Goal: Task Accomplishment & Management: Use online tool/utility

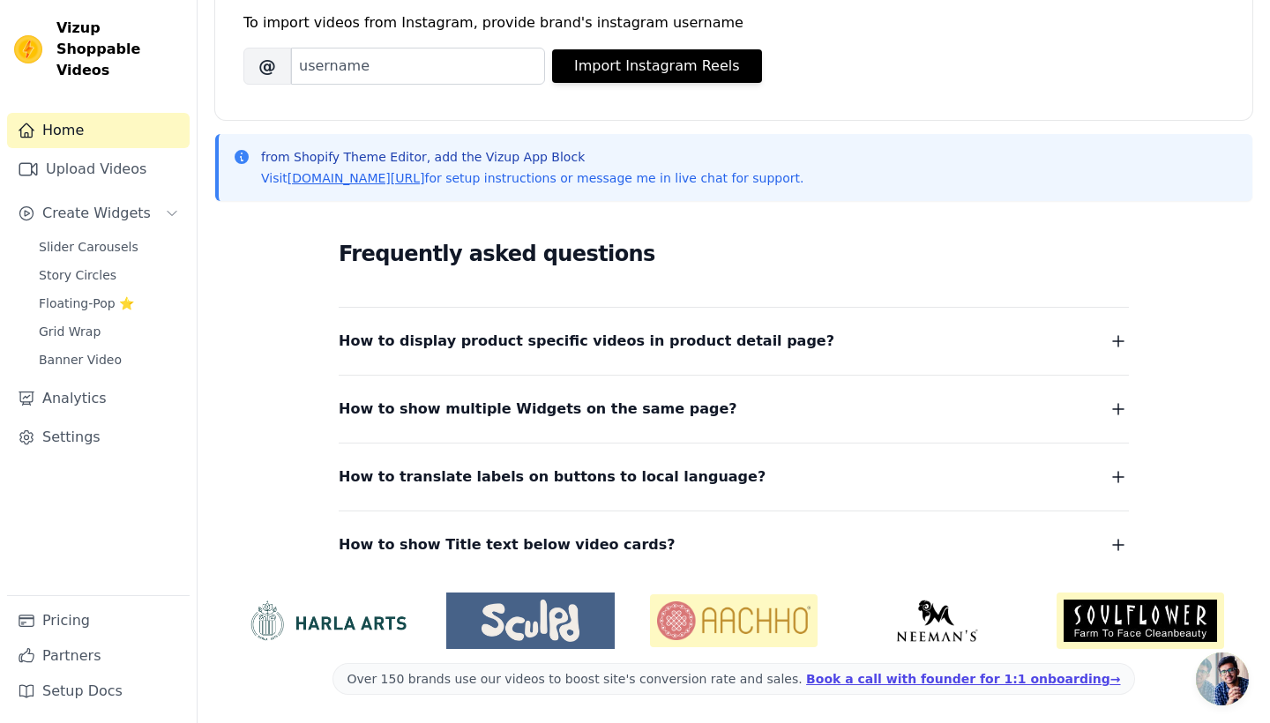
scroll to position [266, 0]
click at [48, 238] on span "Slider Carousels" at bounding box center [89, 247] width 100 height 18
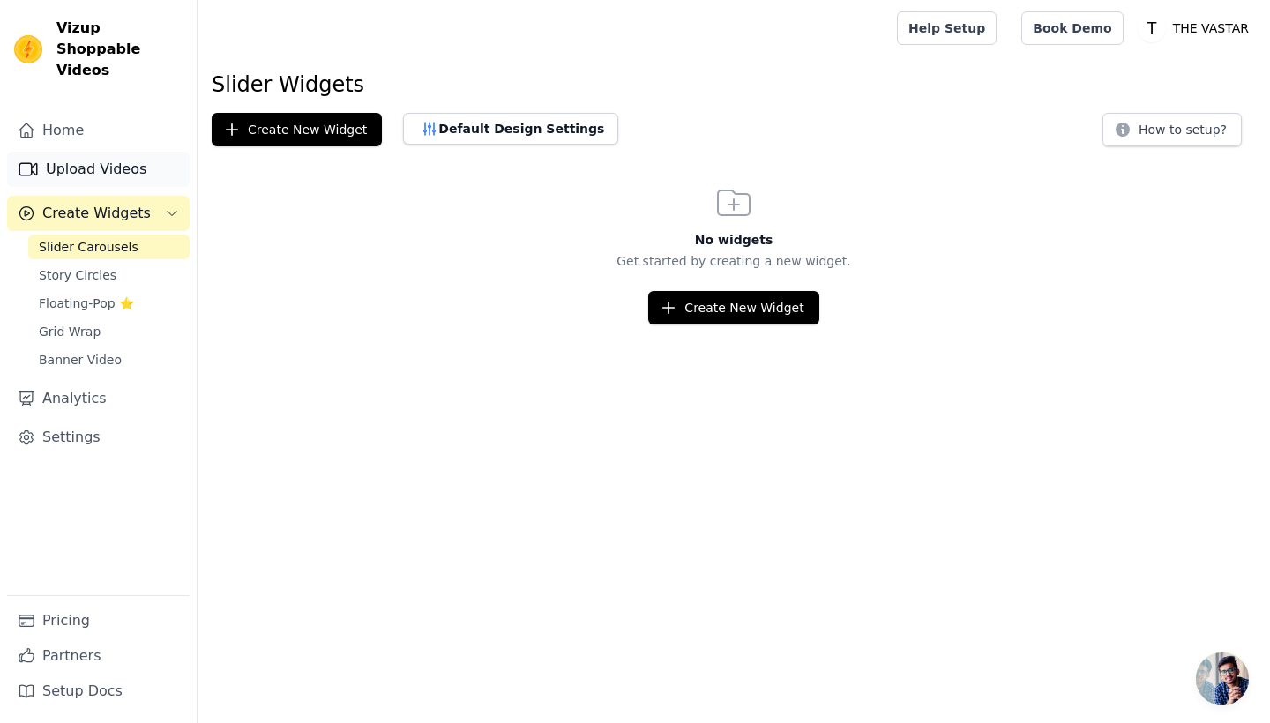
click at [103, 157] on link "Upload Videos" at bounding box center [98, 169] width 183 height 35
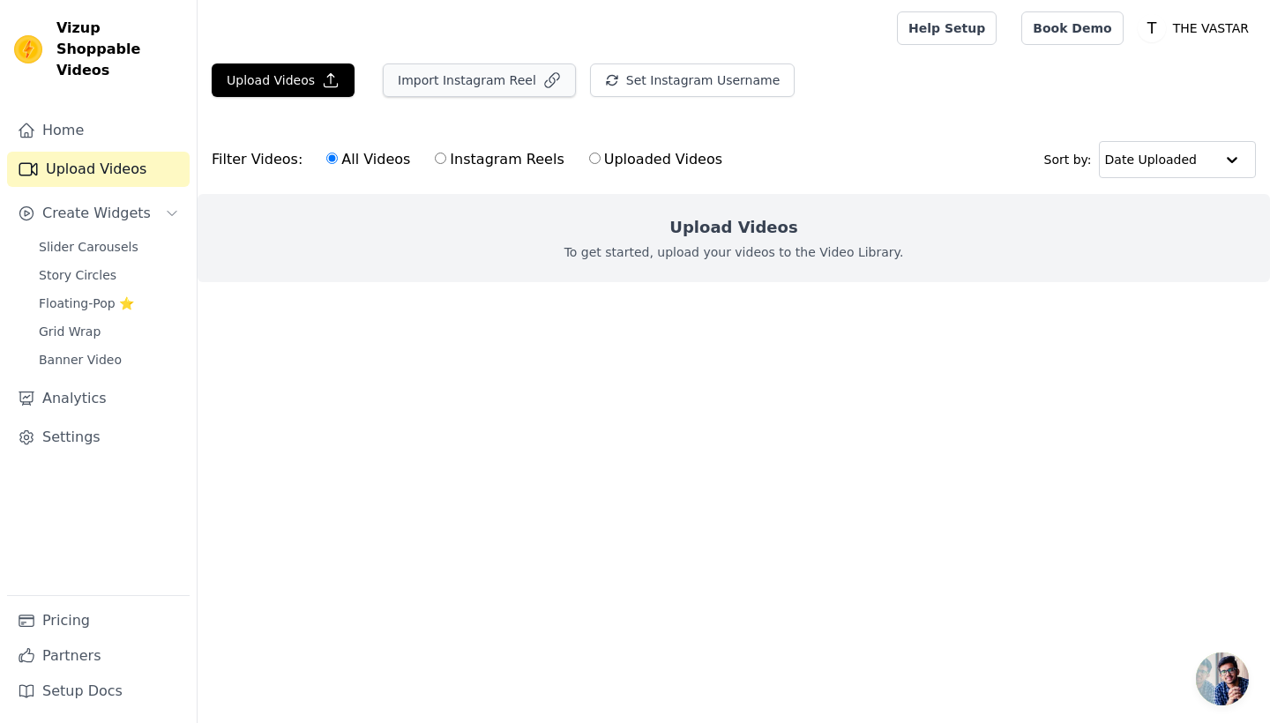
click at [457, 77] on button "Import Instagram Reel" at bounding box center [479, 80] width 193 height 34
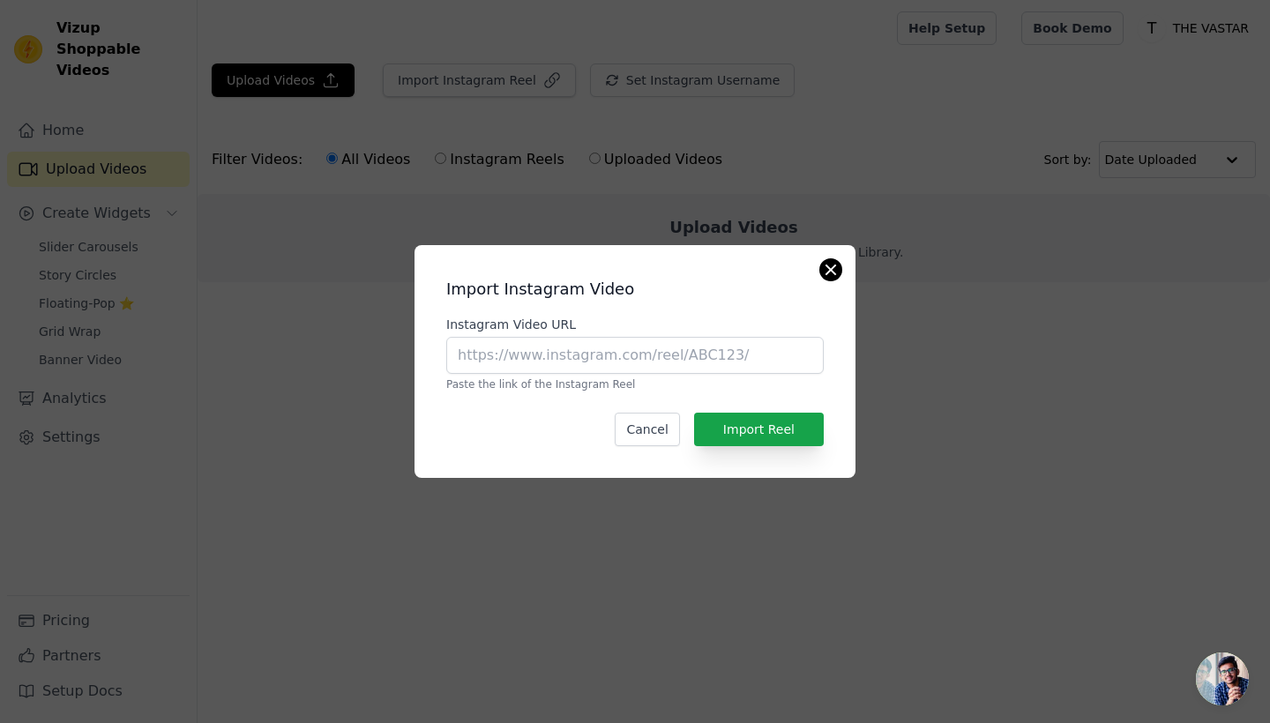
click at [837, 262] on button "Close modal" at bounding box center [830, 269] width 21 height 21
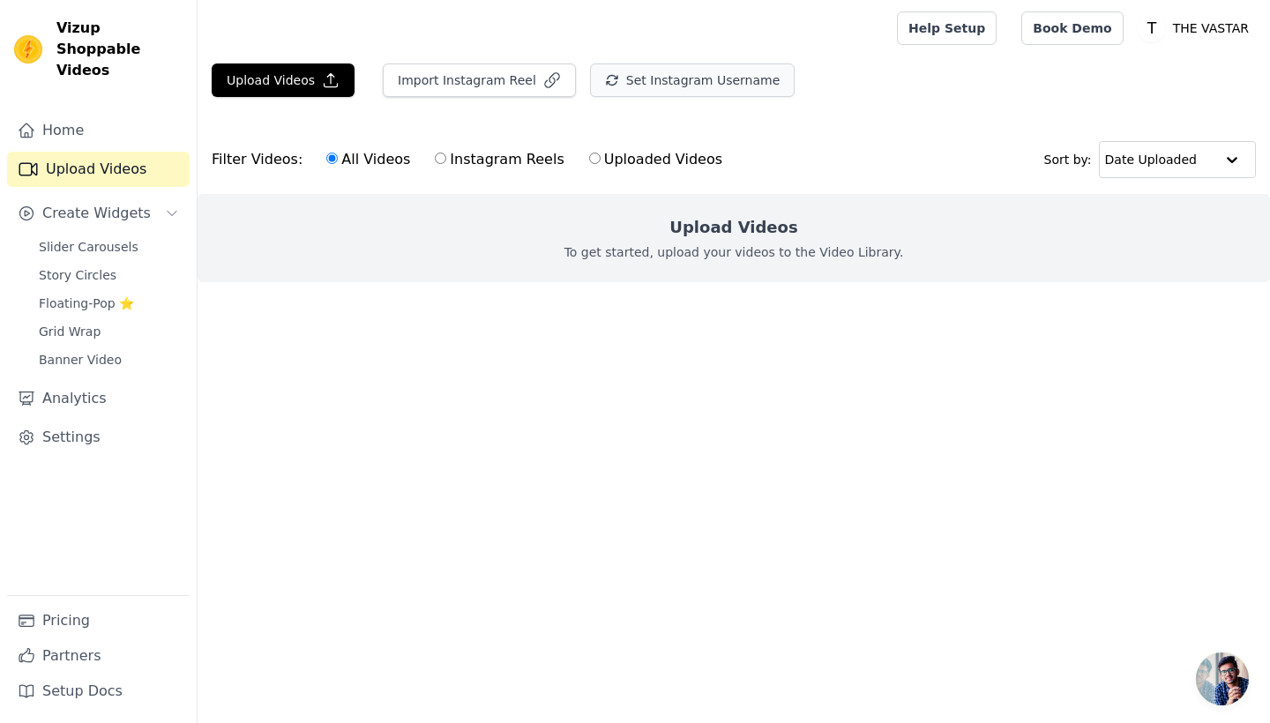
click at [681, 72] on button "Set Instagram Username" at bounding box center [692, 80] width 205 height 34
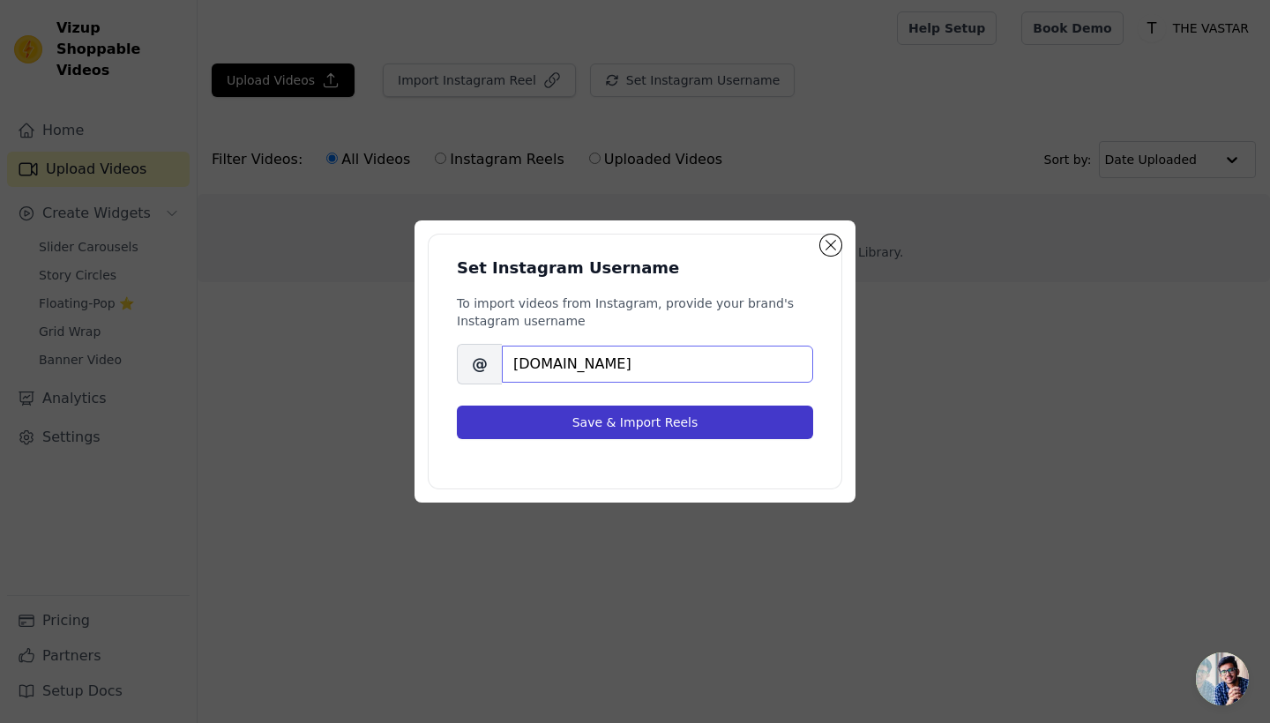
type input "[DOMAIN_NAME]"
click at [606, 421] on button "Save & Import Reels" at bounding box center [635, 423] width 356 height 34
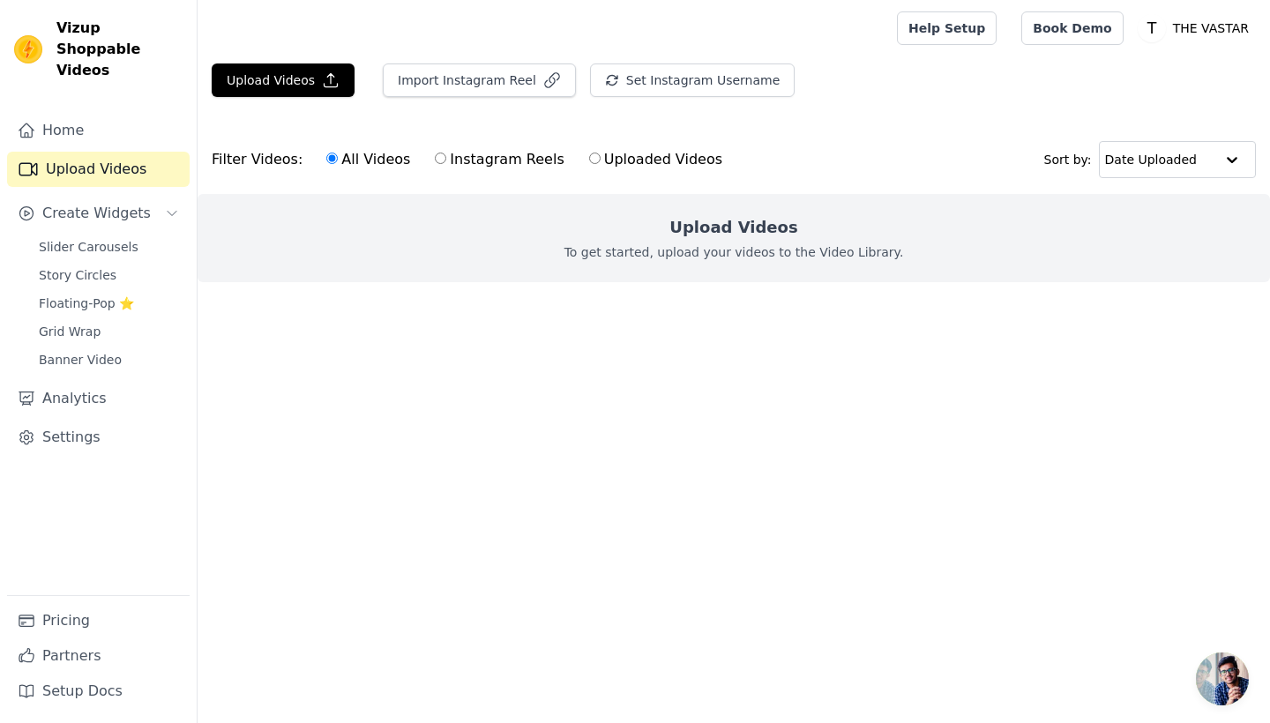
click at [458, 160] on label "Instagram Reels" at bounding box center [499, 159] width 130 height 23
click at [446, 160] on input "Instagram Reels" at bounding box center [440, 158] width 11 height 11
radio input "true"
click at [370, 153] on label "All Videos" at bounding box center [368, 159] width 86 height 23
click at [338, 153] on input "All Videos" at bounding box center [331, 158] width 11 height 11
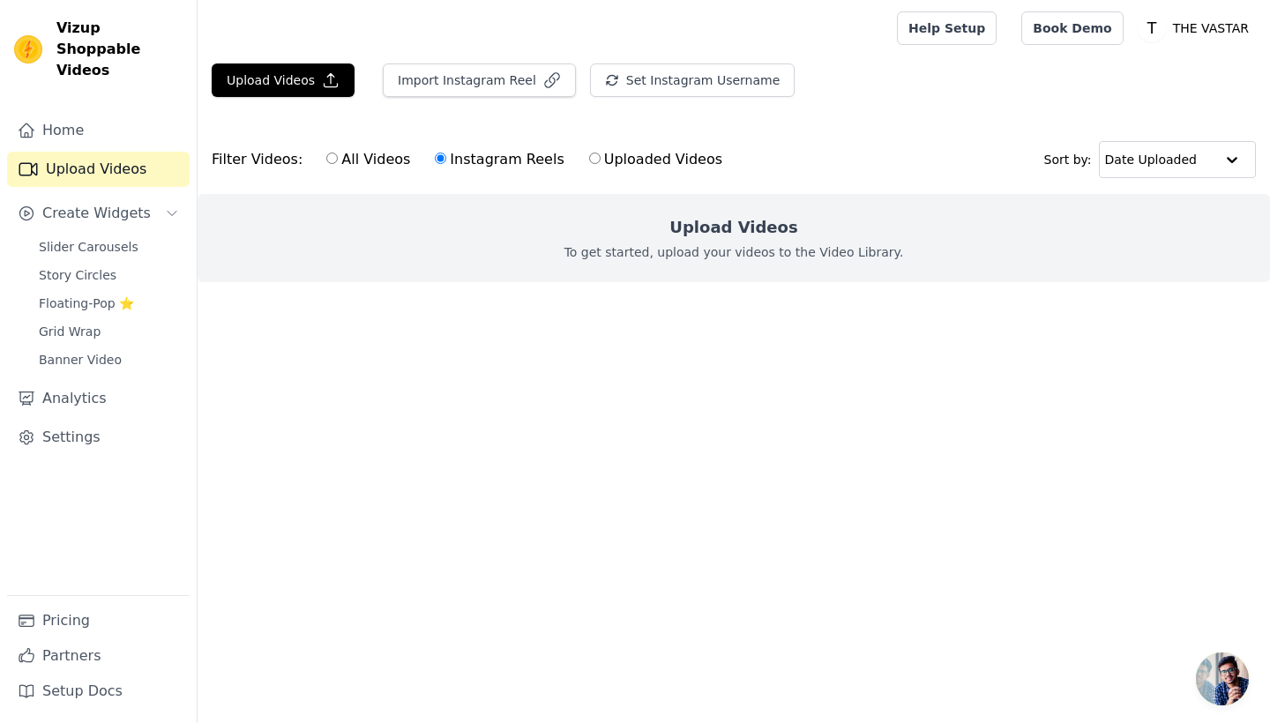
radio input "true"
click at [496, 82] on button "Import Instagram Reel" at bounding box center [479, 80] width 193 height 34
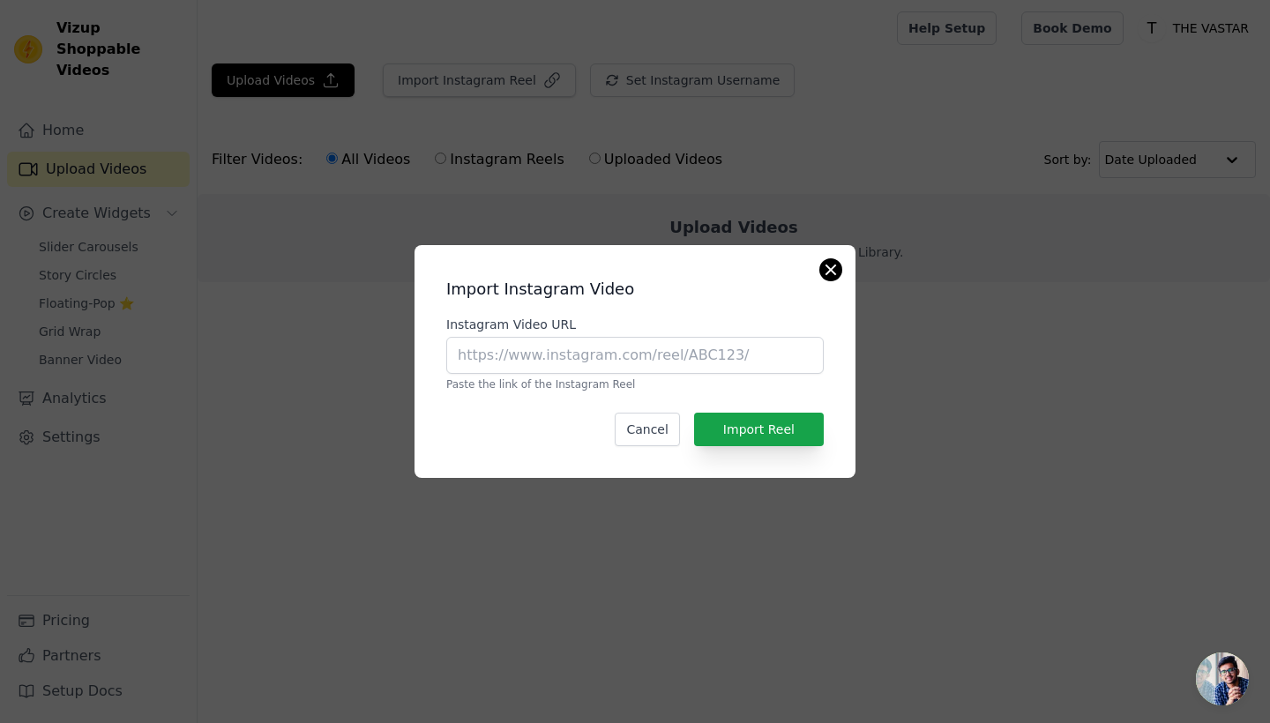
click at [826, 267] on button "Close modal" at bounding box center [830, 269] width 21 height 21
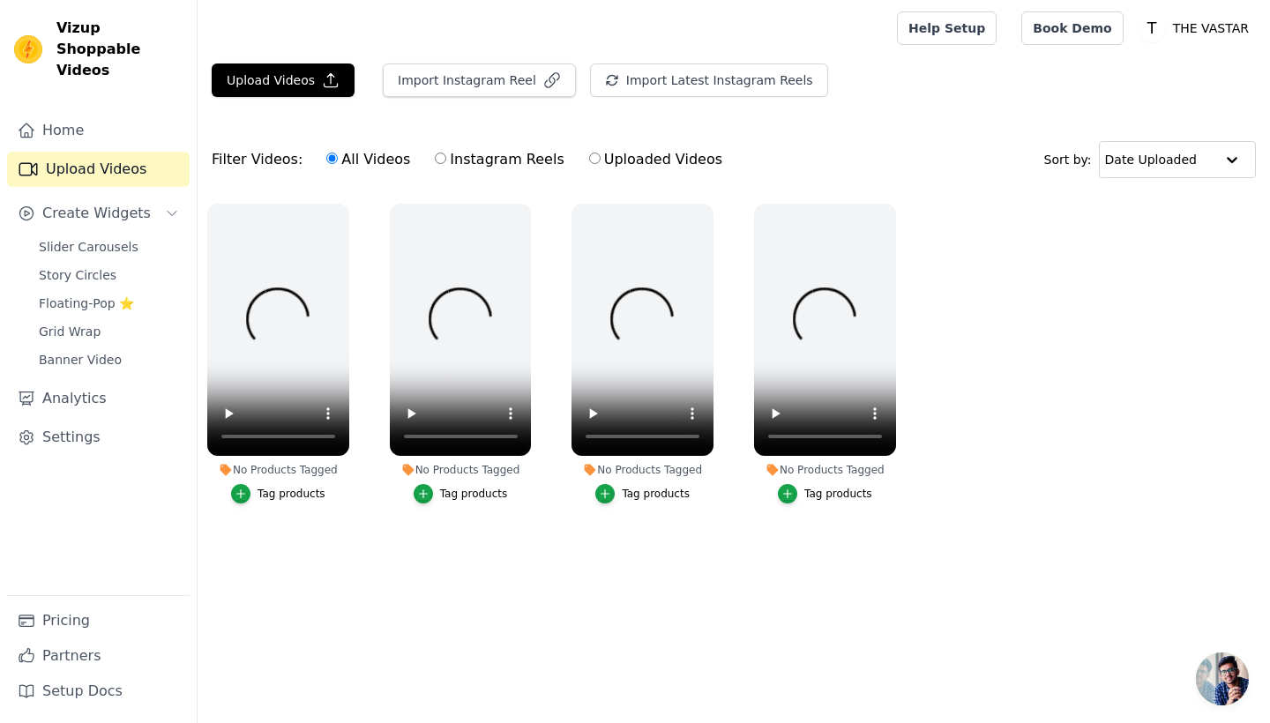
click at [476, 166] on label "Instagram Reels" at bounding box center [499, 159] width 130 height 23
click at [446, 164] on input "Instagram Reels" at bounding box center [440, 158] width 11 height 11
radio input "true"
click at [620, 163] on label "Uploaded Videos" at bounding box center [655, 159] width 135 height 23
click at [600, 163] on input "Uploaded Videos" at bounding box center [594, 158] width 11 height 11
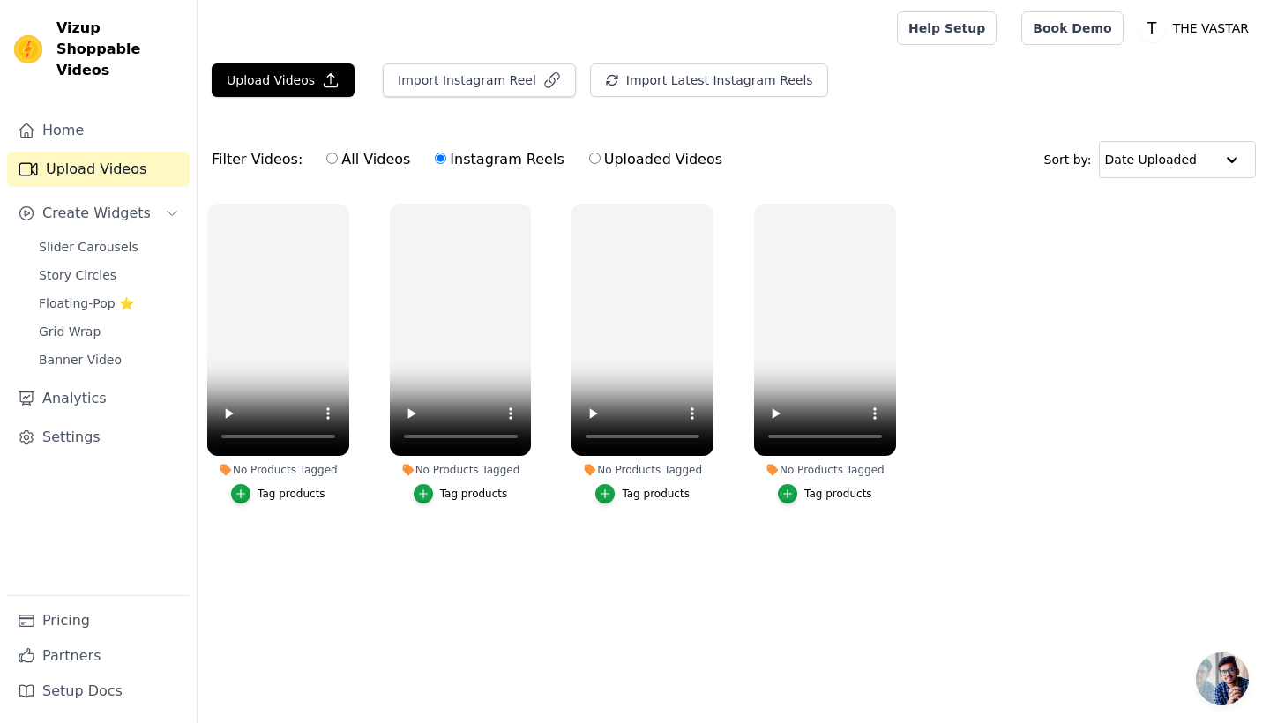
radio input "true"
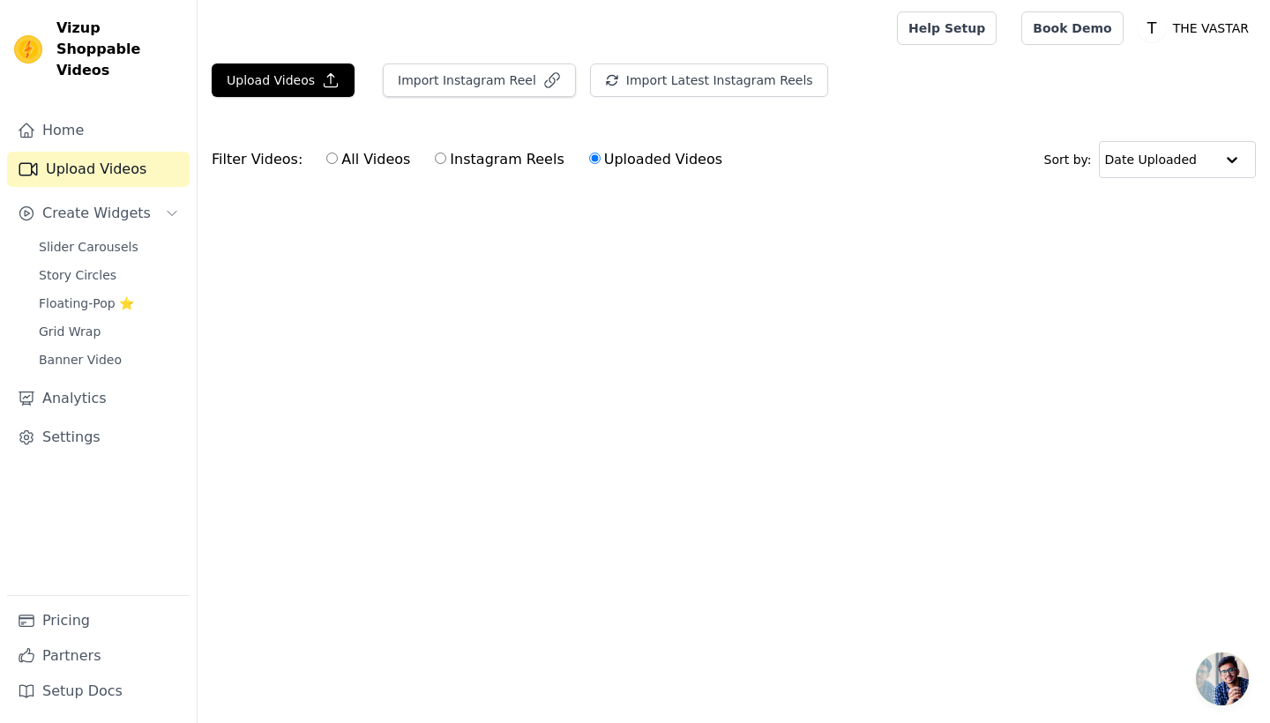
click at [435, 161] on input "Instagram Reels" at bounding box center [440, 158] width 11 height 11
radio input "true"
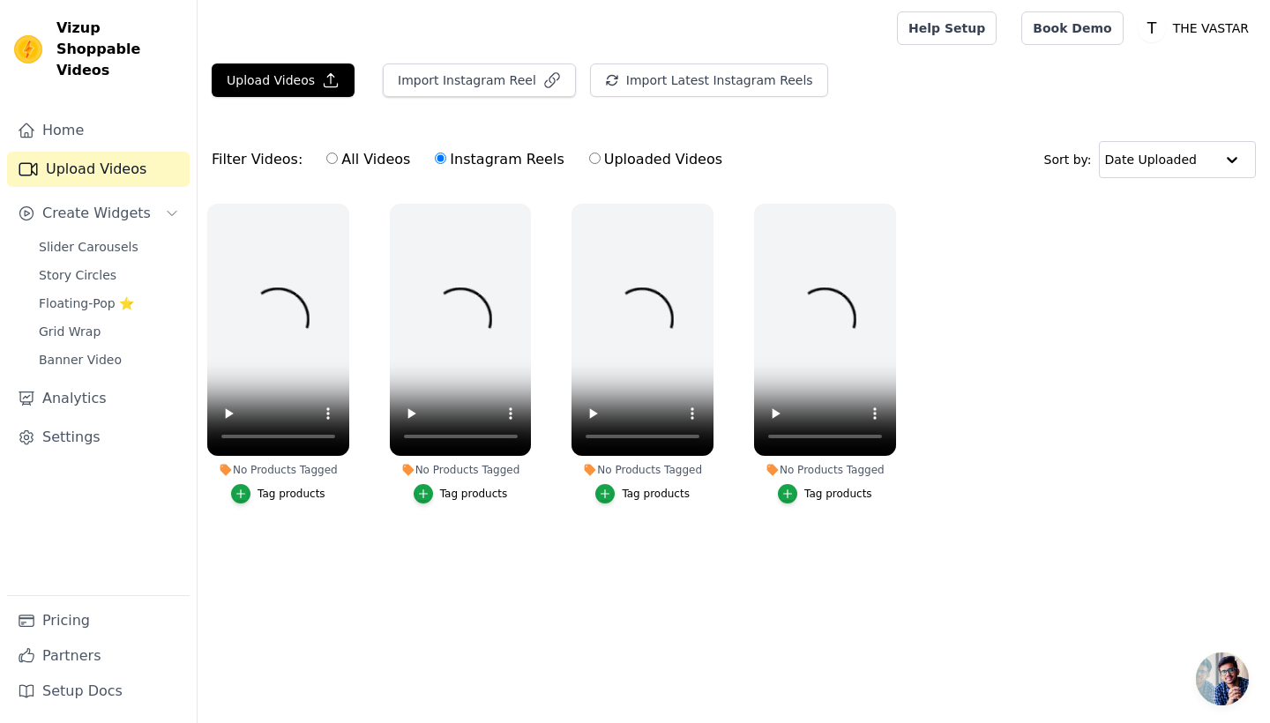
click at [356, 157] on label "All Videos" at bounding box center [368, 159] width 86 height 23
click at [338, 157] on input "All Videos" at bounding box center [331, 158] width 11 height 11
radio input "true"
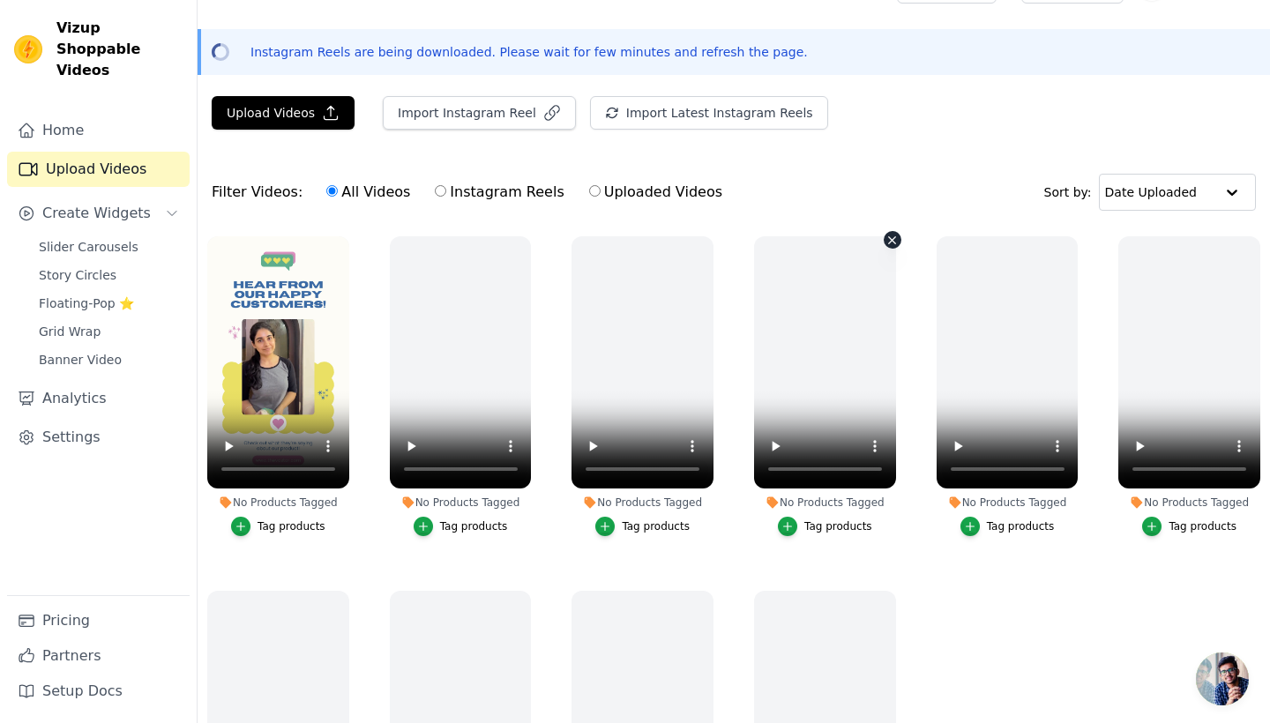
scroll to position [40, 0]
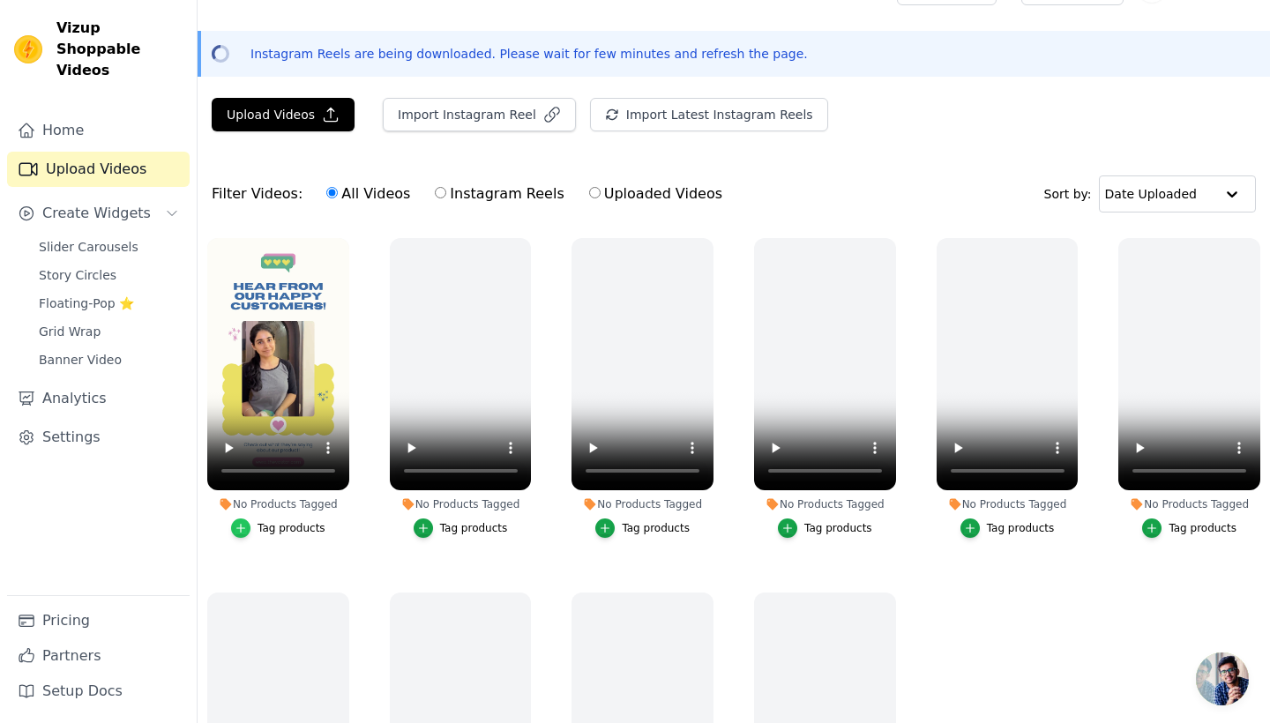
click at [239, 524] on icon "button" at bounding box center [241, 528] width 12 height 12
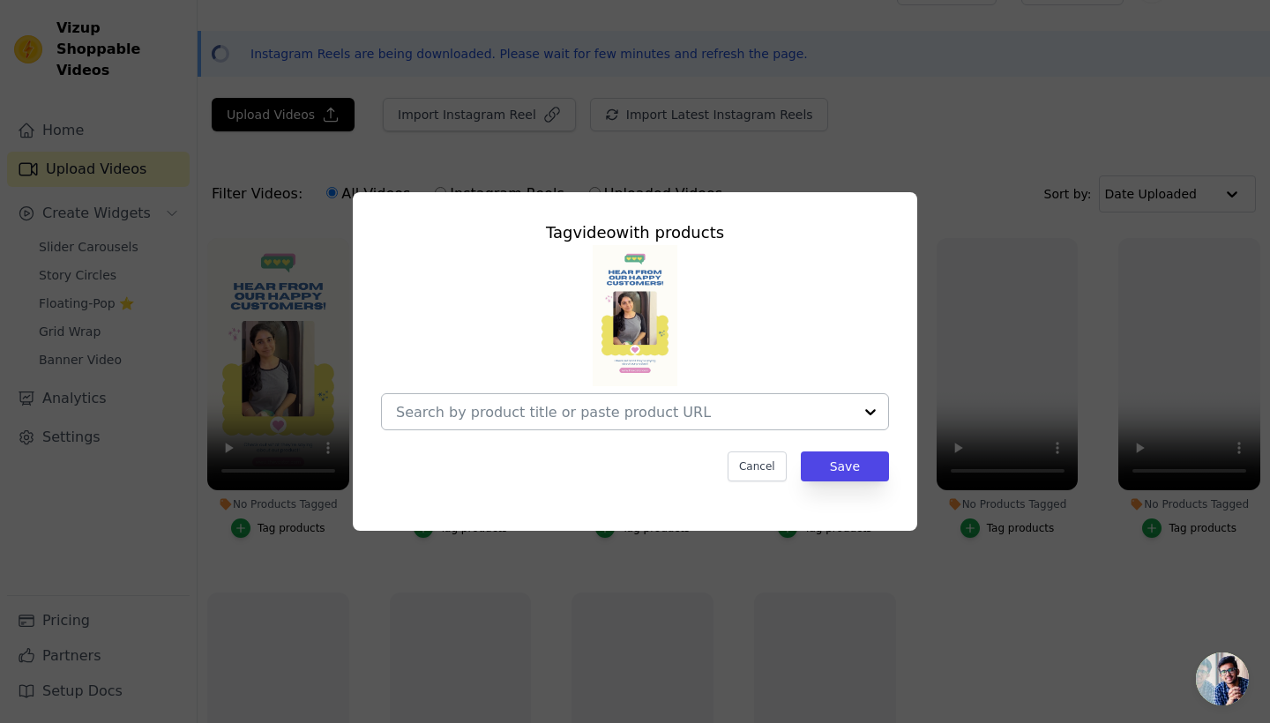
click at [873, 408] on div at bounding box center [870, 411] width 35 height 35
click at [882, 309] on div at bounding box center [635, 337] width 508 height 185
click at [977, 157] on div "Tag video with products Cancel Save" at bounding box center [635, 361] width 1270 height 723
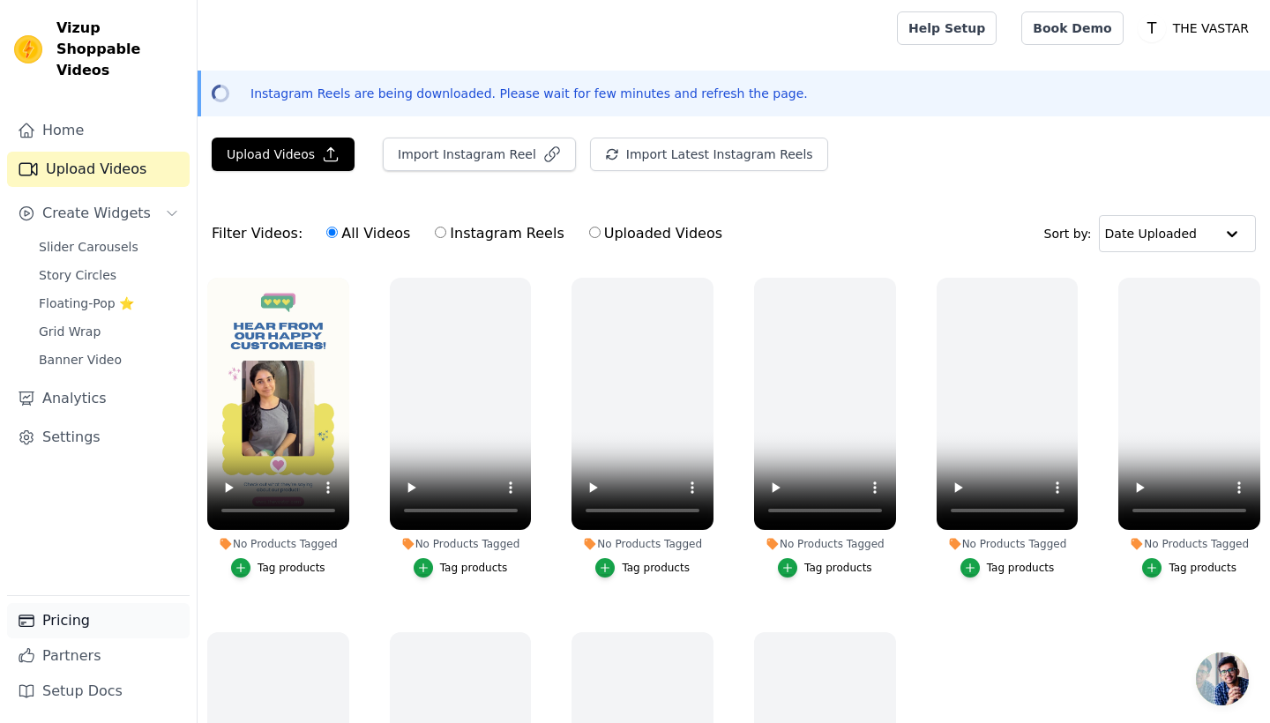
click at [66, 620] on link "Pricing" at bounding box center [98, 620] width 183 height 35
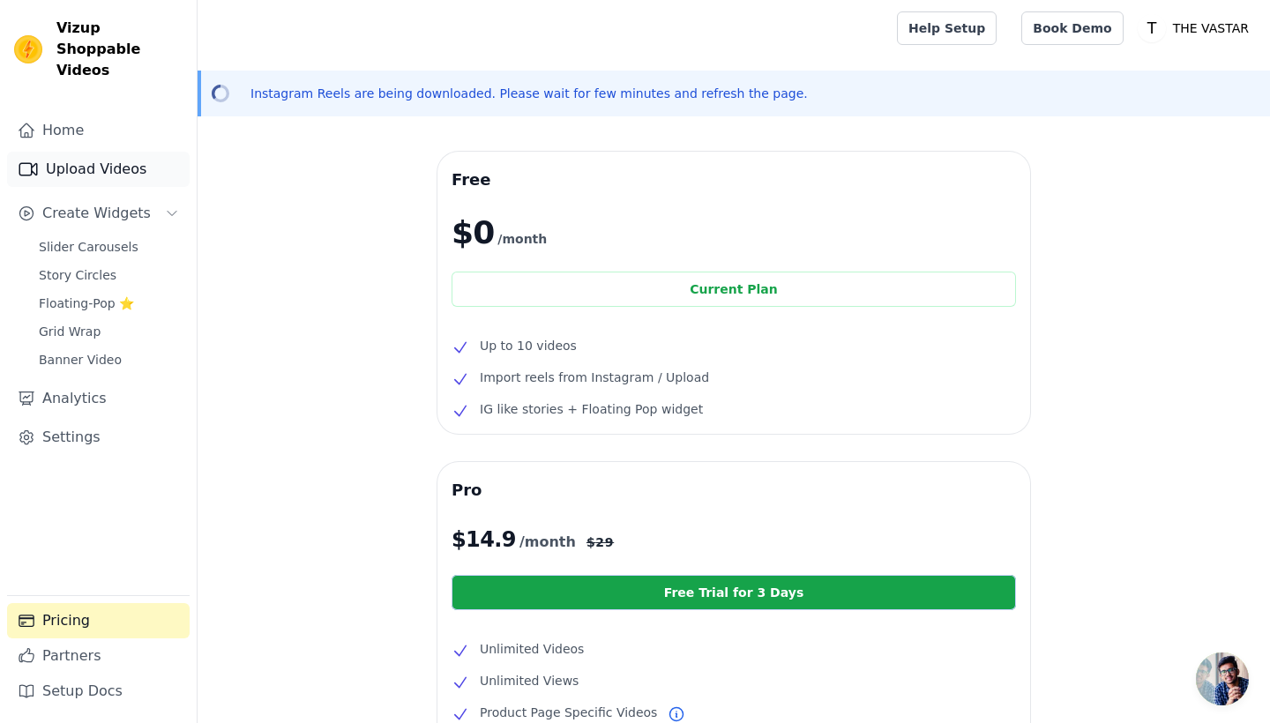
click at [97, 152] on link "Upload Videos" at bounding box center [98, 169] width 183 height 35
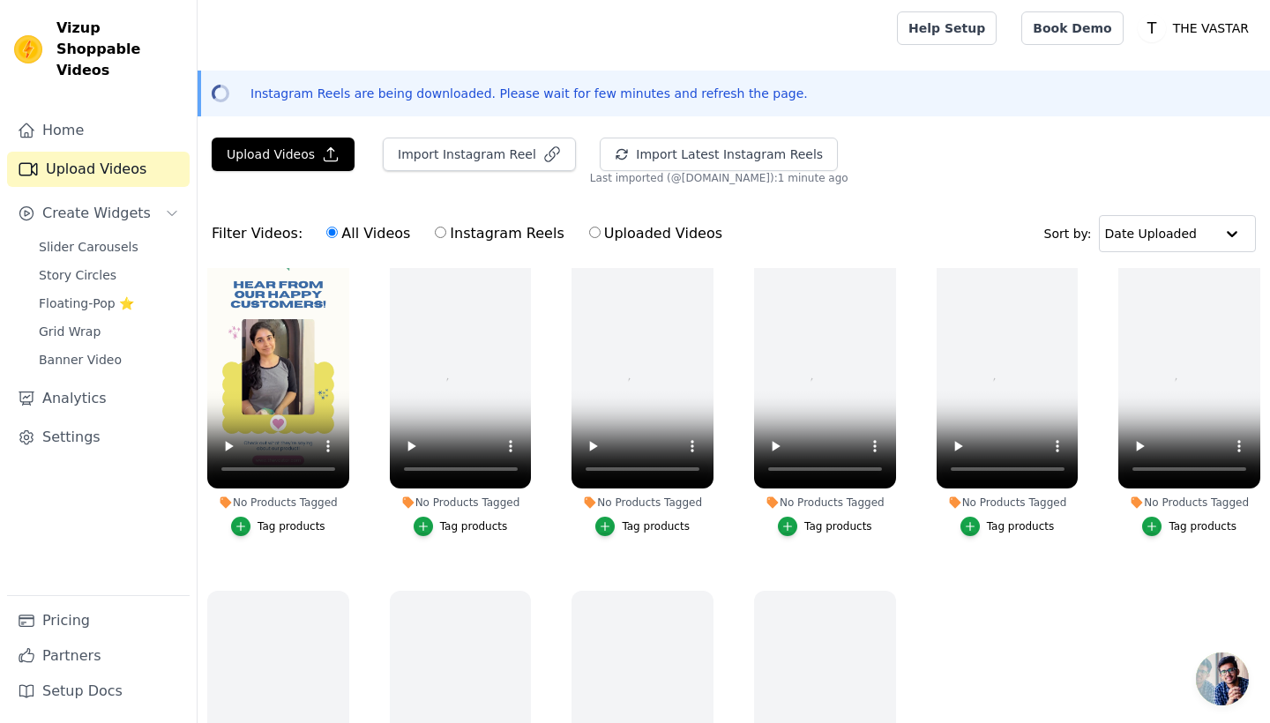
scroll to position [41, 0]
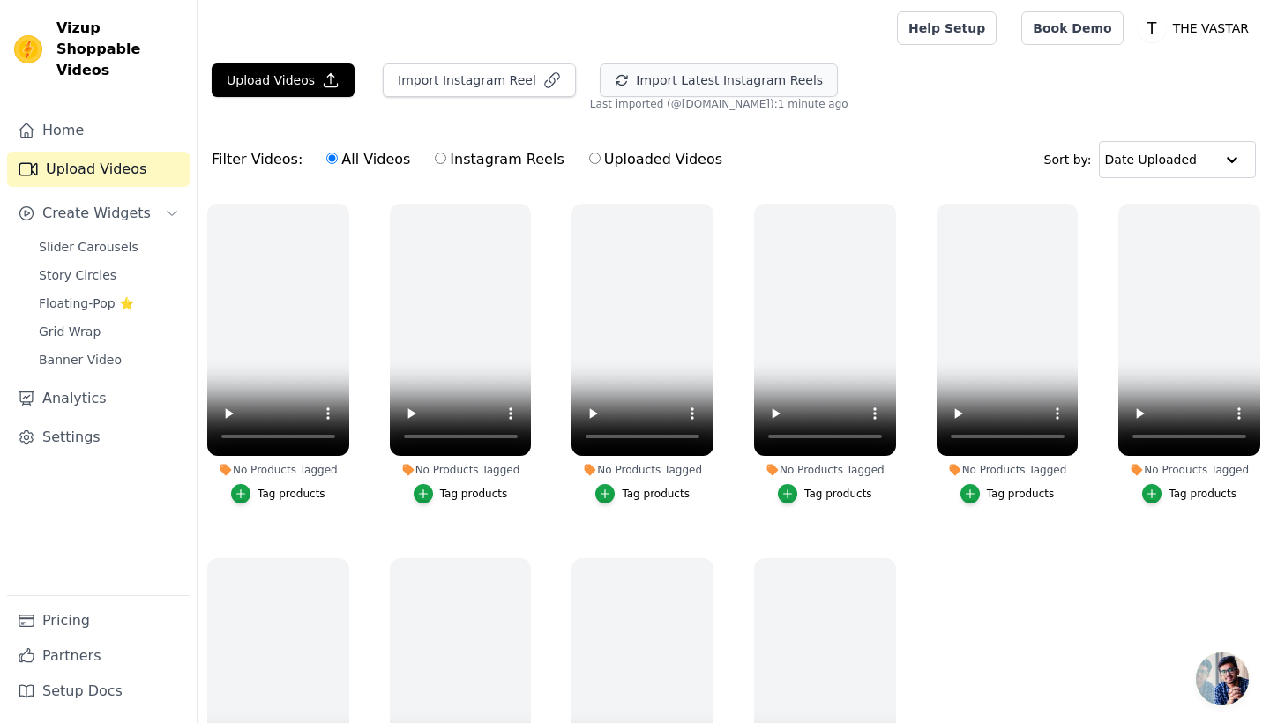
click at [630, 74] on button "Import Latest Instagram Reels" at bounding box center [719, 80] width 238 height 34
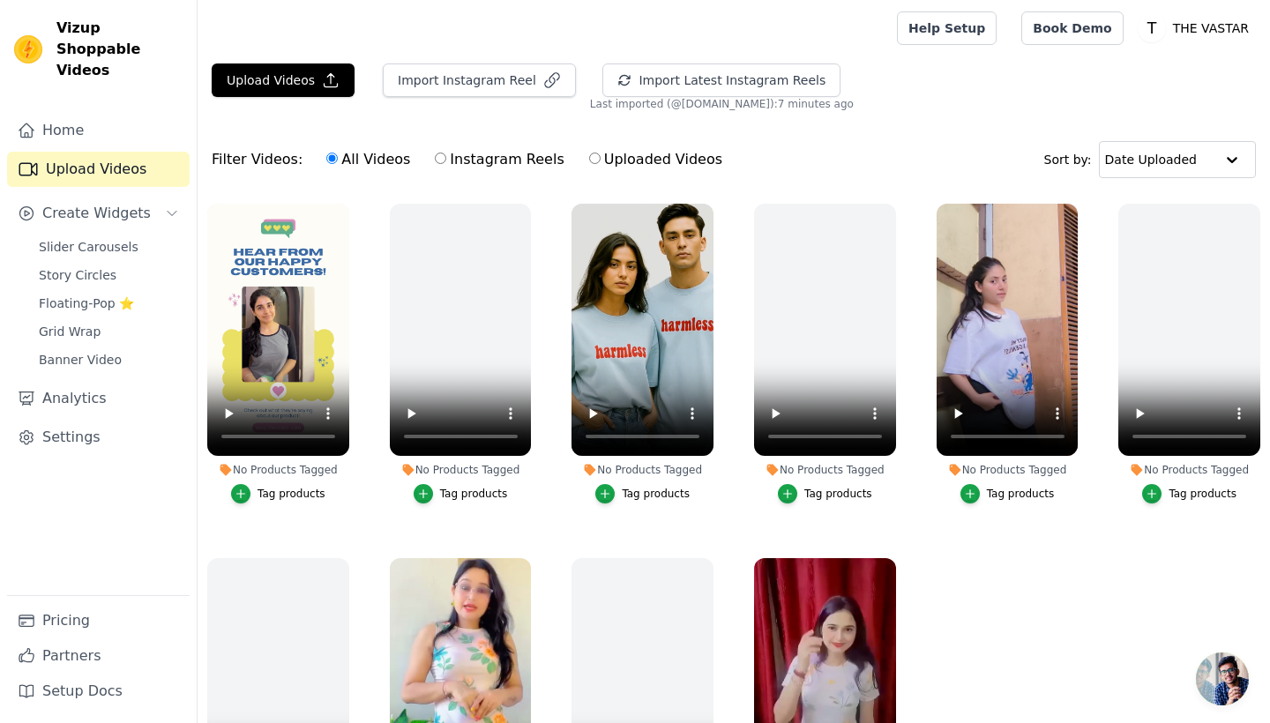
click at [437, 162] on label "Instagram Reels" at bounding box center [499, 159] width 130 height 23
click at [437, 162] on input "Instagram Reels" at bounding box center [440, 158] width 11 height 11
radio input "true"
click at [354, 162] on label "All Videos" at bounding box center [368, 159] width 86 height 23
click at [338, 162] on input "All Videos" at bounding box center [331, 158] width 11 height 11
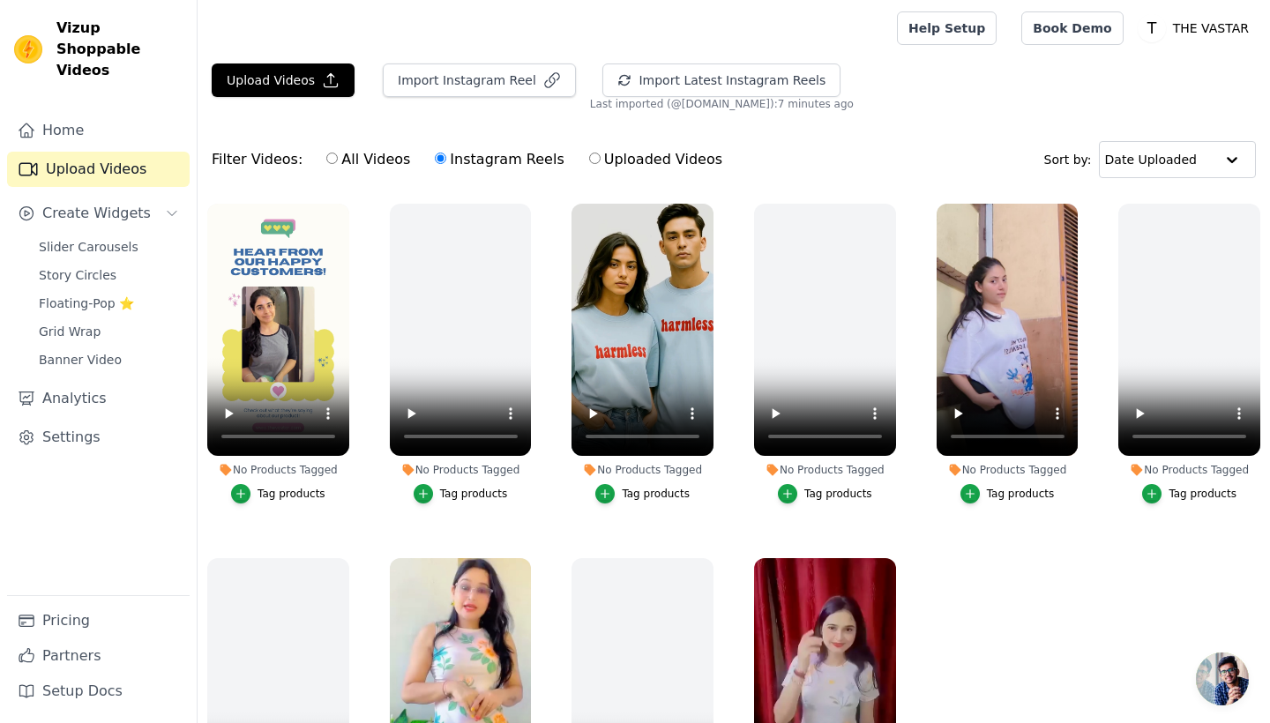
radio input "true"
click at [512, 81] on button "Import Instagram Reel" at bounding box center [479, 80] width 193 height 34
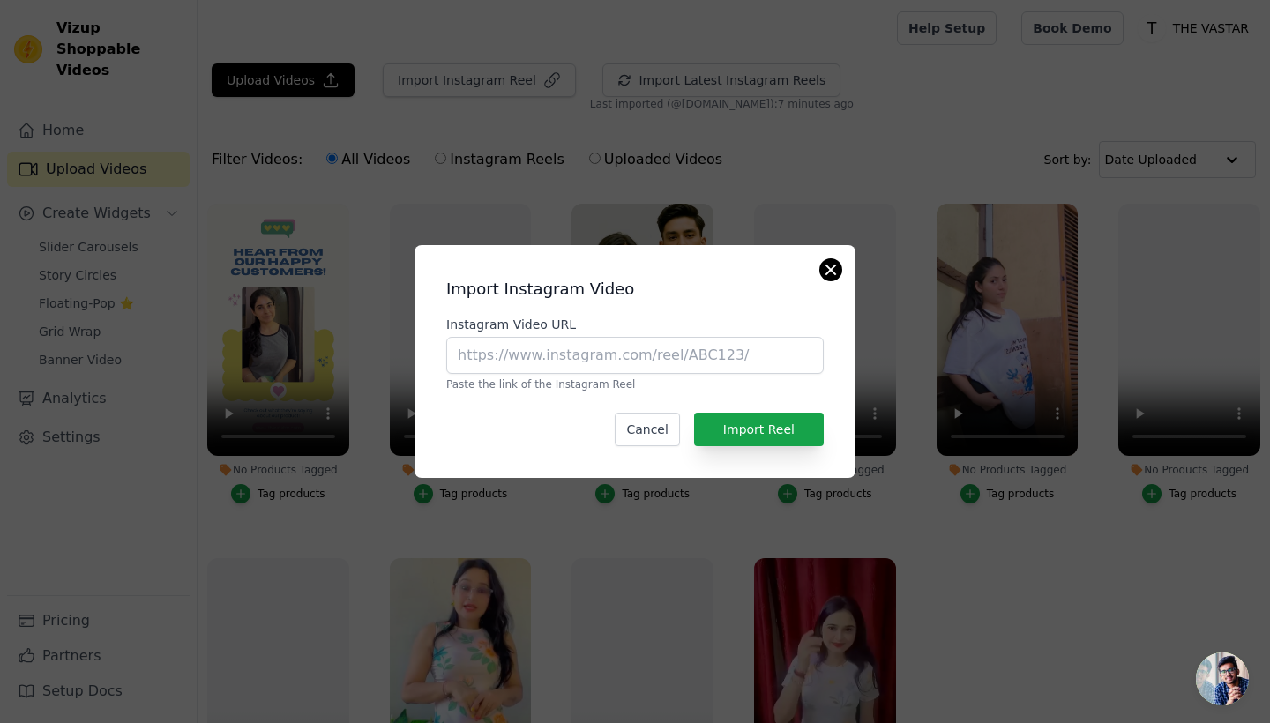
click at [828, 271] on button "Close modal" at bounding box center [830, 269] width 21 height 21
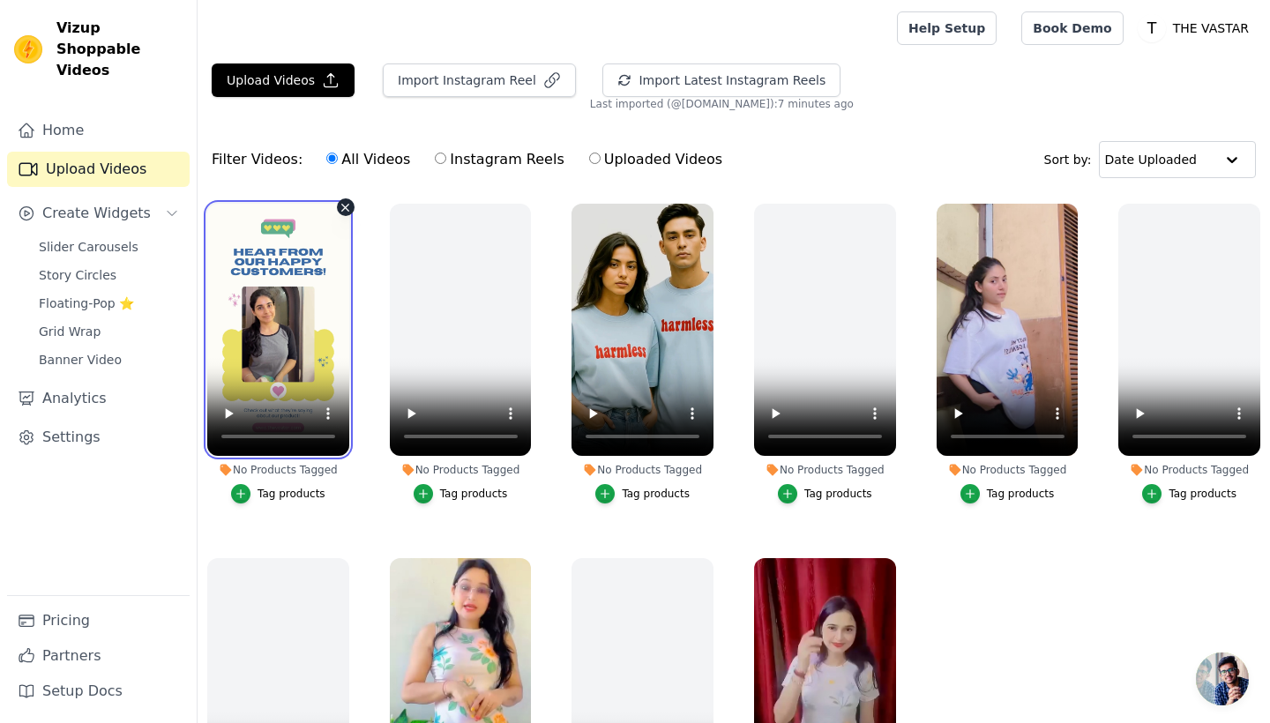
click at [277, 315] on video at bounding box center [278, 330] width 142 height 252
click at [235, 442] on video at bounding box center [278, 330] width 142 height 252
click at [282, 490] on div "Tag products" at bounding box center [291, 494] width 68 height 14
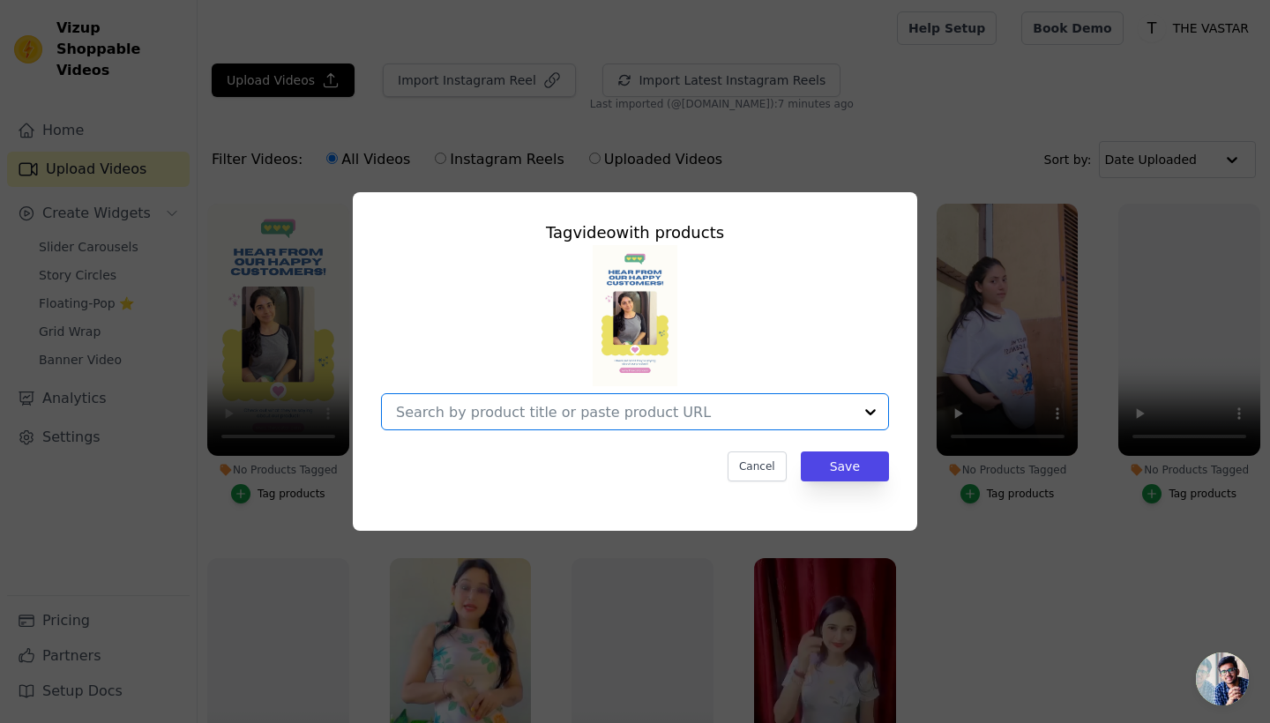
click at [582, 415] on input "No Products Tagged Tag video with products Option undefined, selected. Select i…" at bounding box center [624, 412] width 457 height 17
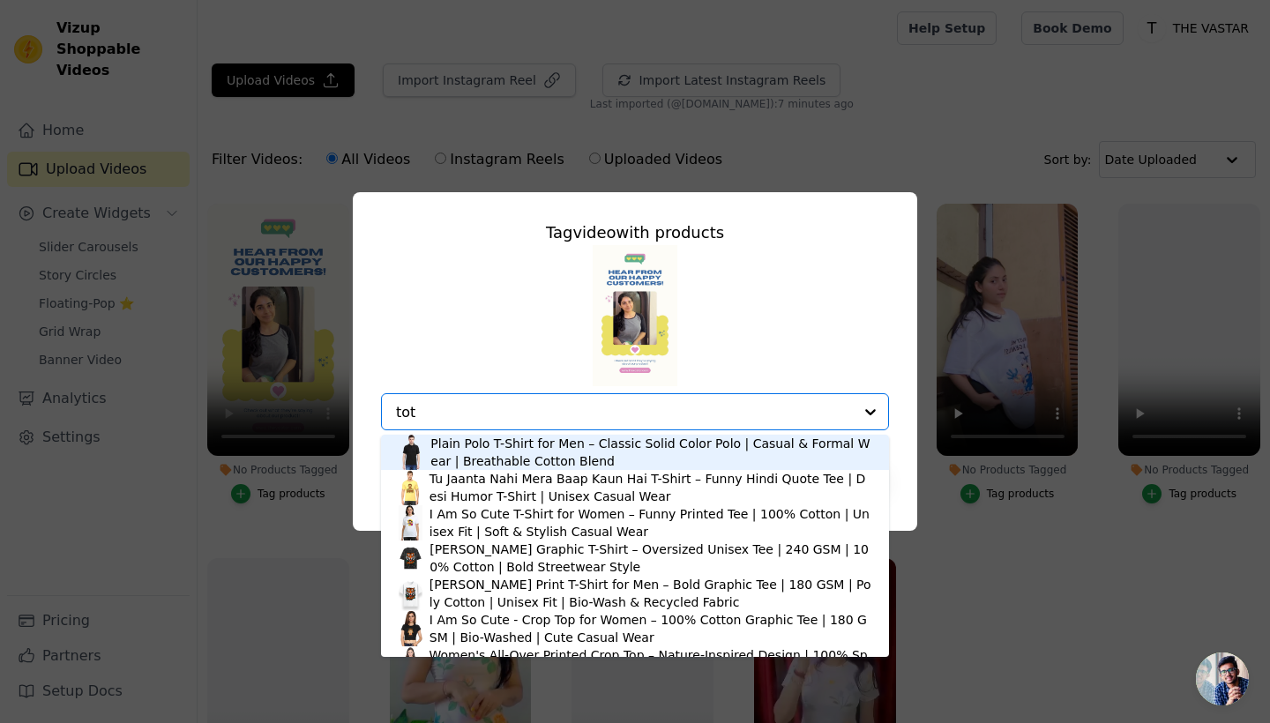
type input "tote"
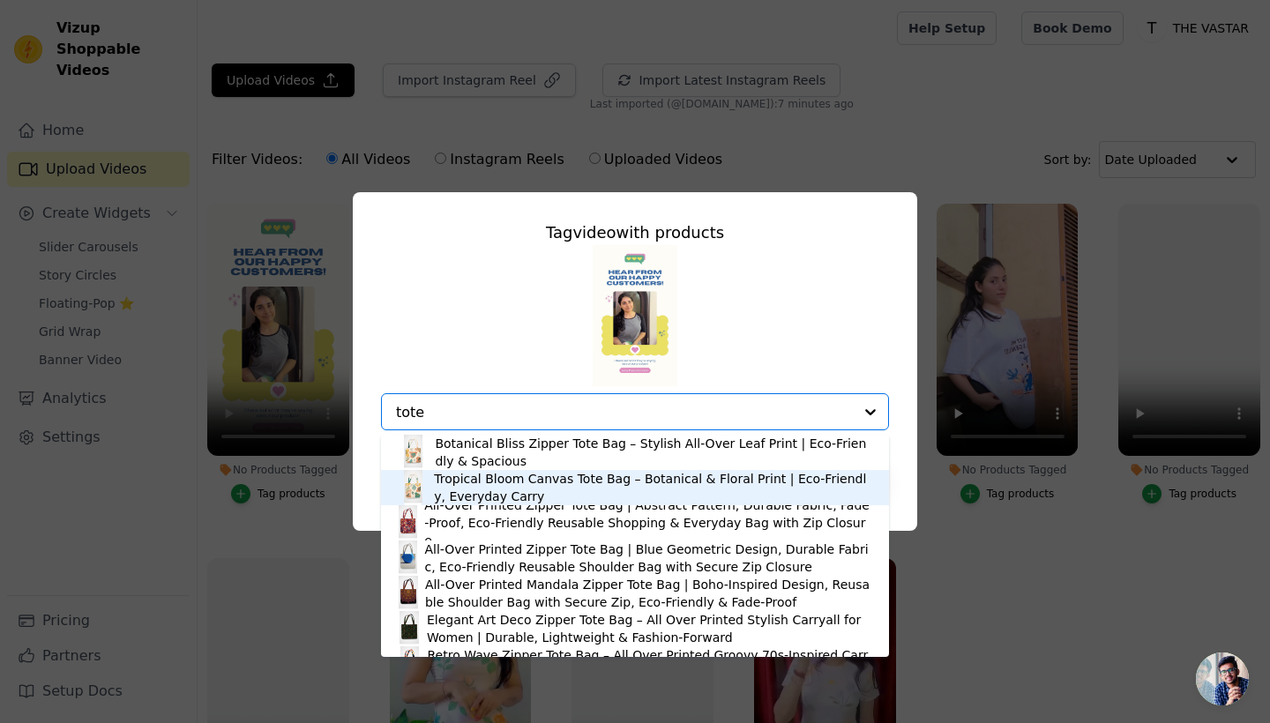
click at [546, 485] on div "Tropical Bloom Canvas Tote Bag – Botanical & Floral Print | Eco-Friendly, Every…" at bounding box center [652, 487] width 437 height 35
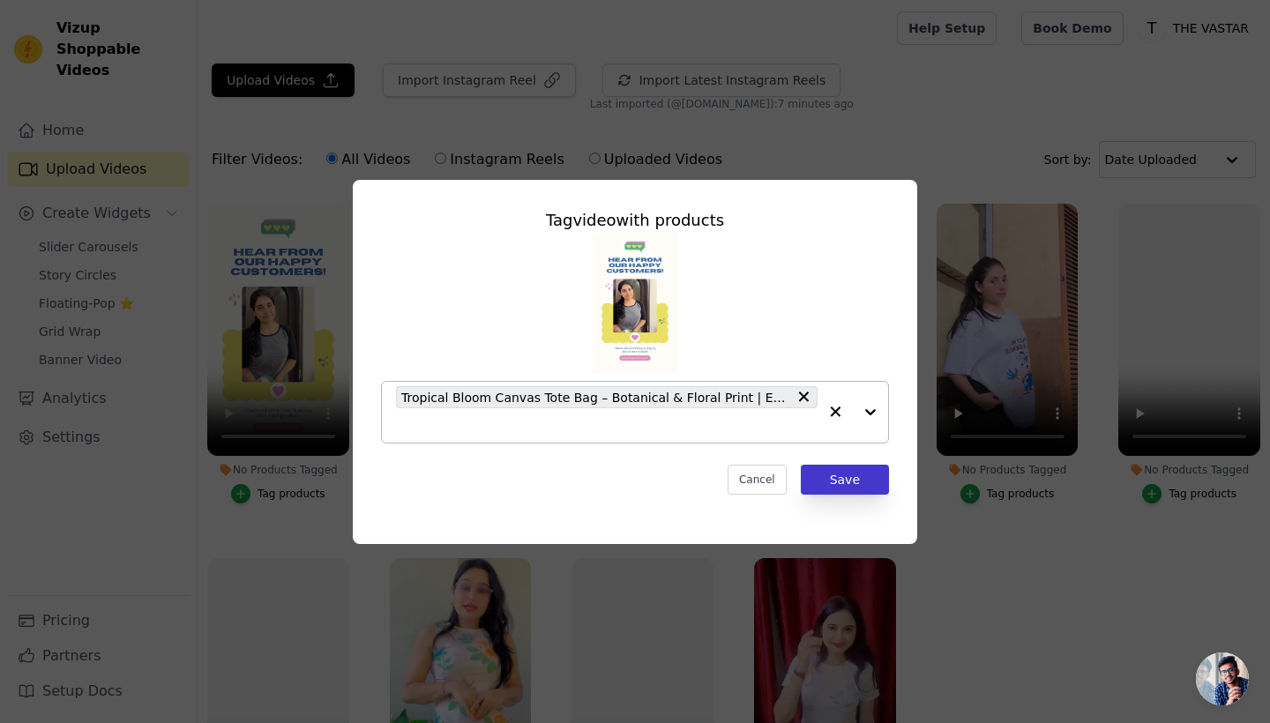
click at [847, 480] on button "Save" at bounding box center [845, 480] width 88 height 30
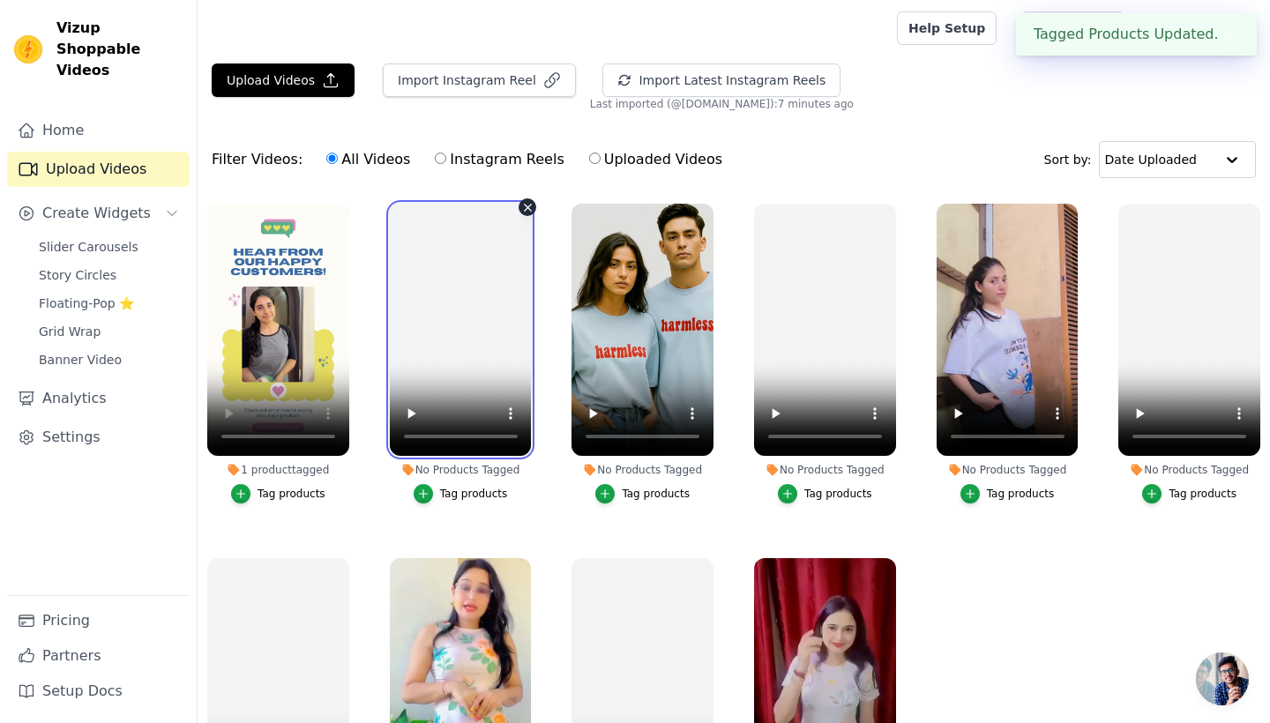
click at [461, 326] on video at bounding box center [461, 330] width 142 height 252
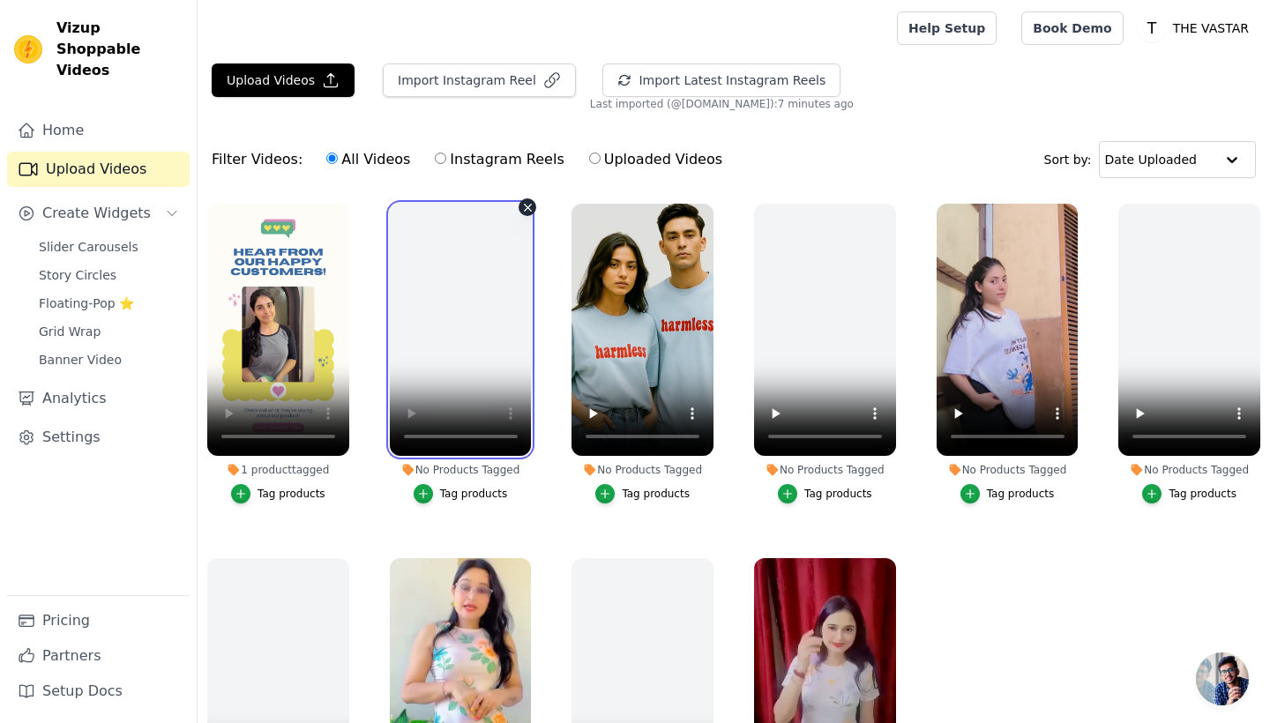
click at [414, 440] on video at bounding box center [461, 330] width 142 height 252
click at [532, 207] on icon "button" at bounding box center [527, 207] width 13 height 13
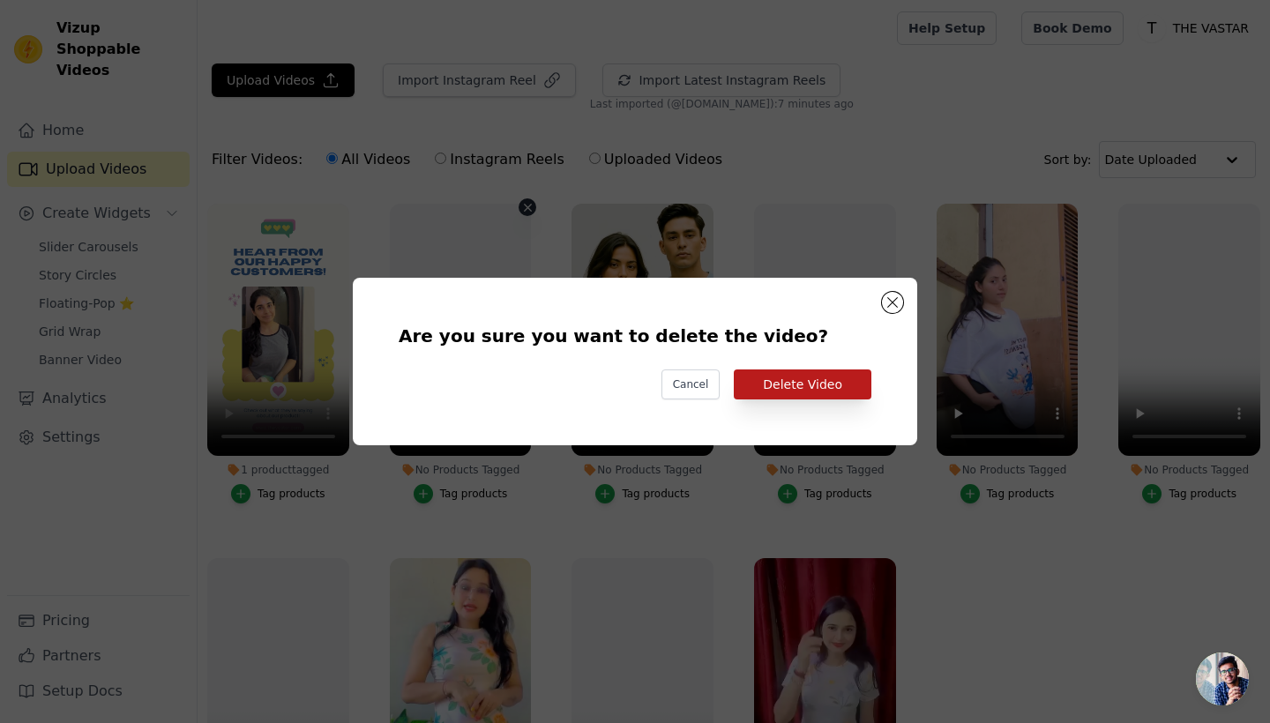
click at [825, 378] on button "Delete Video" at bounding box center [803, 384] width 138 height 30
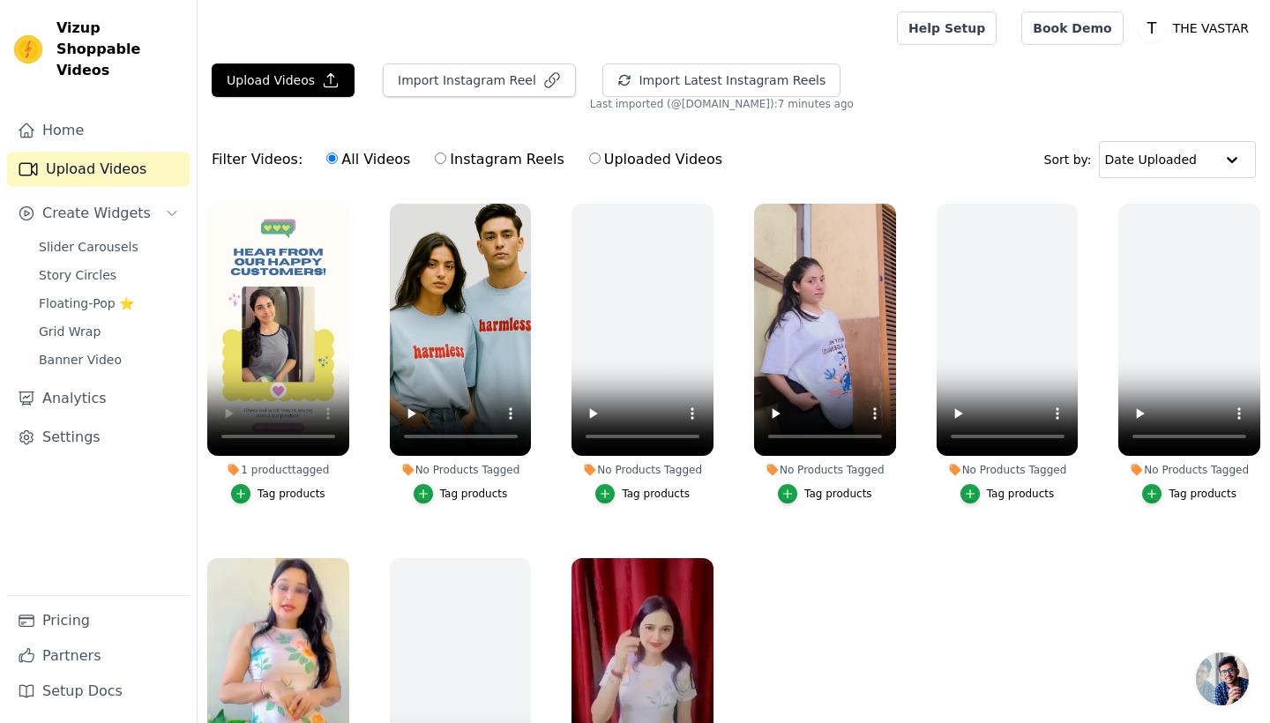
click at [466, 495] on div "Tag products" at bounding box center [474, 494] width 68 height 14
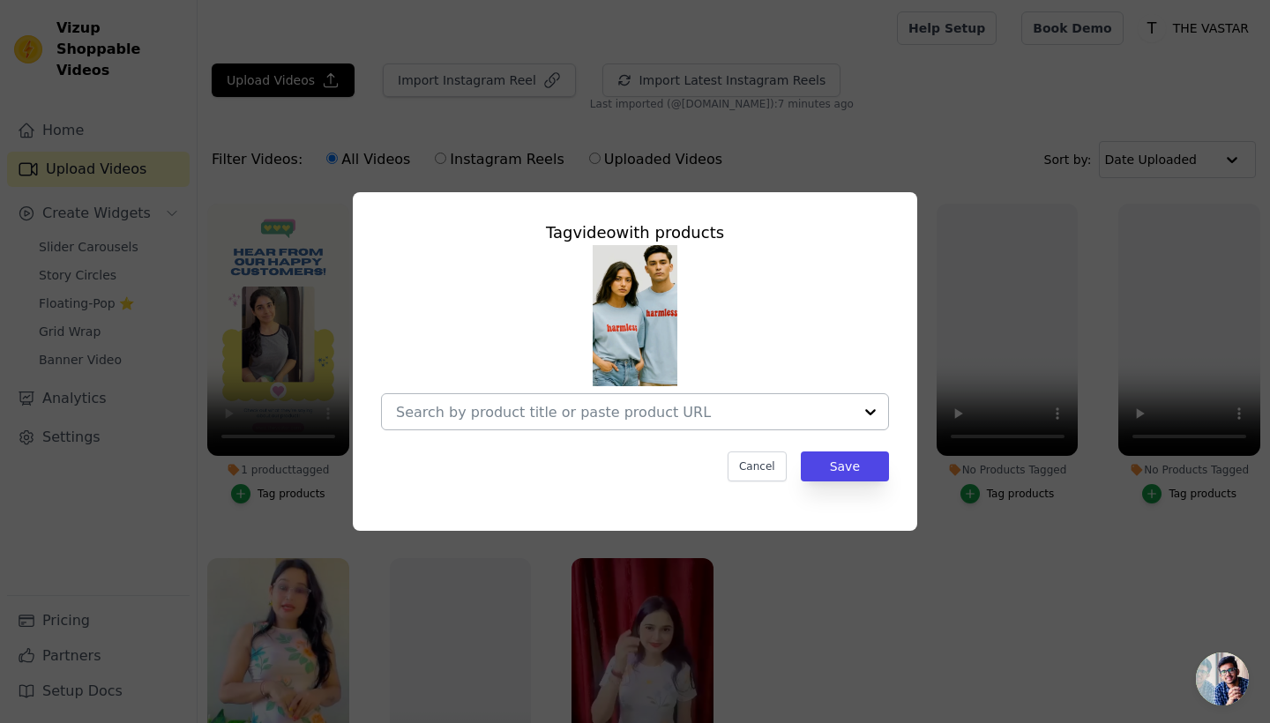
click at [626, 405] on input "No Products Tagged Tag video with products Cancel Save Tag products" at bounding box center [624, 412] width 457 height 17
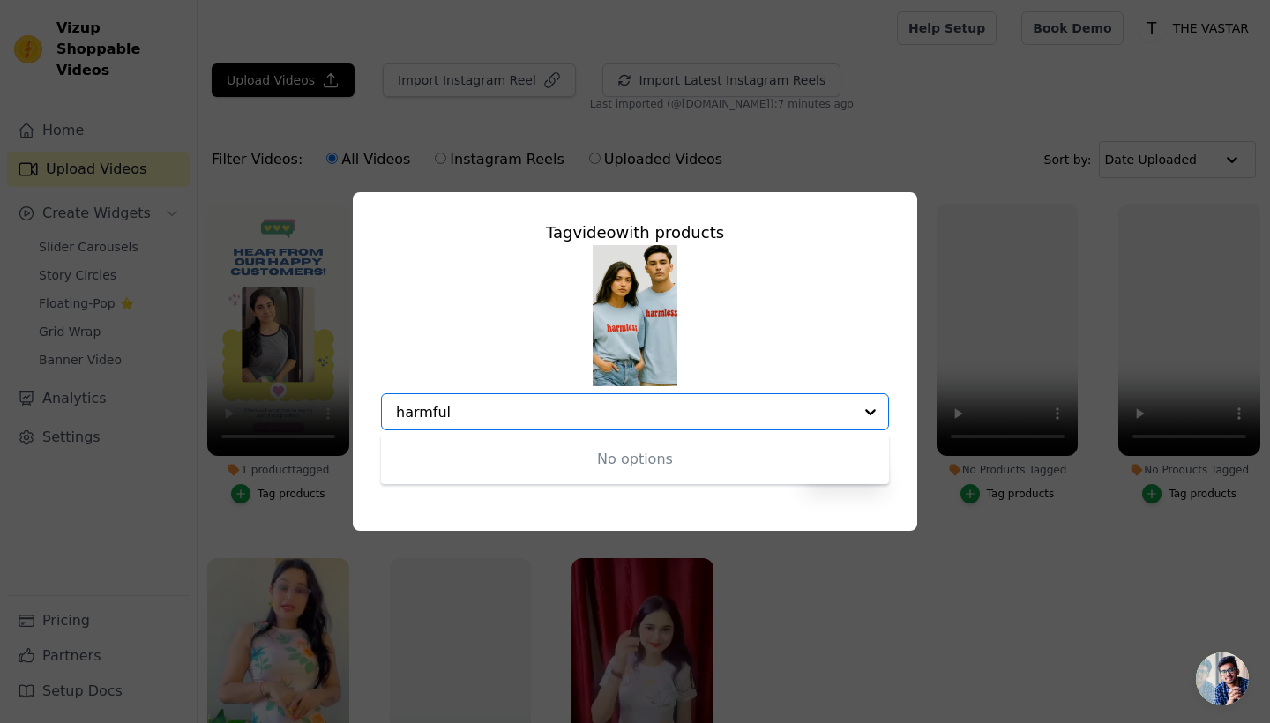
click at [628, 404] on input "harmful" at bounding box center [624, 412] width 457 height 17
click at [617, 415] on input "harmful" at bounding box center [624, 412] width 457 height 17
type input "harm"
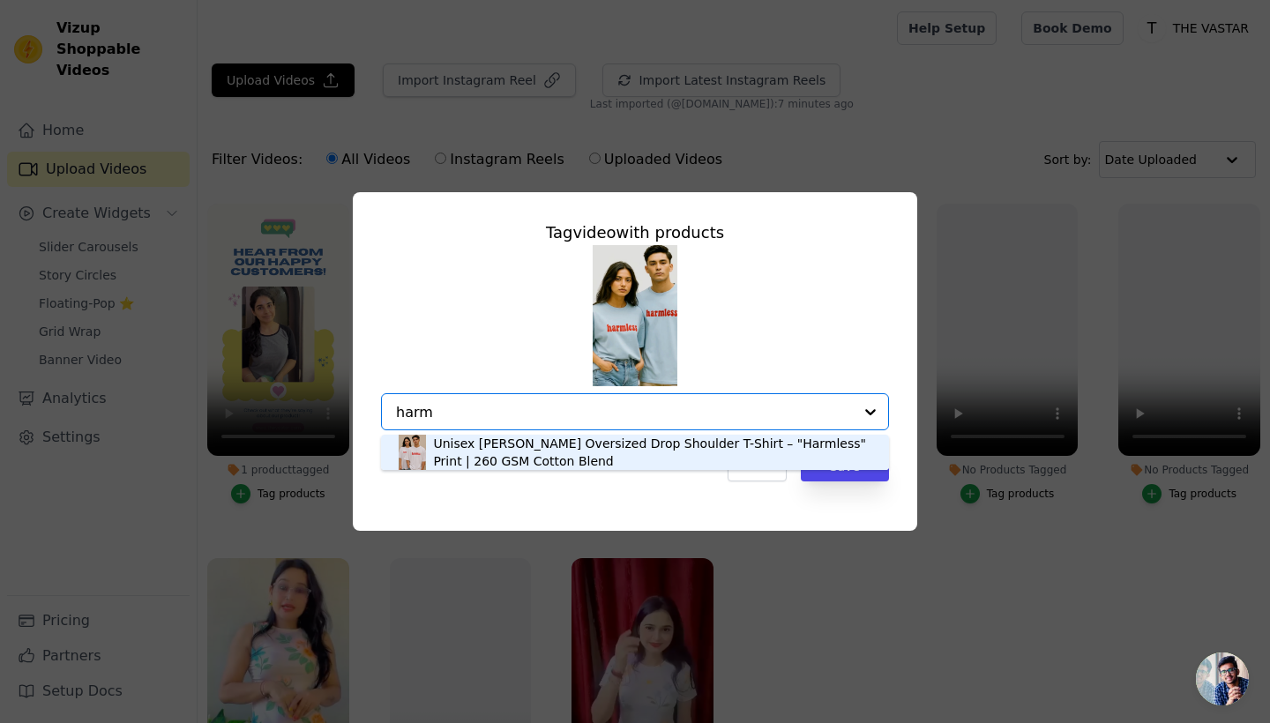
click at [602, 460] on div "Unisex [PERSON_NAME] Oversized Drop Shoulder T-Shirt – "Harmless" Print | 260 G…" at bounding box center [652, 452] width 438 height 35
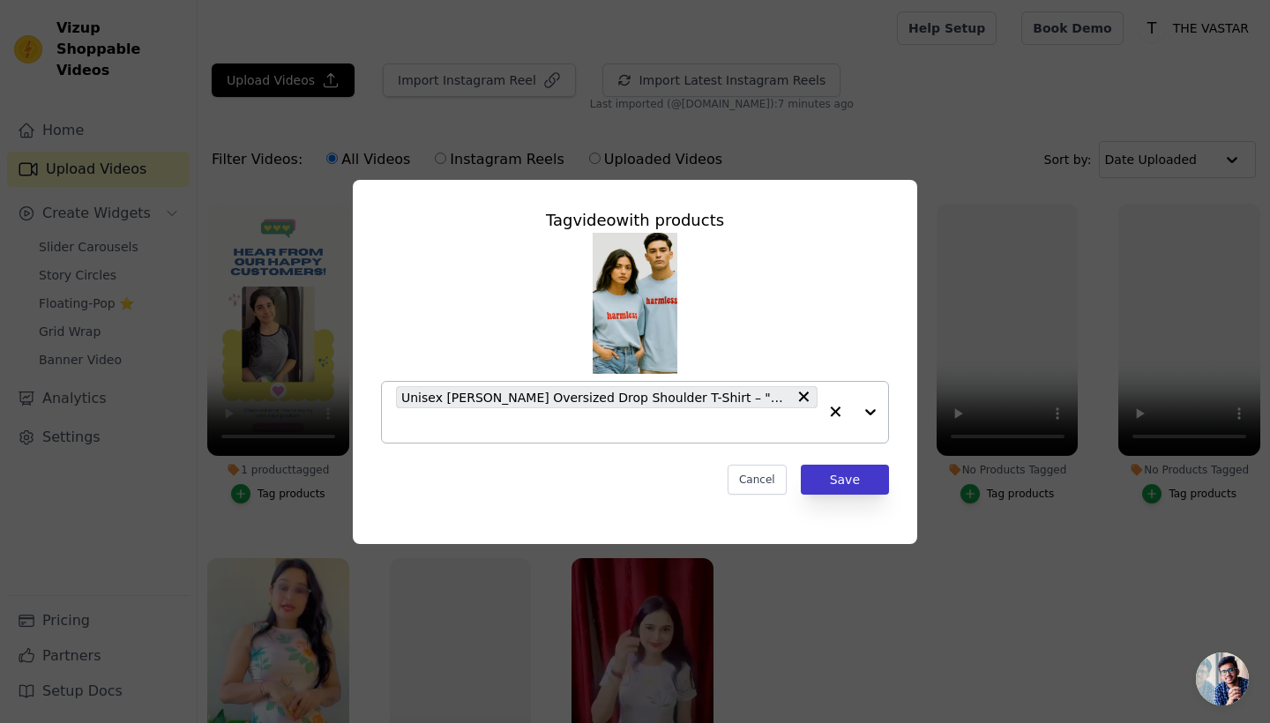
click at [857, 474] on button "Save" at bounding box center [845, 480] width 88 height 30
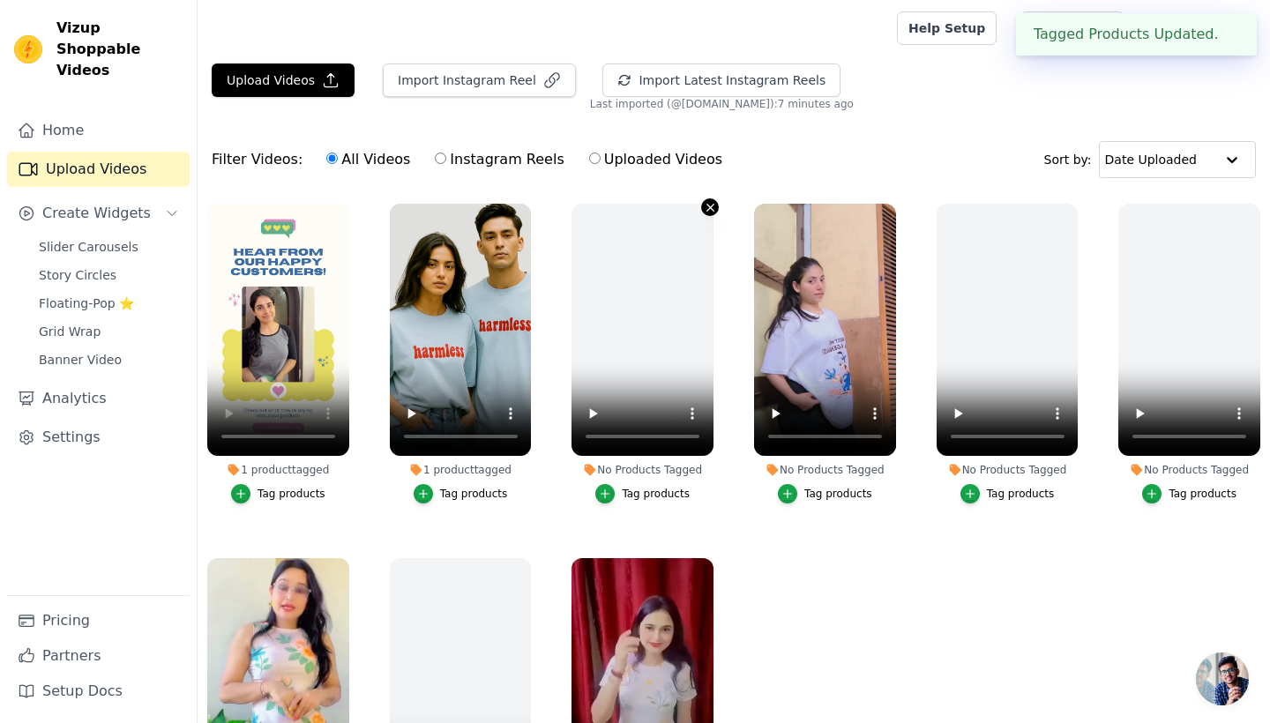
click at [712, 201] on icon "button" at bounding box center [710, 207] width 13 height 13
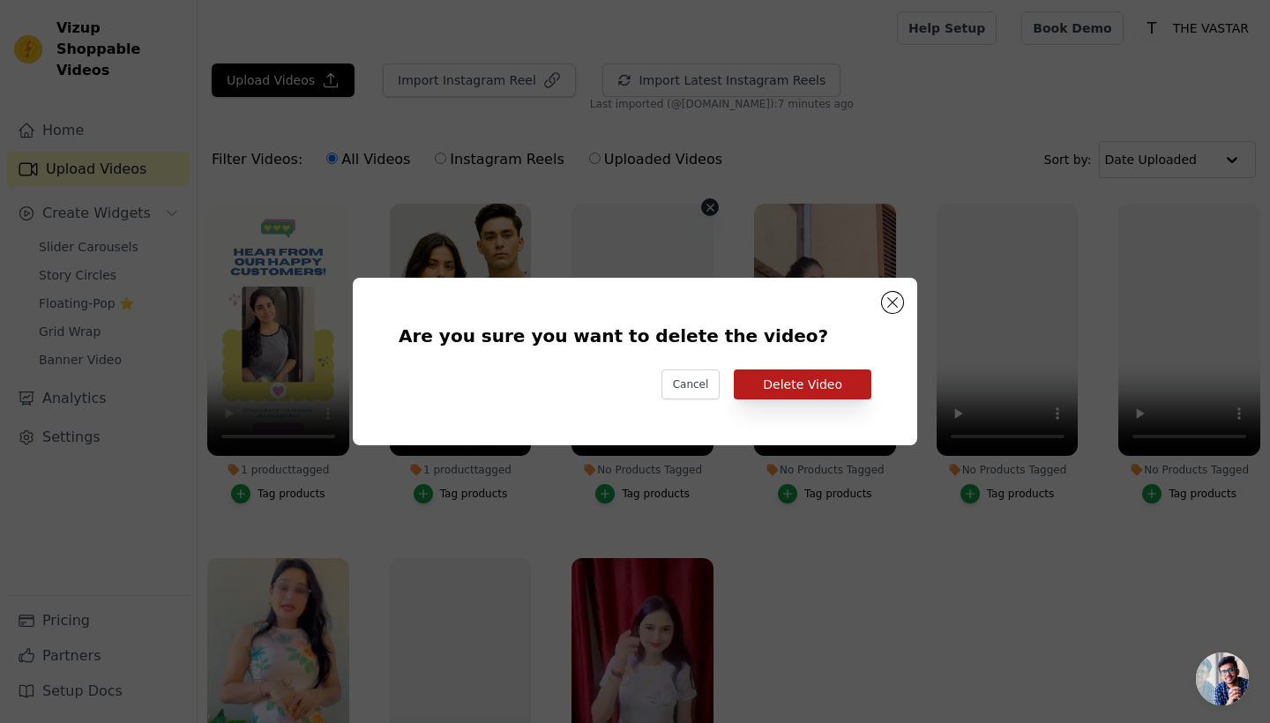
click at [786, 378] on button "Delete Video" at bounding box center [803, 384] width 138 height 30
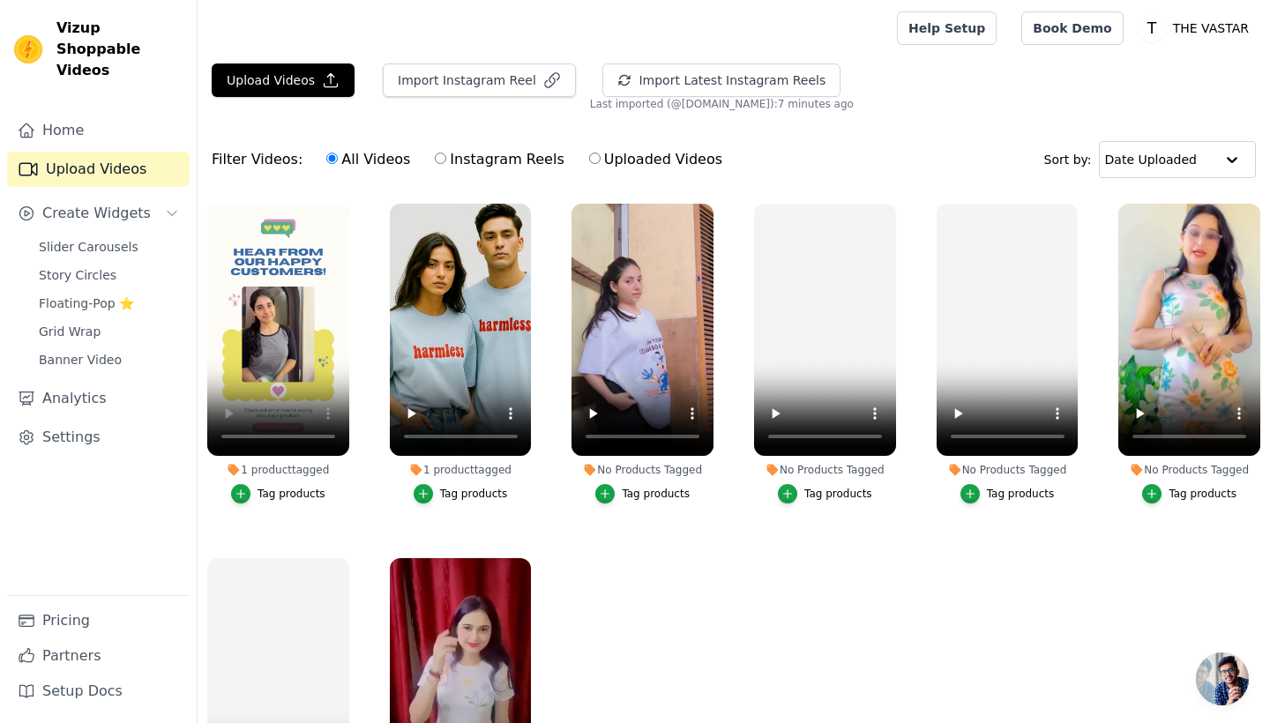
click at [635, 491] on div "Tag products" at bounding box center [656, 494] width 68 height 14
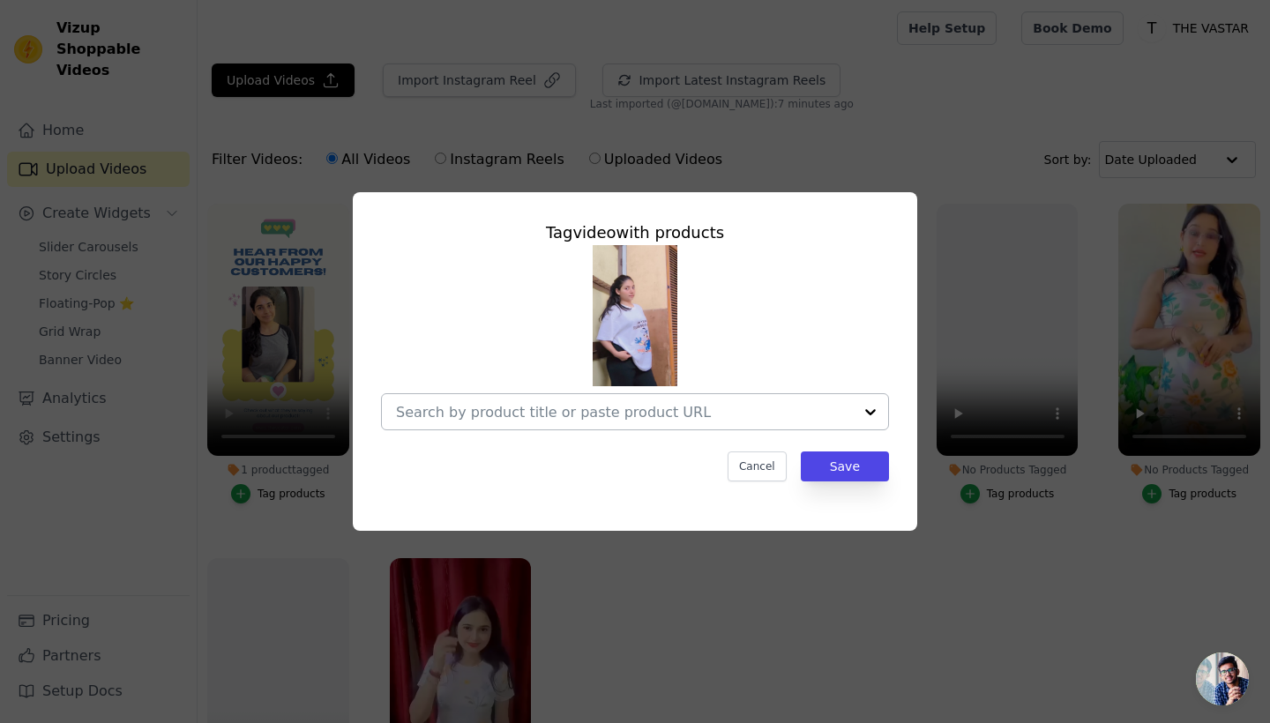
click at [631, 409] on input "No Products Tagged Tag video with products Cancel Save Tag products" at bounding box center [624, 412] width 457 height 17
click at [633, 347] on img at bounding box center [635, 315] width 85 height 141
click at [779, 138] on div "Tag video with products Cancel Save" at bounding box center [635, 361] width 1270 height 723
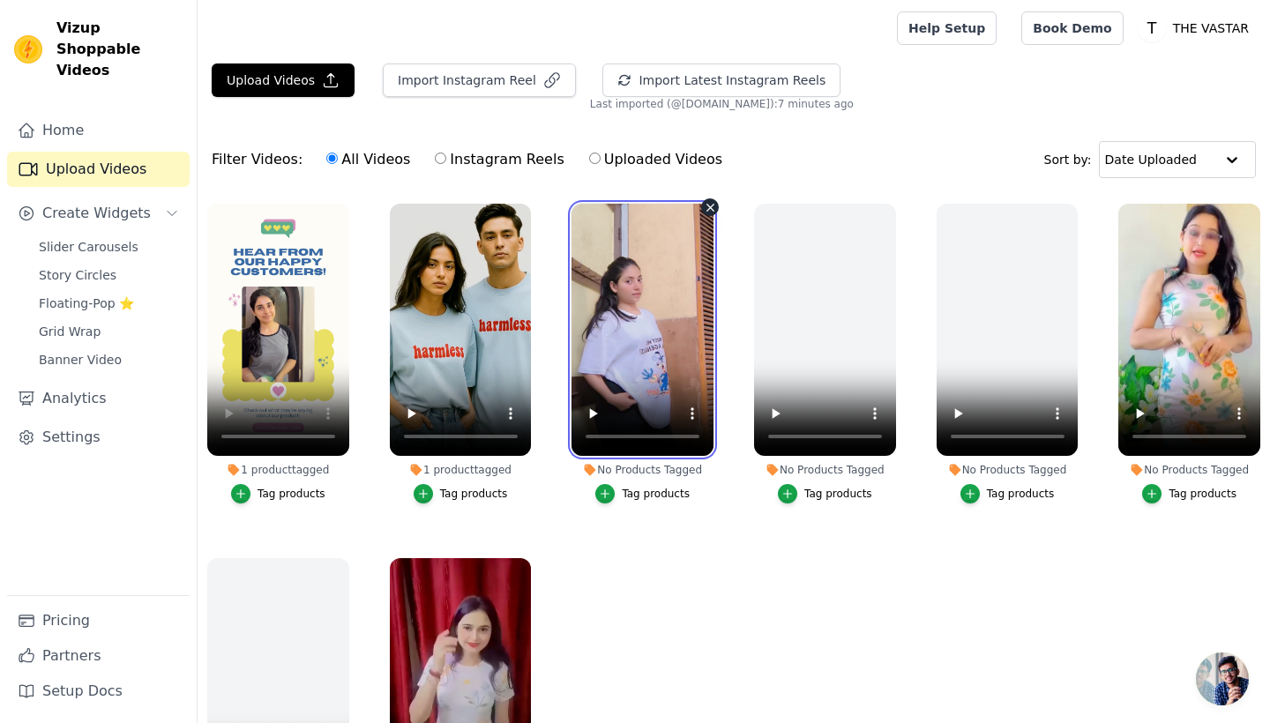
click at [639, 319] on video at bounding box center [642, 330] width 142 height 252
click at [605, 435] on video at bounding box center [642, 330] width 142 height 252
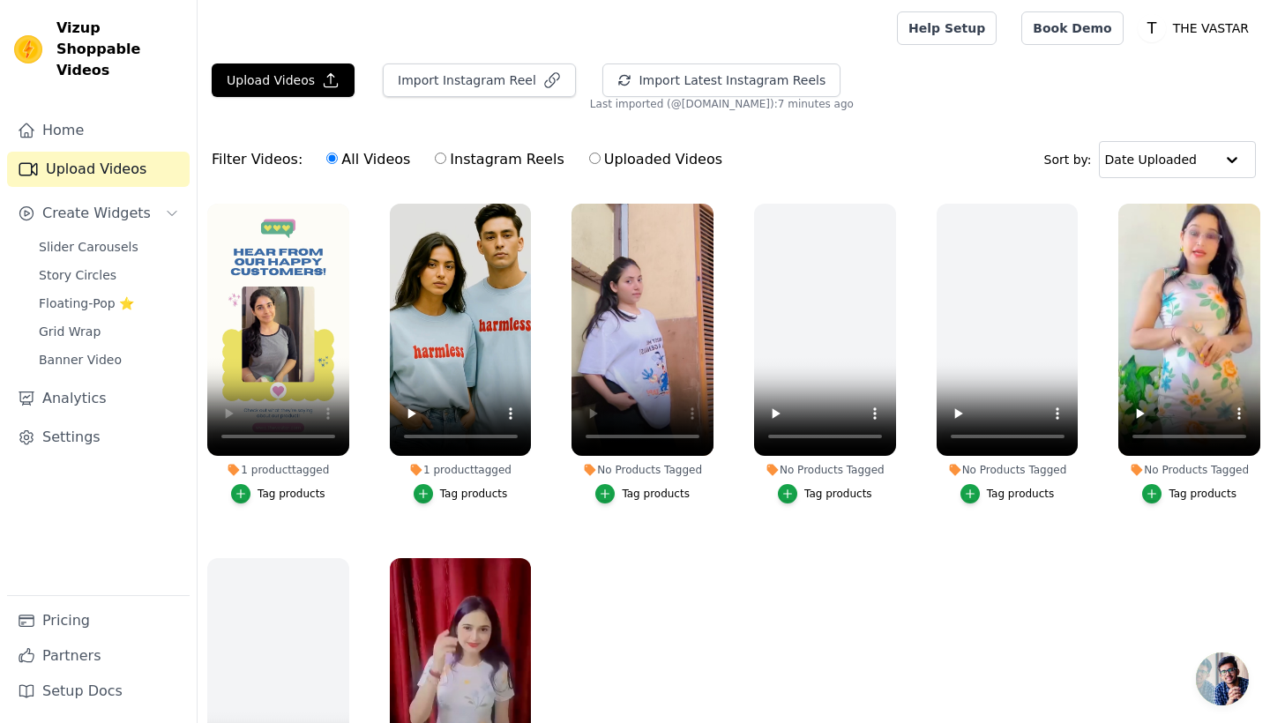
click at [638, 487] on div "Tag products" at bounding box center [656, 494] width 68 height 14
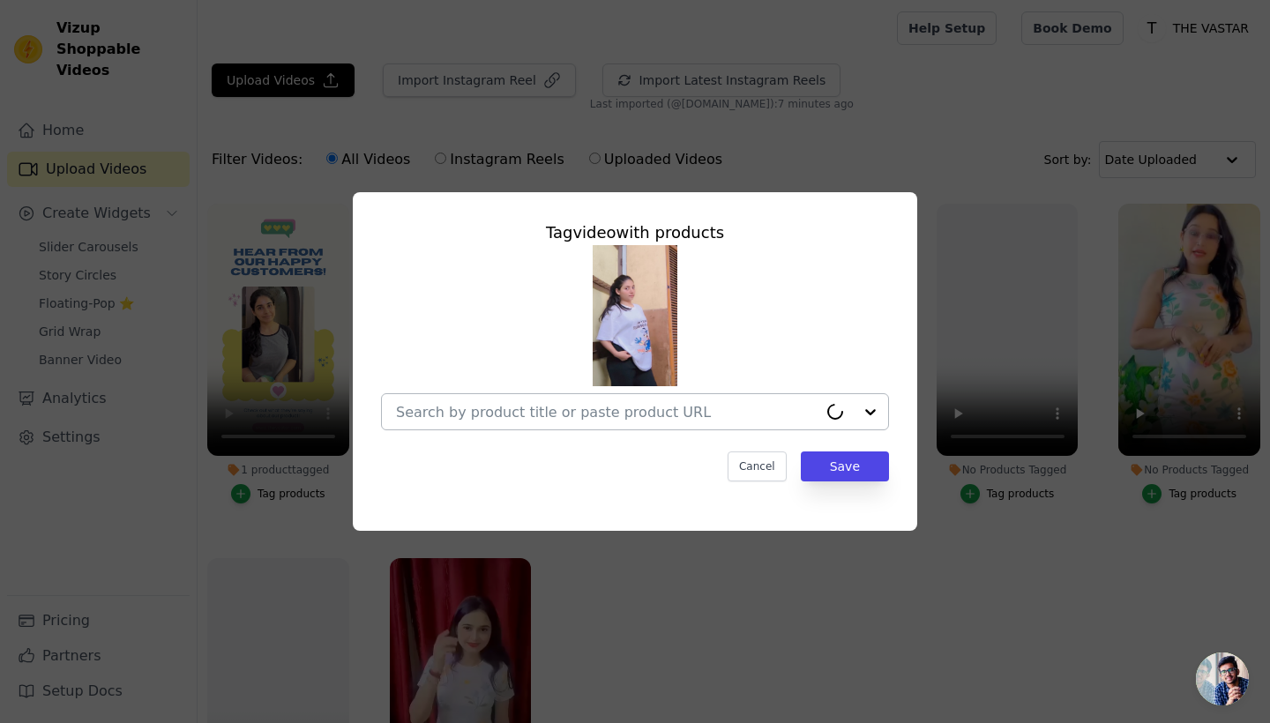
click at [673, 410] on input "No Products Tagged Tag video with products Cancel Save Tag products" at bounding box center [606, 412] width 421 height 17
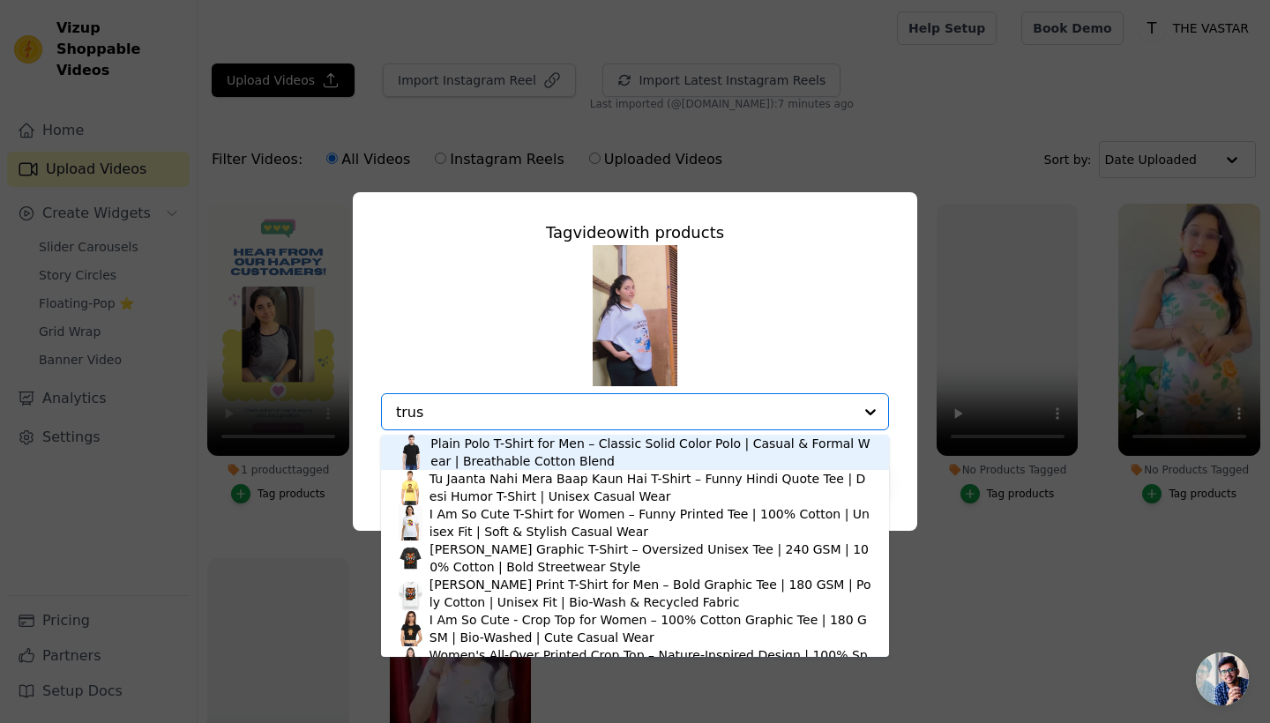
type input "trust"
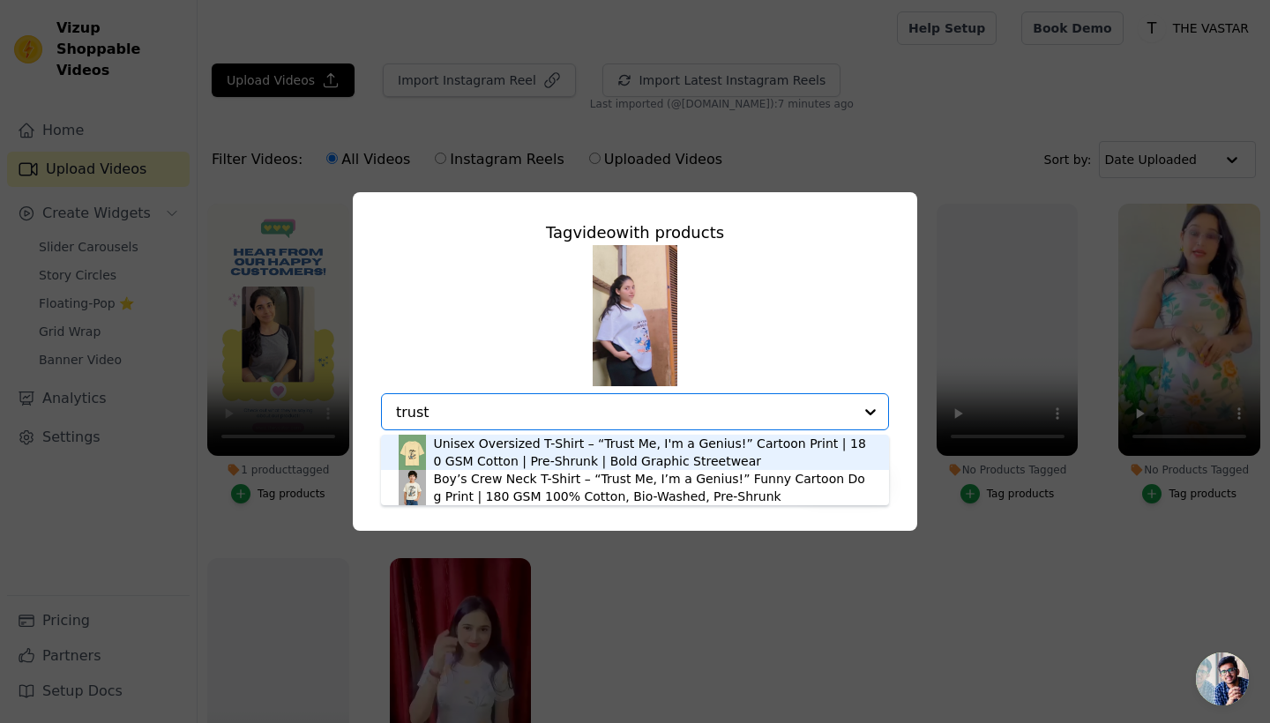
click at [649, 458] on div "Unisex Oversized T-Shirt – “Trust Me, I'm a Genius!” Cartoon Print | 180 GSM Co…" at bounding box center [652, 452] width 438 height 35
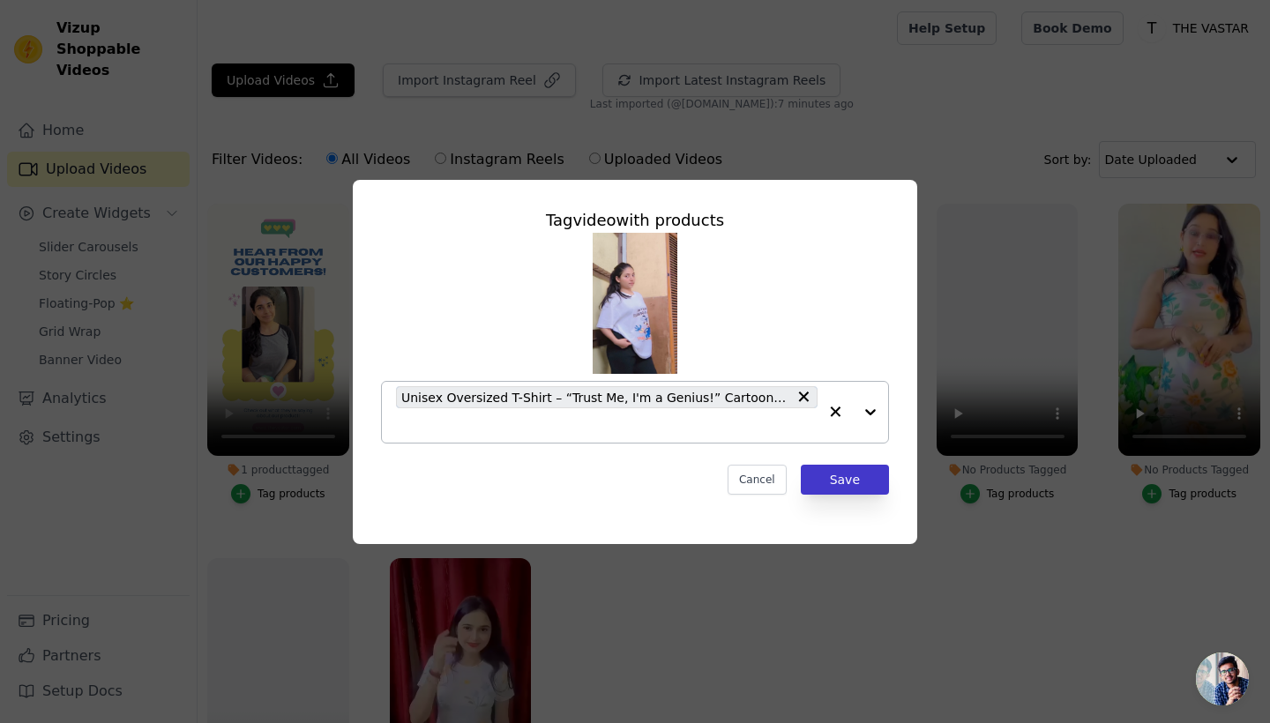
click at [868, 487] on button "Save" at bounding box center [845, 480] width 88 height 30
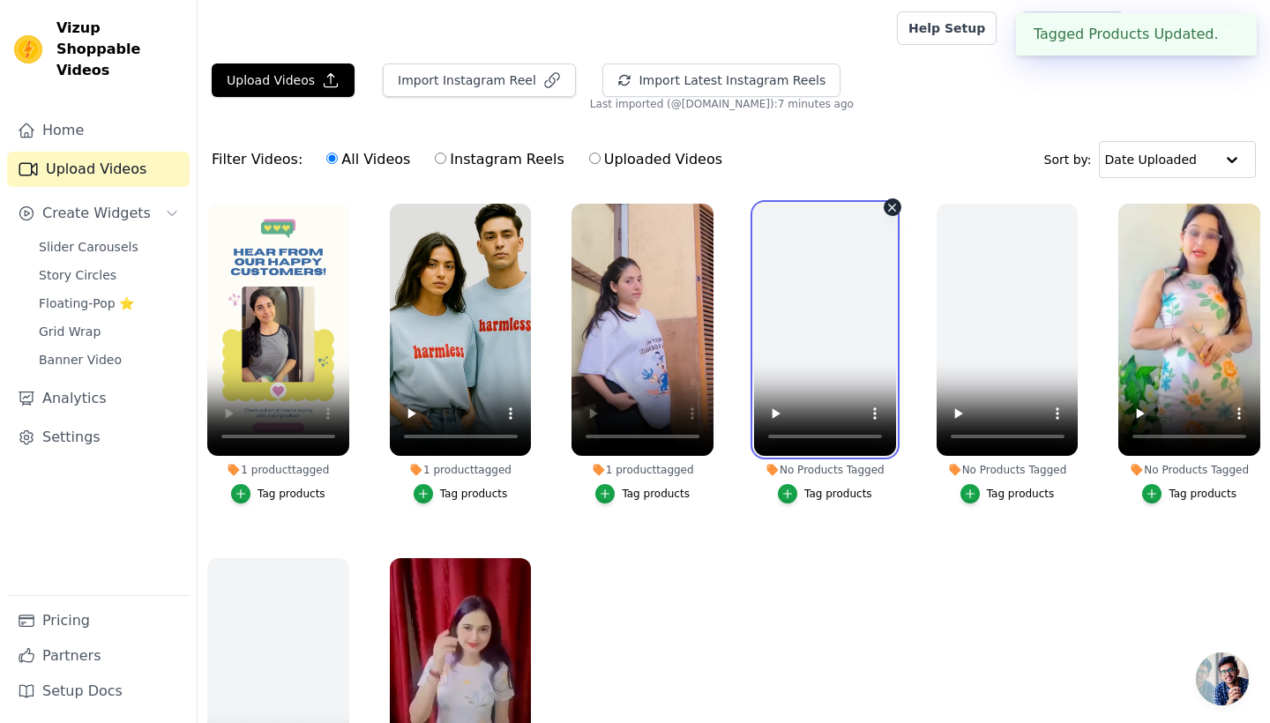
click at [826, 325] on video at bounding box center [825, 330] width 142 height 252
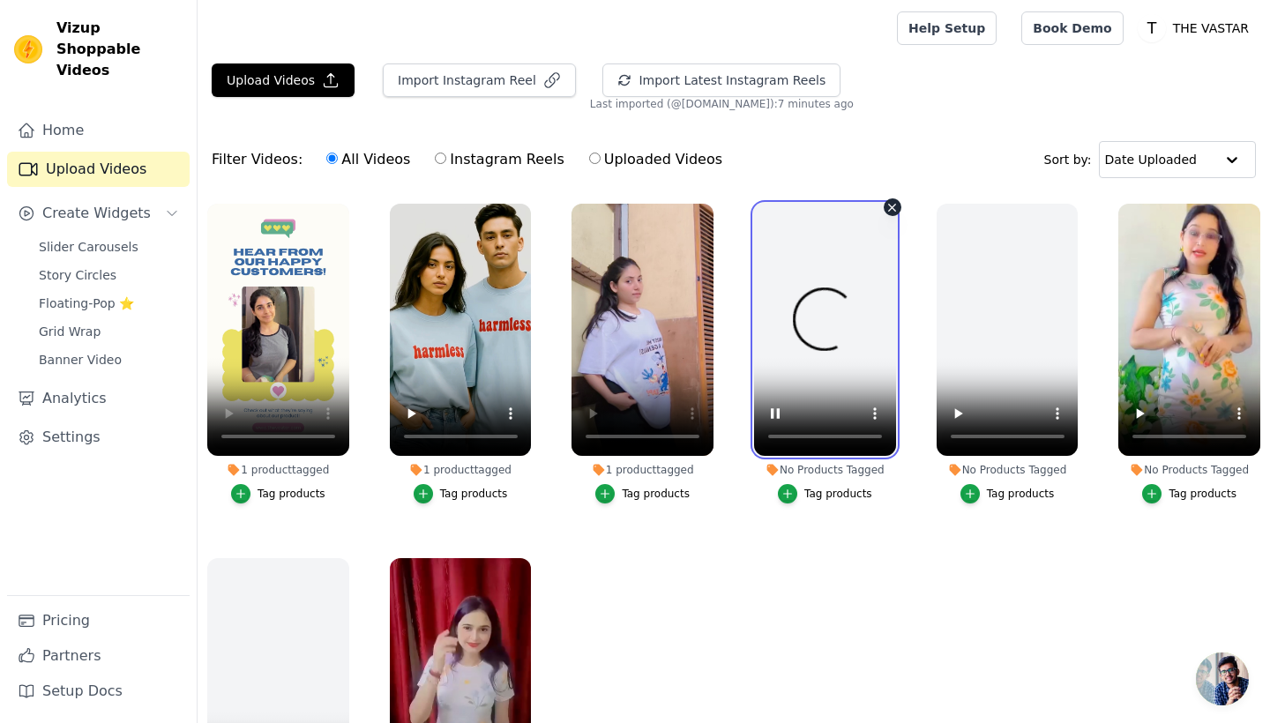
click at [775, 437] on video at bounding box center [825, 330] width 142 height 252
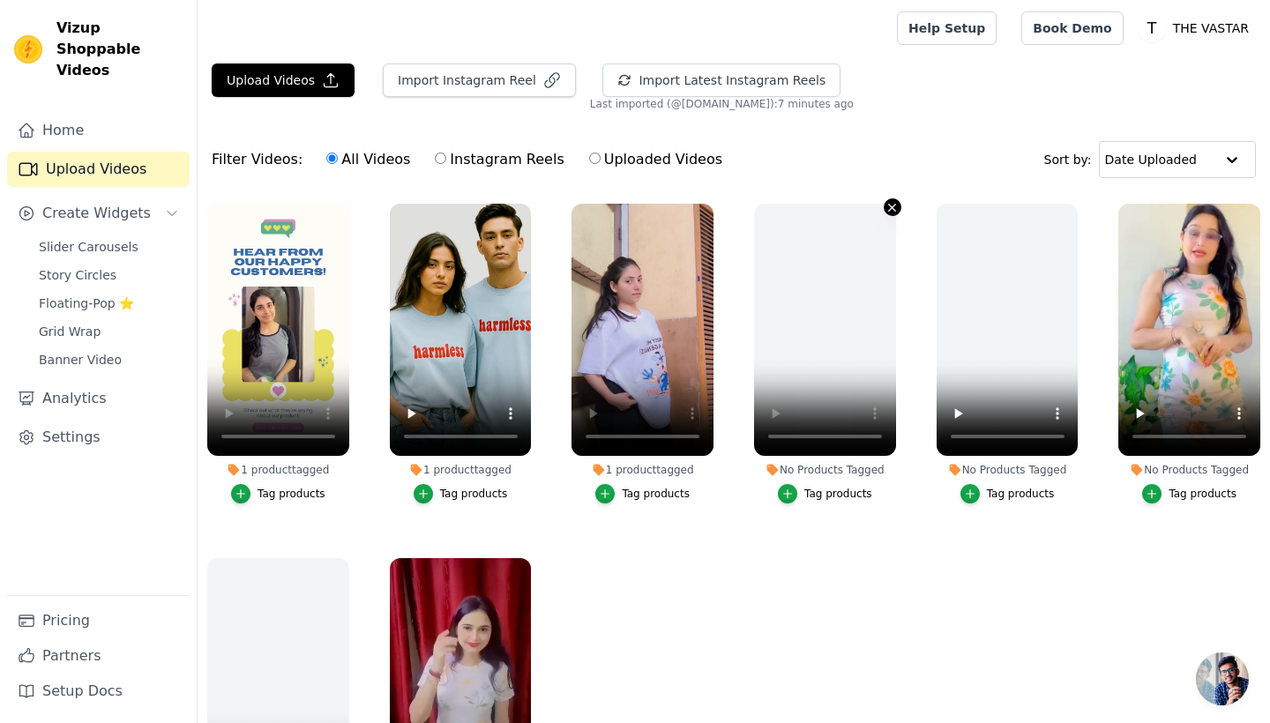
click at [892, 207] on icon "button" at bounding box center [892, 207] width 7 height 7
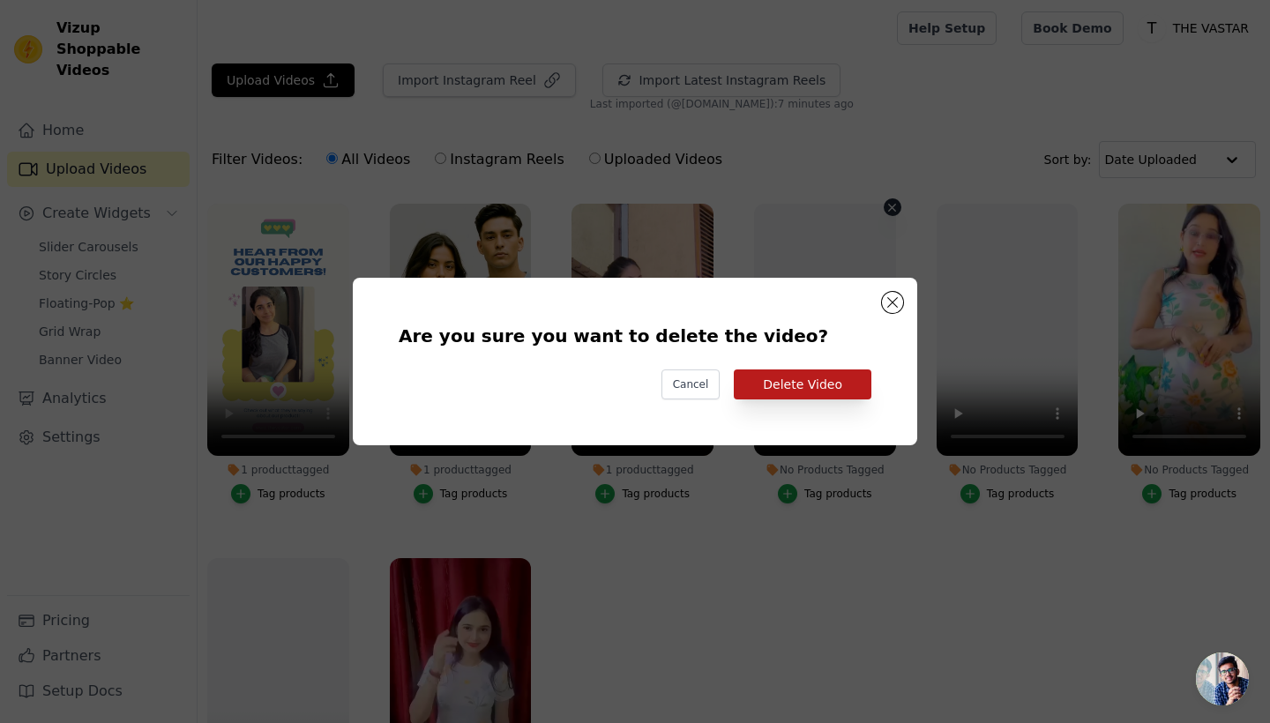
click at [782, 384] on button "Delete Video" at bounding box center [803, 384] width 138 height 30
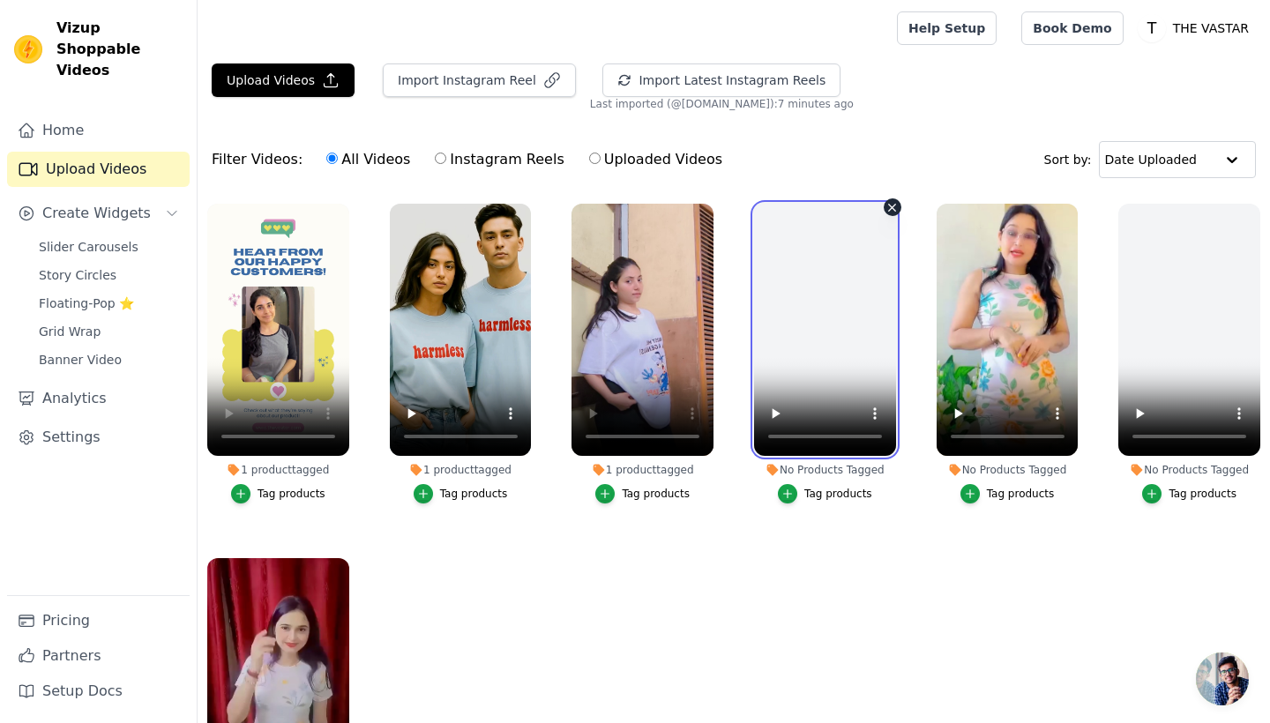
click at [836, 324] on video at bounding box center [825, 330] width 142 height 252
click at [786, 441] on video at bounding box center [825, 330] width 142 height 252
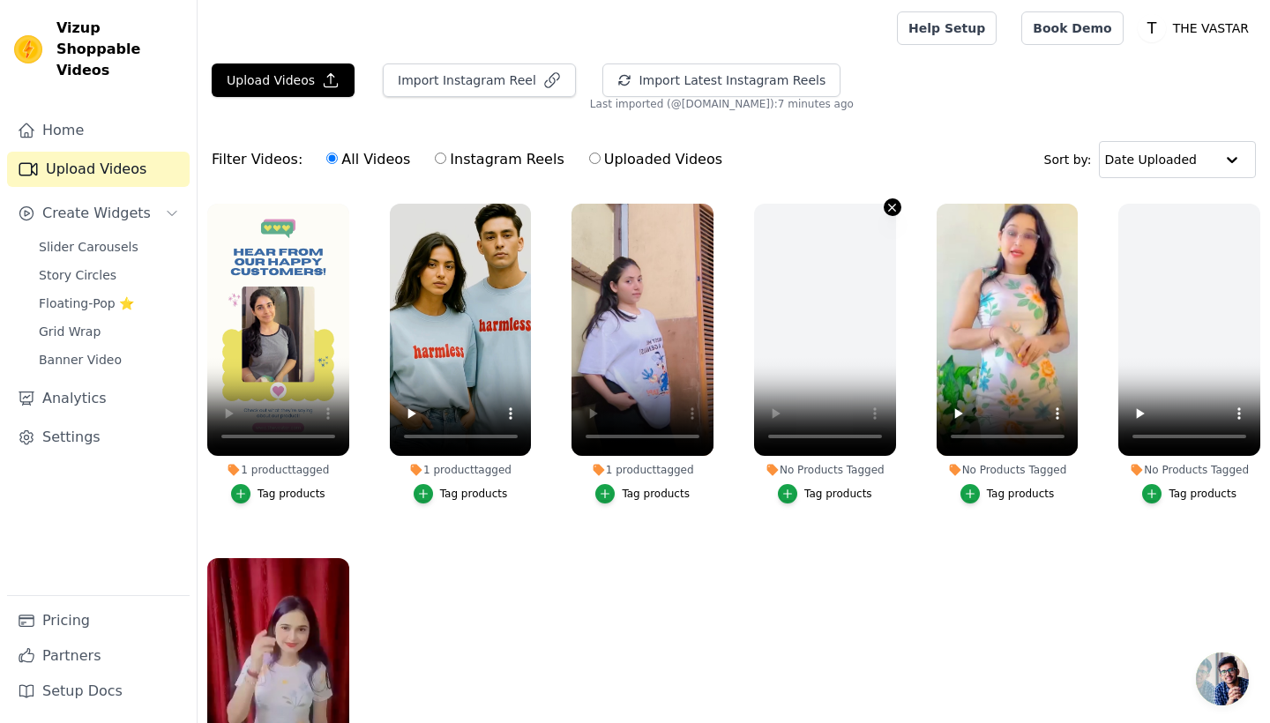
click at [892, 207] on icon "button" at bounding box center [892, 207] width 7 height 7
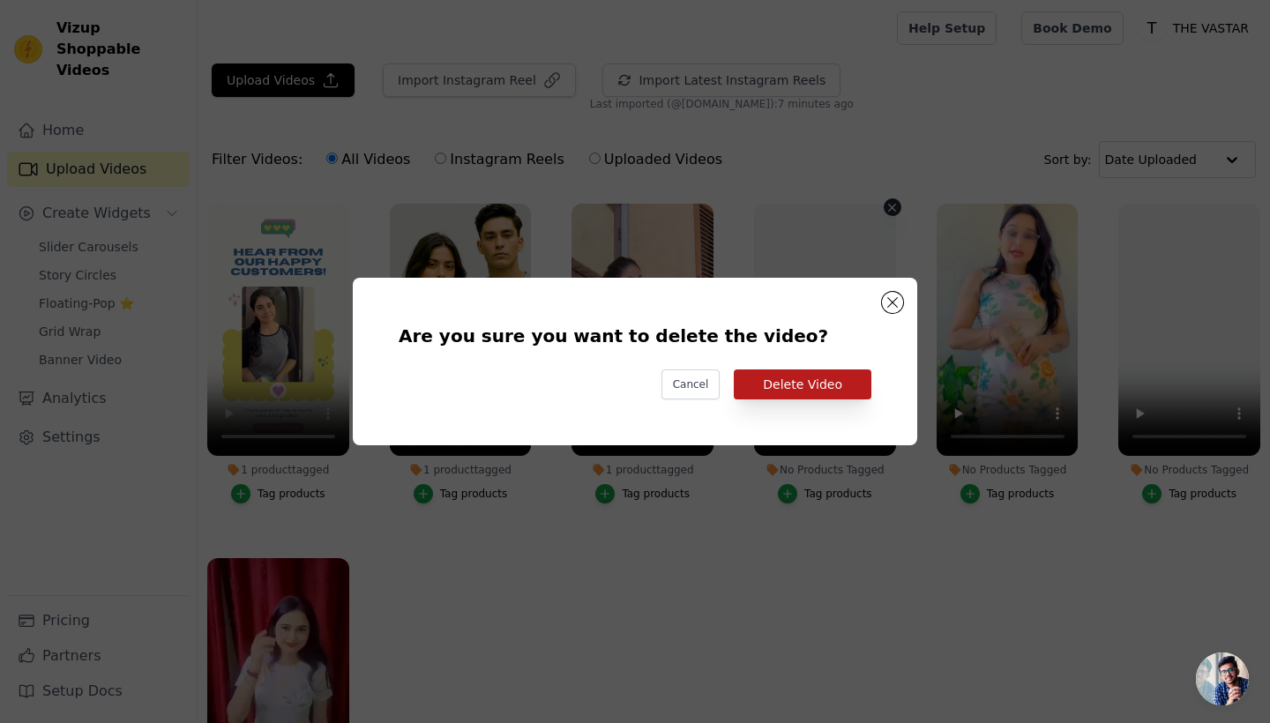
click at [798, 388] on button "Delete Video" at bounding box center [803, 384] width 138 height 30
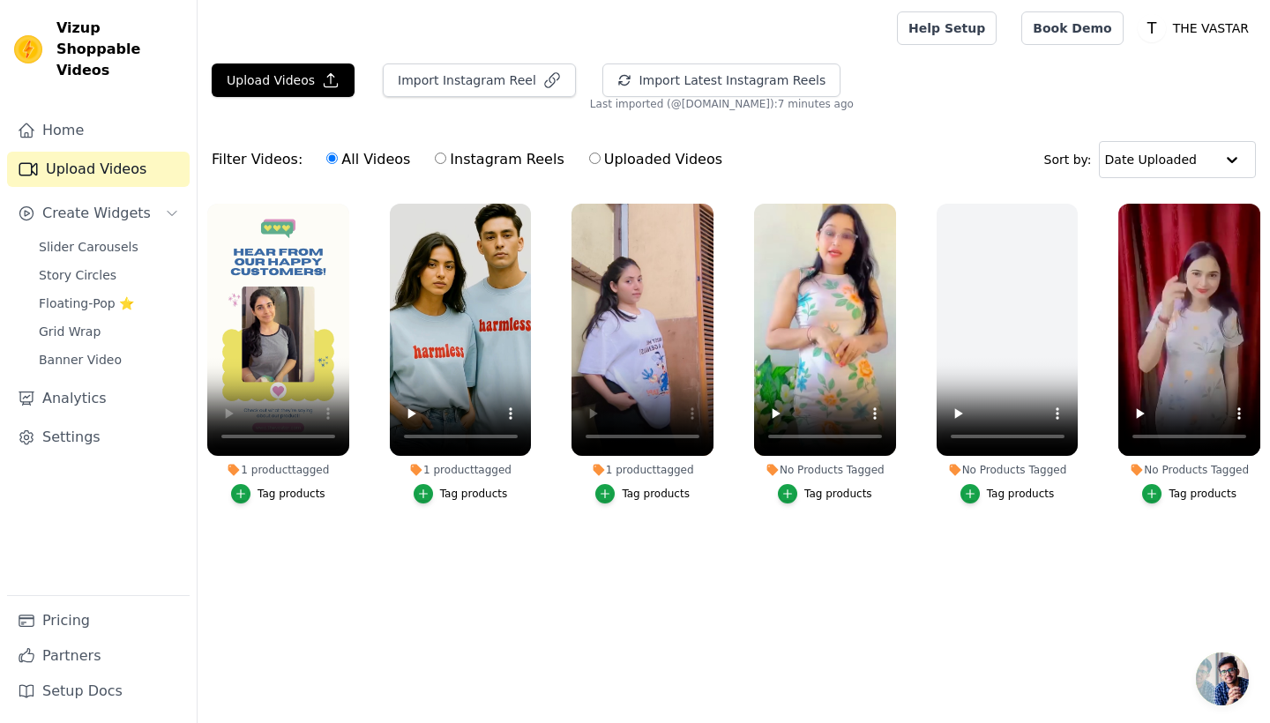
click at [815, 491] on div "Tag products" at bounding box center [838, 494] width 68 height 14
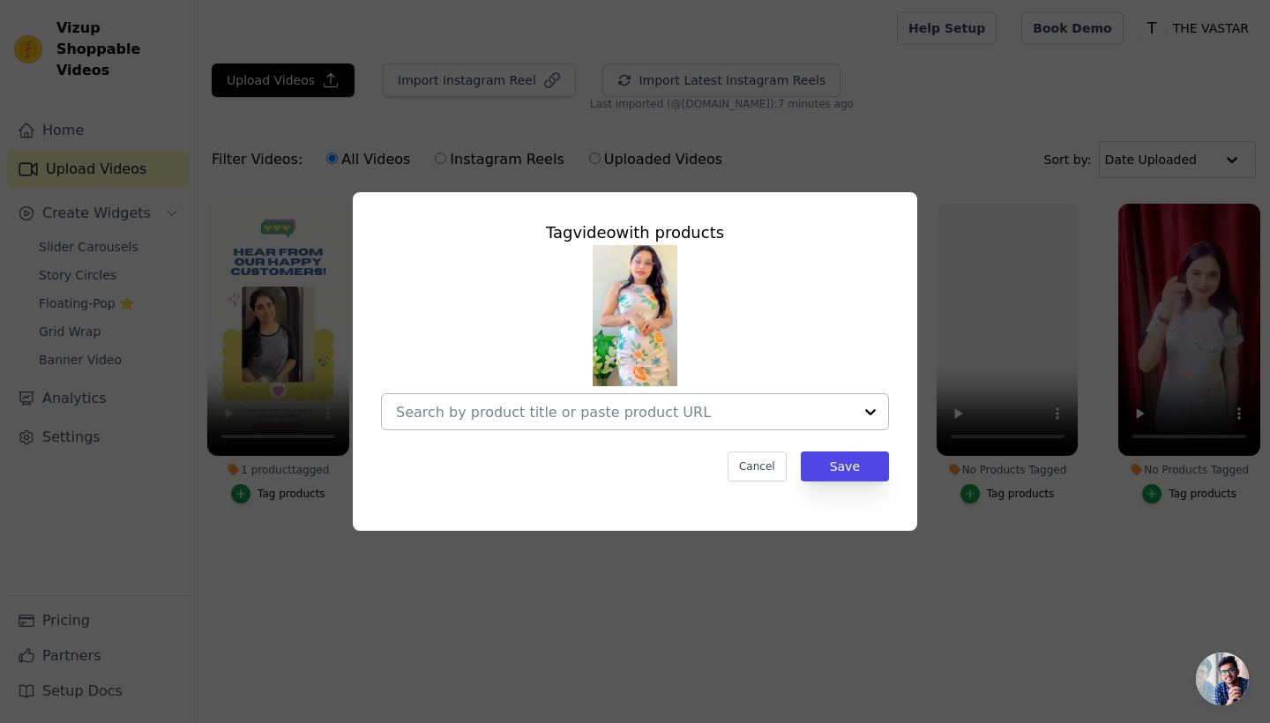
click at [631, 417] on input "No Products Tagged Tag video with products Cancel Save Tag products" at bounding box center [624, 412] width 457 height 17
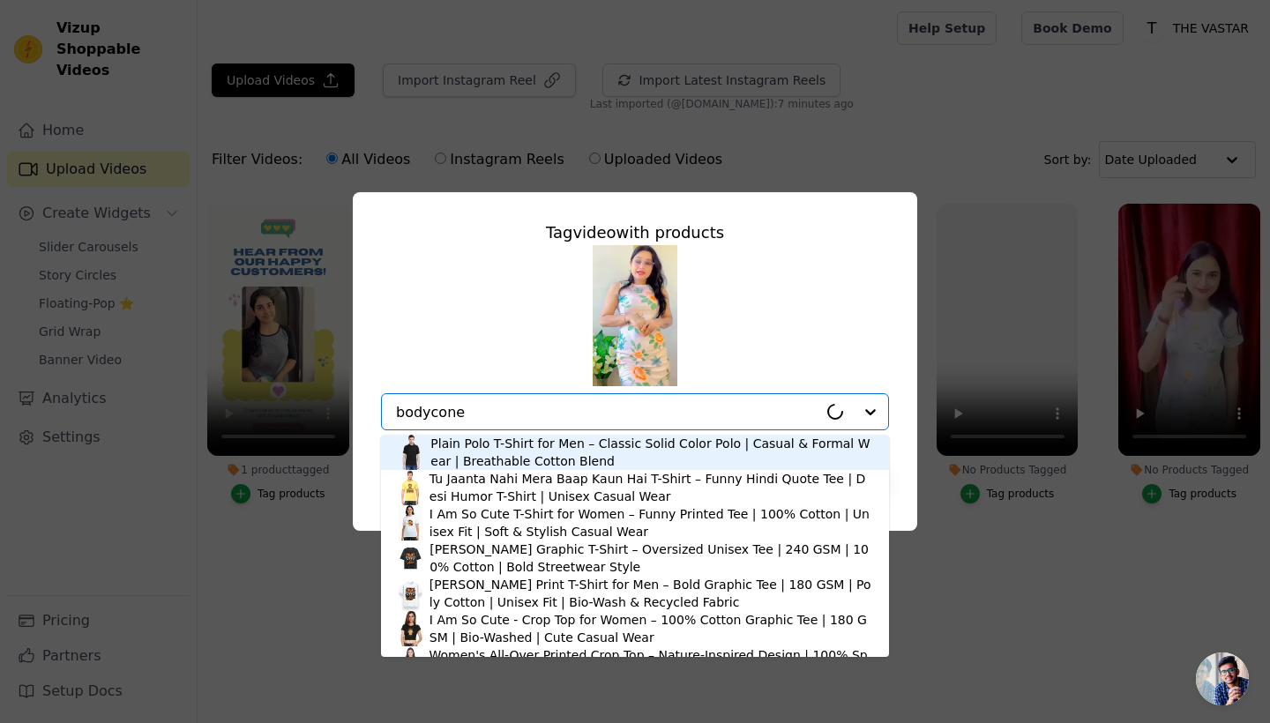
type input "bodycon"
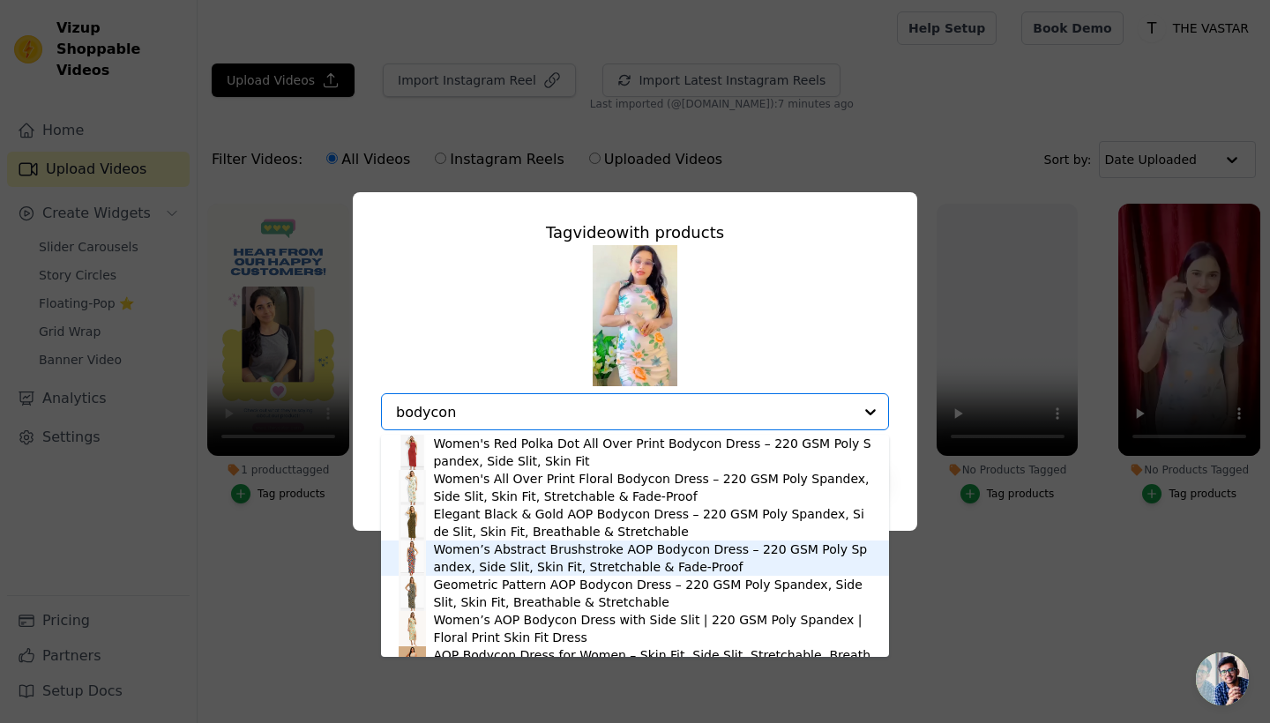
scroll to position [2, 0]
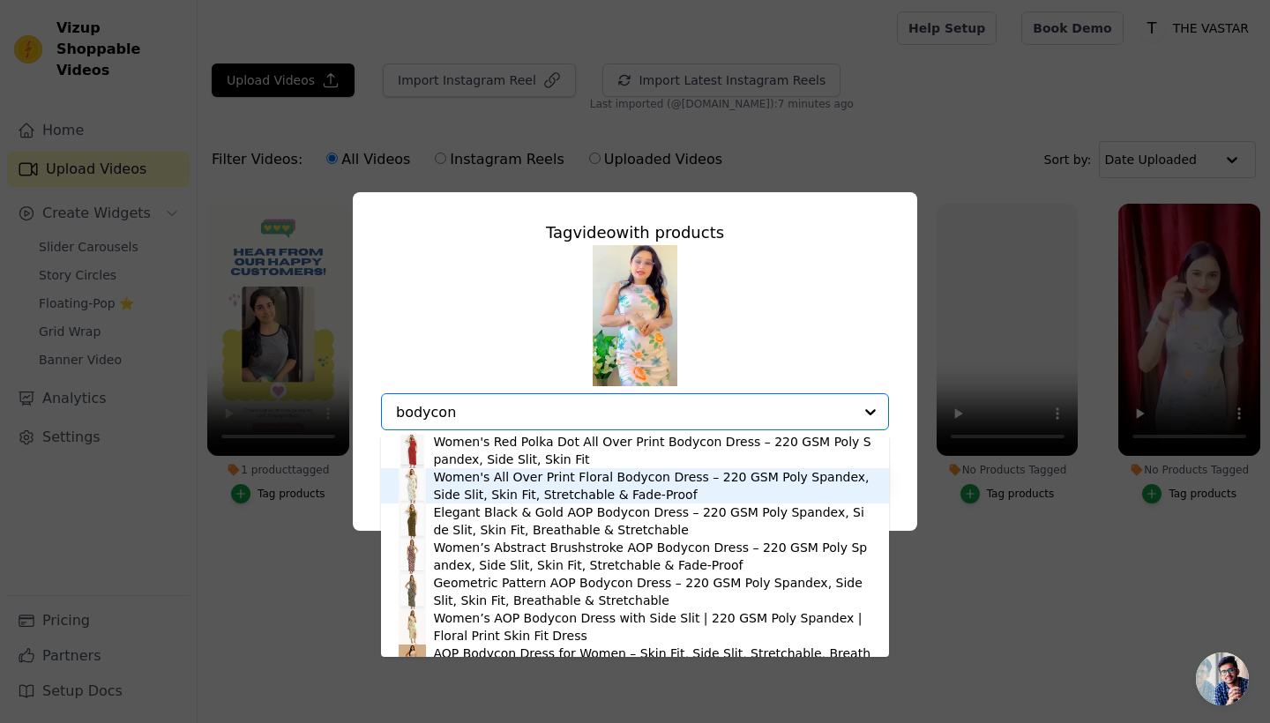
click at [652, 487] on div "Women's All Over Print Floral Bodycon Dress – 220 GSM Poly Spandex, Side Slit, …" at bounding box center [652, 485] width 438 height 35
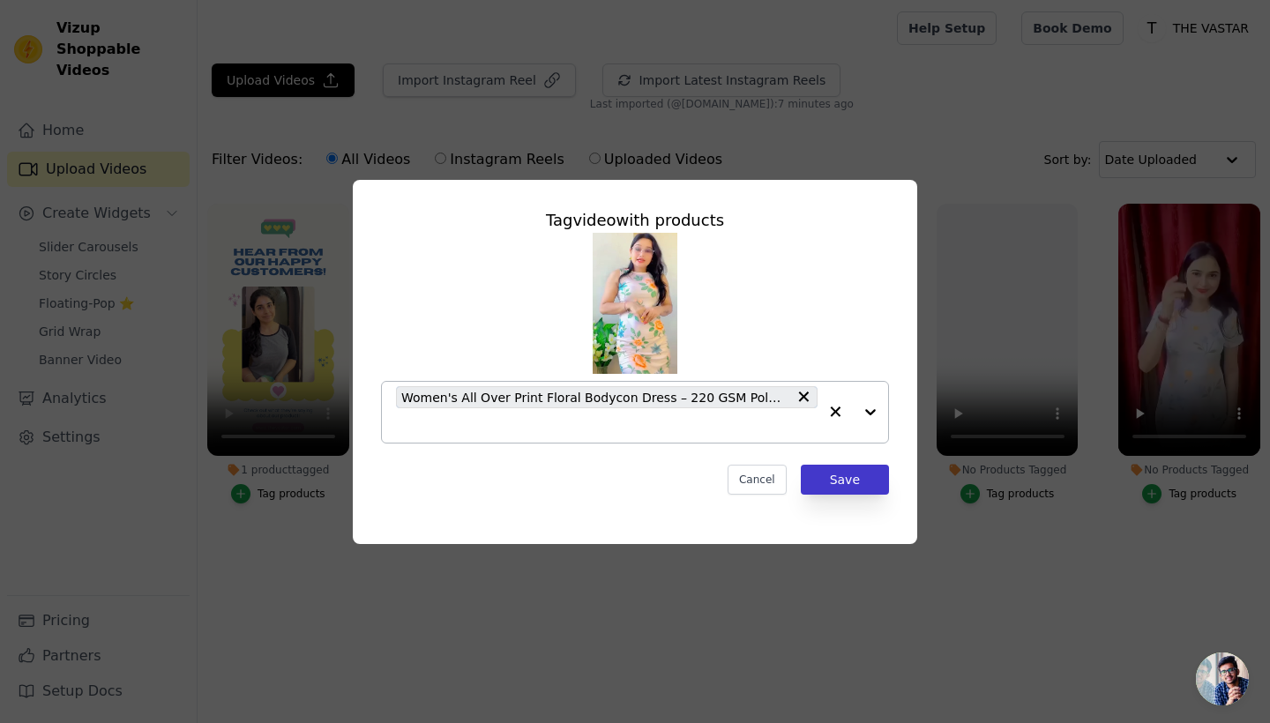
click at [855, 483] on button "Save" at bounding box center [845, 480] width 88 height 30
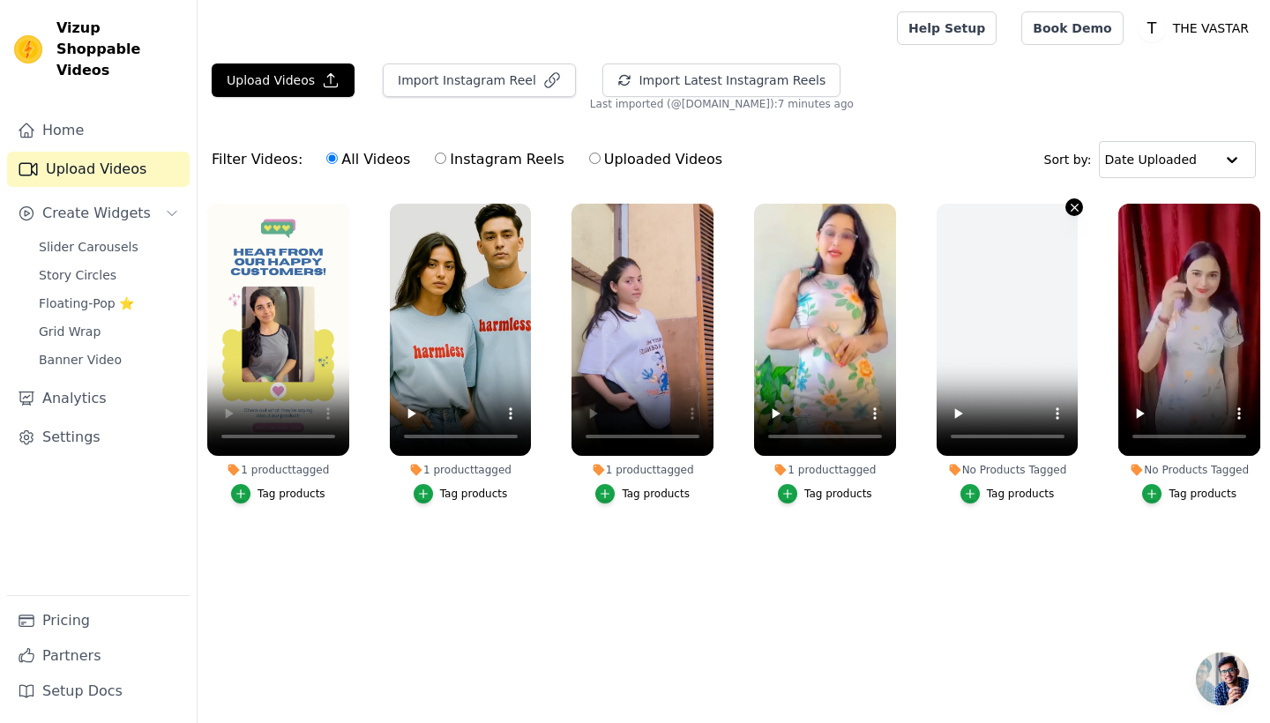
click at [1070, 210] on icon "button" at bounding box center [1074, 207] width 13 height 13
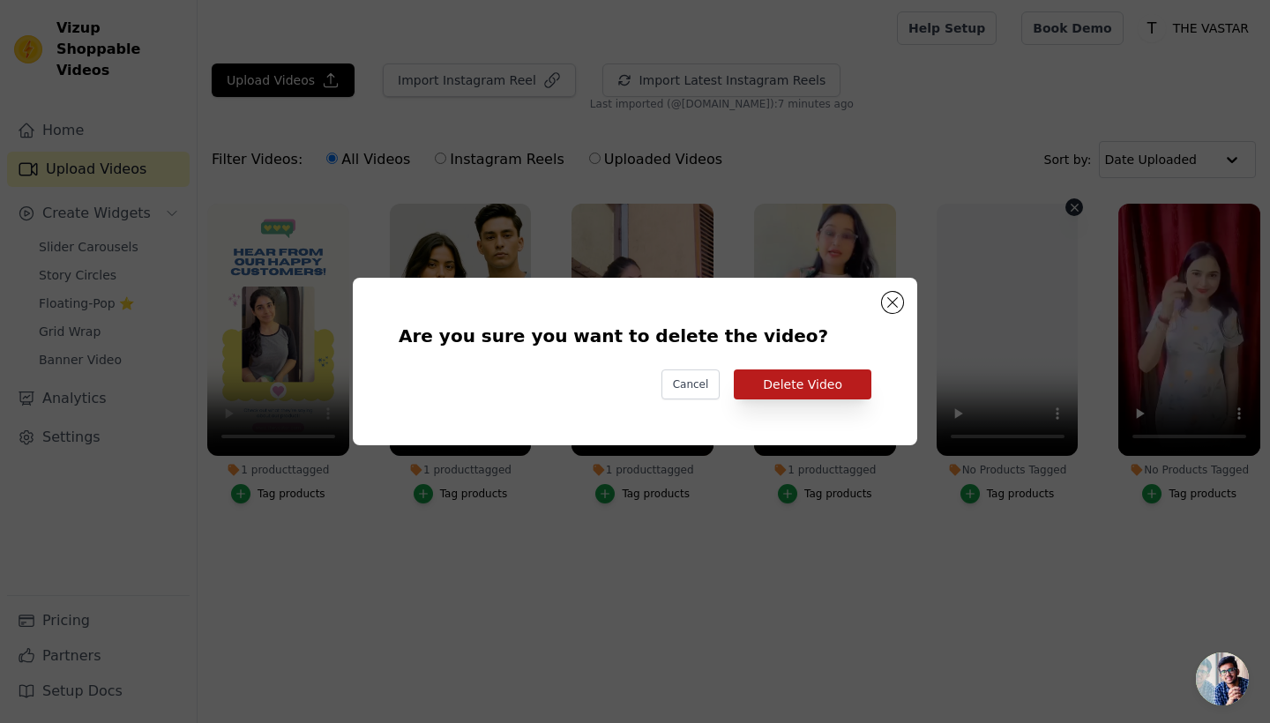
click at [793, 391] on button "Delete Video" at bounding box center [803, 384] width 138 height 30
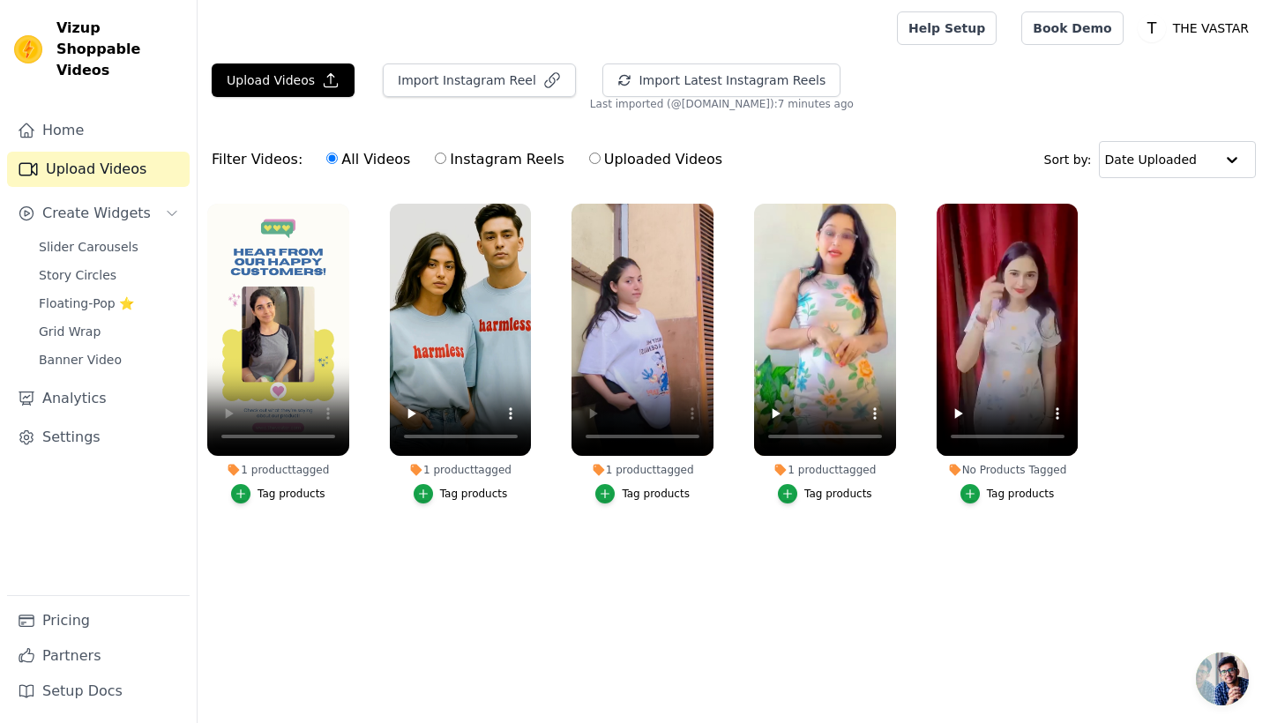
click at [837, 496] on div "Tag products" at bounding box center [838, 494] width 68 height 14
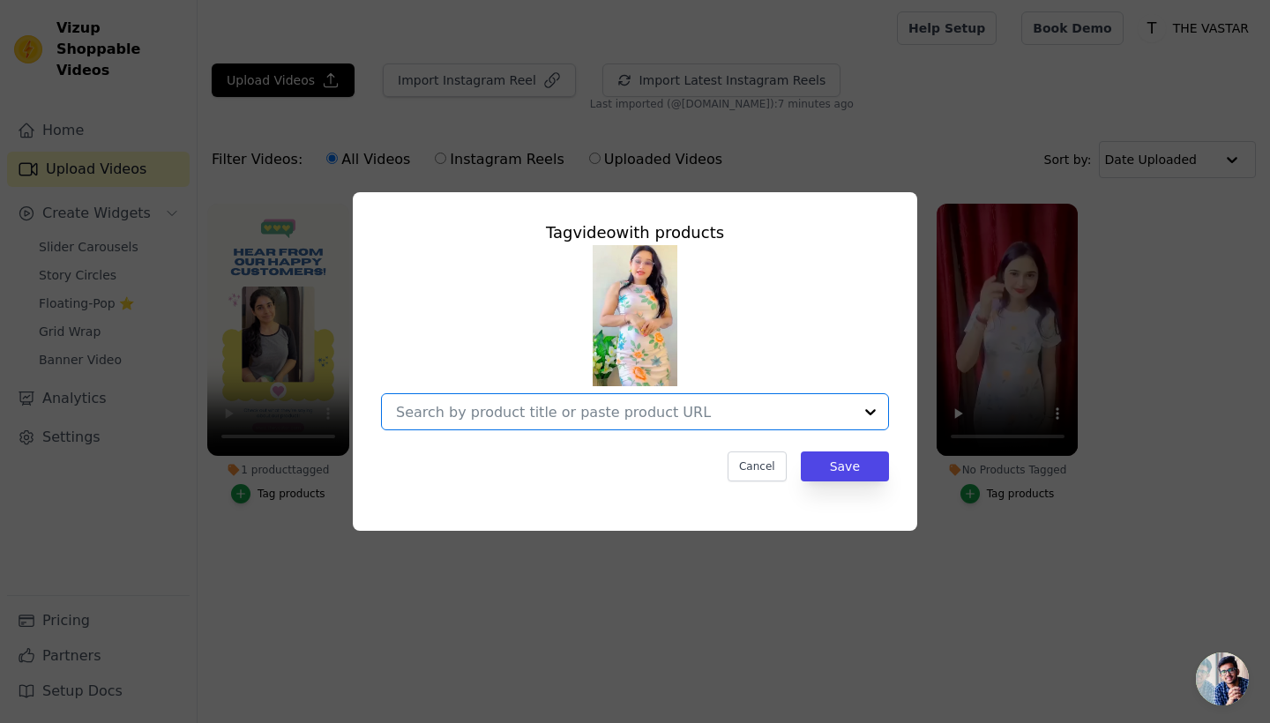
click at [690, 407] on input "1 product tagged Tag video with products Option undefined, selected. Select is …" at bounding box center [624, 412] width 457 height 17
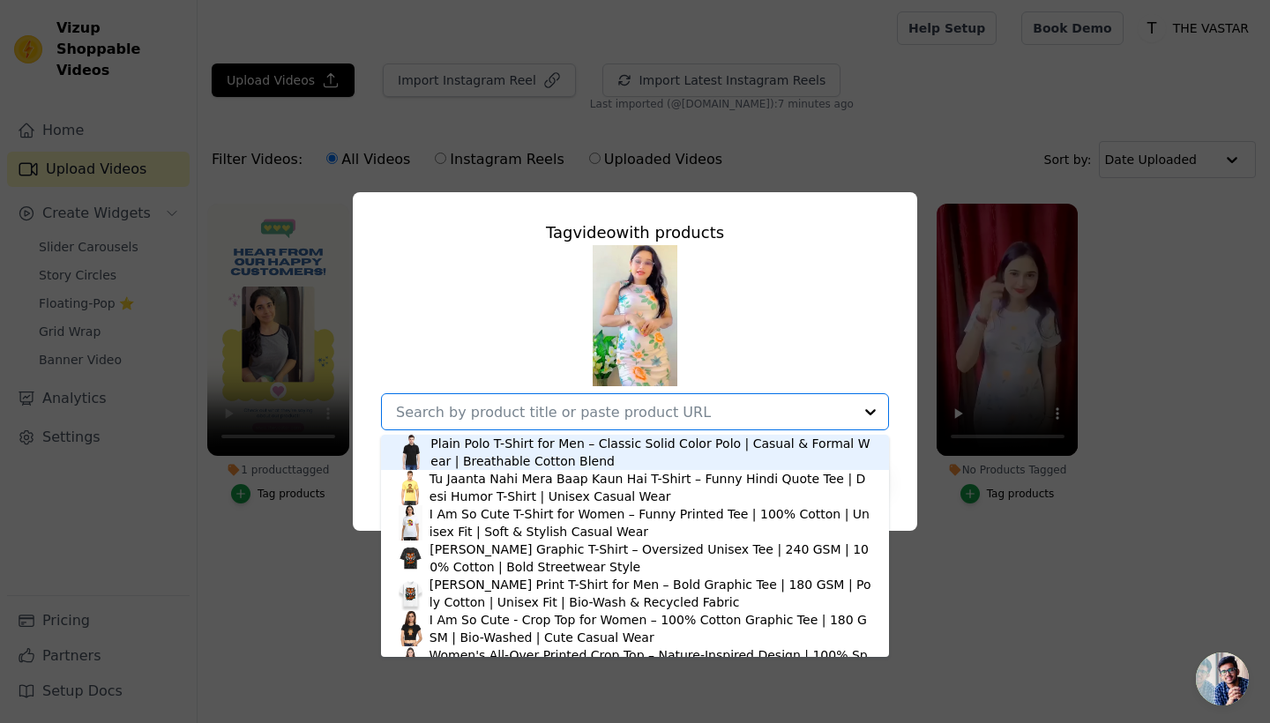
paste input "aop-bodycon-dress-1"
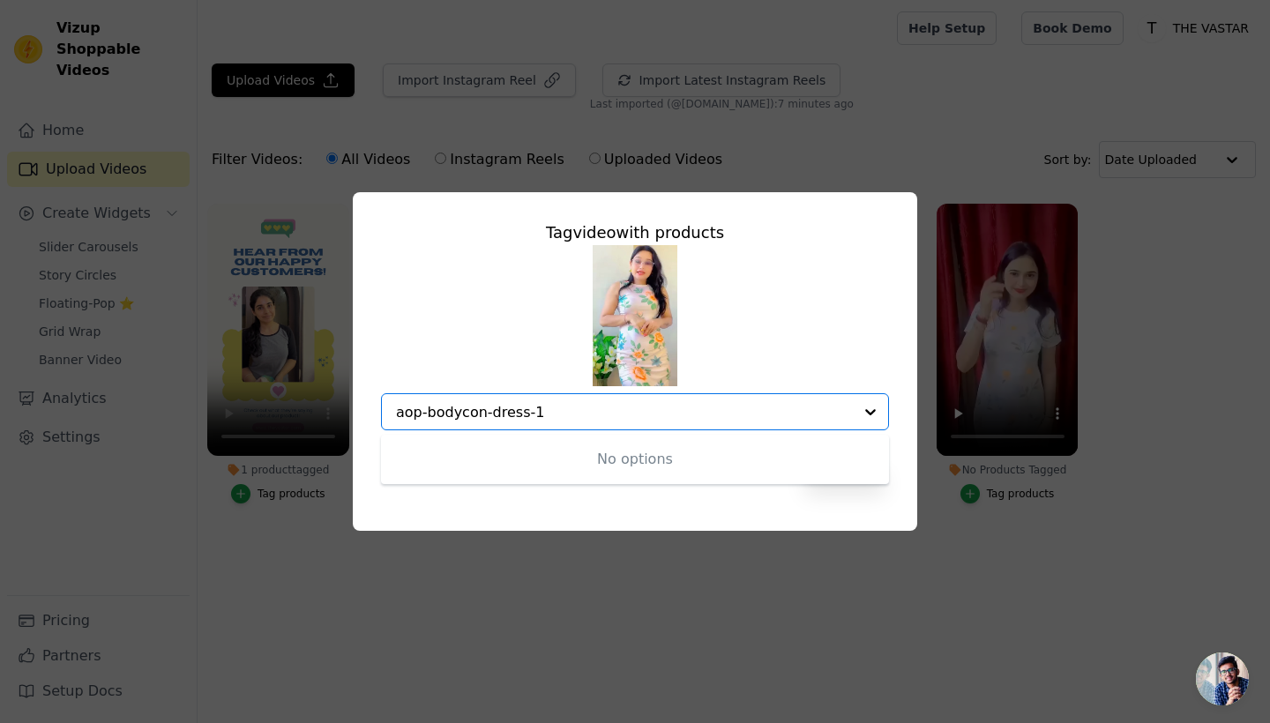
click at [396, 410] on input "aop-bodycon-dress-1" at bounding box center [624, 412] width 457 height 17
type input "[URL][DOMAIN_NAME]"
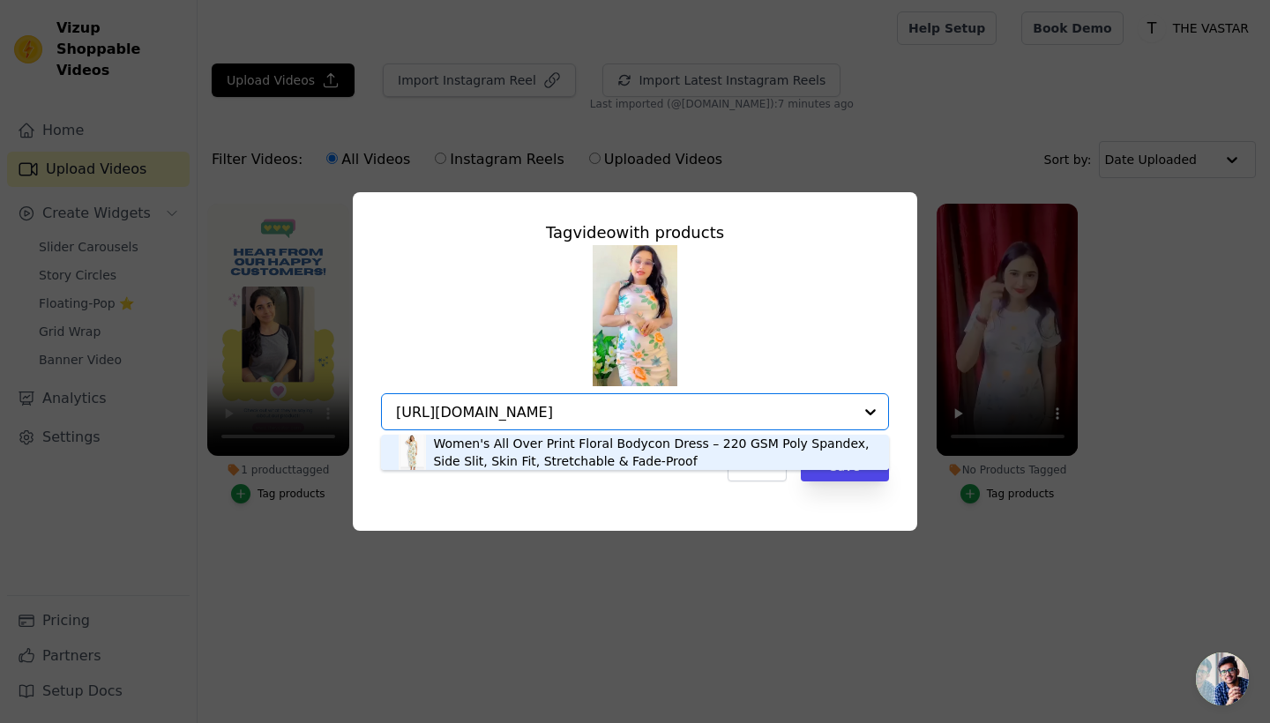
click at [461, 461] on div "Women's All Over Print Floral Bodycon Dress – 220 GSM Poly Spandex, Side Slit, …" at bounding box center [652, 452] width 438 height 35
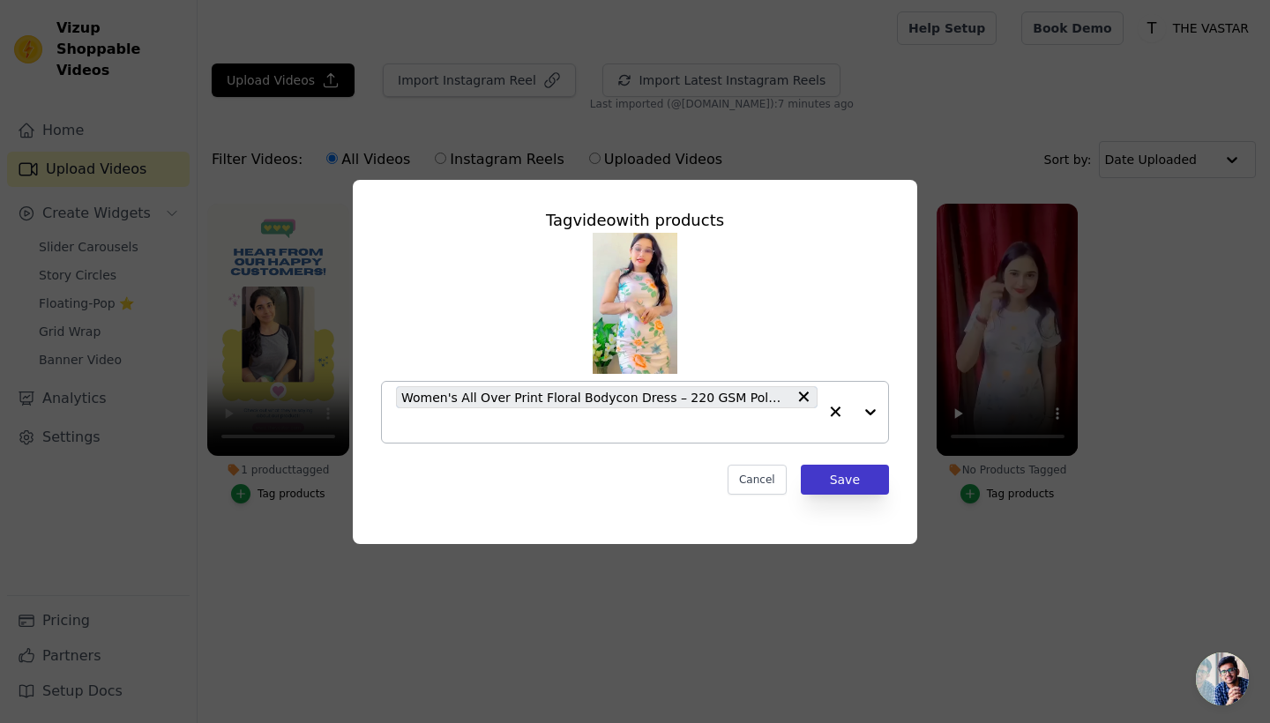
click at [872, 479] on button "Save" at bounding box center [845, 480] width 88 height 30
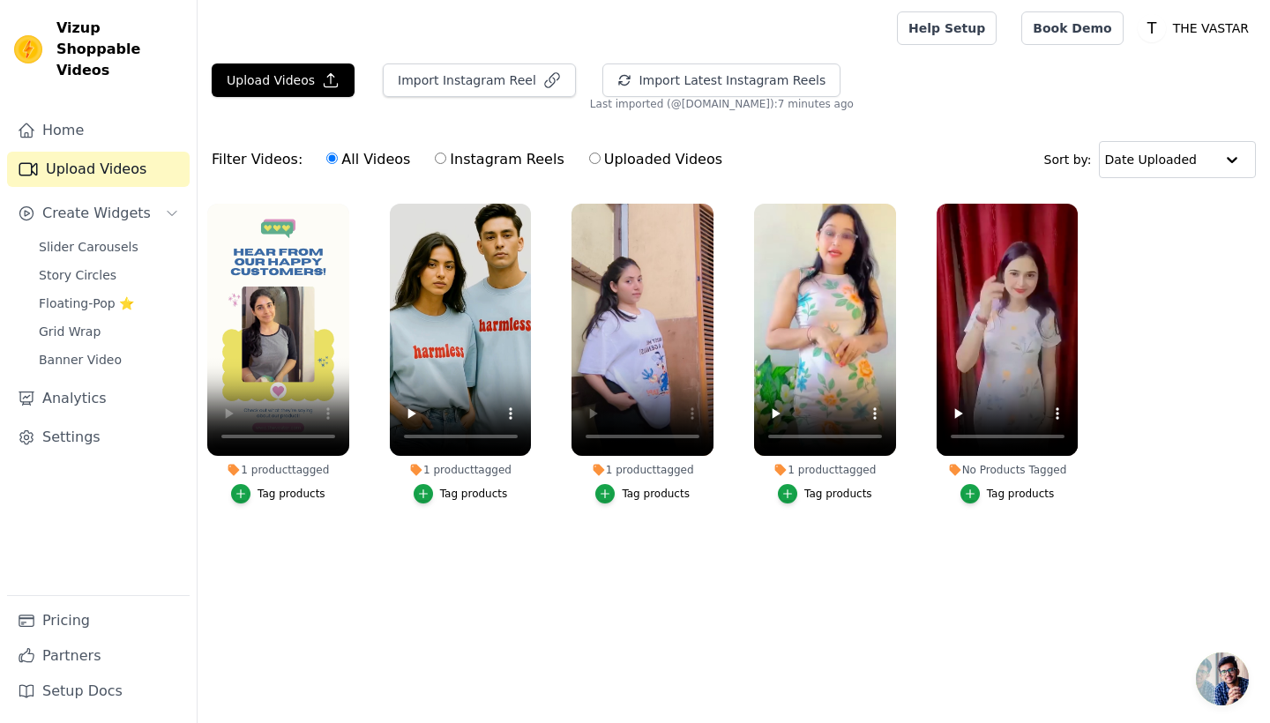
click at [1011, 500] on div "Tag products" at bounding box center [1021, 494] width 68 height 14
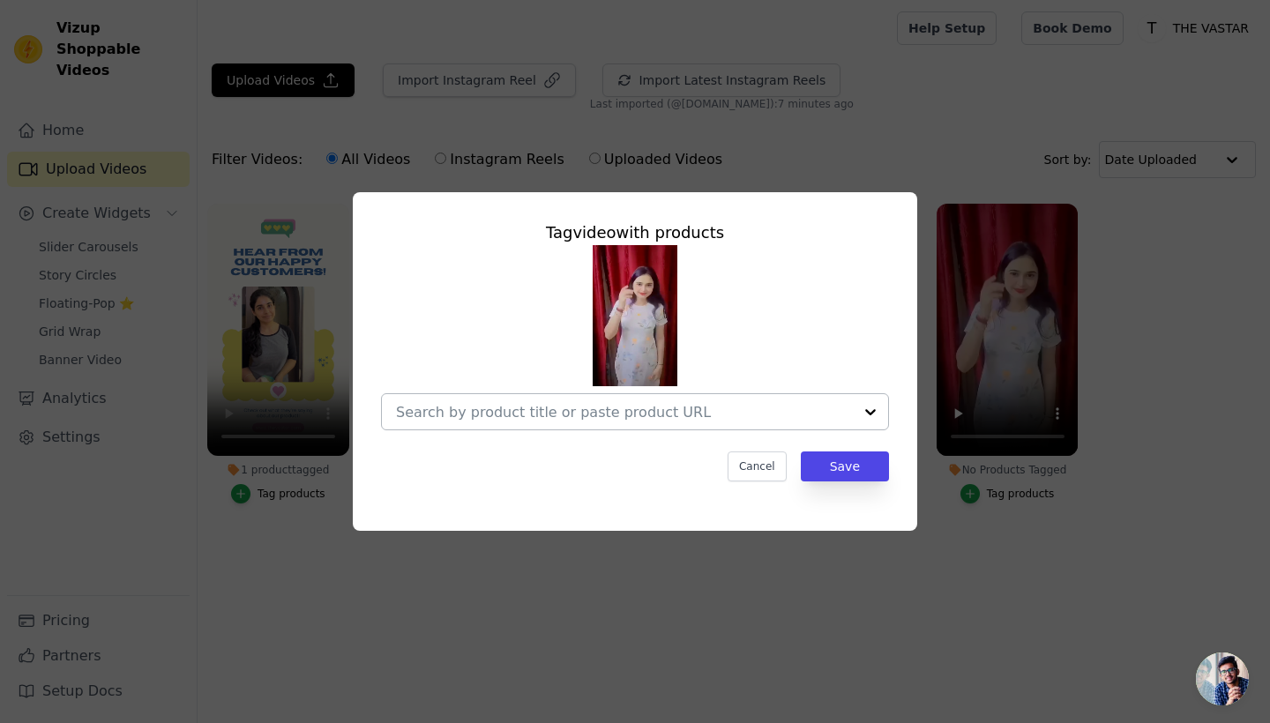
click at [597, 414] on input "No Products Tagged Tag video with products Cancel Save Tag products" at bounding box center [624, 412] width 457 height 17
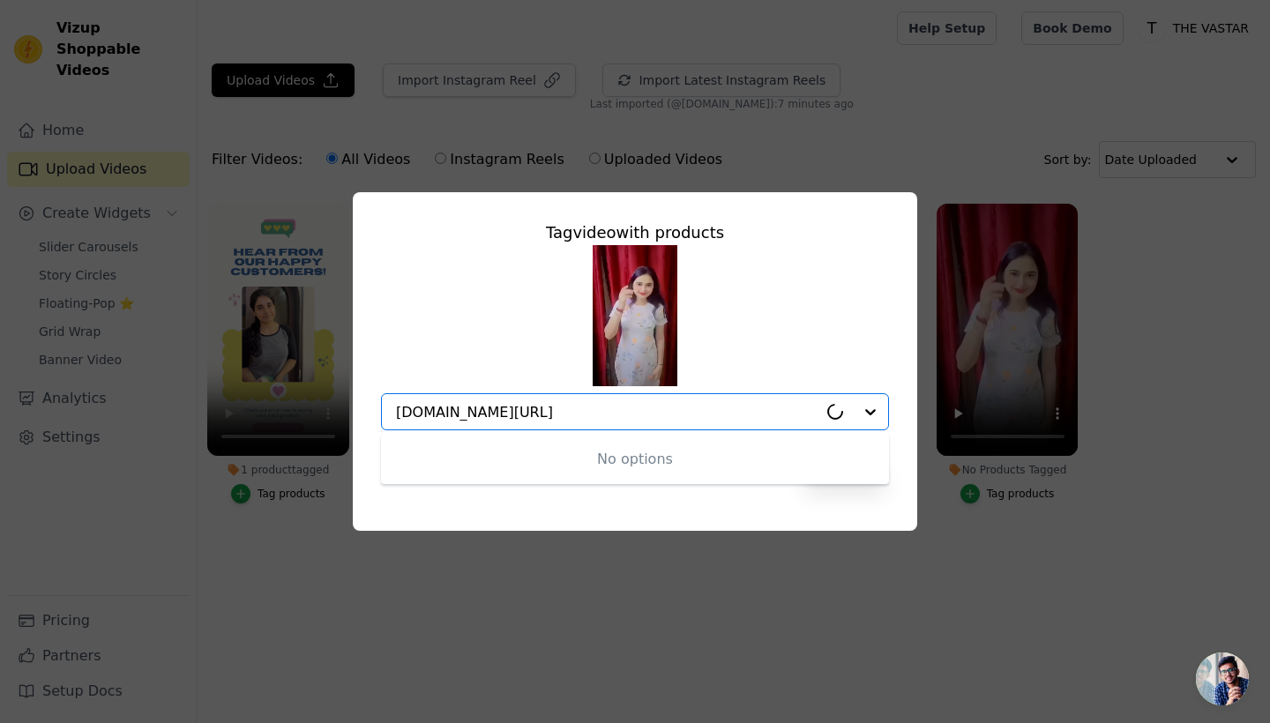
paste input "aop-a-line-dress-2"
type input "[DOMAIN_NAME][URL]"
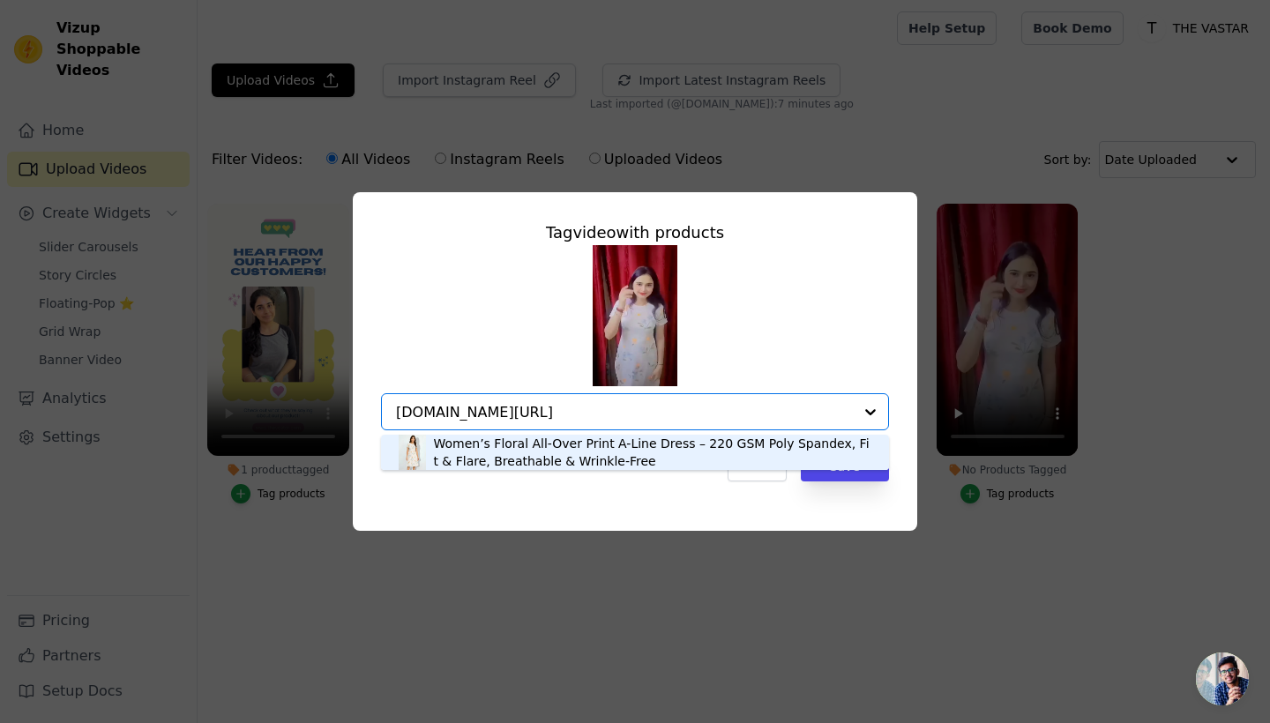
click at [566, 456] on div "Women’s Floral All-Over Print A-Line Dress – 220 GSM Poly Spandex, Fit & Flare,…" at bounding box center [652, 452] width 438 height 35
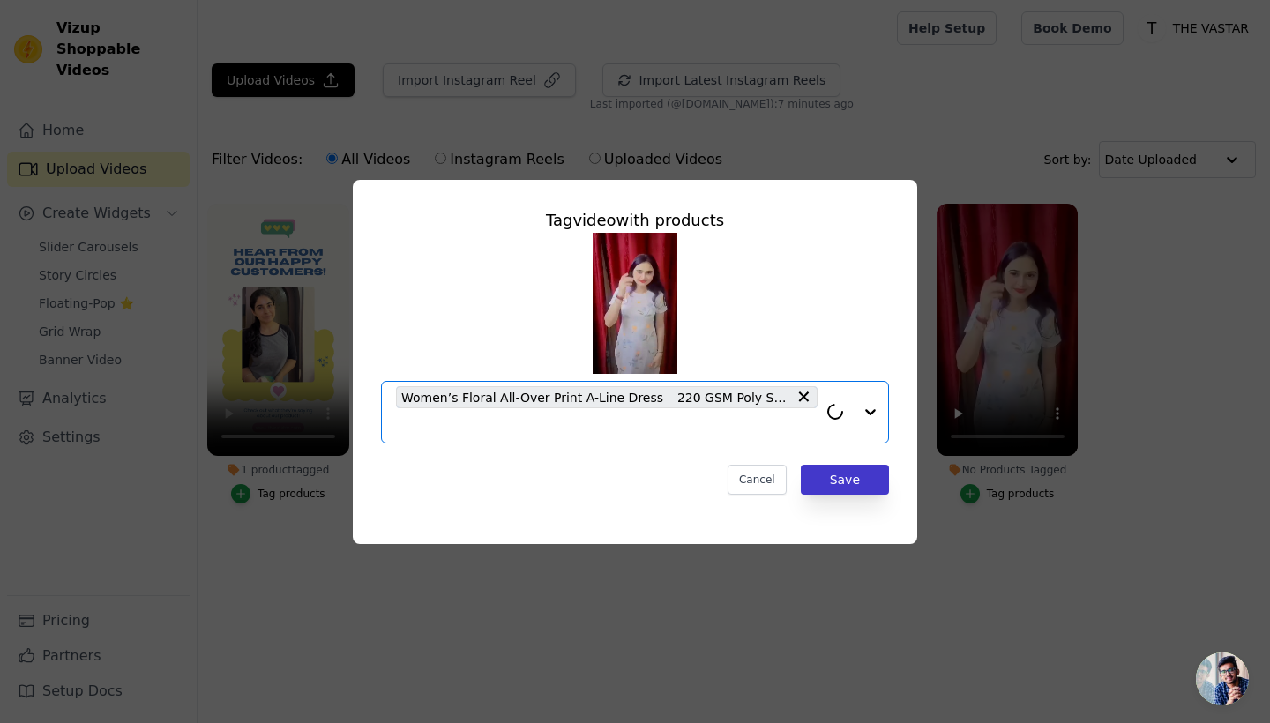
click at [844, 483] on button "Save" at bounding box center [845, 480] width 88 height 30
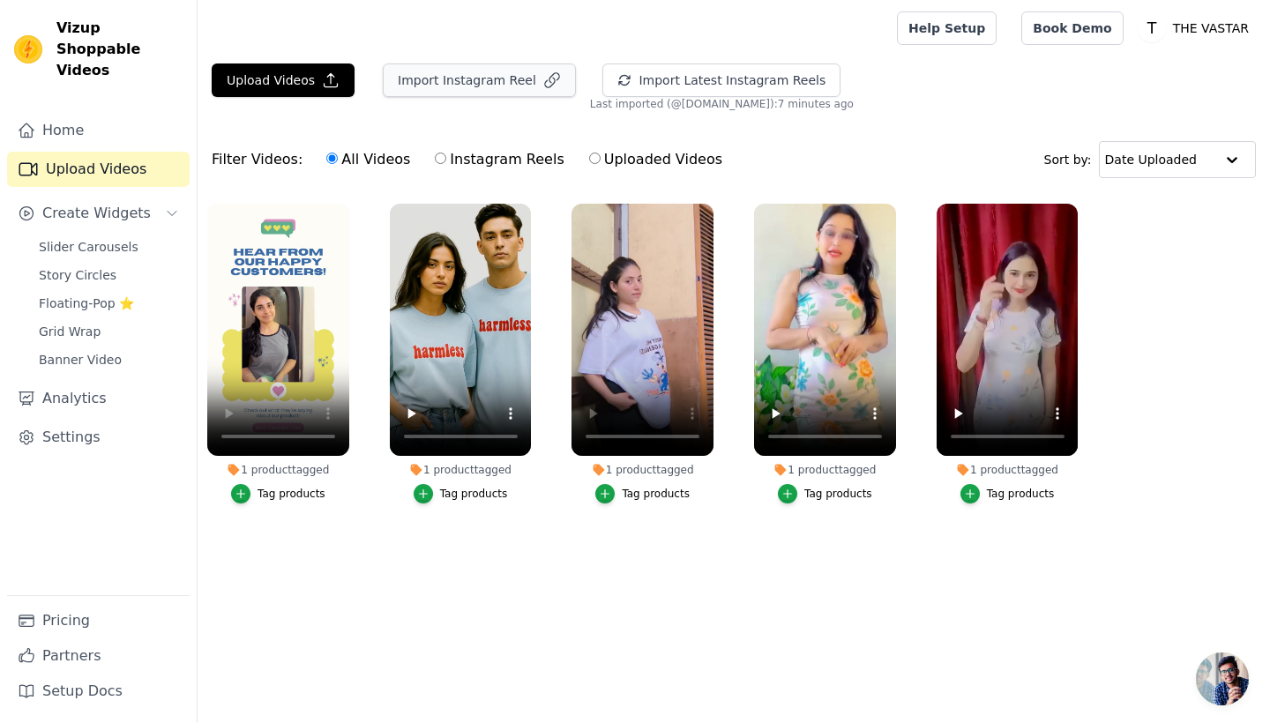
click at [479, 81] on button "Import Instagram Reel" at bounding box center [479, 80] width 193 height 34
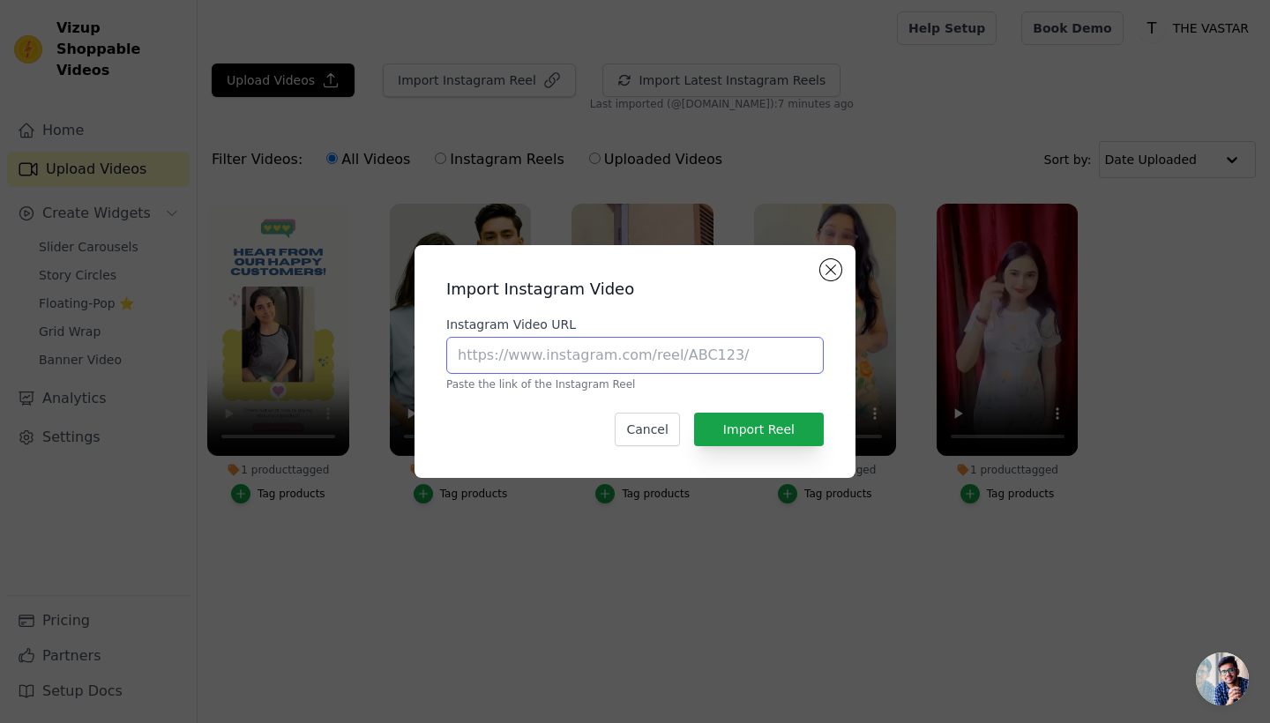
click at [608, 349] on input "Instagram Video URL" at bounding box center [634, 355] width 377 height 37
paste input "[URL][DOMAIN_NAME]"
type input "[URL][DOMAIN_NAME]"
click at [748, 429] on button "Import Reel" at bounding box center [759, 430] width 130 height 34
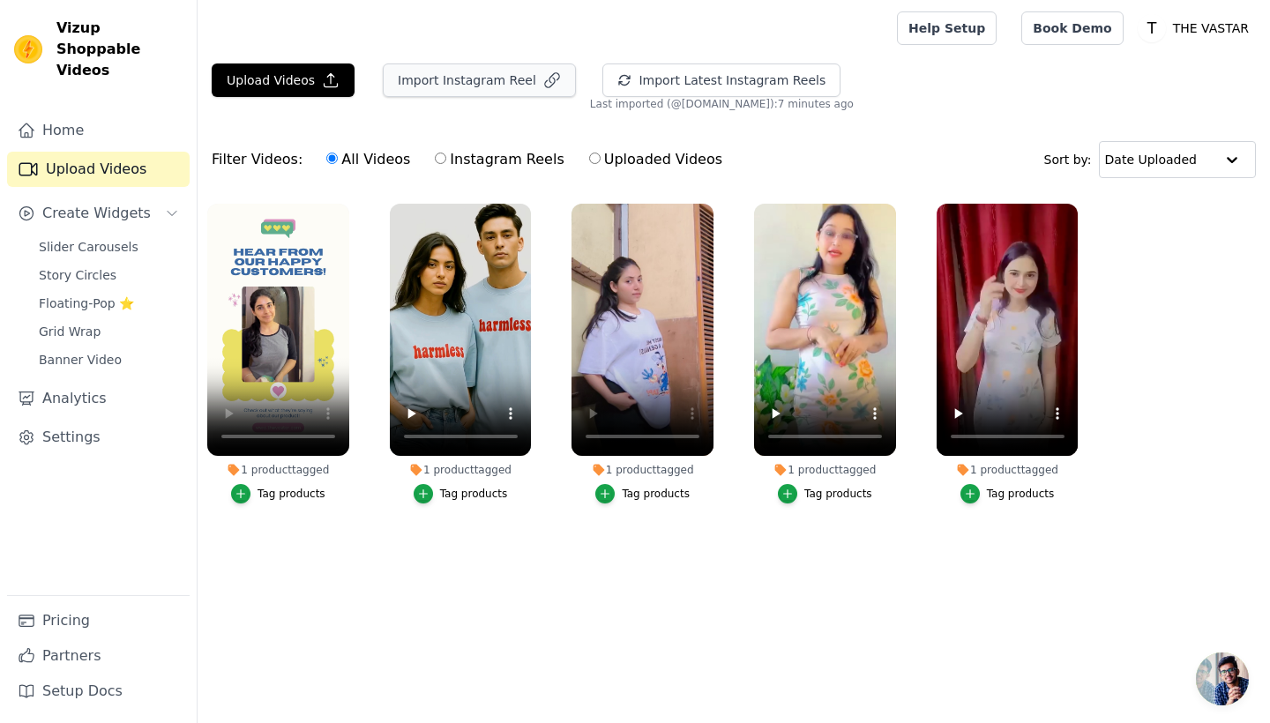
click at [543, 84] on icon "button" at bounding box center [552, 80] width 18 height 18
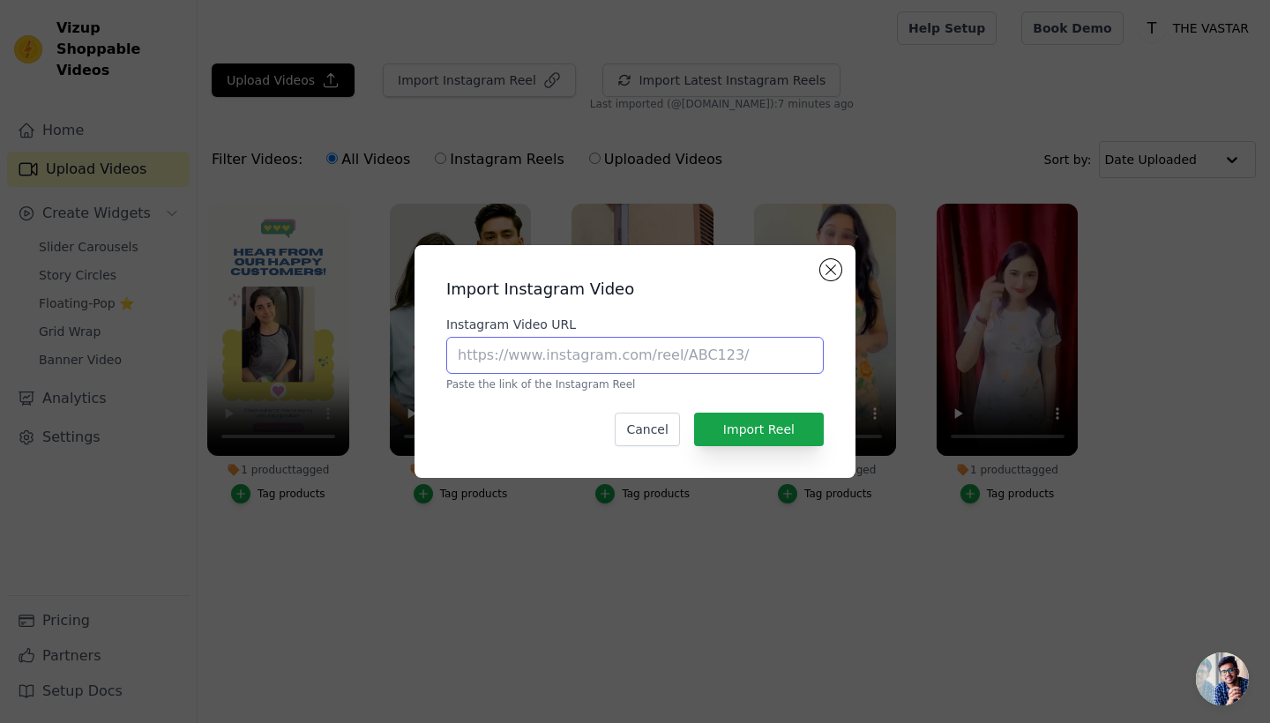
click at [524, 352] on input "Instagram Video URL" at bounding box center [634, 355] width 377 height 37
paste input "[URL][DOMAIN_NAME]"
type input "[URL][DOMAIN_NAME]"
click at [757, 429] on button "Import Reel" at bounding box center [759, 430] width 130 height 34
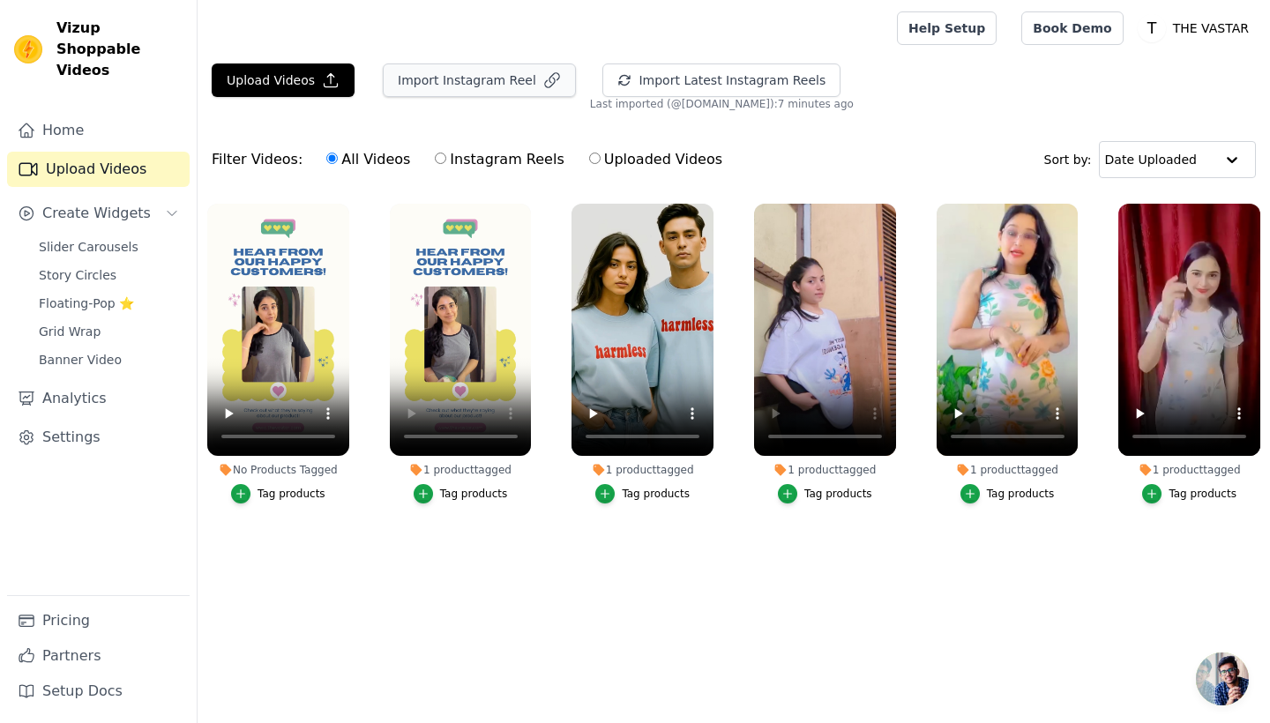
click at [489, 81] on button "Import Instagram Reel" at bounding box center [479, 80] width 193 height 34
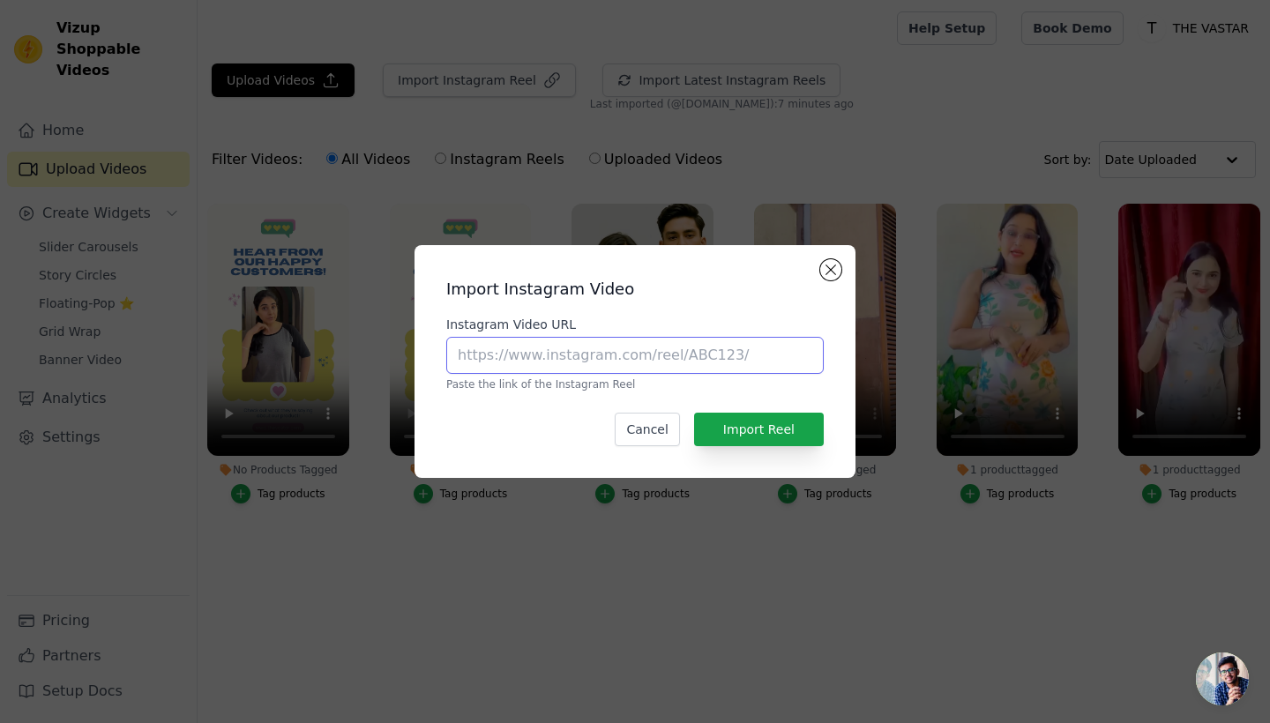
click at [556, 349] on input "Instagram Video URL" at bounding box center [634, 355] width 377 height 37
paste input "[URL][DOMAIN_NAME]"
type input "[URL][DOMAIN_NAME]"
click at [786, 429] on button "Import Reel" at bounding box center [759, 430] width 130 height 34
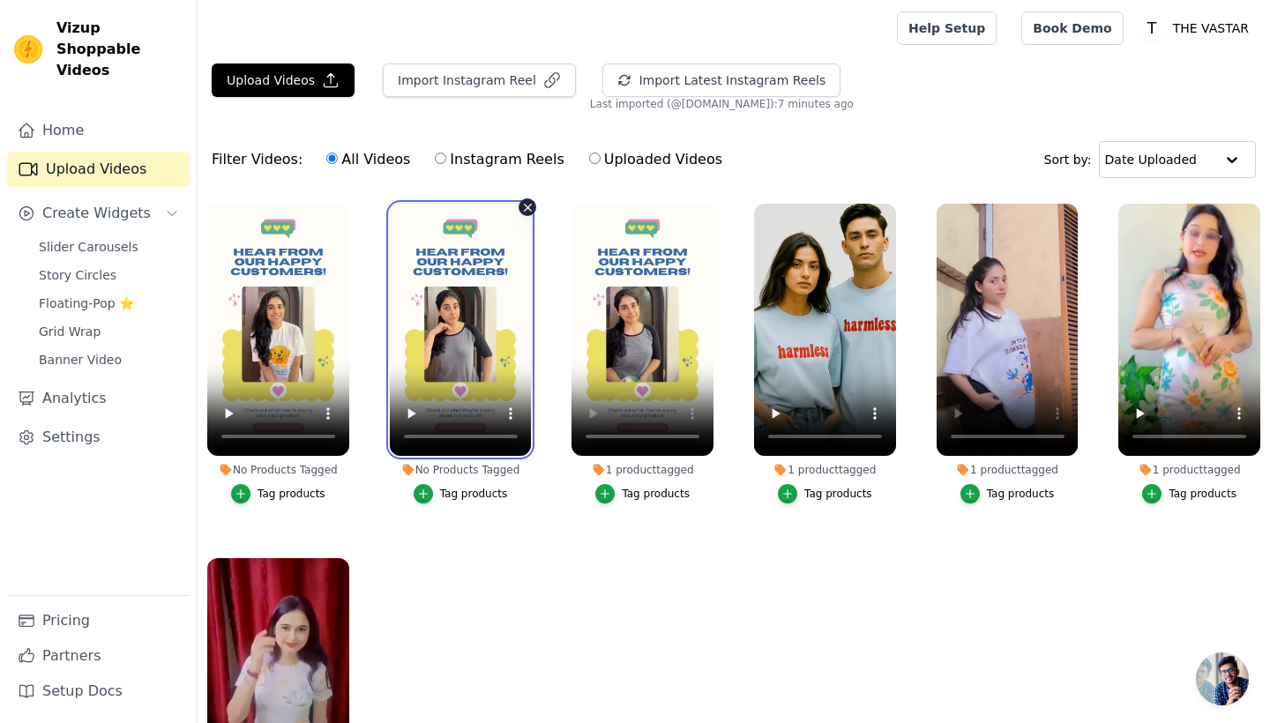
click at [445, 332] on video at bounding box center [461, 330] width 142 height 252
click at [414, 438] on video at bounding box center [461, 330] width 142 height 252
click at [458, 488] on div "Tag products" at bounding box center [474, 494] width 68 height 14
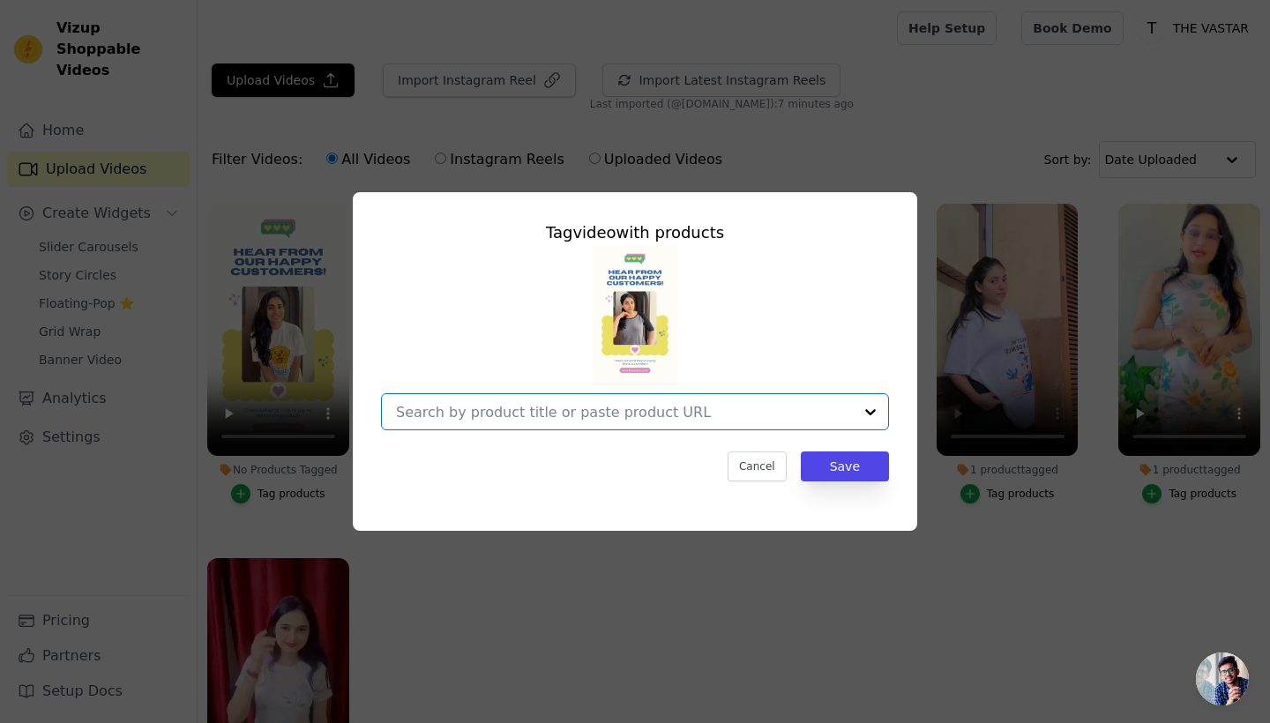
click at [543, 417] on input "No Products Tagged Tag video with products Option undefined, selected. Select i…" at bounding box center [624, 412] width 457 height 17
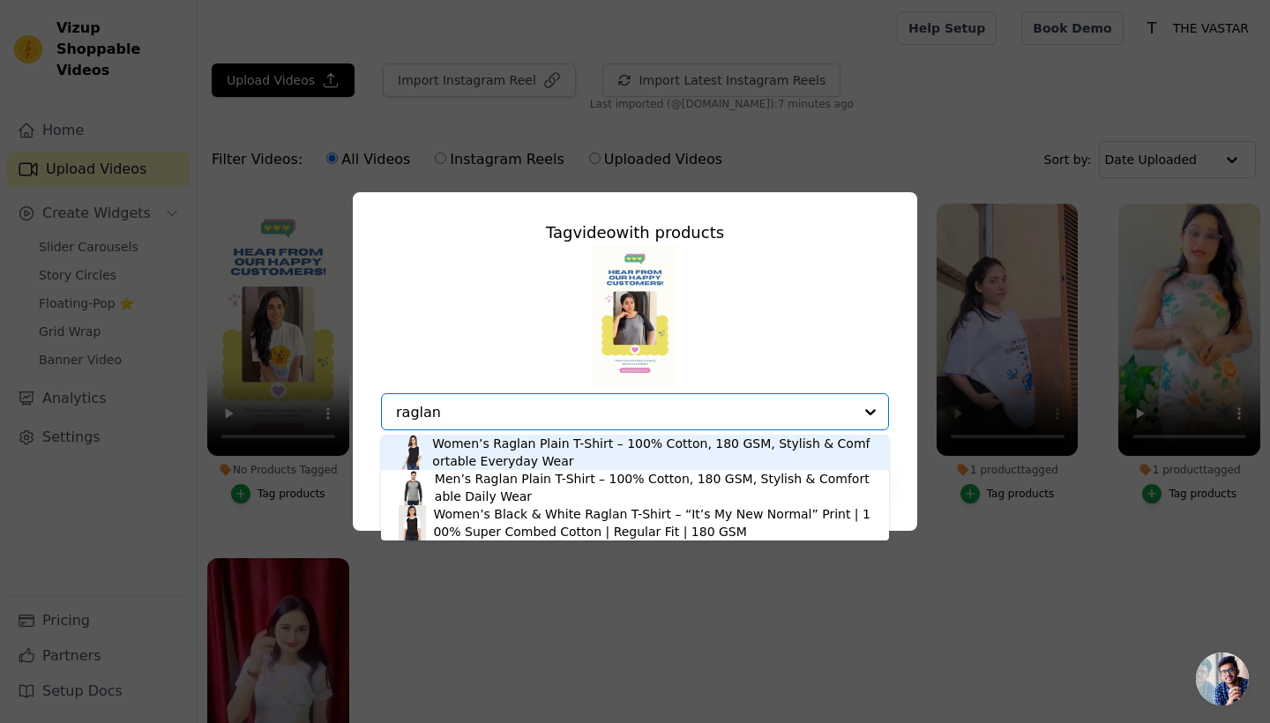
type input "raglan"
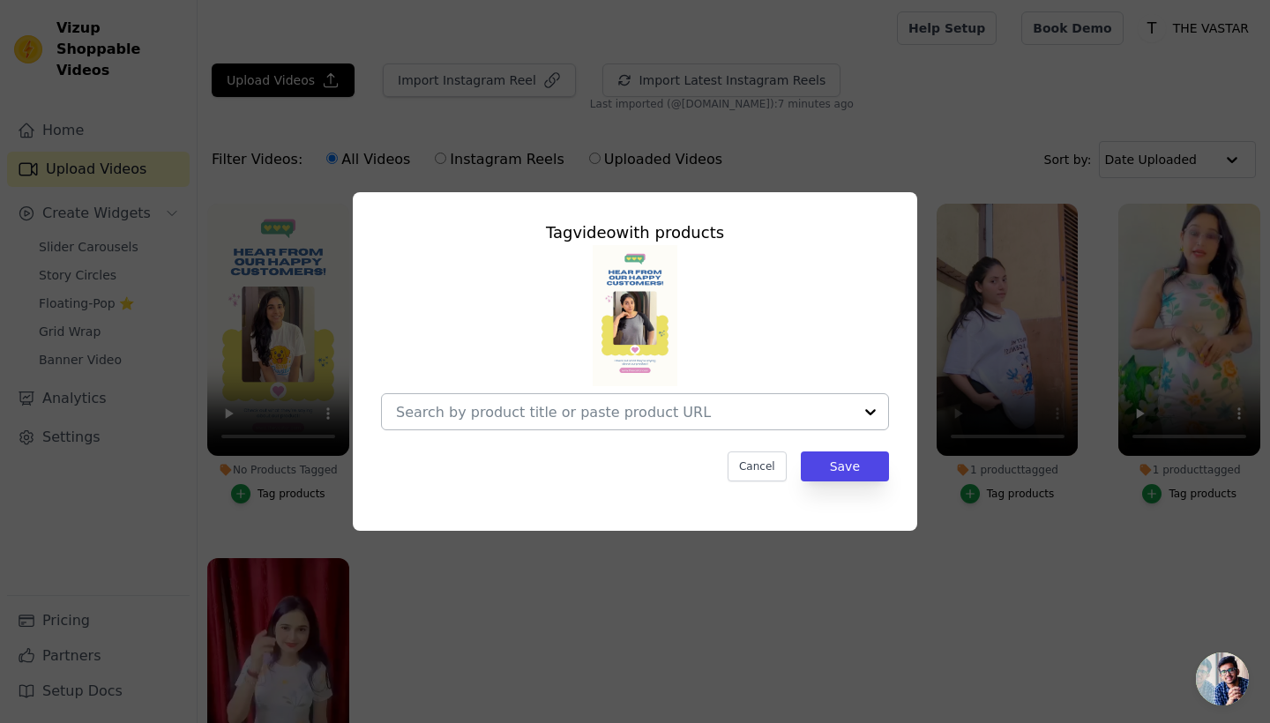
click at [677, 421] on div at bounding box center [624, 411] width 457 height 35
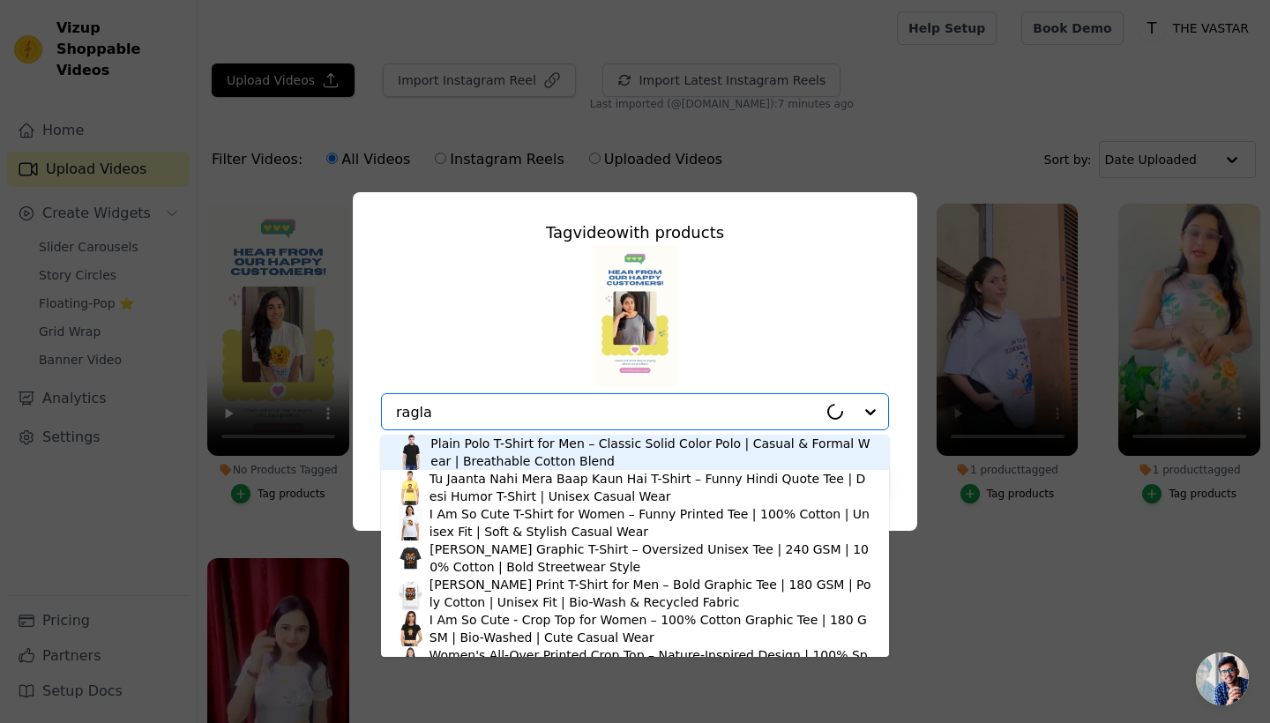
type input "raglan"
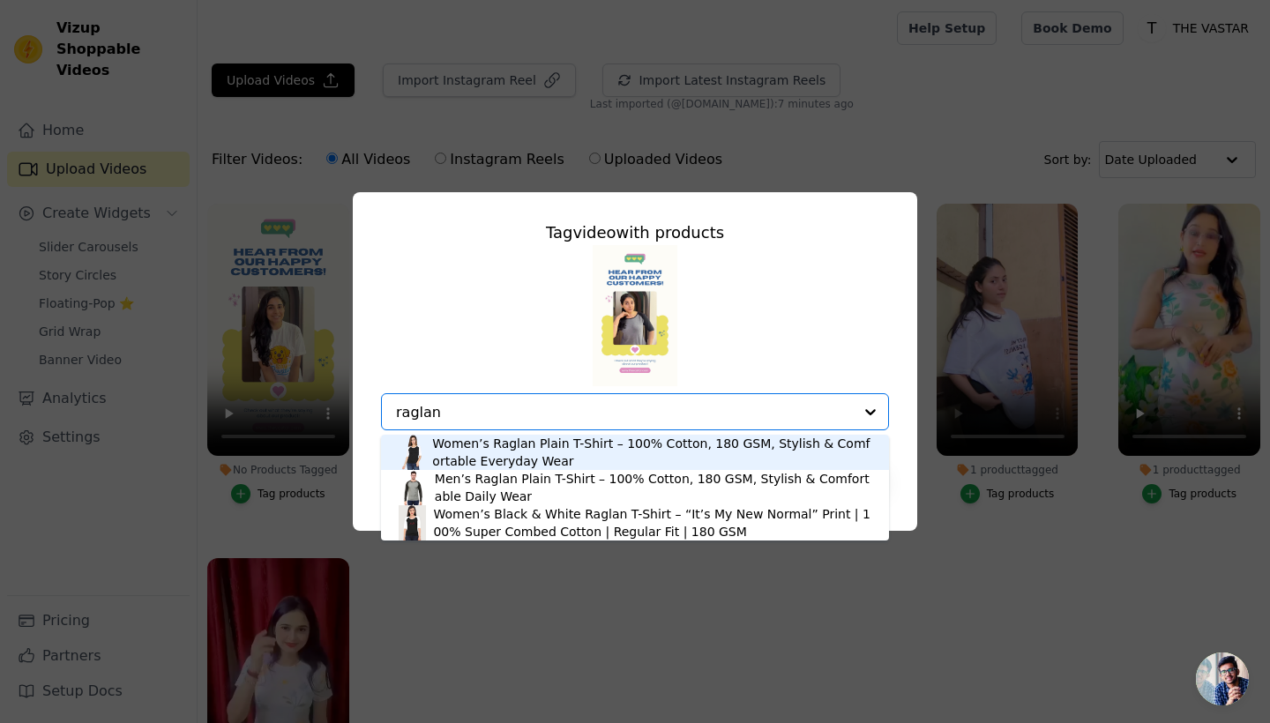
click at [550, 445] on div "Women’s Raglan Plain T-Shirt – 100% Cotton, 180 GSM, Stylish & Comfortable Ever…" at bounding box center [651, 452] width 439 height 35
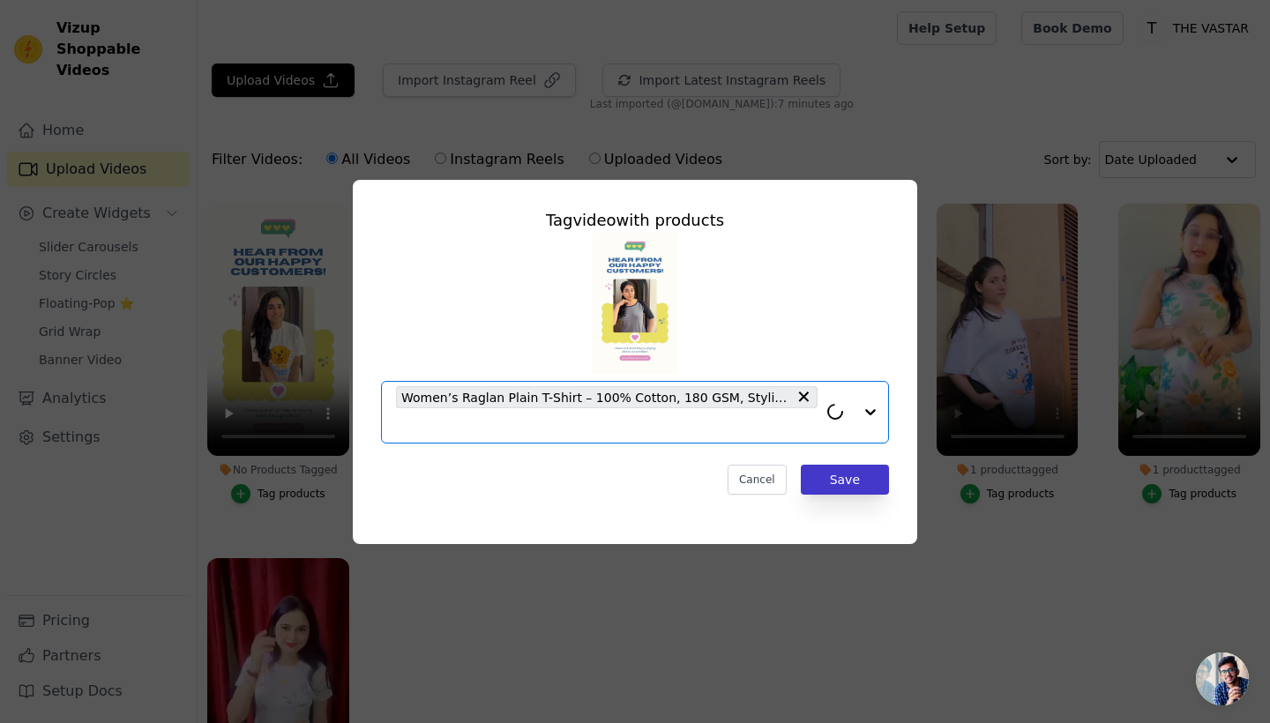
click at [844, 483] on button "Save" at bounding box center [845, 480] width 88 height 30
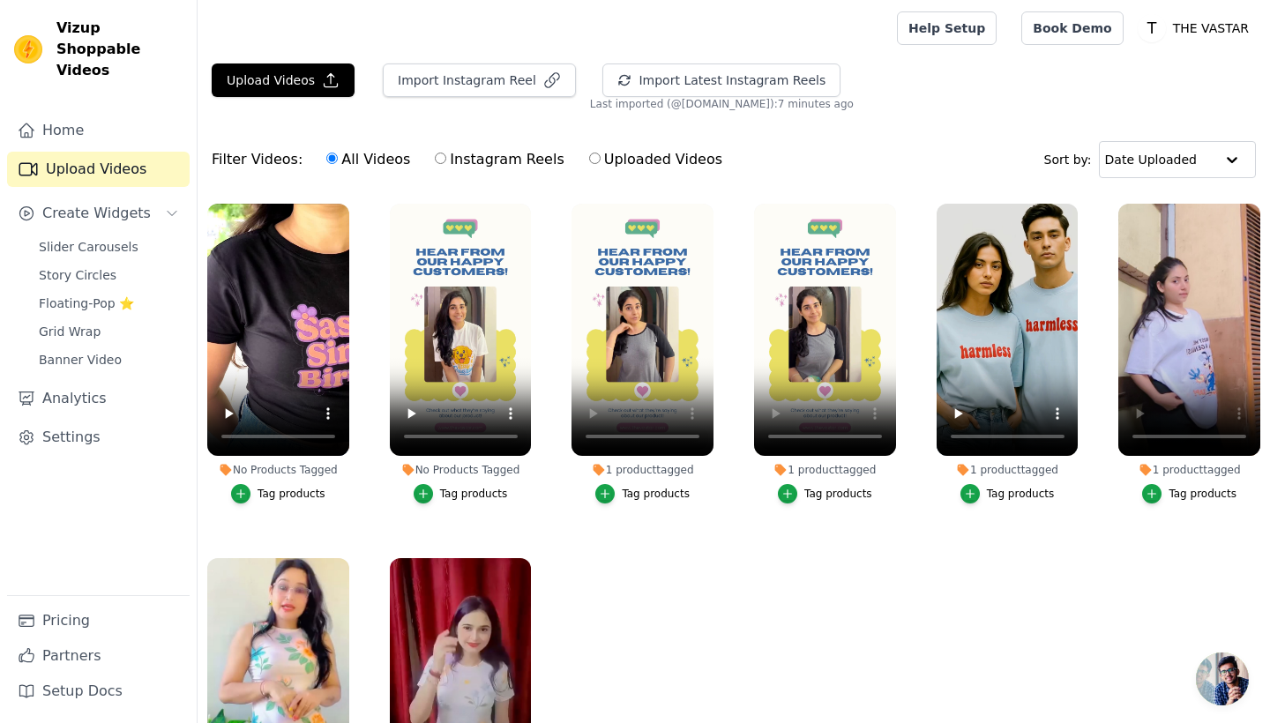
click at [456, 496] on div "Tag products" at bounding box center [474, 494] width 68 height 14
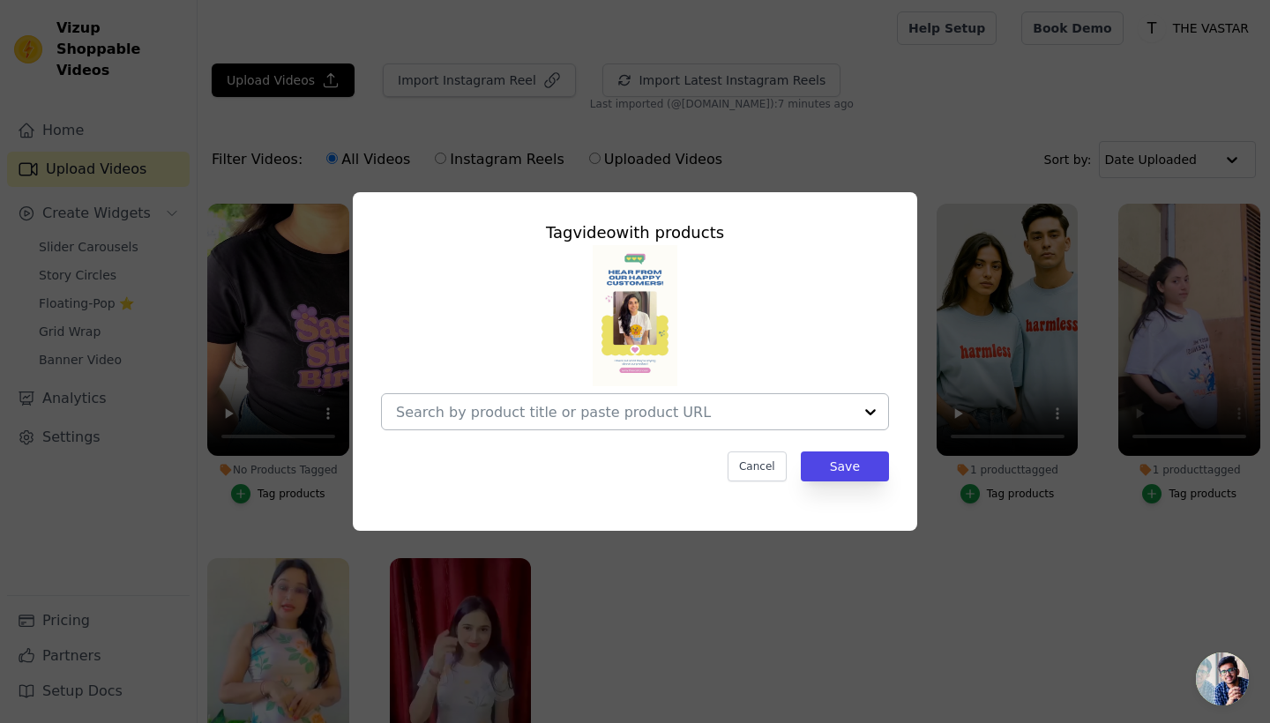
click at [589, 414] on input "No Products Tagged Tag video with products Cancel Save Tag products" at bounding box center [624, 412] width 457 height 17
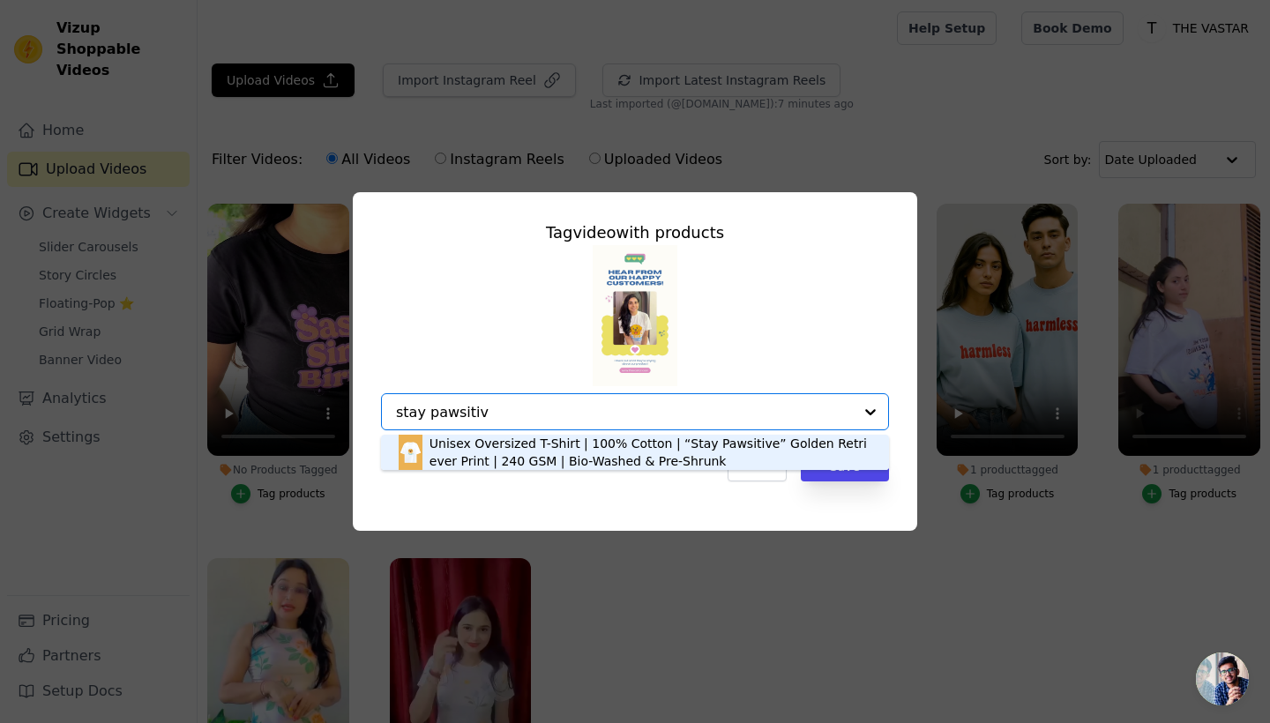
type input "stay pawsitive"
click at [637, 448] on div "Unisex Oversized T-Shirt | 100% Cotton | “Stay Pawsitive” Golden Retriever Prin…" at bounding box center [650, 452] width 442 height 35
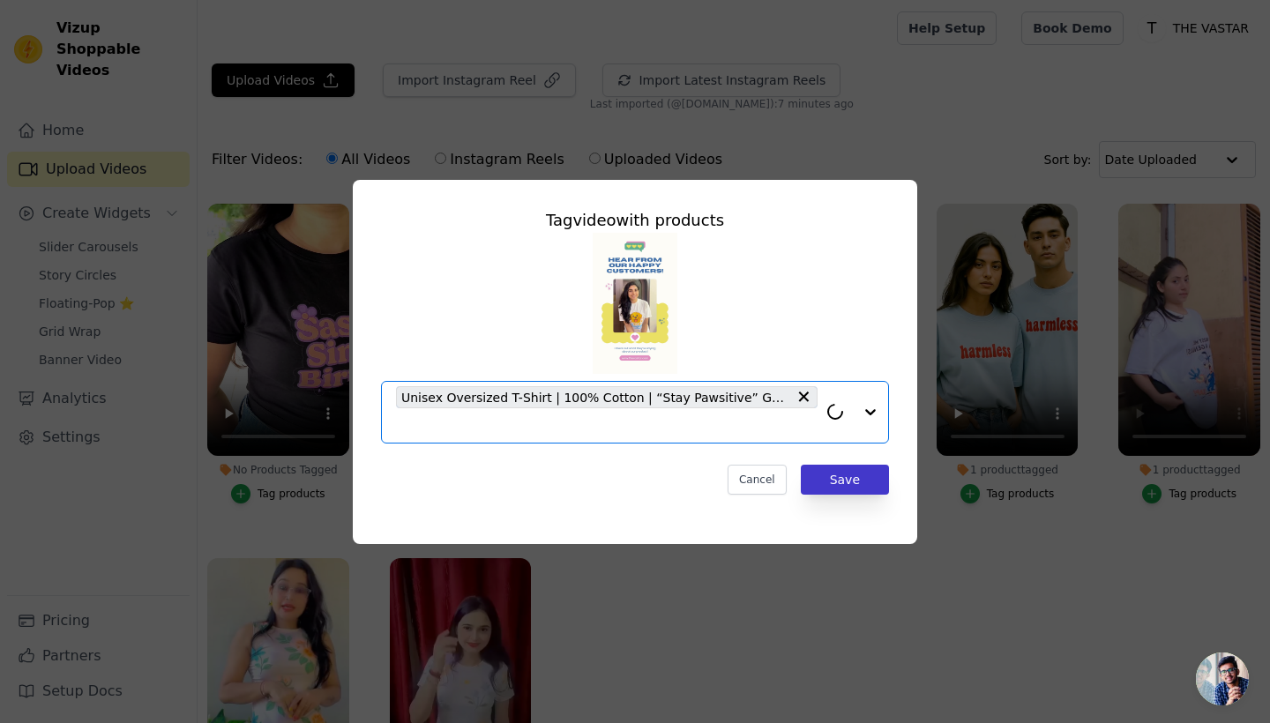
click at [854, 485] on button "Save" at bounding box center [845, 480] width 88 height 30
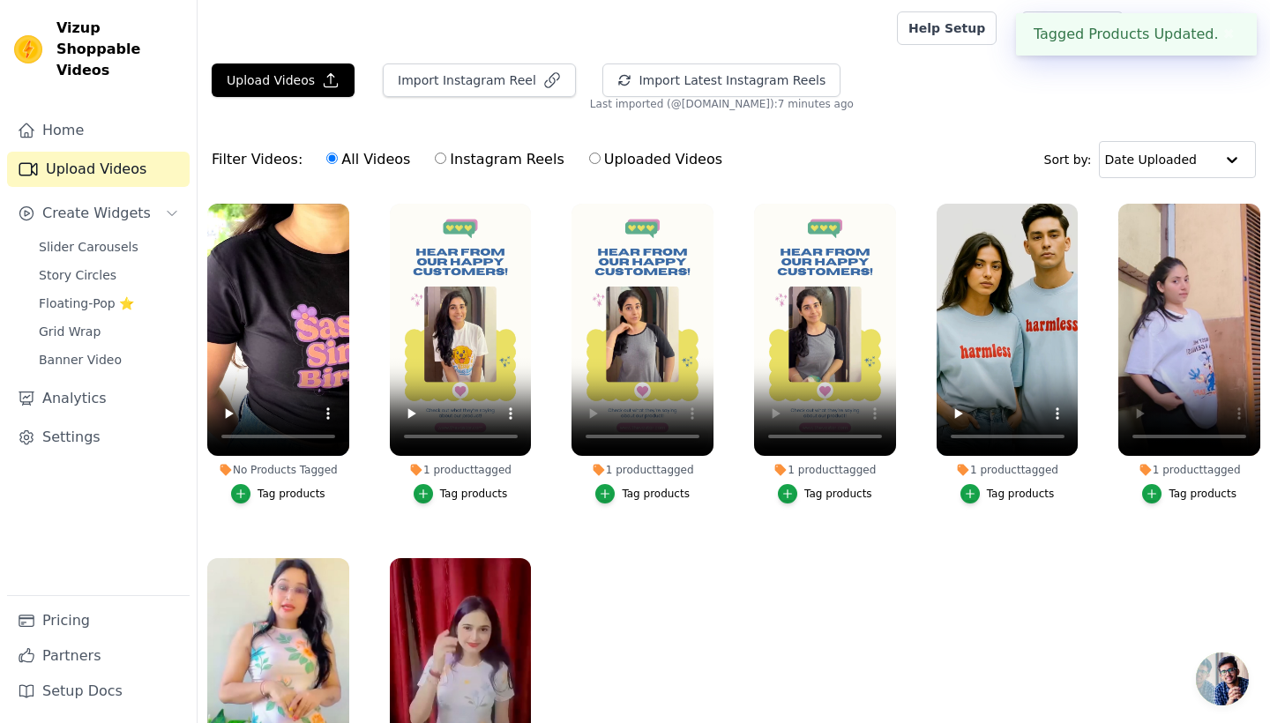
click at [280, 495] on div "Tag products" at bounding box center [291, 494] width 68 height 14
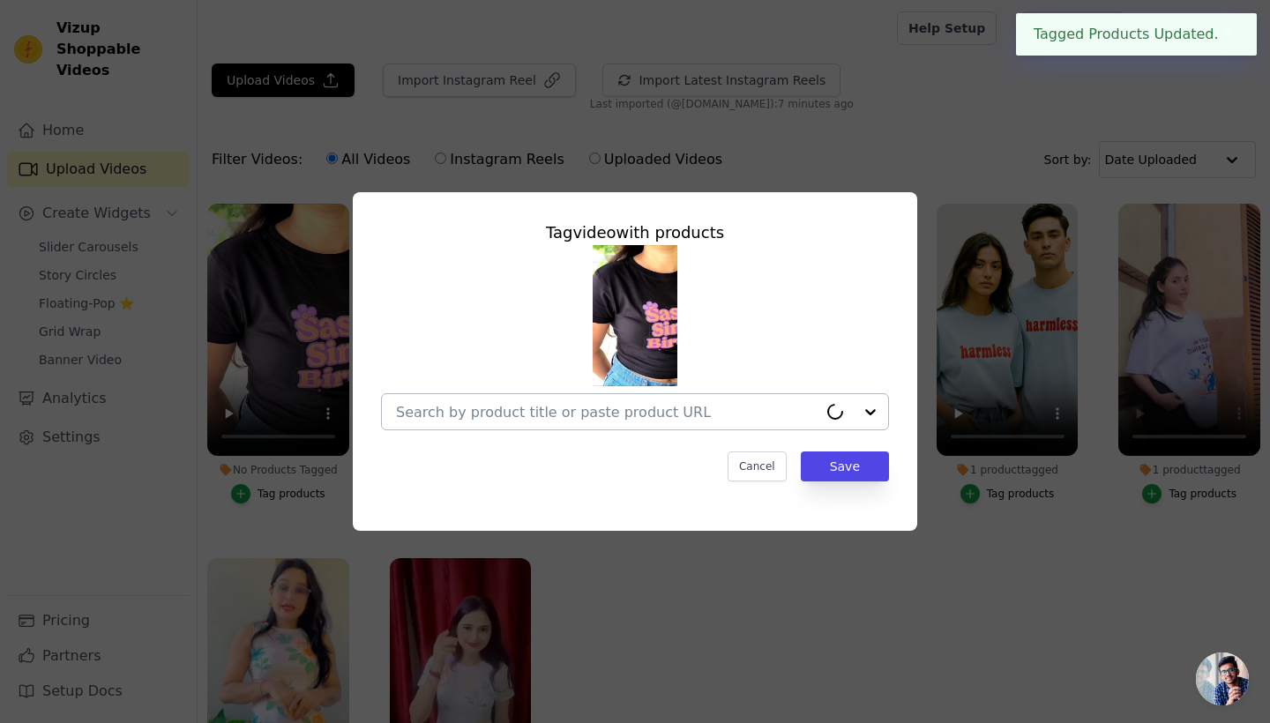
click at [578, 417] on input "No Products Tagged Tag video with products Cancel Save Tag products" at bounding box center [606, 412] width 421 height 17
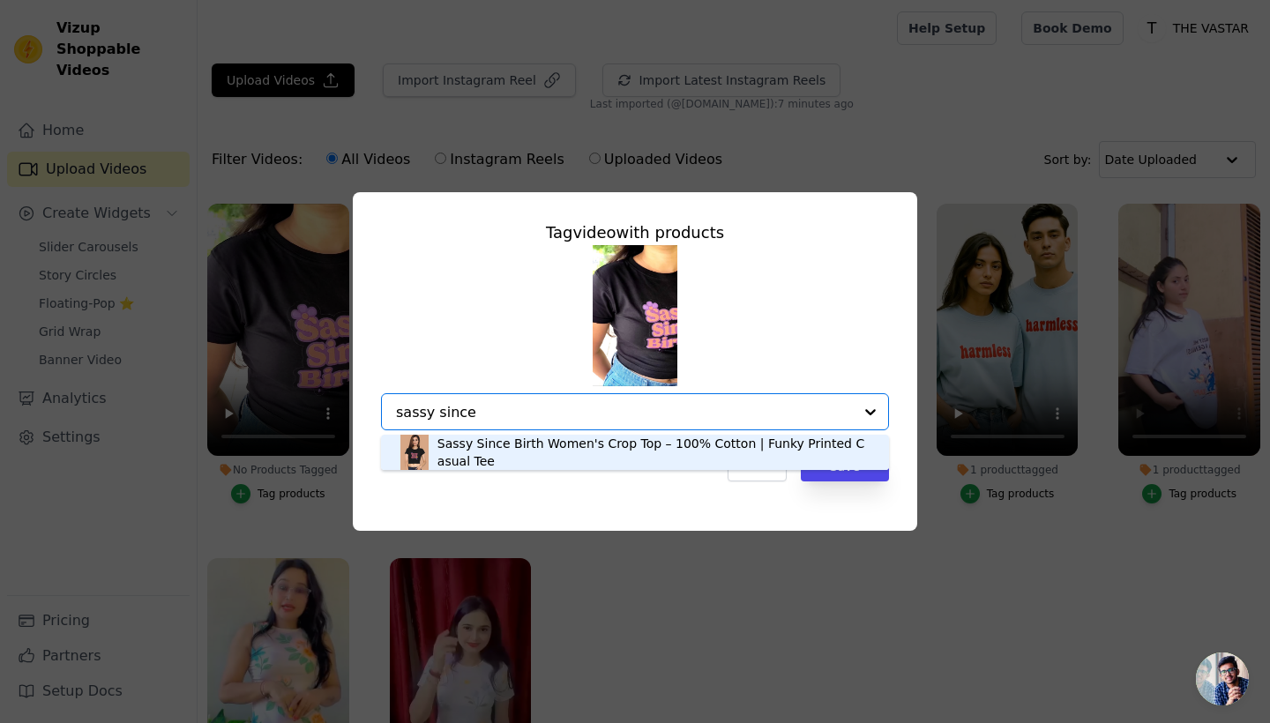
type input "sassy since b"
click at [622, 451] on div "Sassy Since Birth Women's Crop Top – 100% Cotton | Funky Printed Casual Tee" at bounding box center [654, 452] width 434 height 35
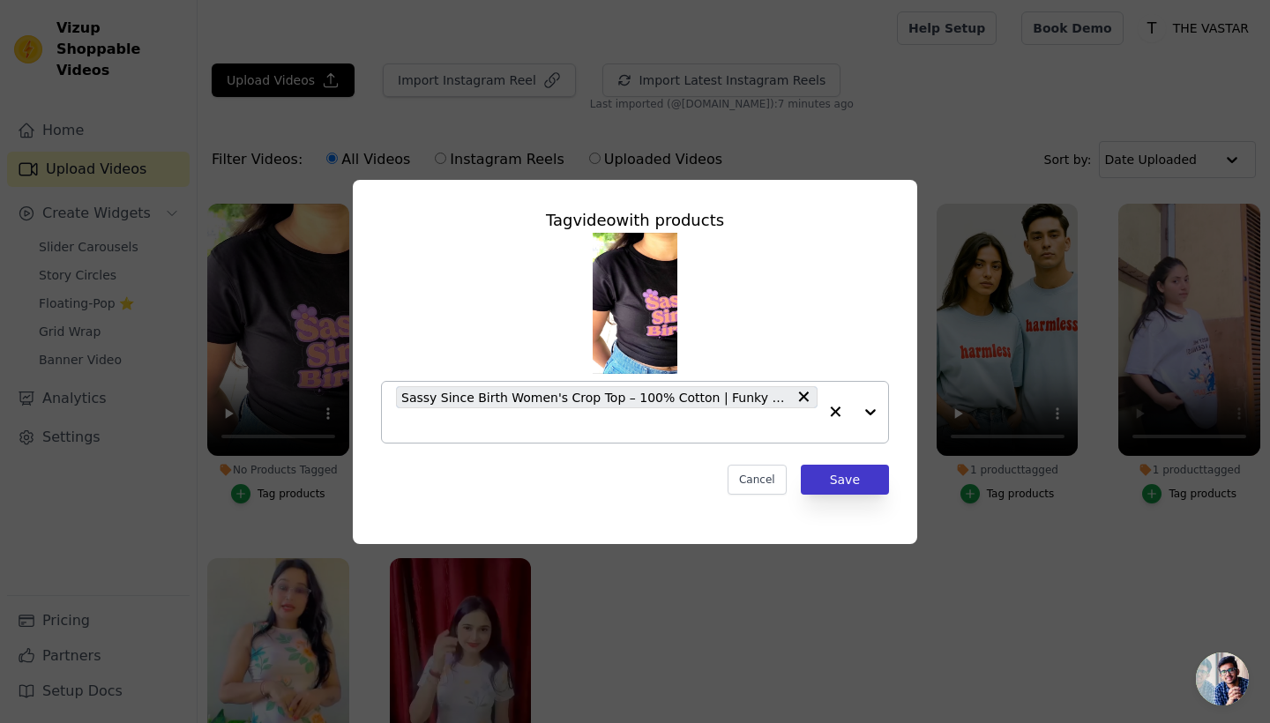
click at [863, 480] on button "Save" at bounding box center [845, 480] width 88 height 30
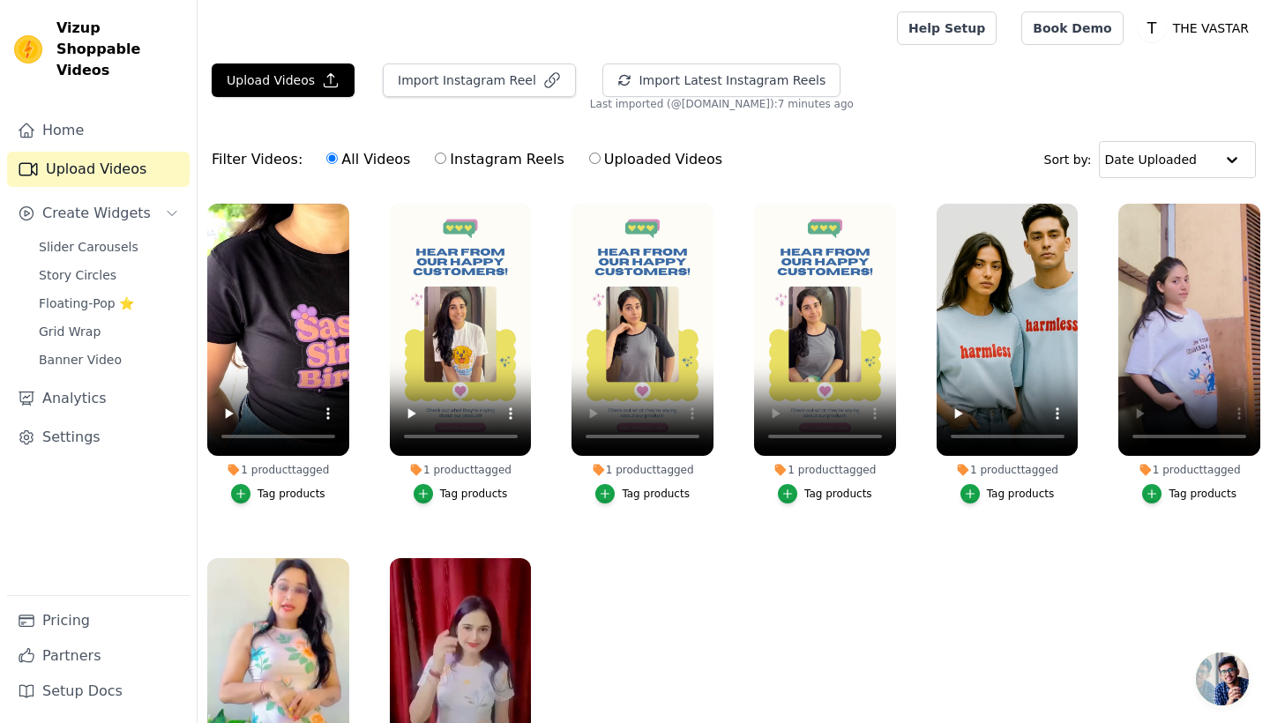
scroll to position [0, 0]
click at [116, 238] on span "Slider Carousels" at bounding box center [89, 247] width 100 height 18
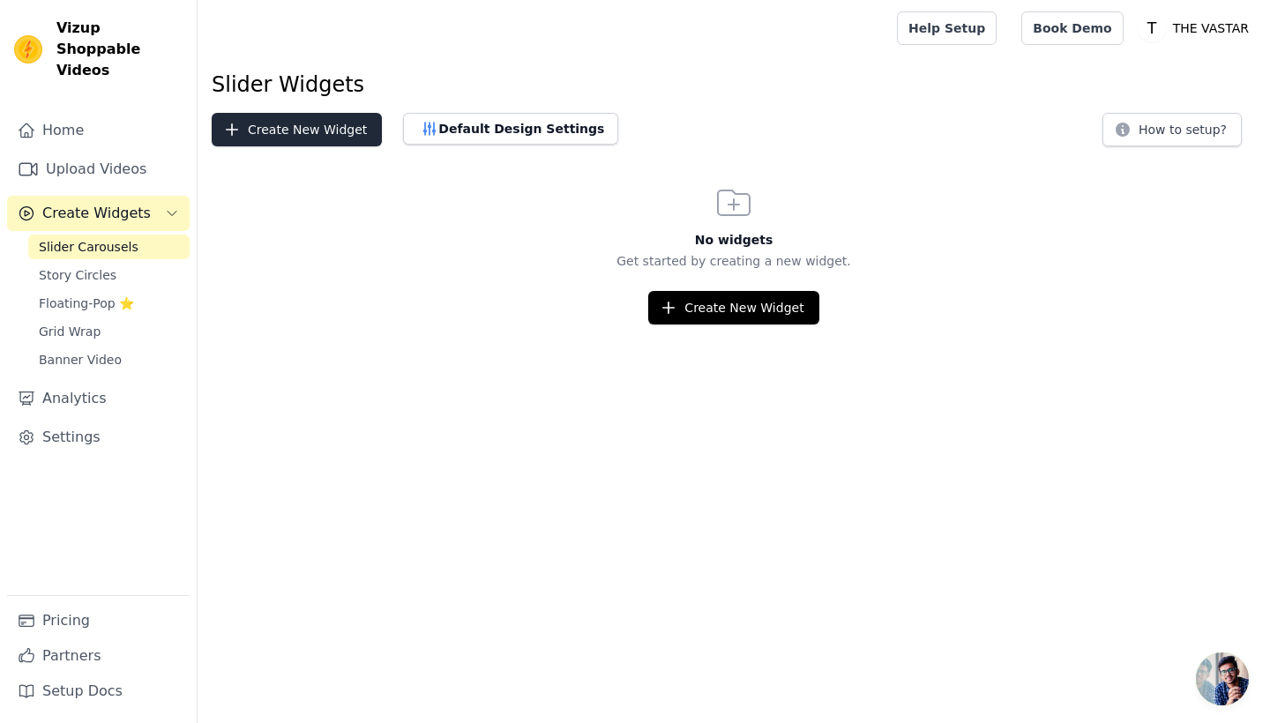
click at [262, 138] on button "Create New Widget" at bounding box center [297, 130] width 170 height 34
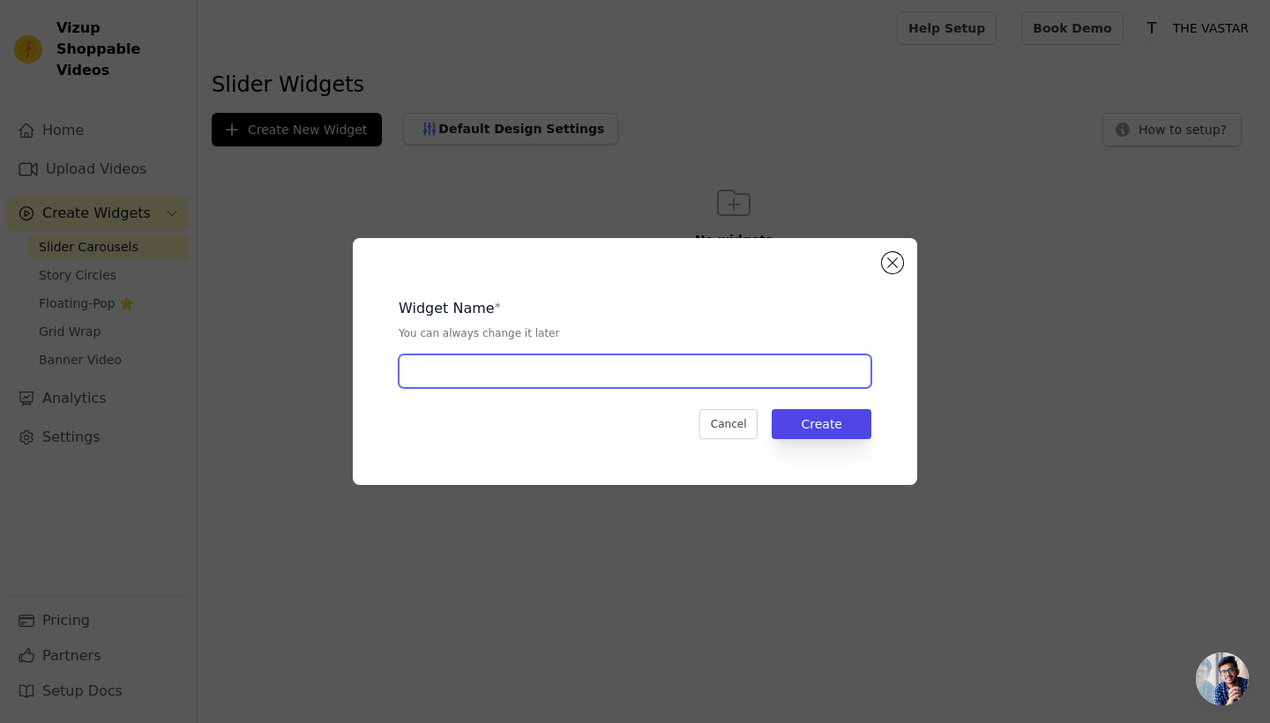
click at [489, 369] on input "text" at bounding box center [635, 371] width 473 height 34
type input "Happy Customers"
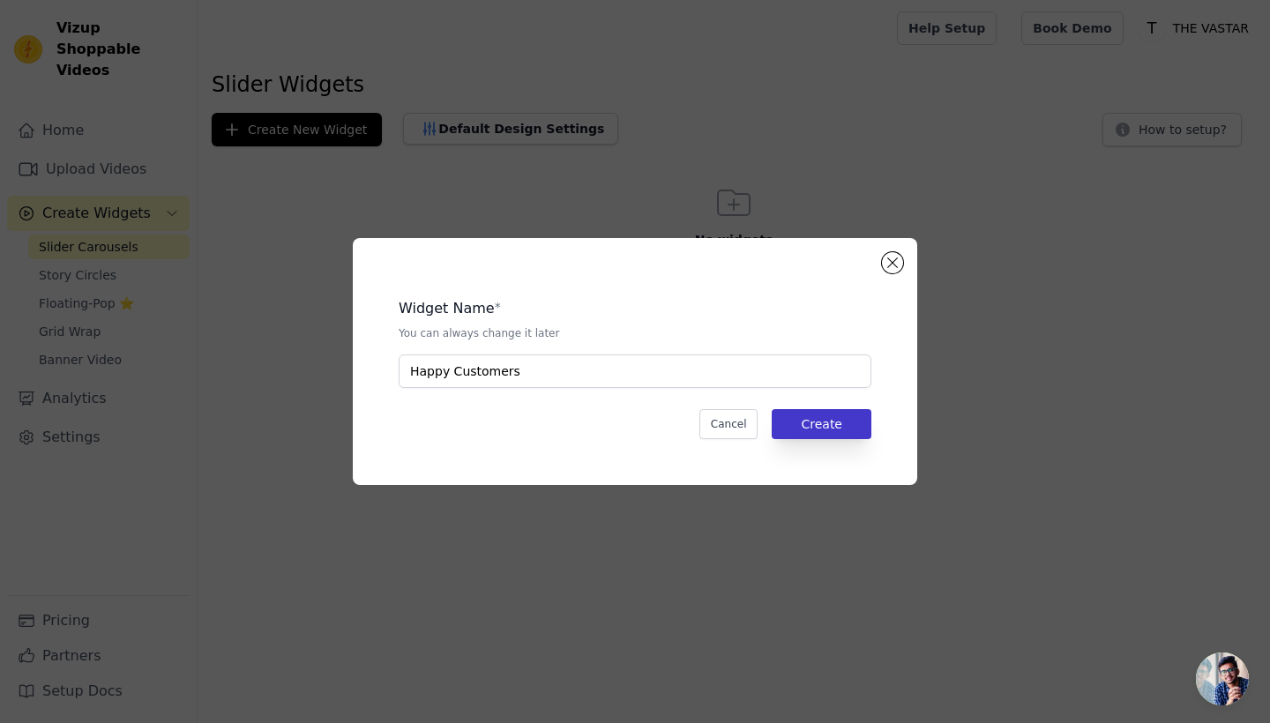
click at [820, 421] on button "Create" at bounding box center [821, 424] width 100 height 30
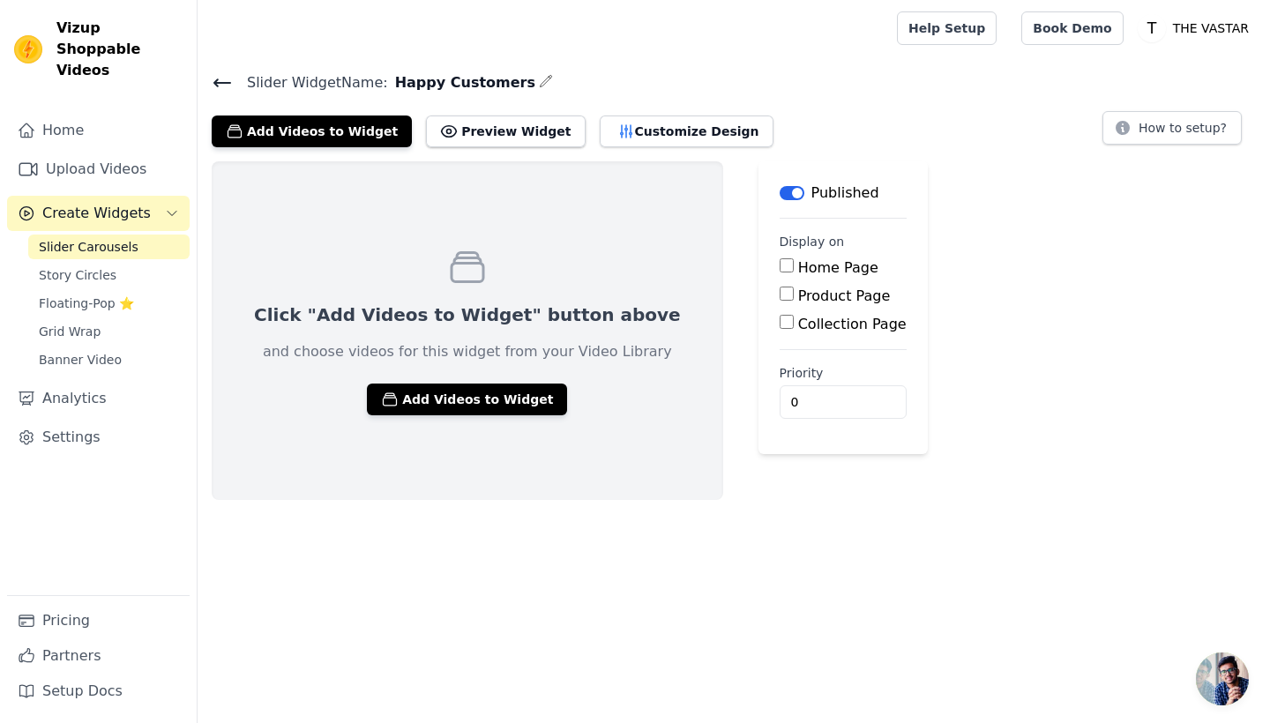
click at [798, 294] on label "Product Page" at bounding box center [844, 295] width 93 height 17
click at [779, 294] on input "Product Page" at bounding box center [786, 294] width 14 height 14
checkbox input "true"
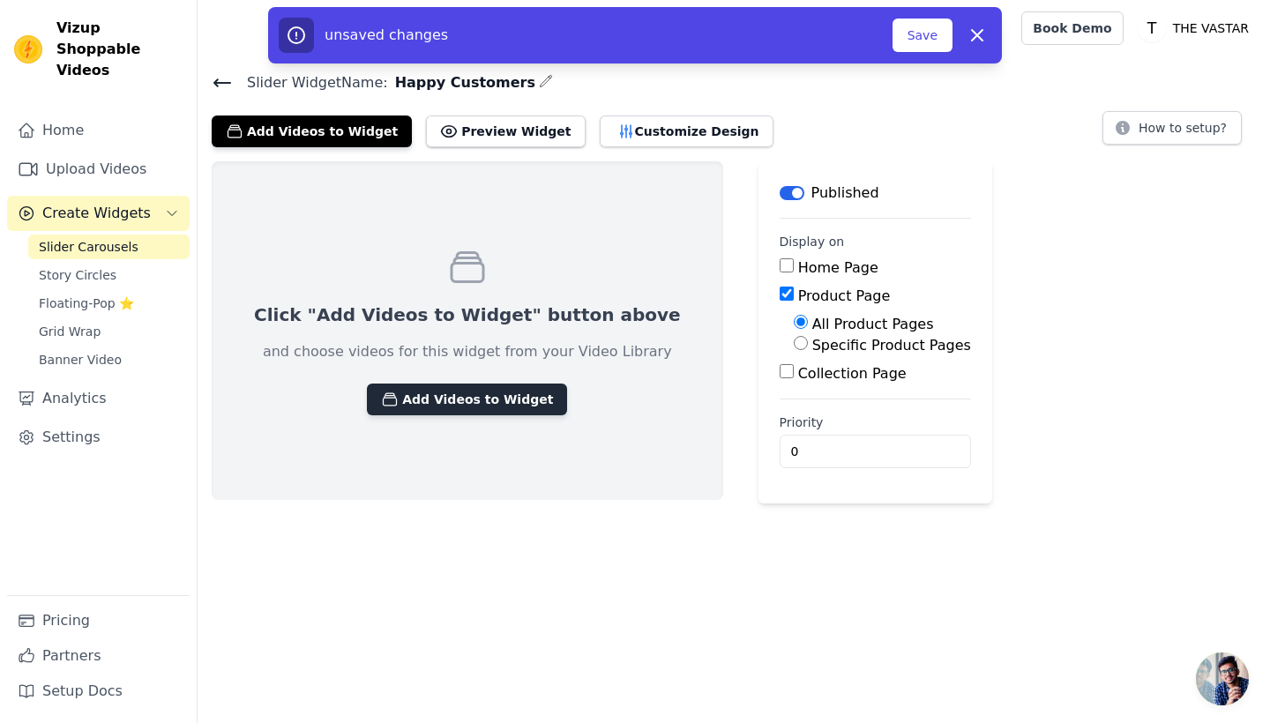
click at [415, 399] on button "Add Videos to Widget" at bounding box center [467, 400] width 200 height 32
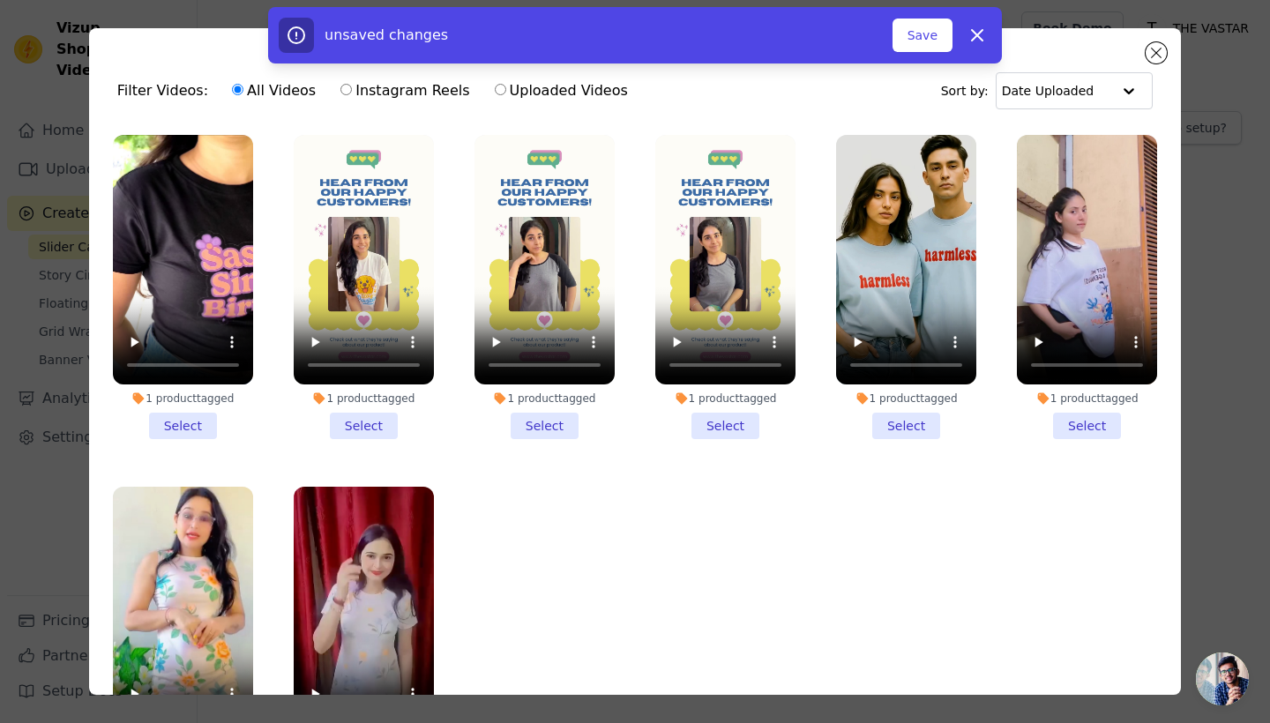
click at [187, 432] on li "1 product tagged Select" at bounding box center [183, 287] width 140 height 304
click at [0, 0] on input "1 product tagged Select" at bounding box center [0, 0] width 0 height 0
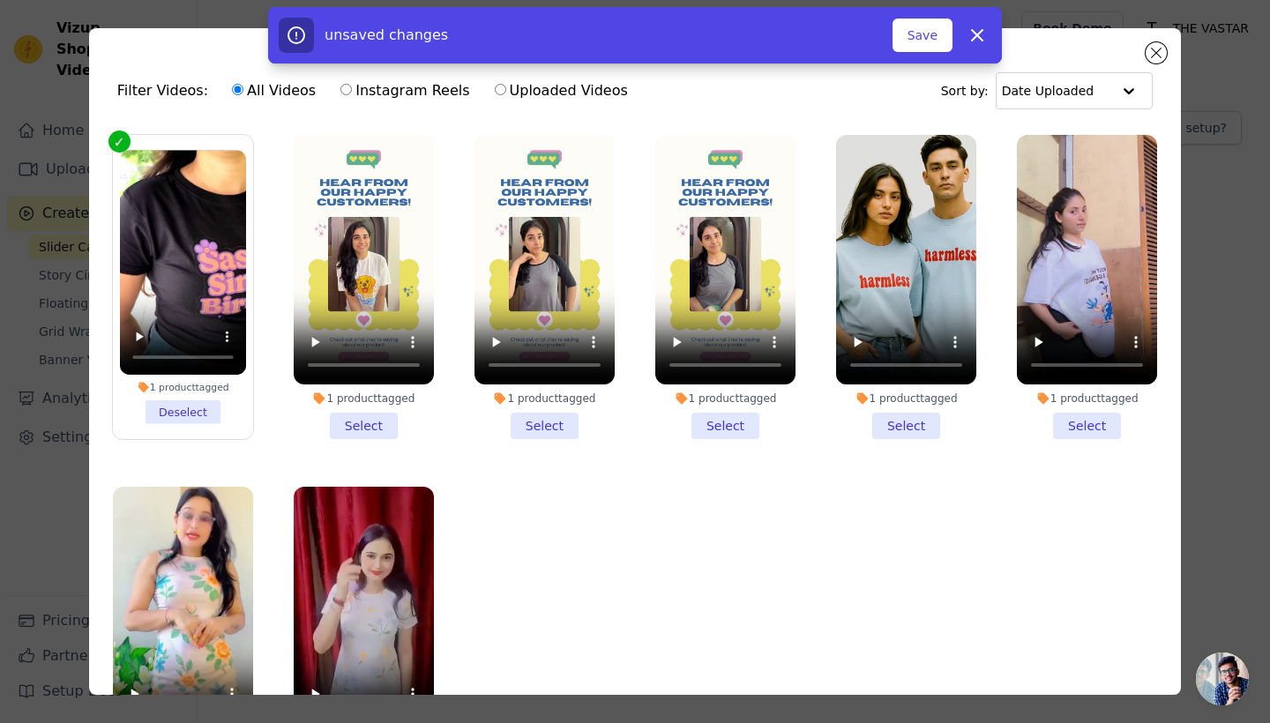
click at [368, 431] on li "1 product tagged Select" at bounding box center [364, 287] width 140 height 304
click at [0, 0] on input "1 product tagged Select" at bounding box center [0, 0] width 0 height 0
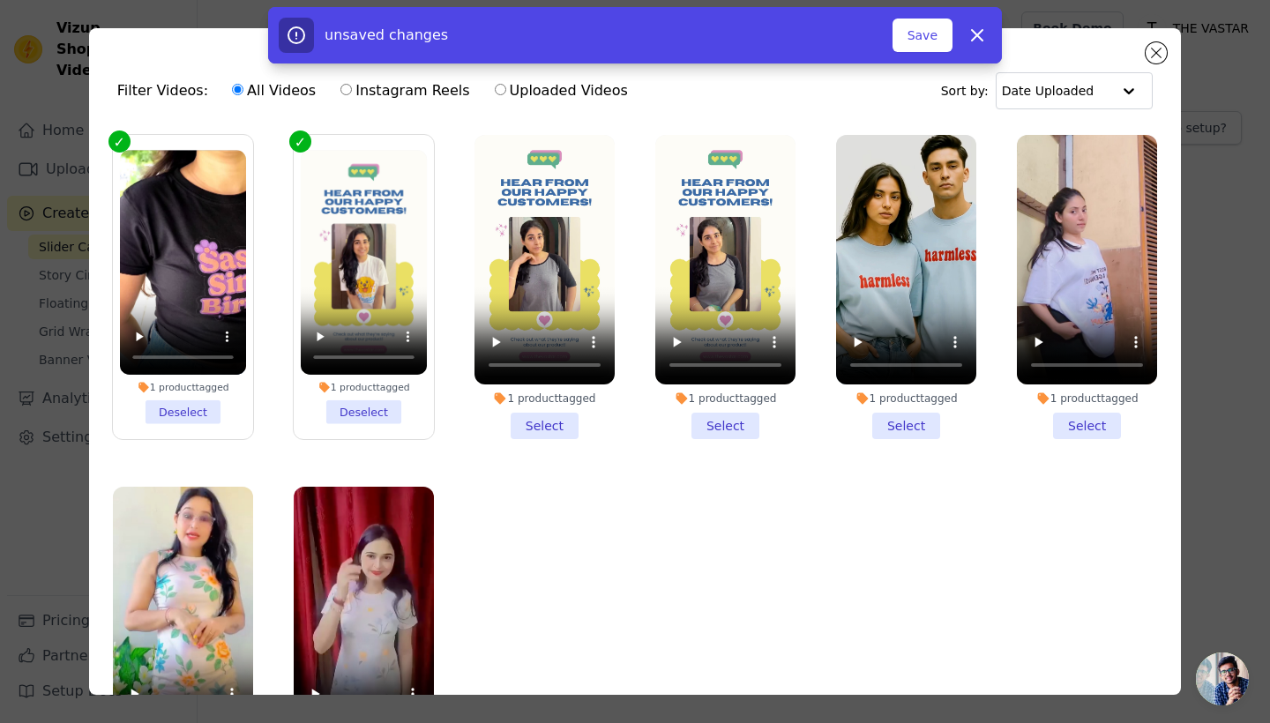
click at [526, 425] on li "1 product tagged Select" at bounding box center [544, 287] width 140 height 304
click at [0, 0] on input "1 product tagged Select" at bounding box center [0, 0] width 0 height 0
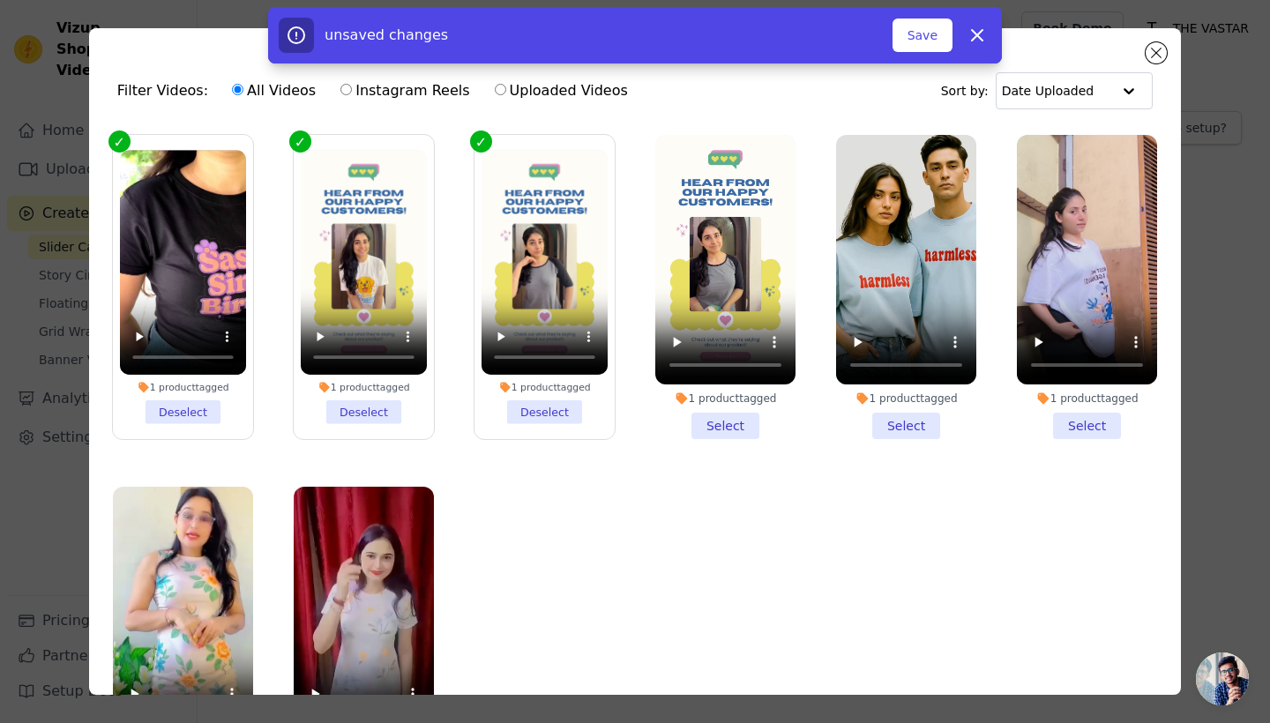
click at [697, 429] on li "1 product tagged Select" at bounding box center [725, 287] width 140 height 304
click at [0, 0] on input "1 product tagged Select" at bounding box center [0, 0] width 0 height 0
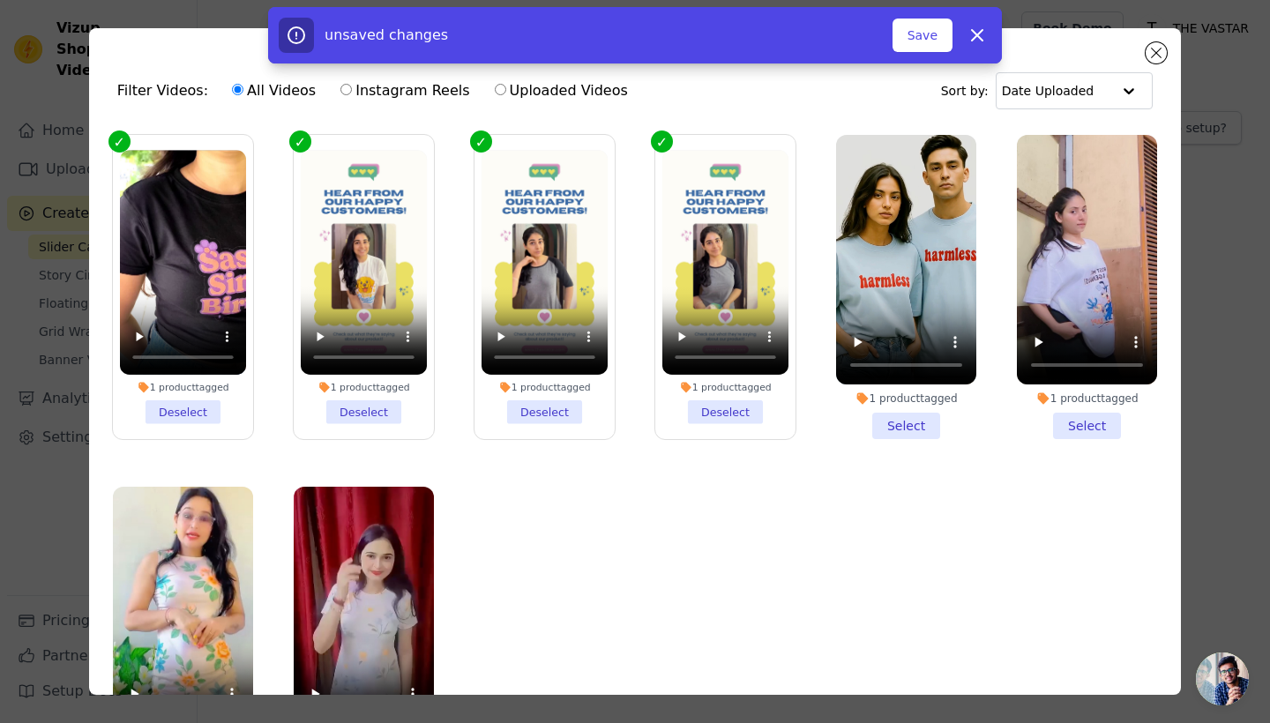
click at [919, 408] on li "1 product tagged Select" at bounding box center [906, 287] width 140 height 304
click at [0, 0] on input "1 product tagged Select" at bounding box center [0, 0] width 0 height 0
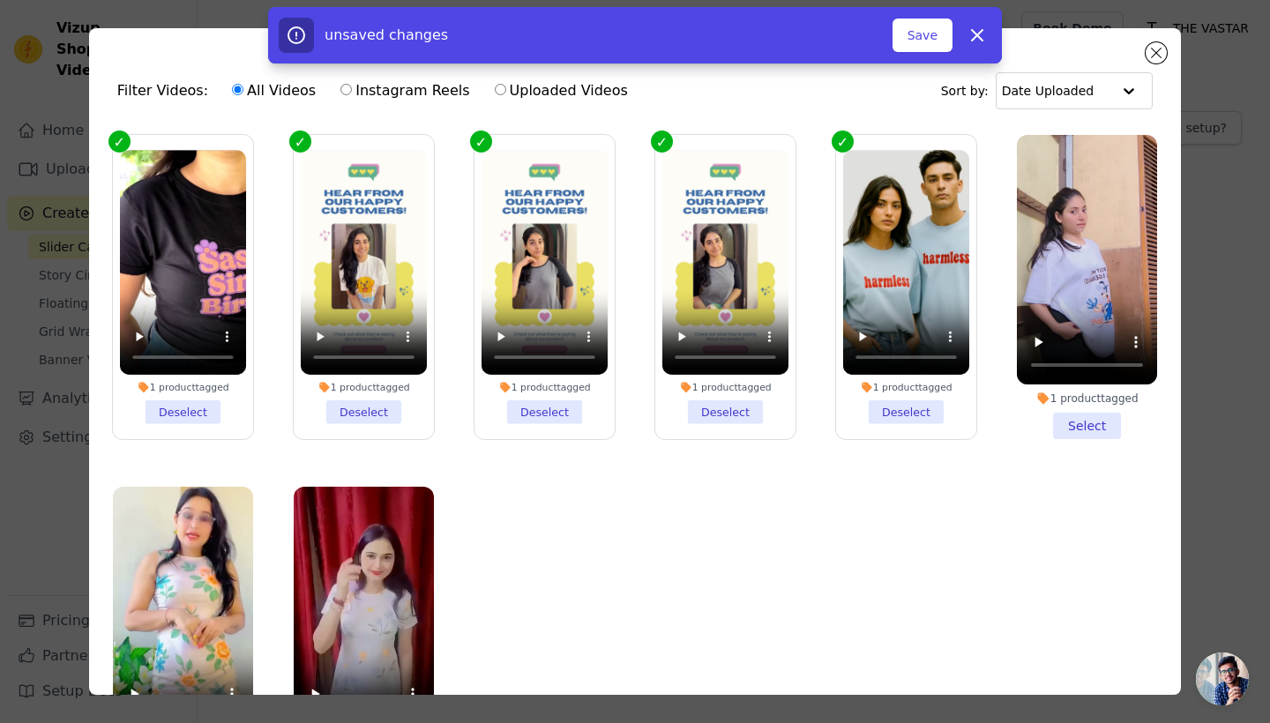
click at [1076, 432] on li "1 product tagged Select" at bounding box center [1087, 287] width 140 height 304
click at [0, 0] on input "1 product tagged Select" at bounding box center [0, 0] width 0 height 0
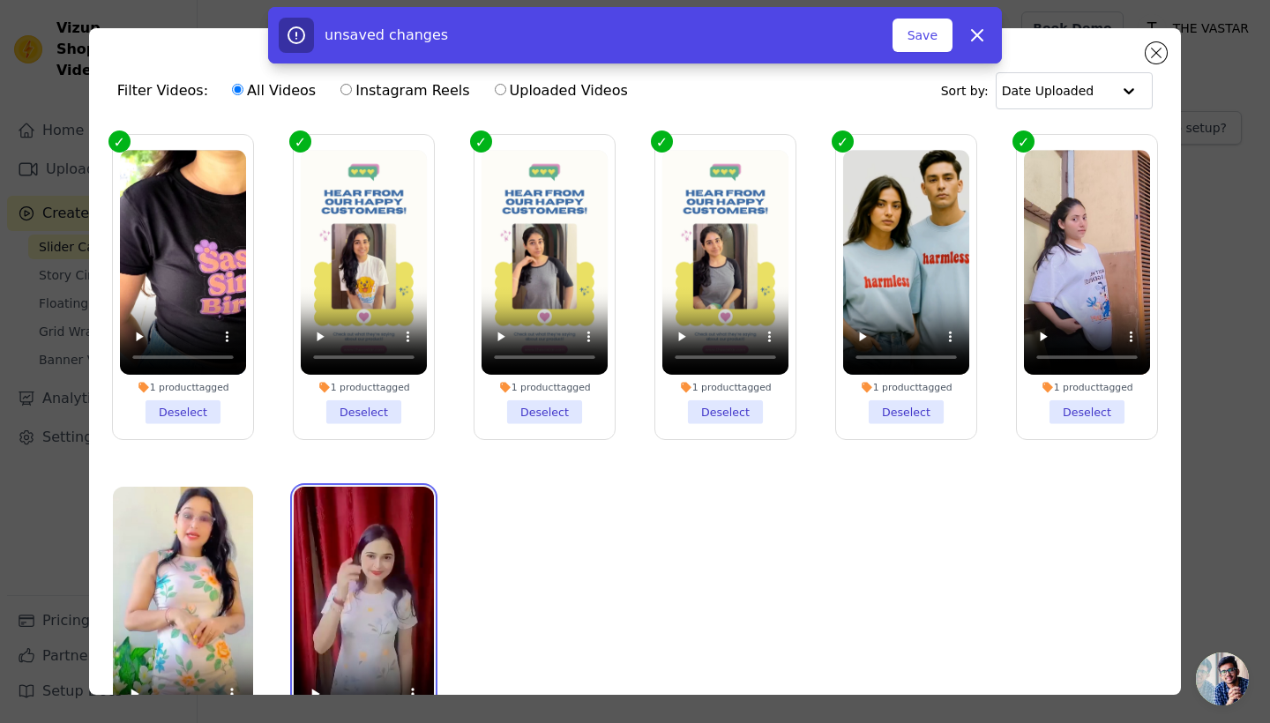
click at [375, 681] on video at bounding box center [364, 612] width 140 height 250
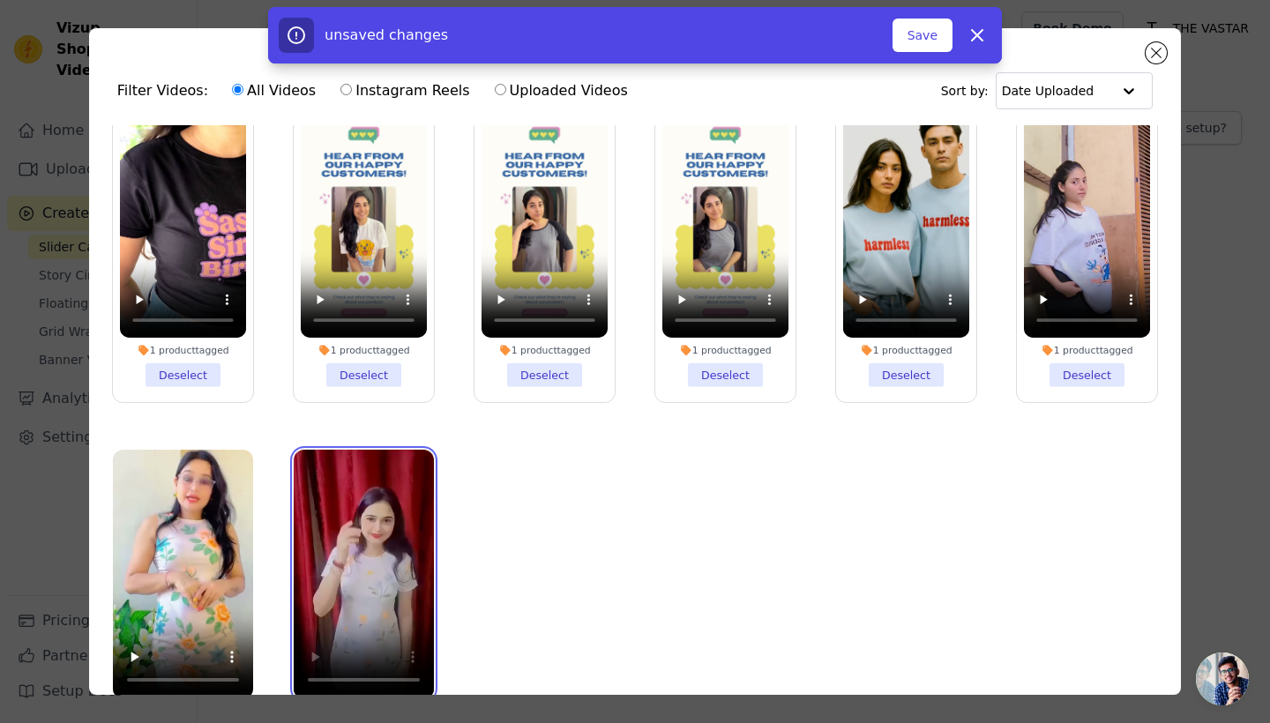
scroll to position [37, 0]
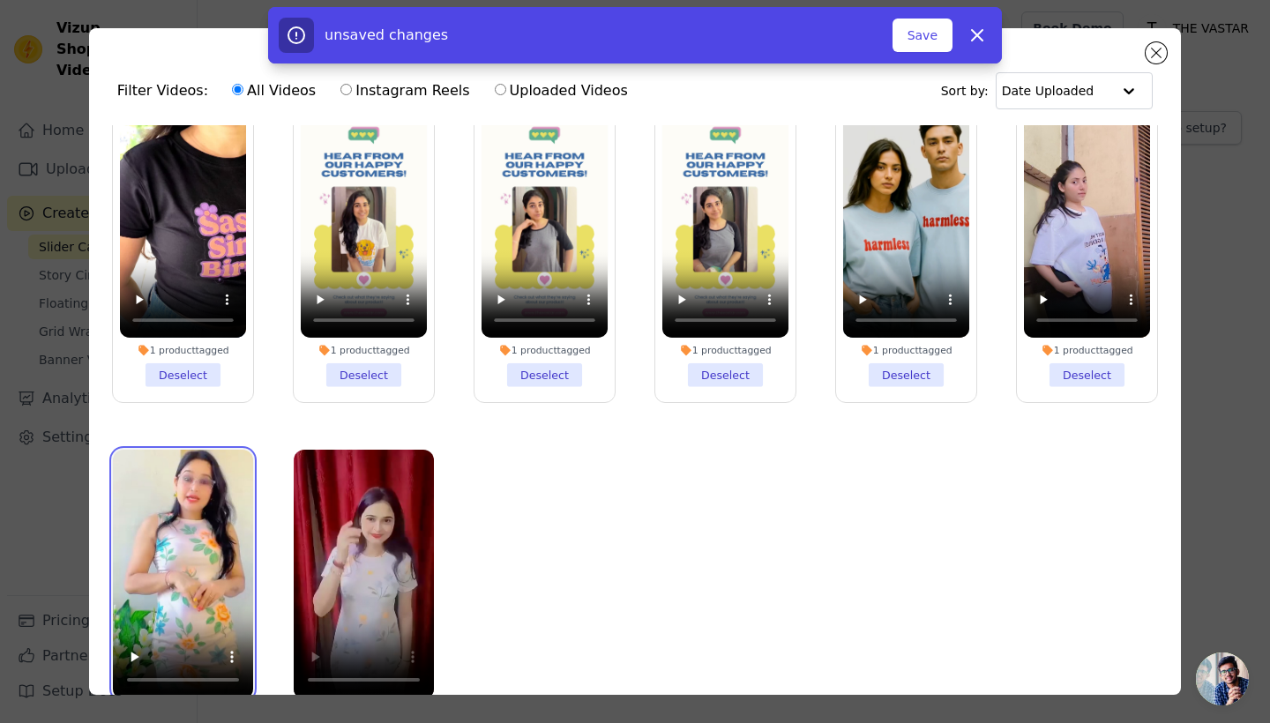
click at [191, 631] on video at bounding box center [183, 575] width 140 height 250
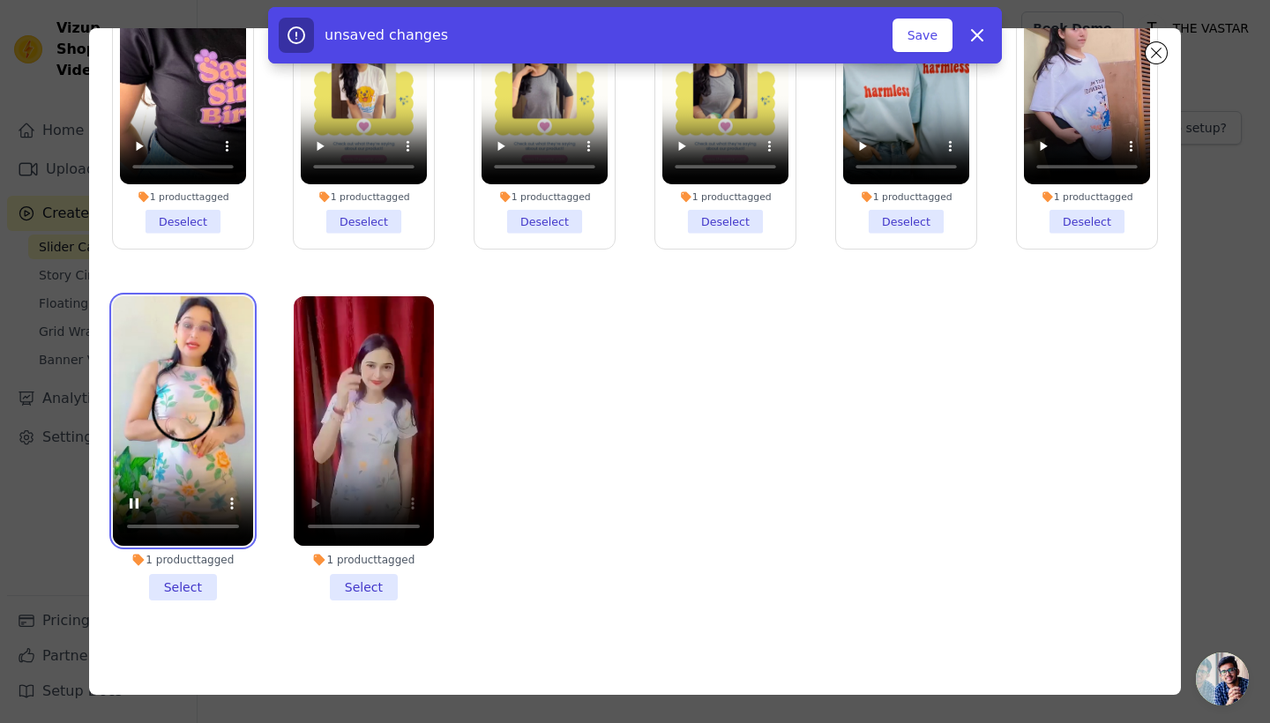
scroll to position [153, 0]
click at [185, 588] on li "1 product tagged Select" at bounding box center [183, 448] width 140 height 304
click at [0, 0] on input "1 product tagged Select" at bounding box center [0, 0] width 0 height 0
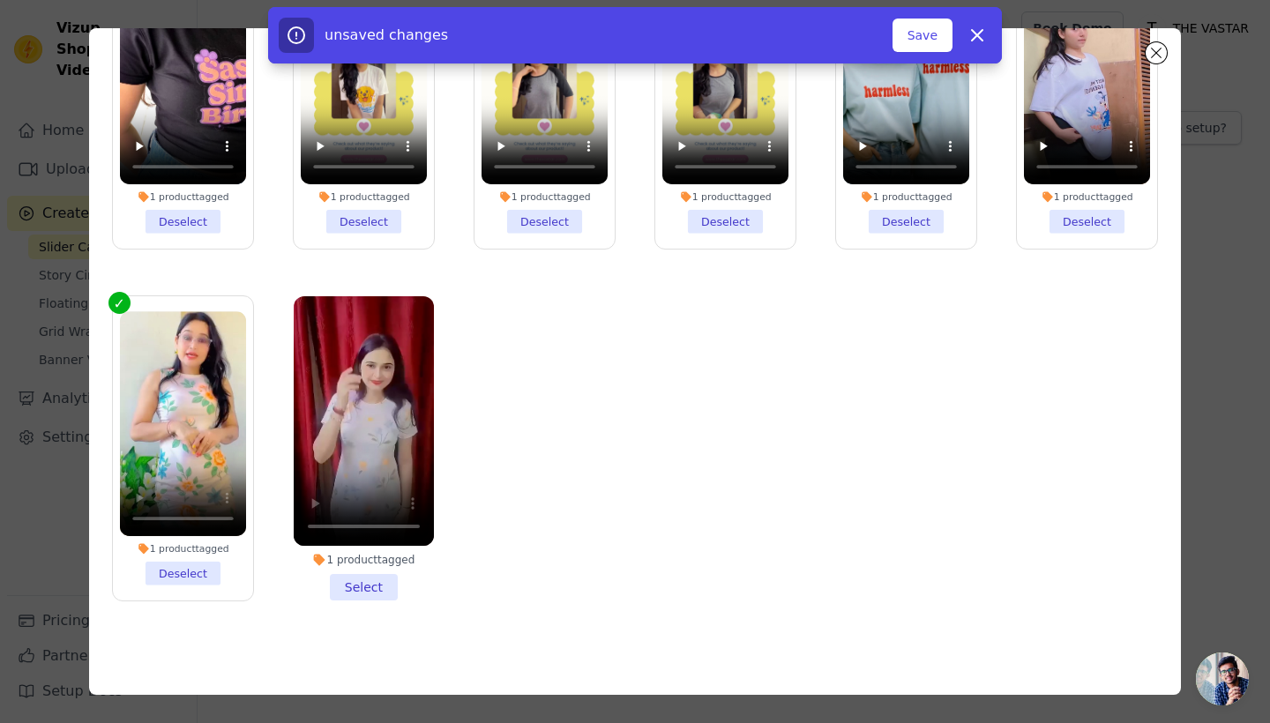
click at [348, 578] on li "1 product tagged Select" at bounding box center [364, 448] width 140 height 304
click at [0, 0] on input "1 product tagged Select" at bounding box center [0, 0] width 0 height 0
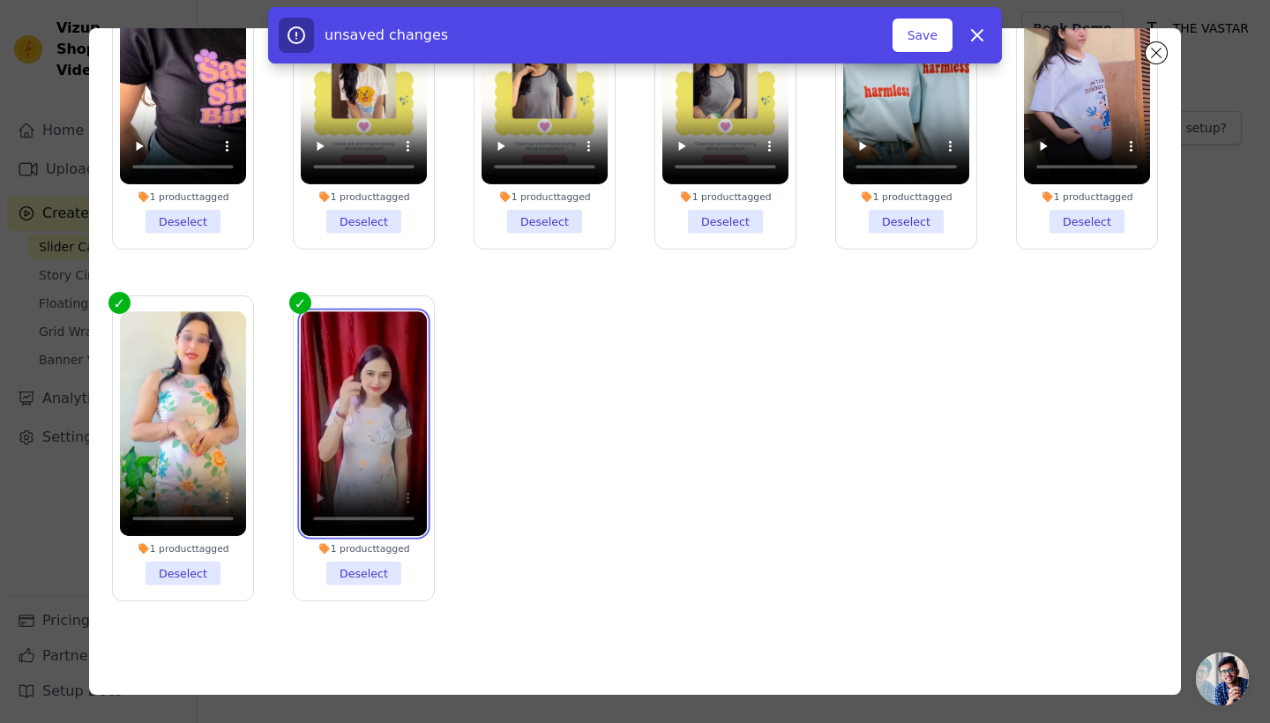
click at [331, 519] on video at bounding box center [364, 423] width 126 height 224
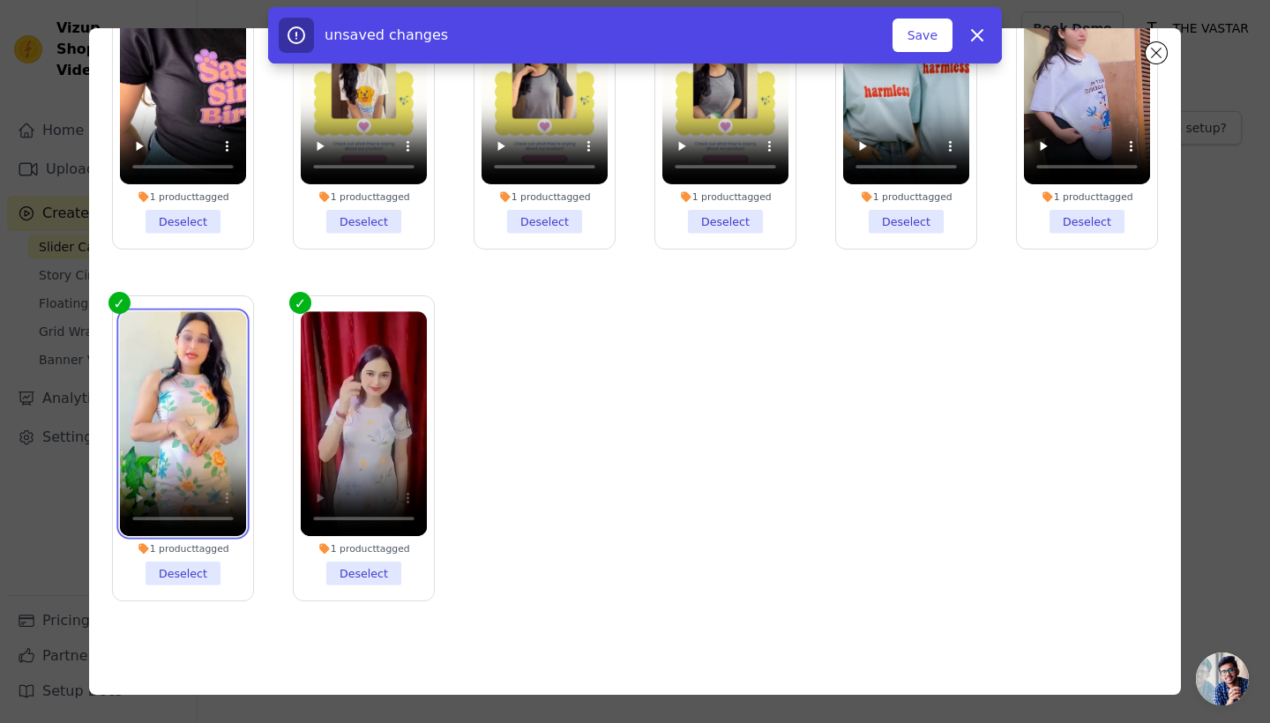
click at [133, 519] on video at bounding box center [183, 423] width 126 height 224
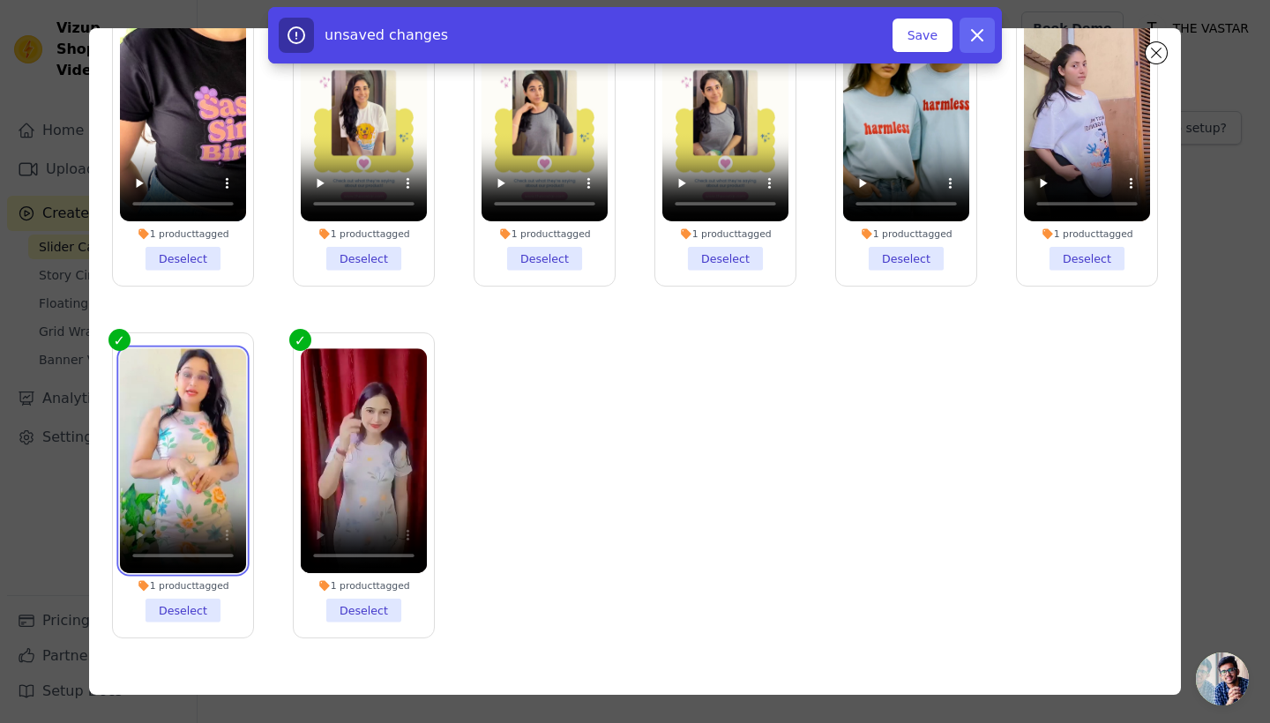
scroll to position [0, 0]
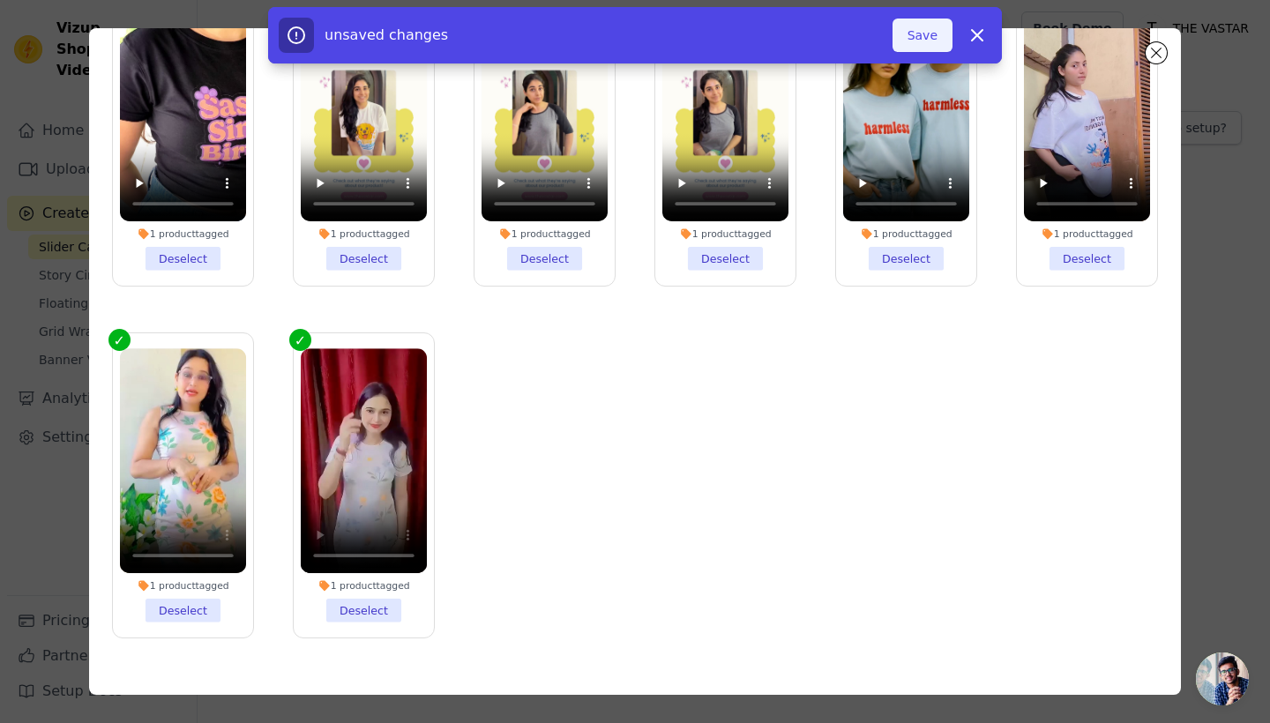
click at [928, 34] on button "Save" at bounding box center [922, 36] width 60 height 34
click at [881, 39] on button "Add To Widget" at bounding box center [893, 36] width 118 height 34
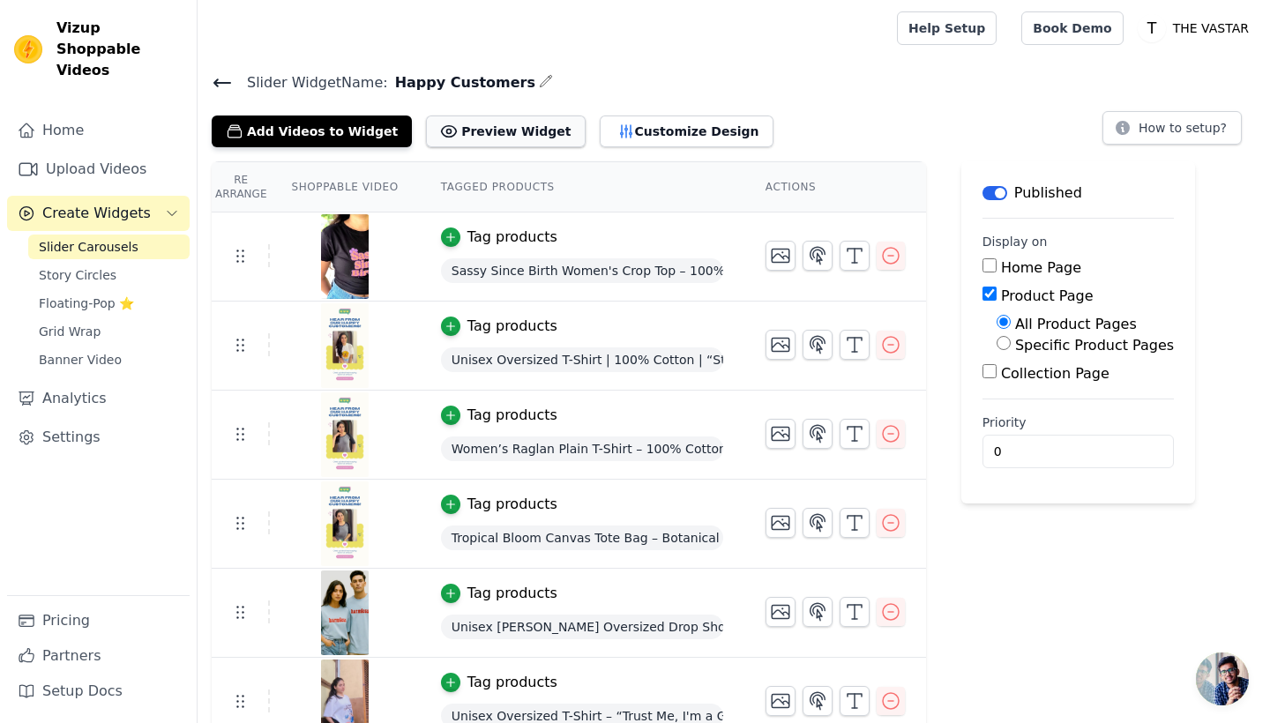
click at [475, 134] on button "Preview Widget" at bounding box center [505, 132] width 159 height 32
click at [614, 130] on button "Customize Design" at bounding box center [687, 132] width 174 height 32
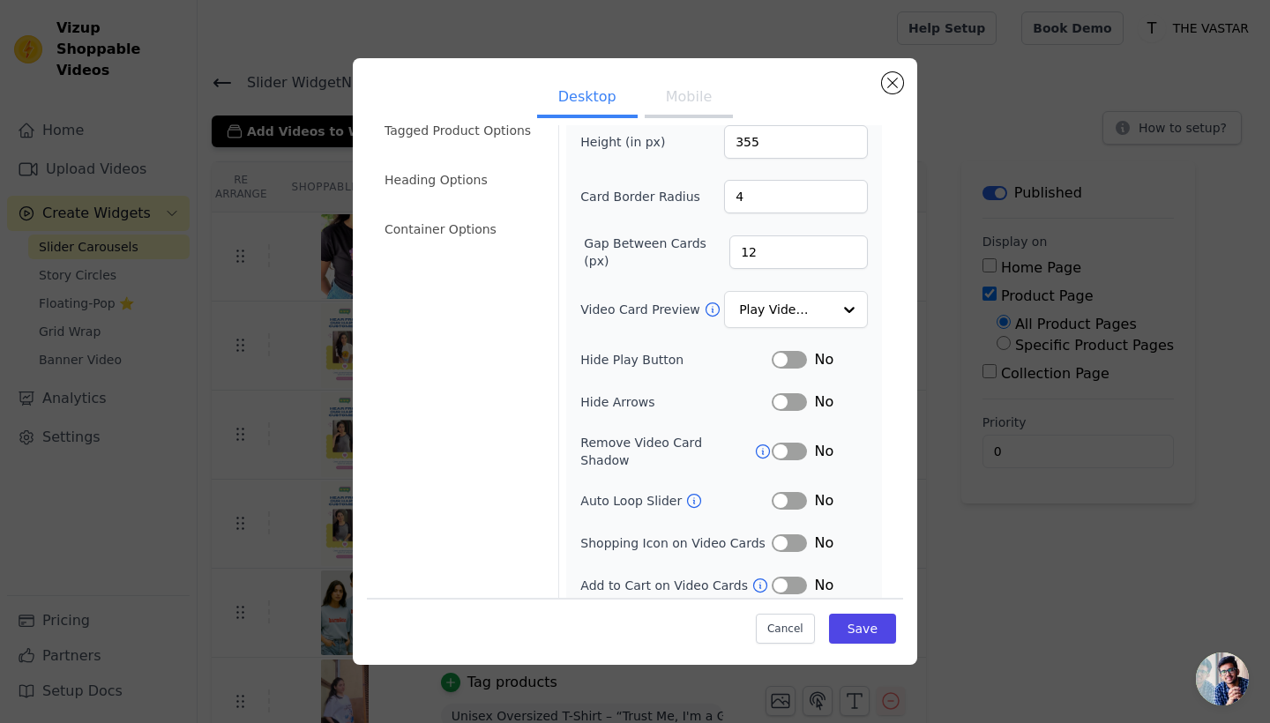
scroll to position [78, 0]
click at [795, 578] on button "Label" at bounding box center [788, 587] width 35 height 18
click at [795, 536] on button "Label" at bounding box center [788, 545] width 35 height 18
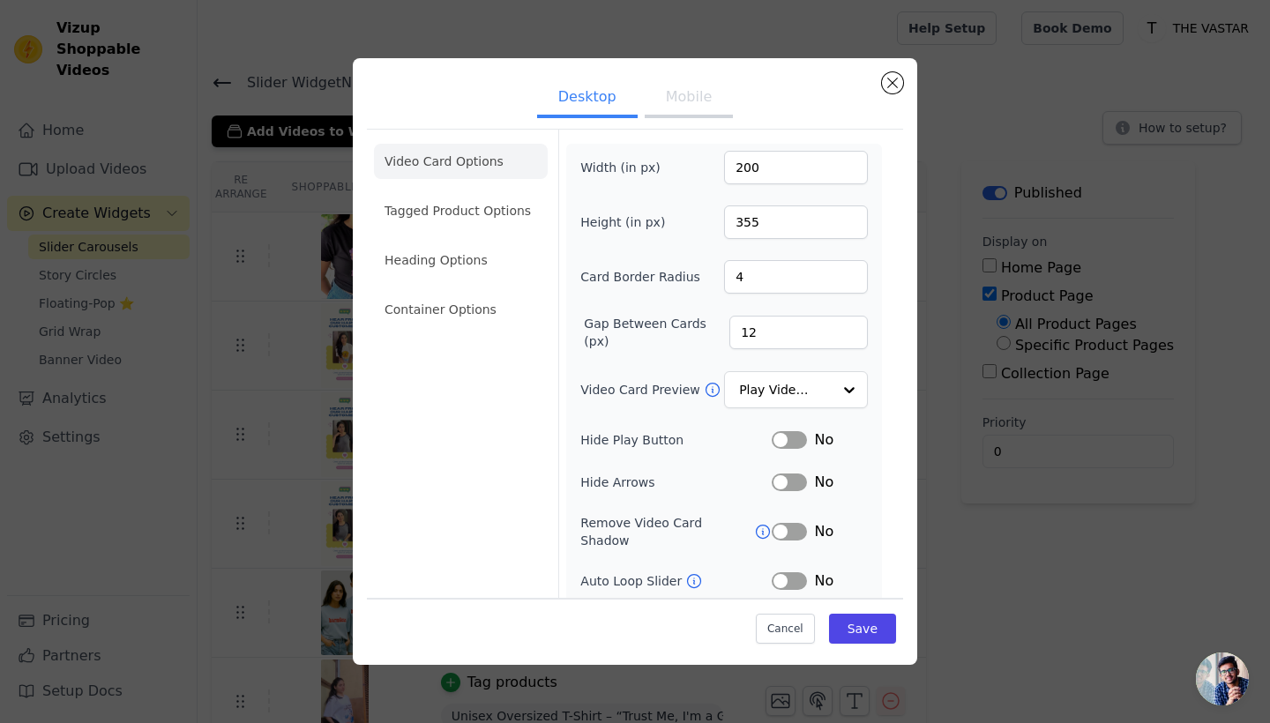
scroll to position [0, 0]
click at [860, 629] on button "Save" at bounding box center [862, 629] width 67 height 30
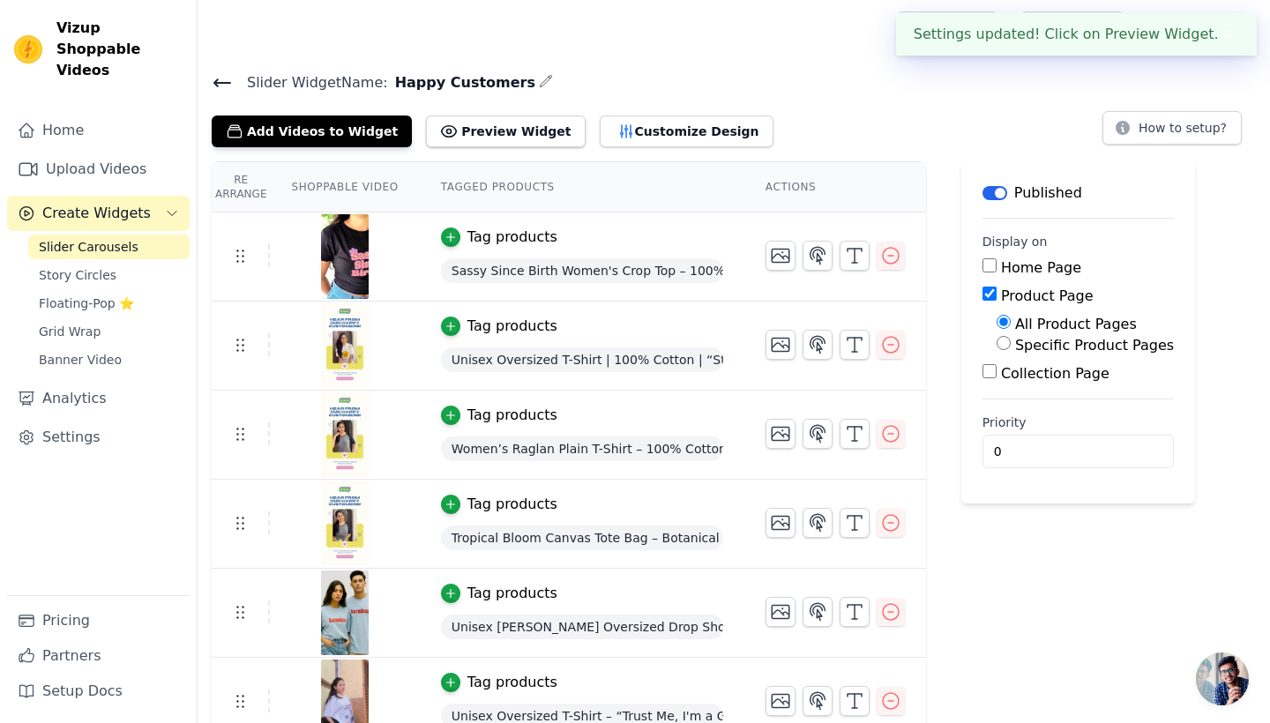
click at [689, 94] on div "Slider Widget Name: Happy Customers Add Videos to Widget Preview Widget Desktop…" at bounding box center [734, 109] width 1072 height 77
click at [642, 116] on button "Customize Design" at bounding box center [687, 132] width 174 height 32
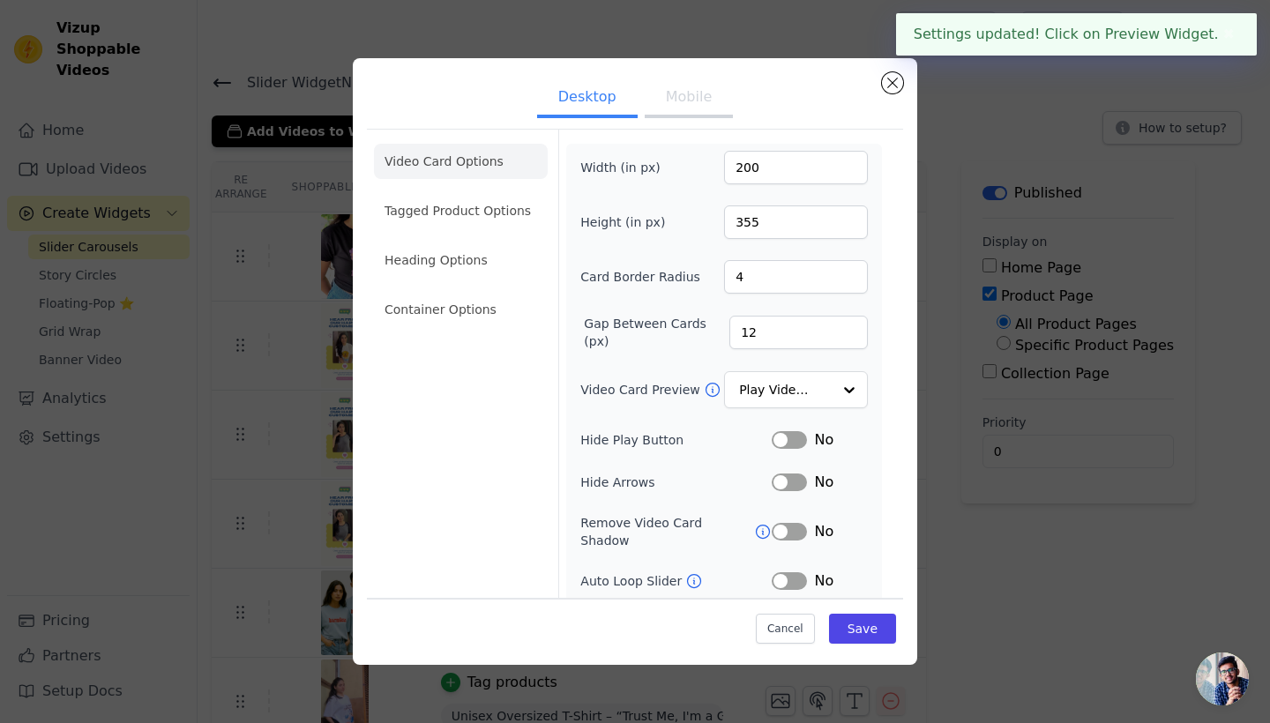
click at [678, 98] on button "Mobile" at bounding box center [689, 98] width 88 height 39
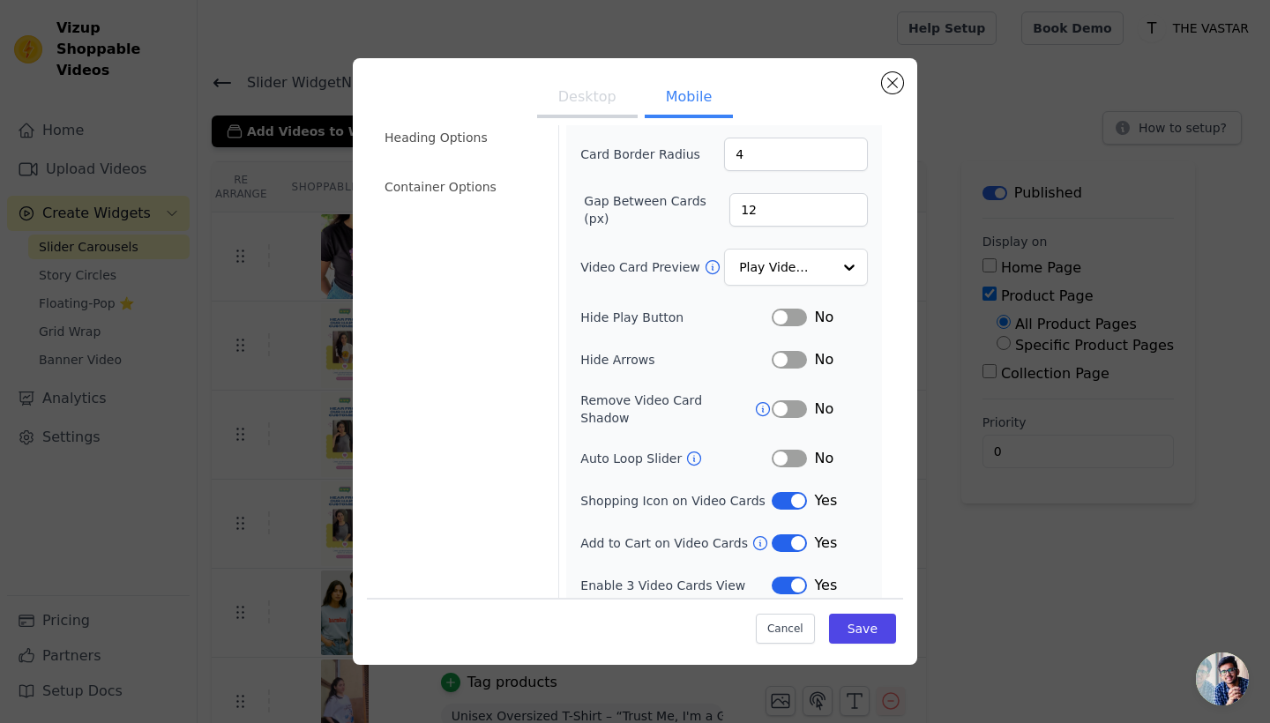
scroll to position [121, 0]
click at [598, 101] on button "Desktop" at bounding box center [587, 98] width 101 height 39
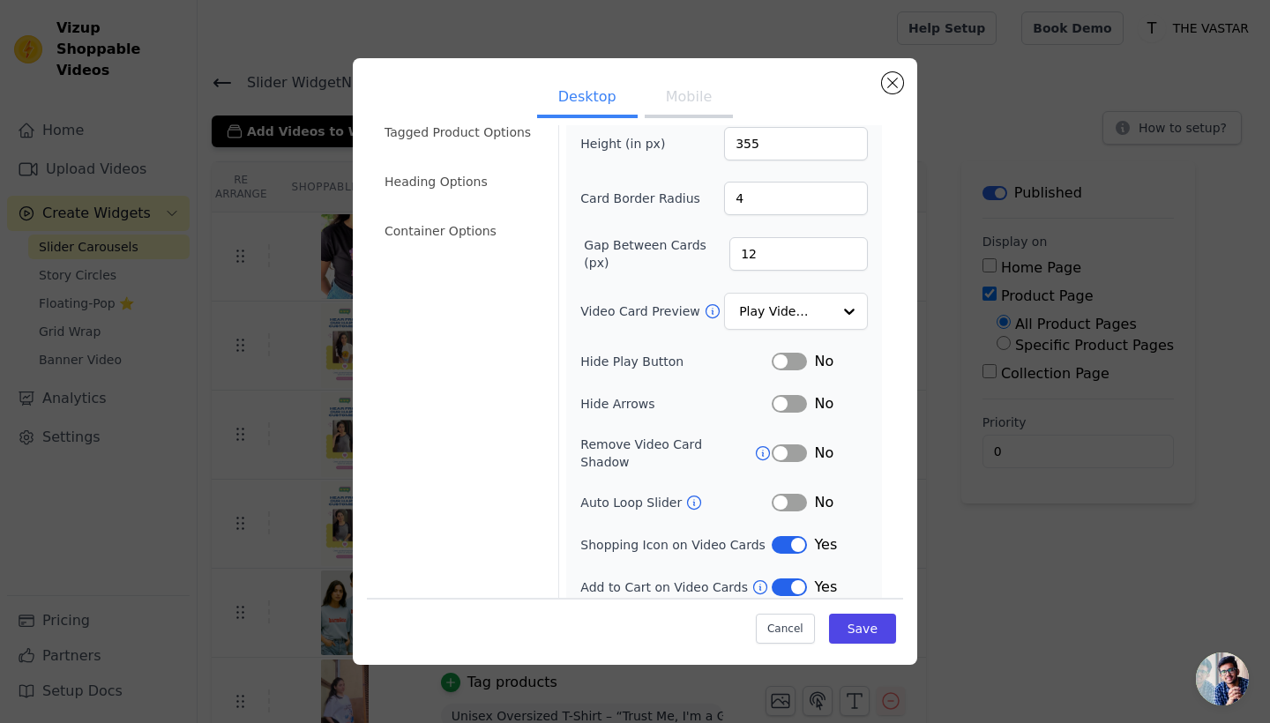
click at [675, 106] on button "Mobile" at bounding box center [689, 98] width 88 height 39
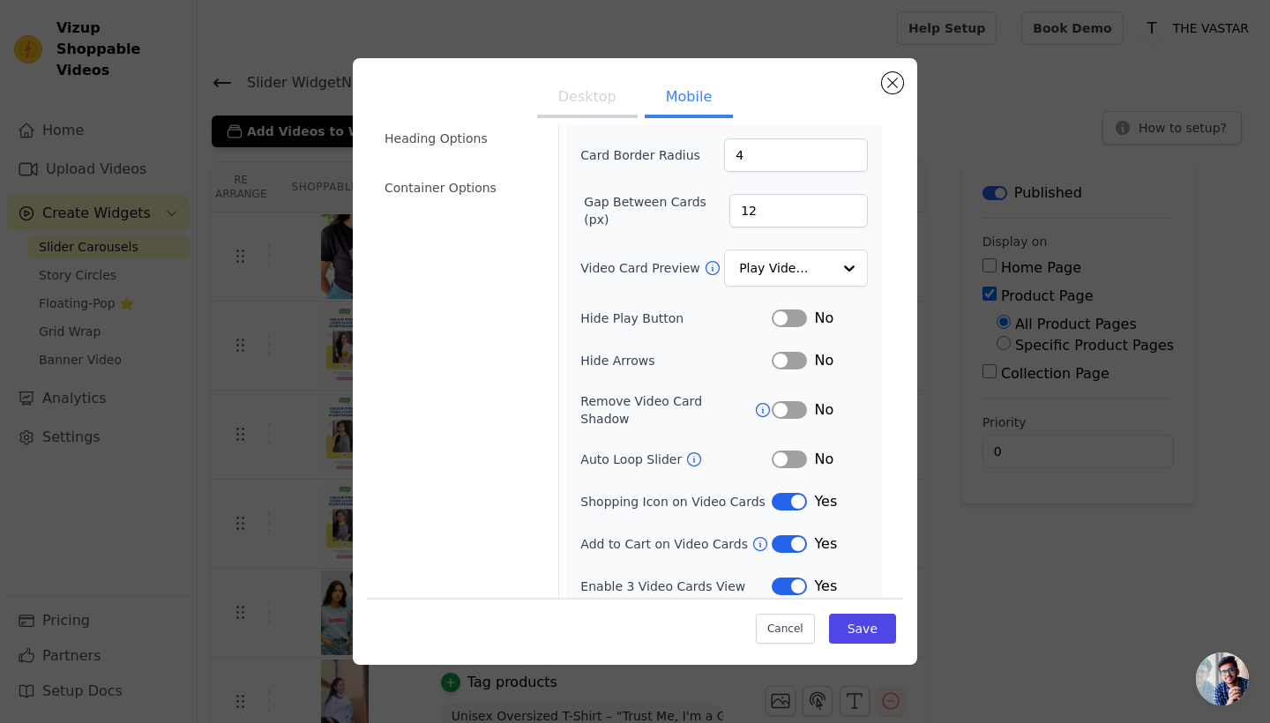
scroll to position [121, 0]
click at [862, 628] on button "Save" at bounding box center [862, 629] width 67 height 30
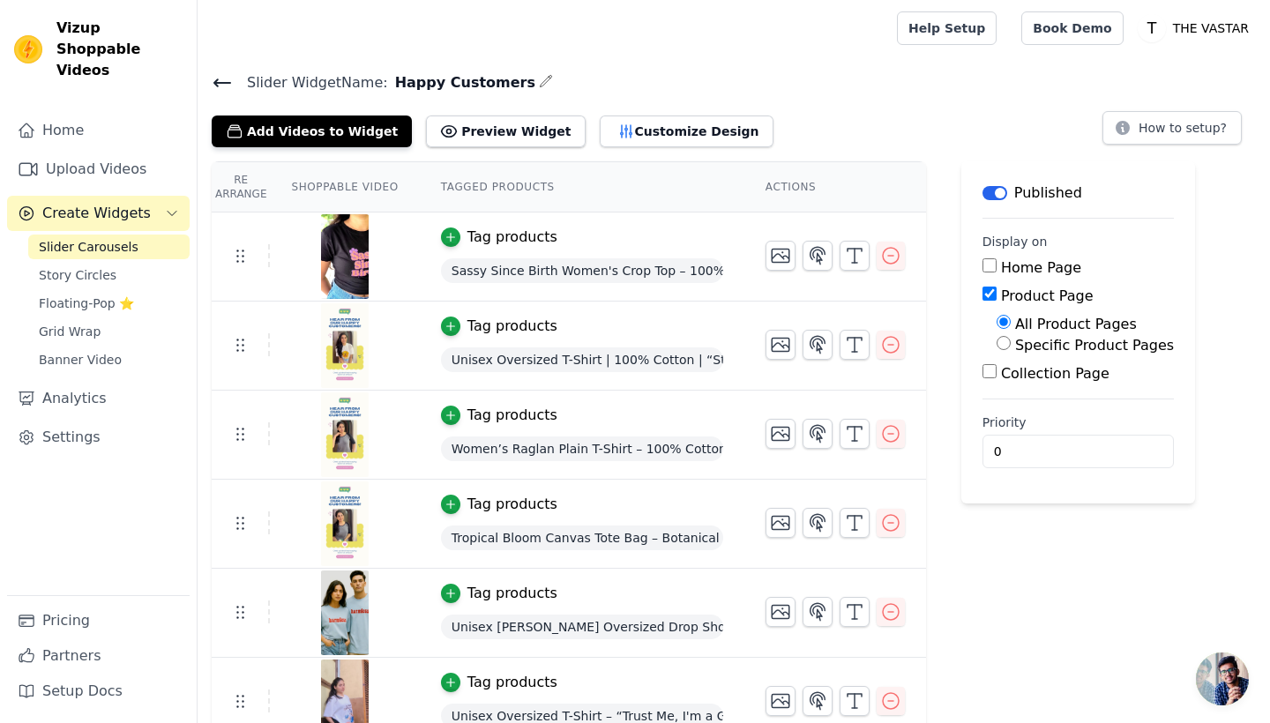
click at [222, 82] on icon at bounding box center [222, 82] width 16 height 7
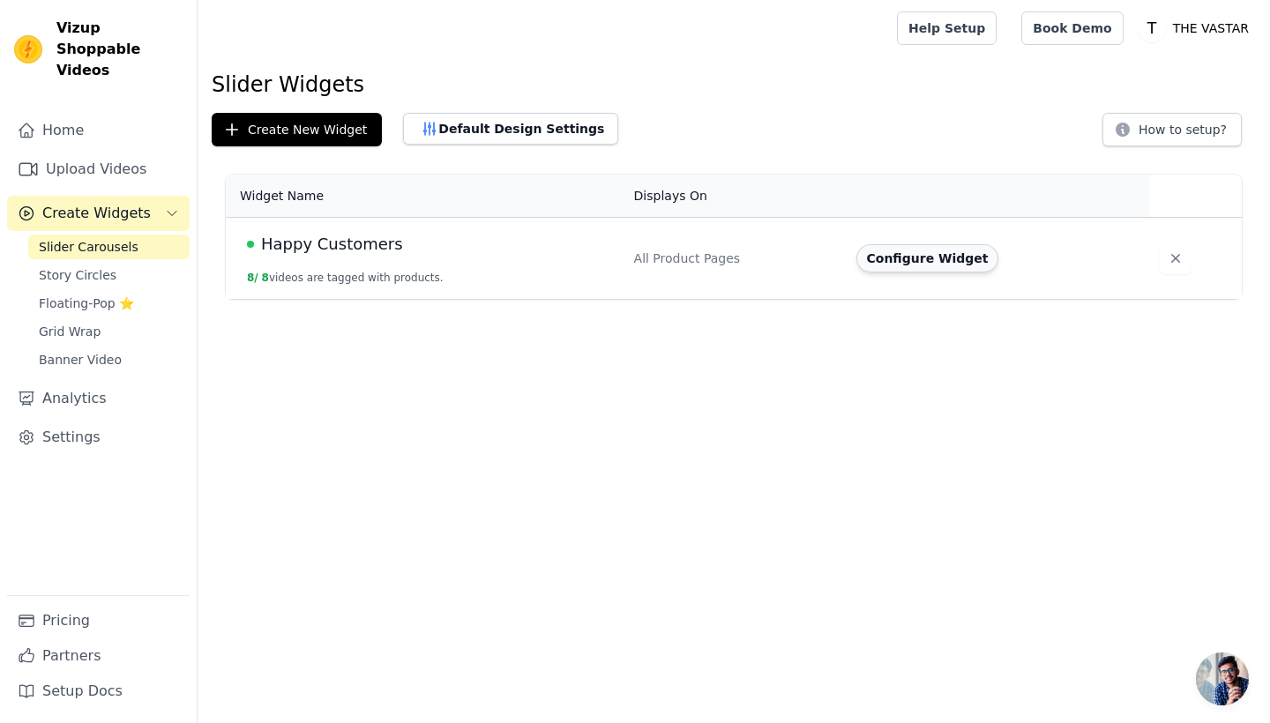
click at [959, 265] on button "Configure Widget" at bounding box center [927, 258] width 143 height 28
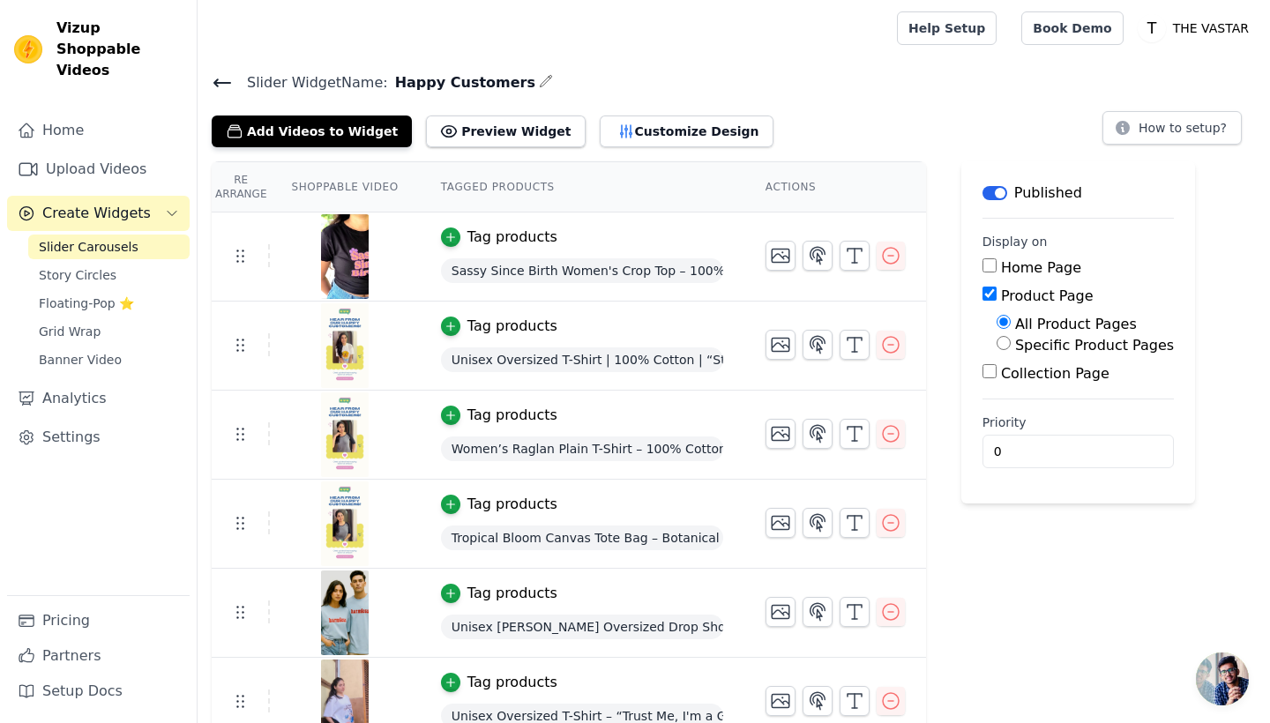
click at [126, 238] on span "Slider Carousels" at bounding box center [89, 247] width 100 height 18
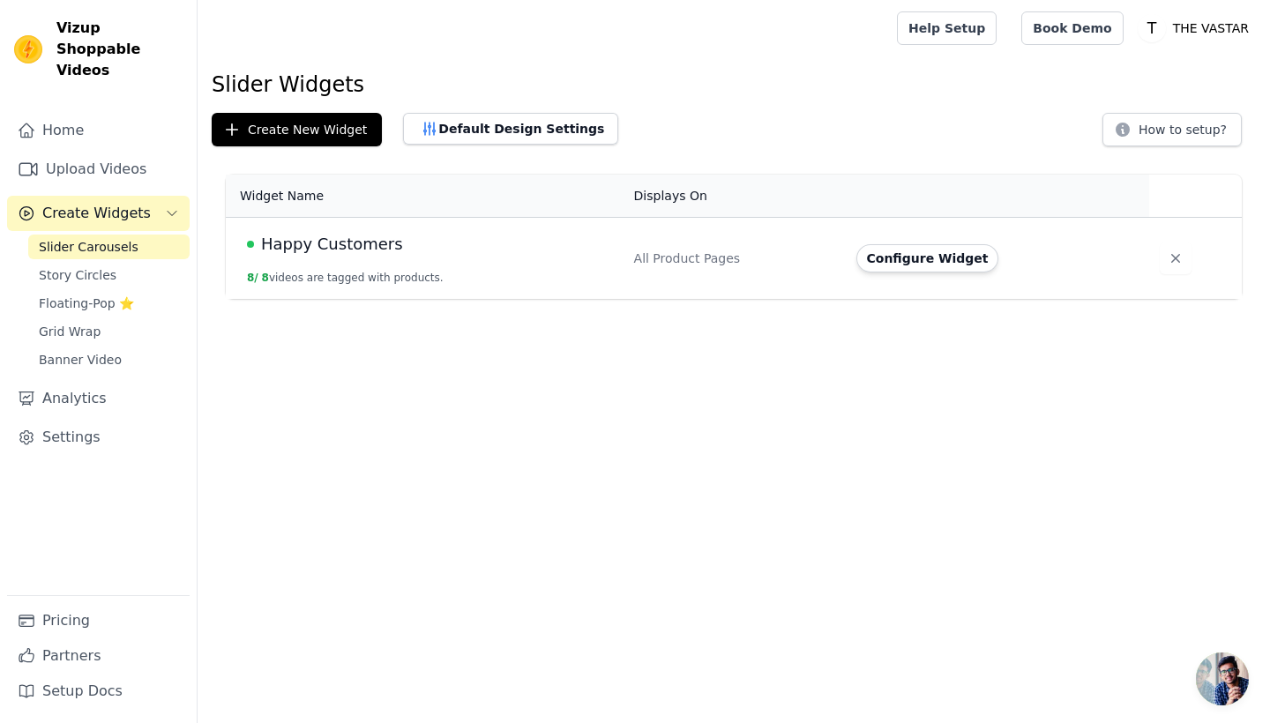
click at [342, 246] on span "Happy Customers" at bounding box center [332, 244] width 142 height 25
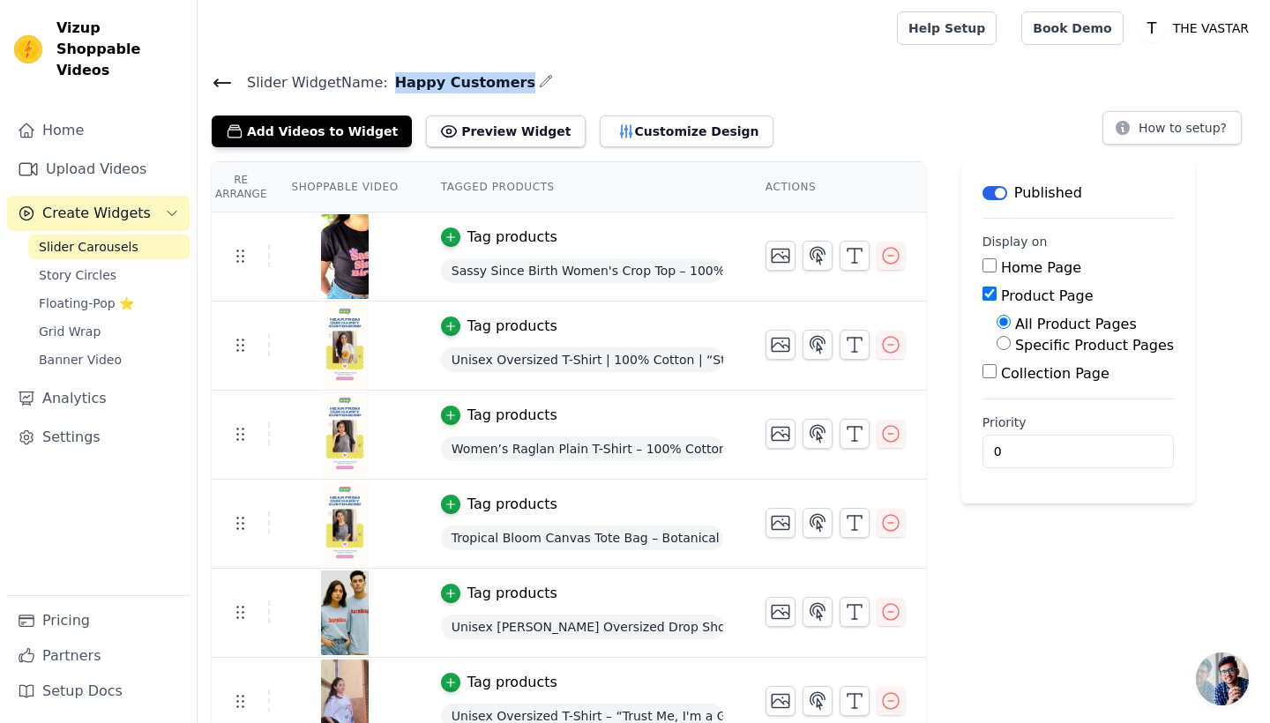
drag, startPoint x: 384, startPoint y: 80, endPoint x: 505, endPoint y: 78, distance: 120.8
click at [505, 78] on h4 "Slider Widget Name: Happy Customers" at bounding box center [734, 83] width 1044 height 24
copy span "Happy Customers"
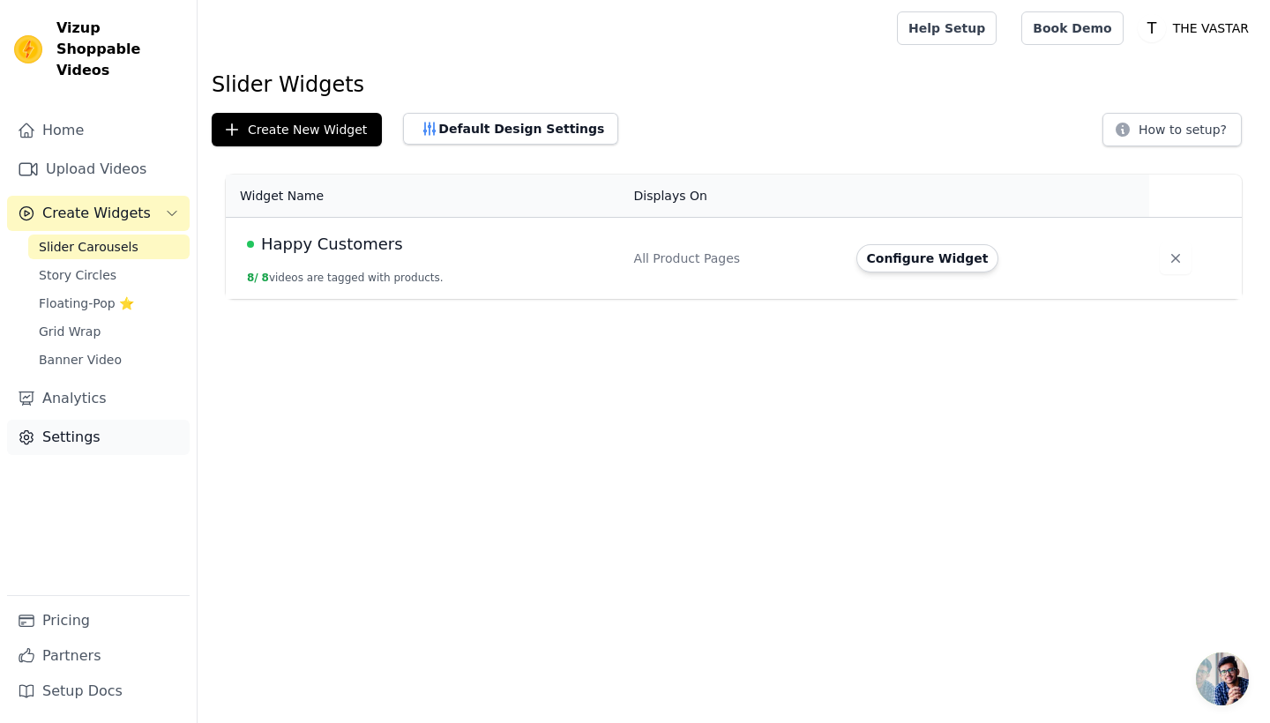
click at [73, 420] on link "Settings" at bounding box center [98, 437] width 183 height 35
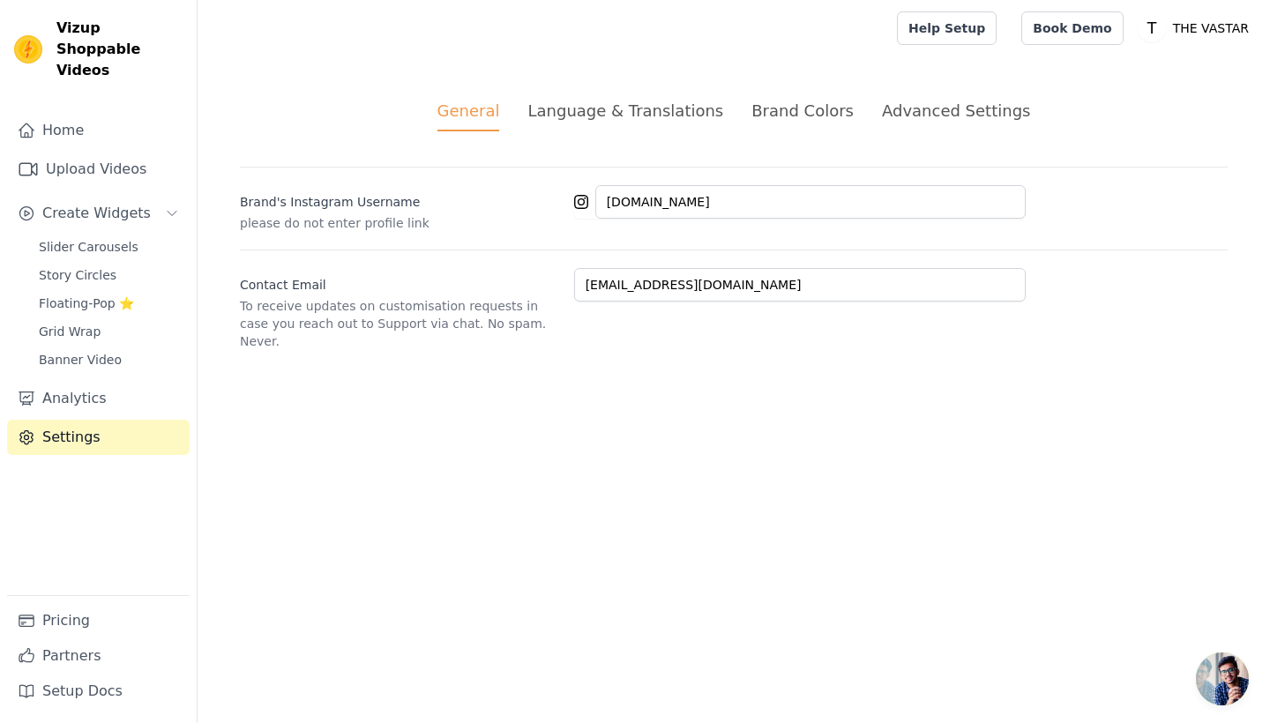
click at [600, 117] on div "Language & Translations" at bounding box center [625, 111] width 196 height 24
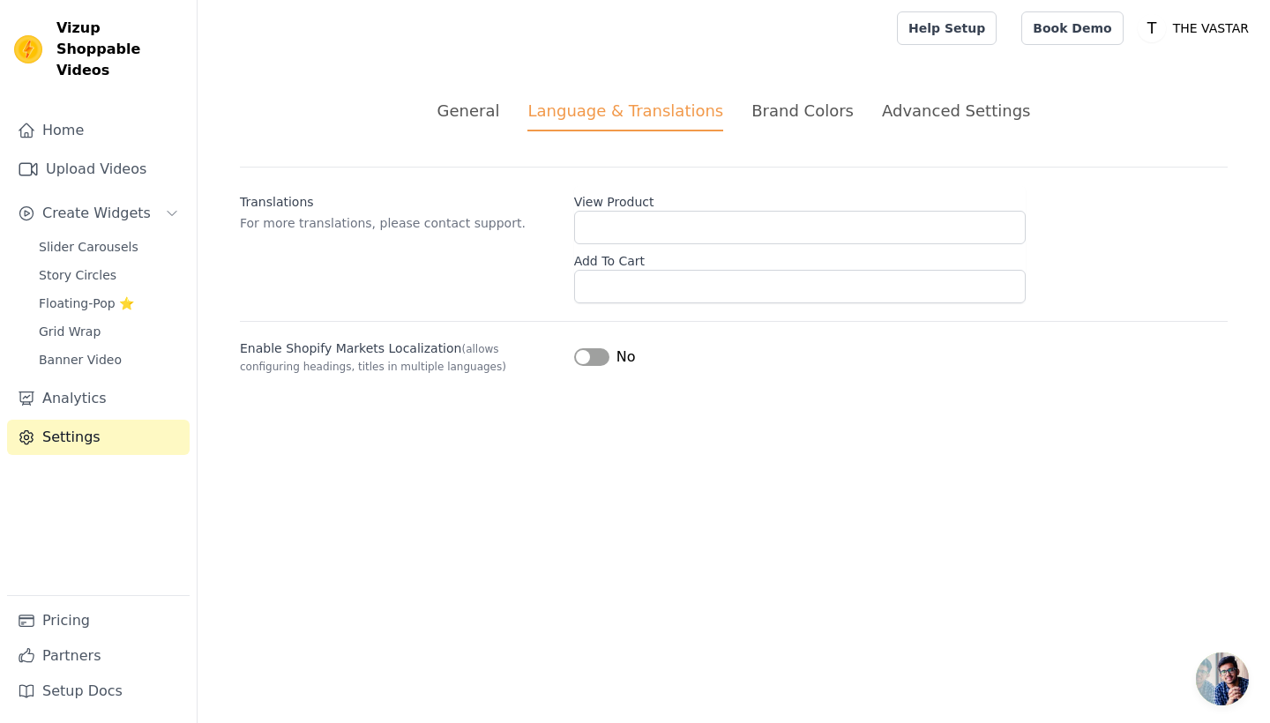
click at [837, 113] on div "Brand Colors" at bounding box center [802, 111] width 102 height 24
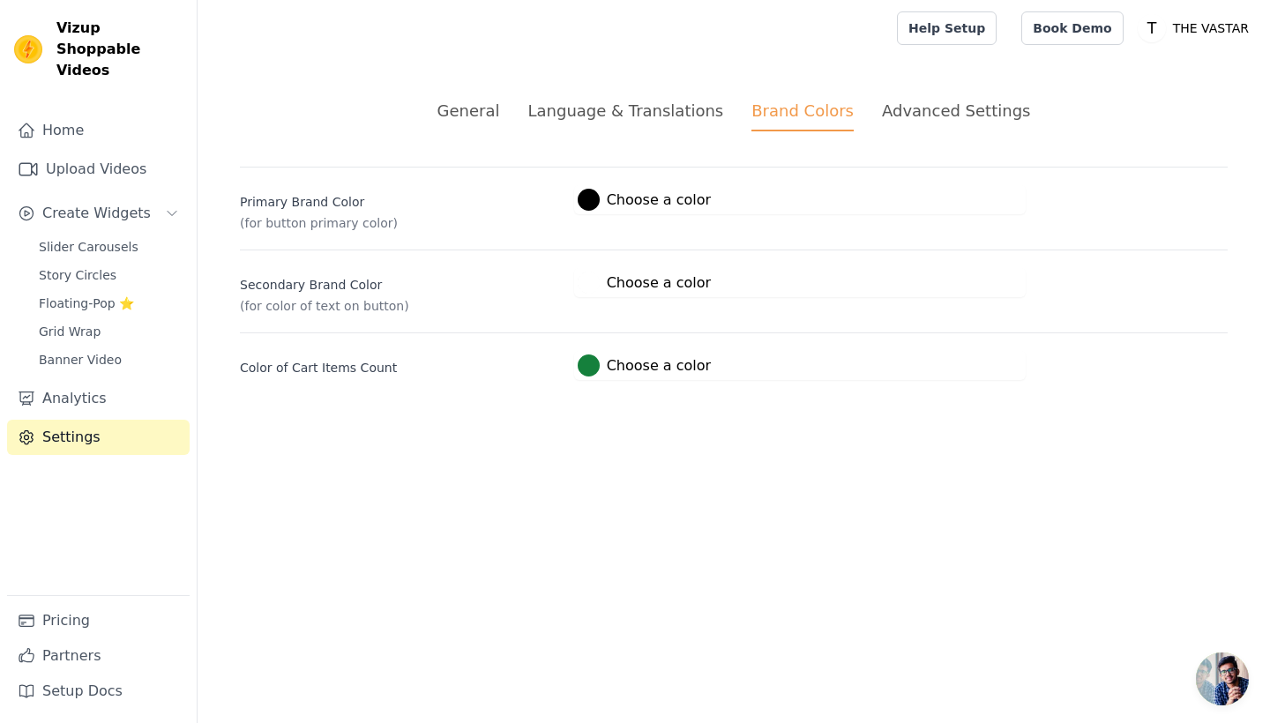
click at [935, 113] on div "Advanced Settings" at bounding box center [956, 111] width 148 height 24
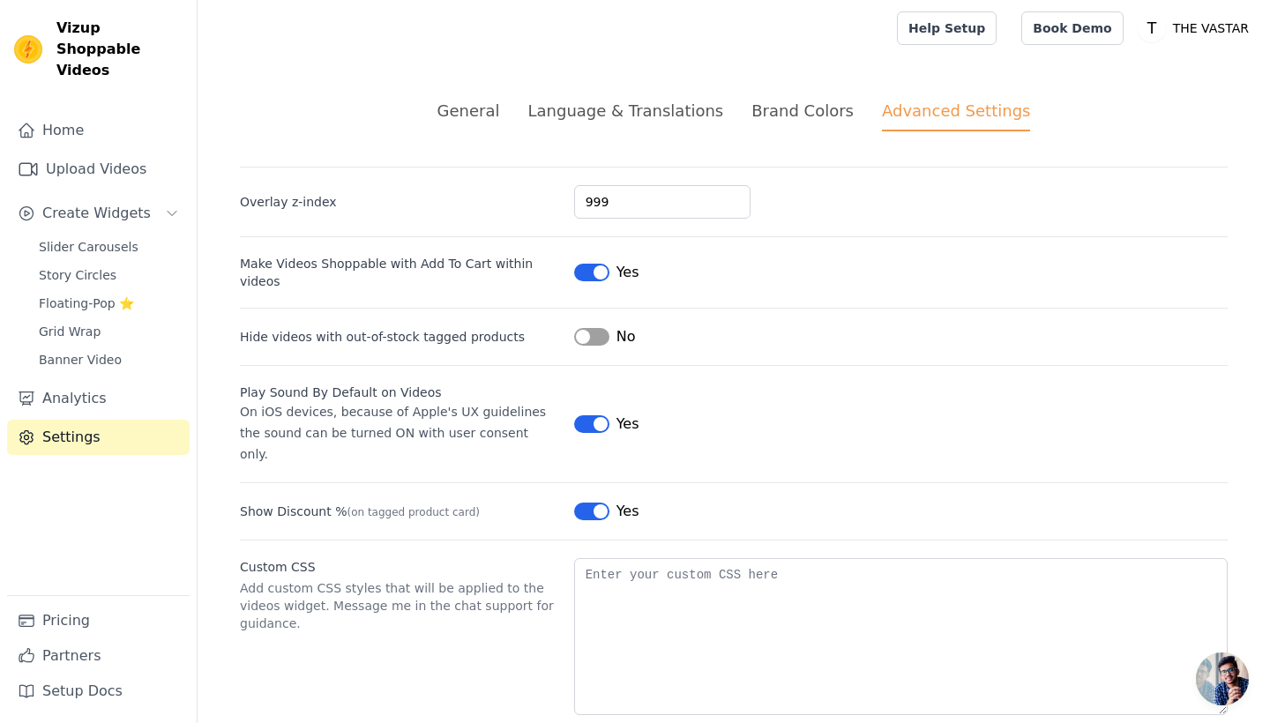
click at [582, 131] on div "General Language & Translations Brand Colors Advanced Settings unsaved changes …" at bounding box center [734, 406] width 1072 height 701
click at [794, 126] on li "Brand Colors" at bounding box center [802, 115] width 102 height 33
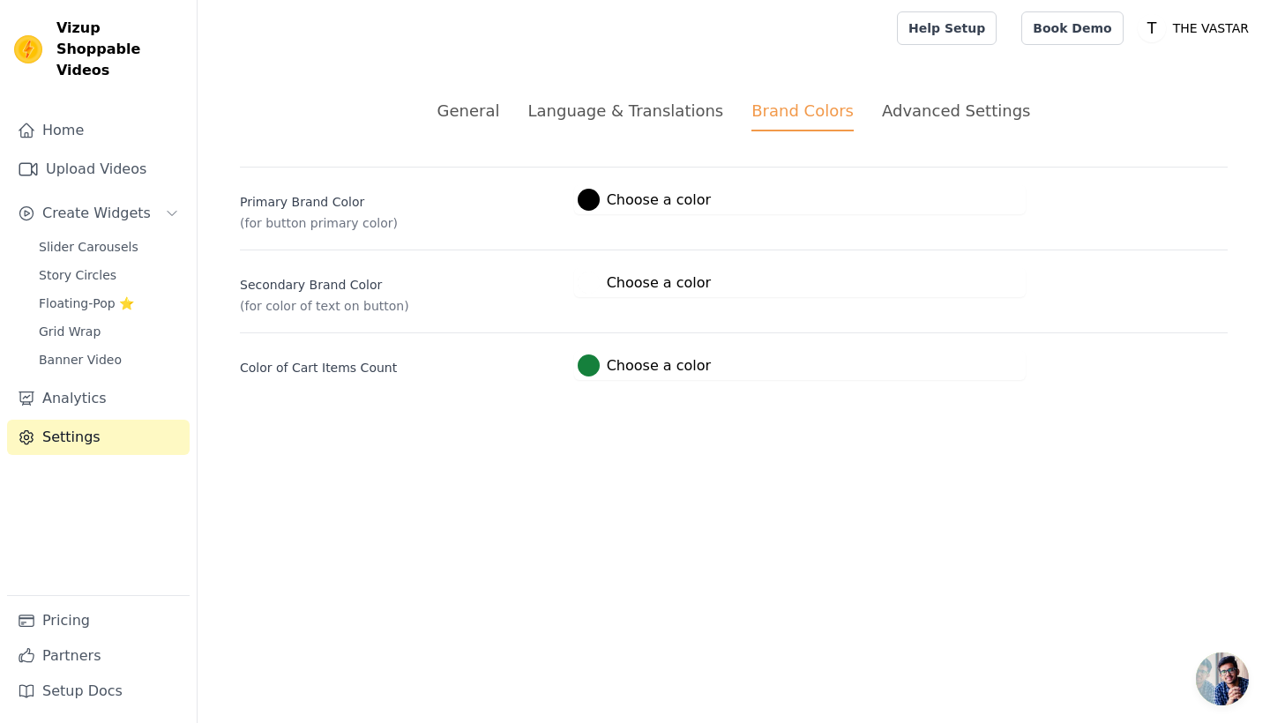
click at [580, 126] on li "Language & Translations" at bounding box center [625, 115] width 196 height 33
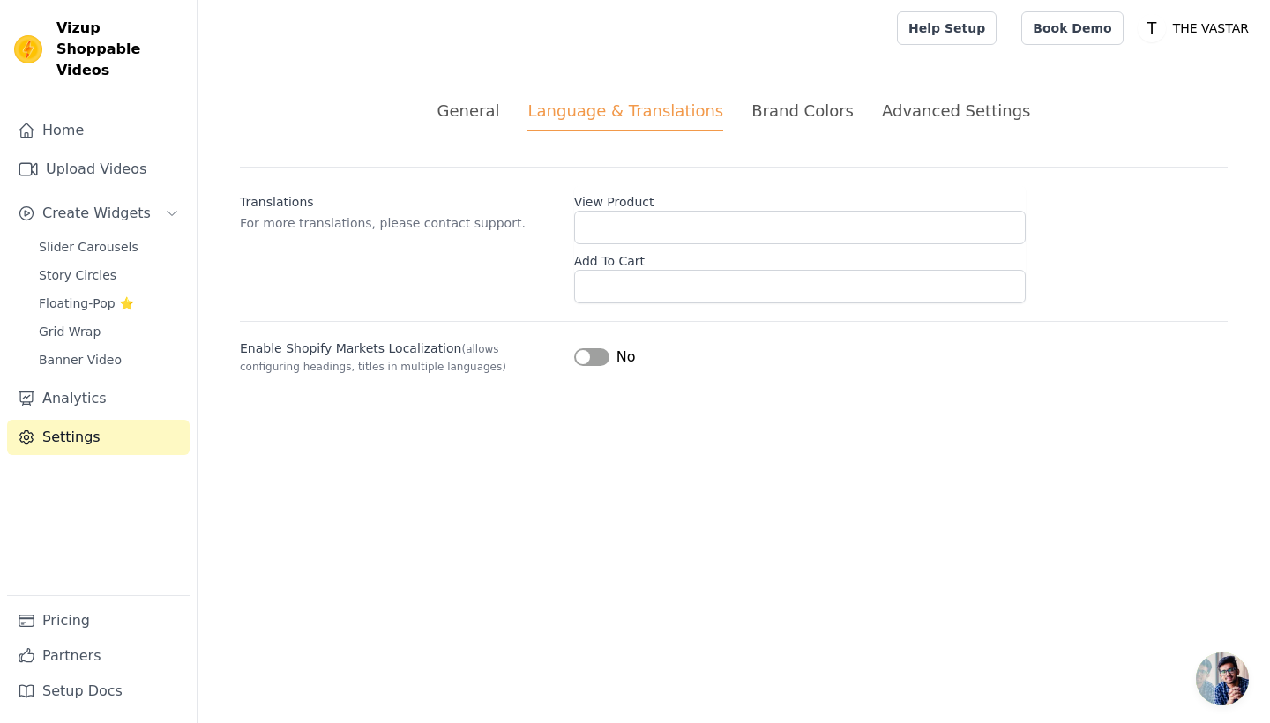
click at [500, 121] on div "General" at bounding box center [468, 111] width 63 height 24
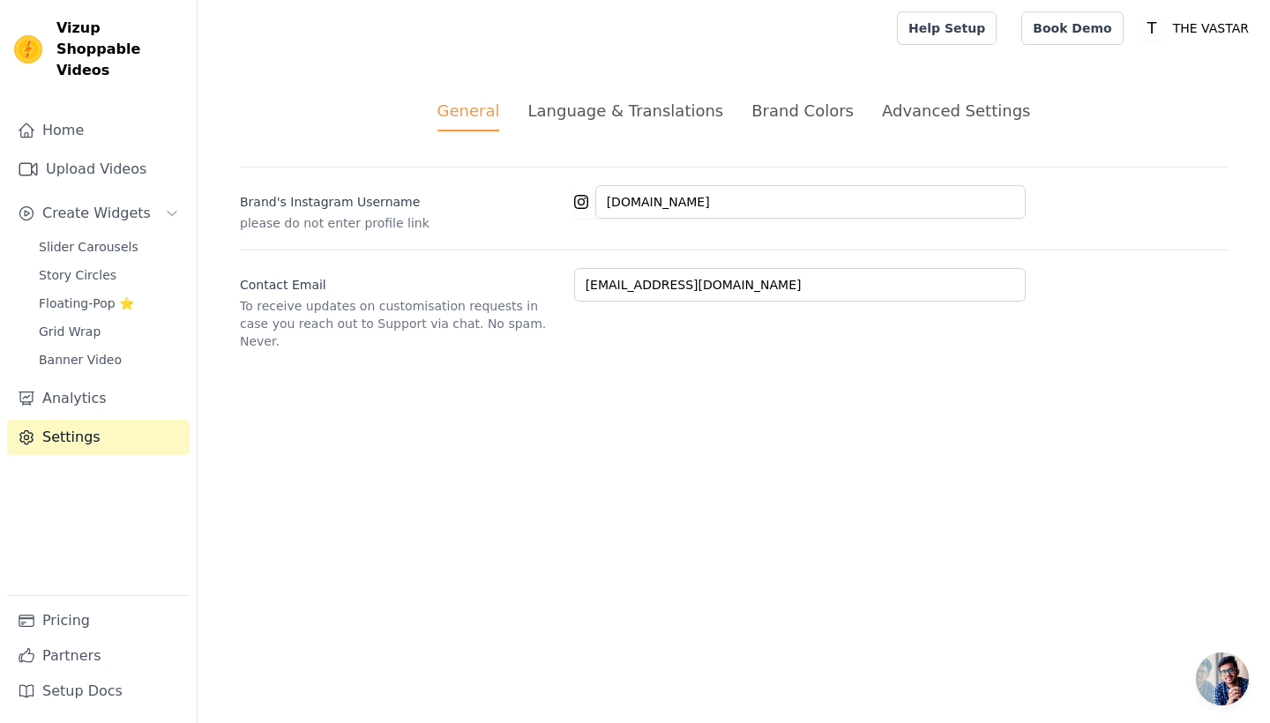
click at [1220, 21] on p "THE VASTAR" at bounding box center [1211, 28] width 90 height 32
click at [1145, 77] on link "Settings" at bounding box center [1170, 73] width 169 height 32
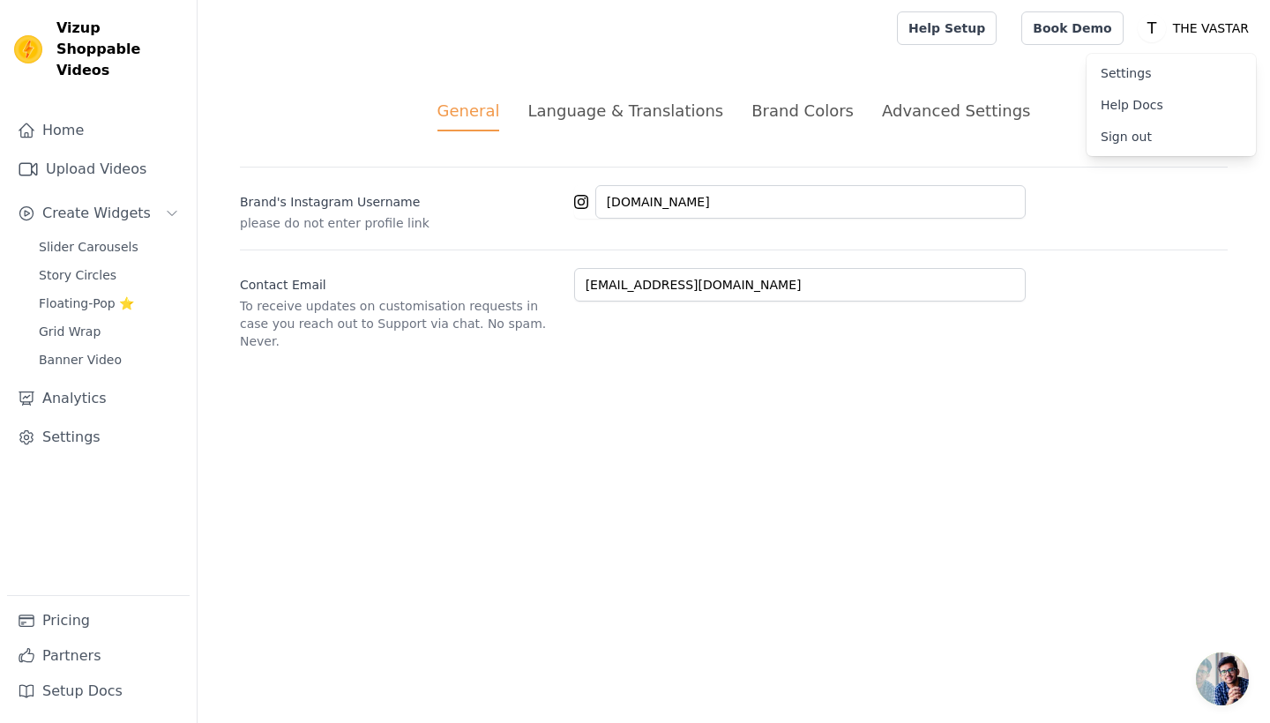
click at [1107, 76] on link "Settings" at bounding box center [1170, 73] width 169 height 32
click at [83, 238] on span "Slider Carousels" at bounding box center [89, 247] width 100 height 18
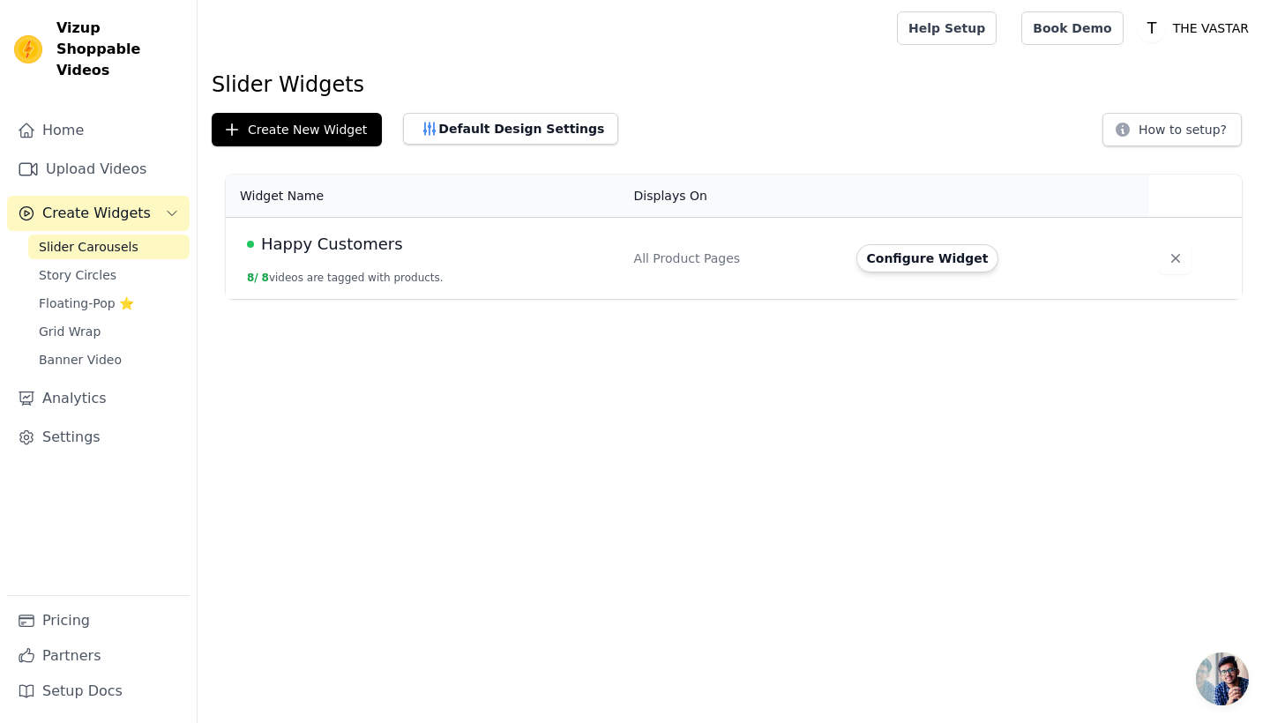
click at [325, 242] on span "Happy Customers" at bounding box center [332, 244] width 142 height 25
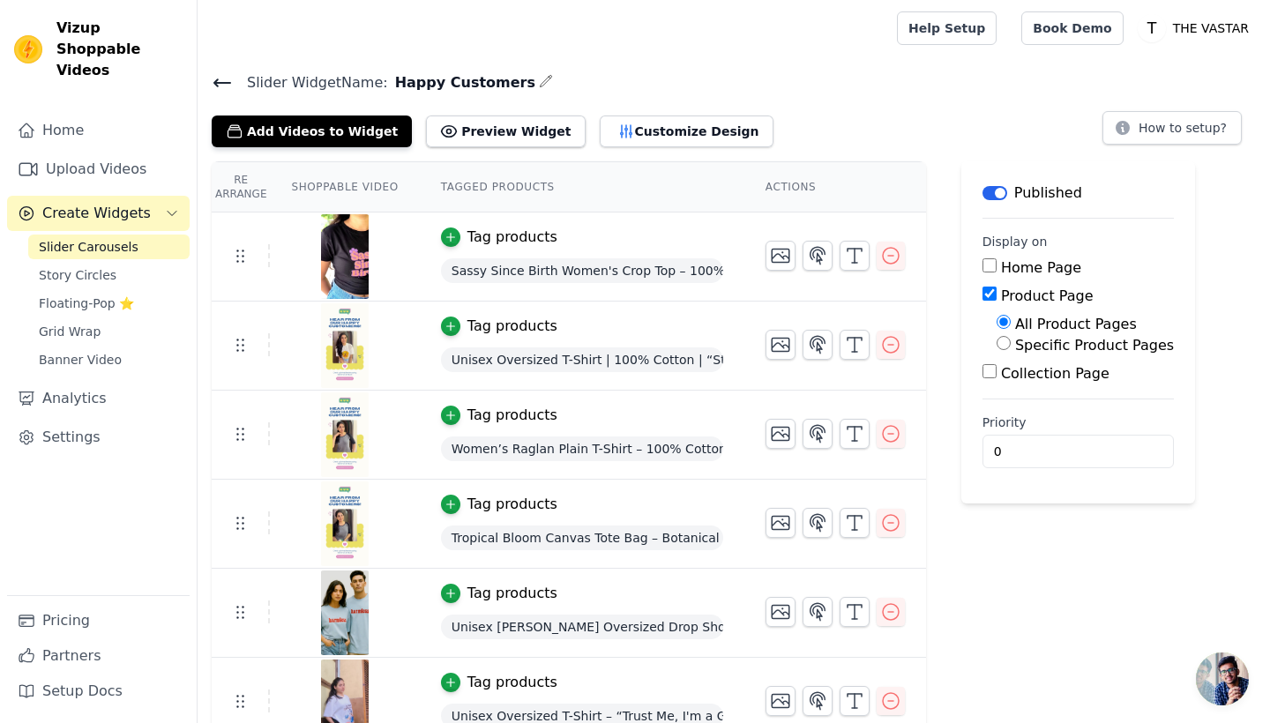
click at [211, 84] on div "Slider Widget Name: Happy Customers Add Videos to Widget Preview Widget Customi…" at bounding box center [734, 109] width 1072 height 77
click at [675, 144] on button "Customize Design" at bounding box center [687, 132] width 174 height 32
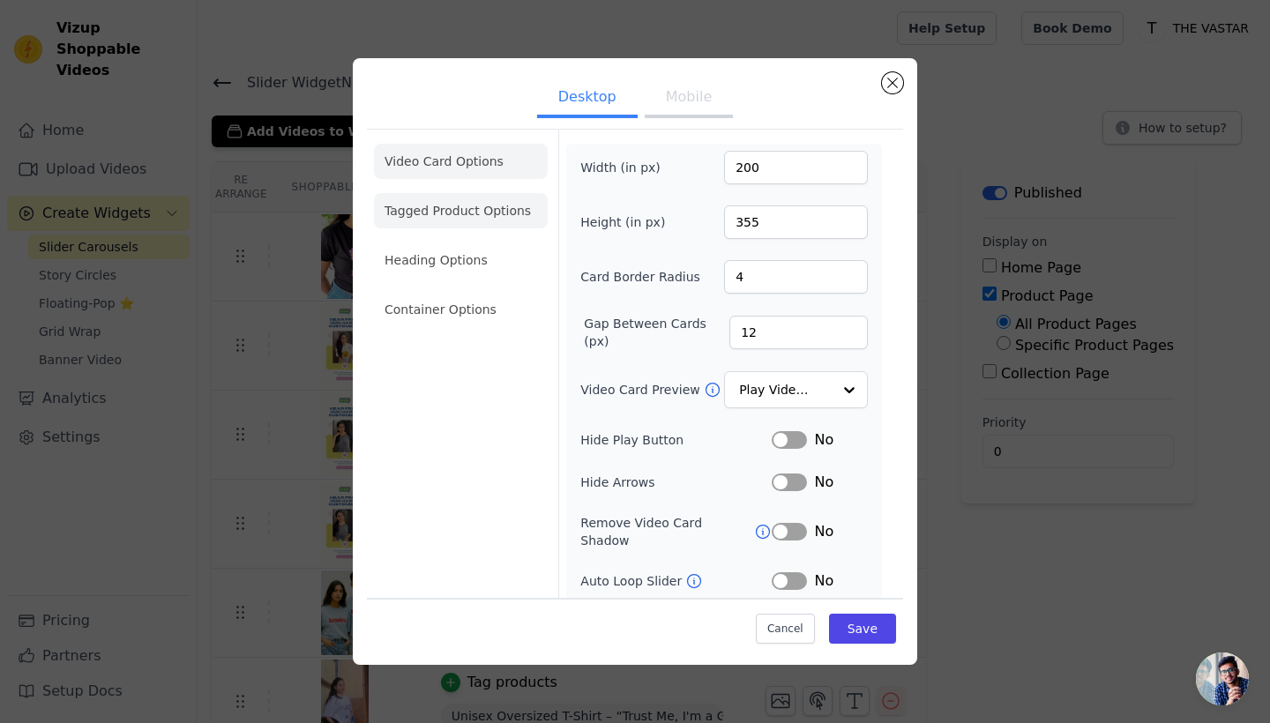
click at [471, 209] on li "Tagged Product Options" at bounding box center [461, 210] width 174 height 35
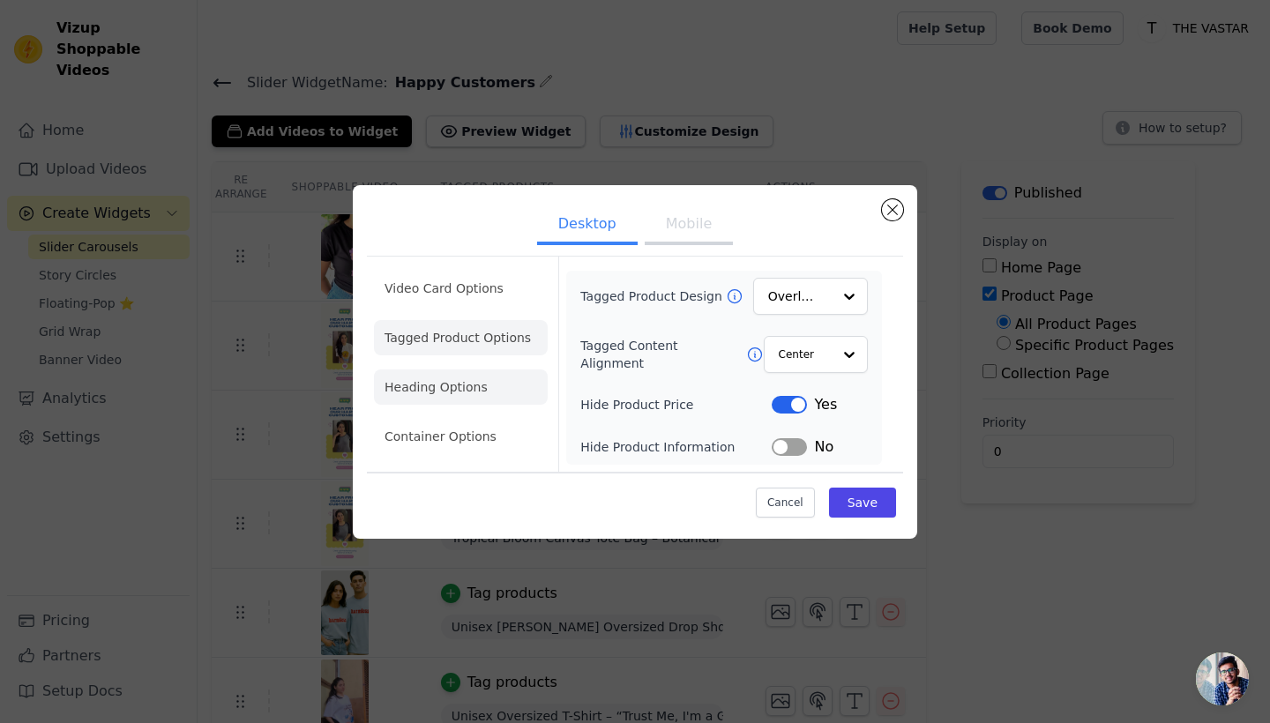
click at [449, 391] on li "Heading Options" at bounding box center [461, 386] width 174 height 35
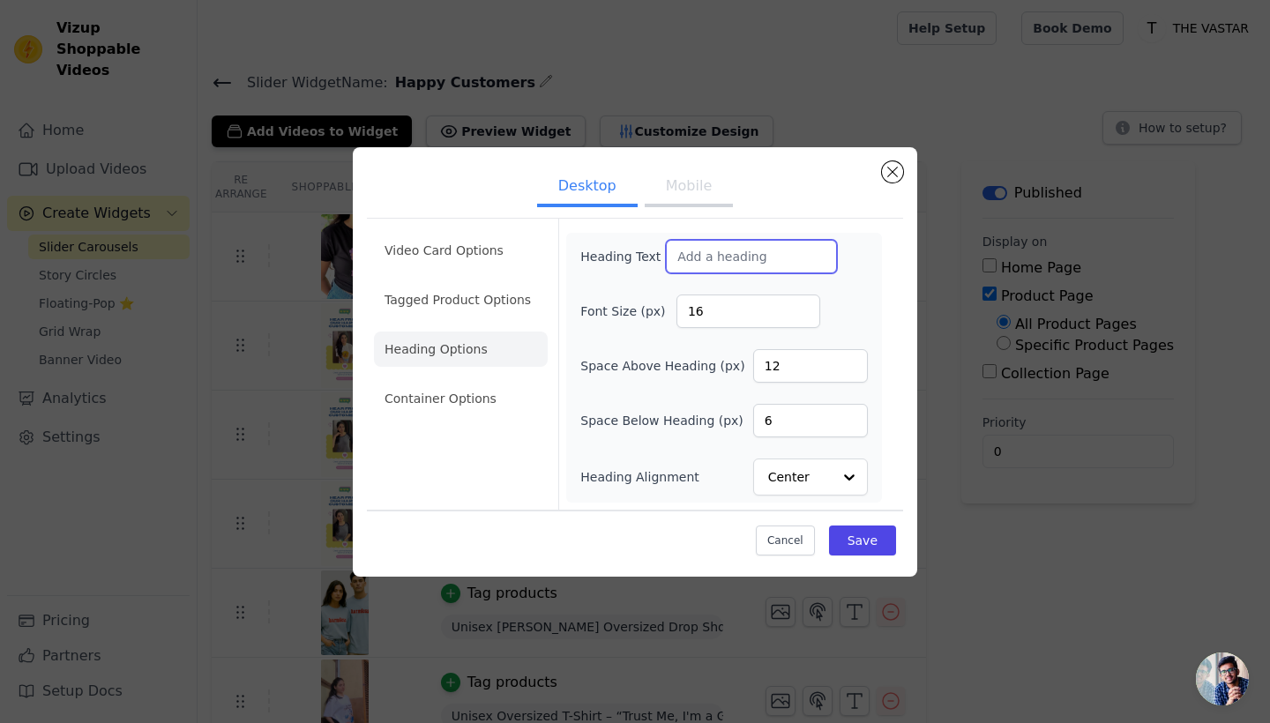
click at [749, 258] on input "Heading Text" at bounding box center [751, 257] width 171 height 34
click at [823, 481] on input "Heading Alignment" at bounding box center [800, 476] width 62 height 35
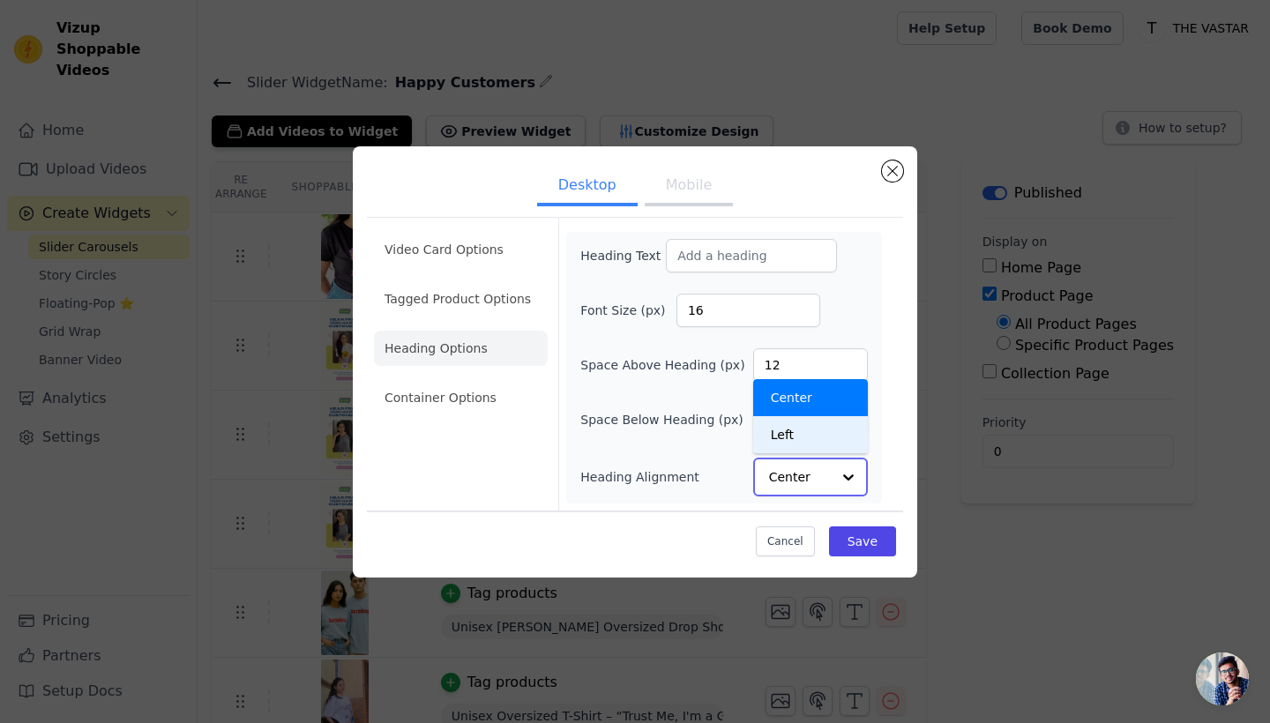
click at [799, 443] on div "Left" at bounding box center [810, 434] width 115 height 37
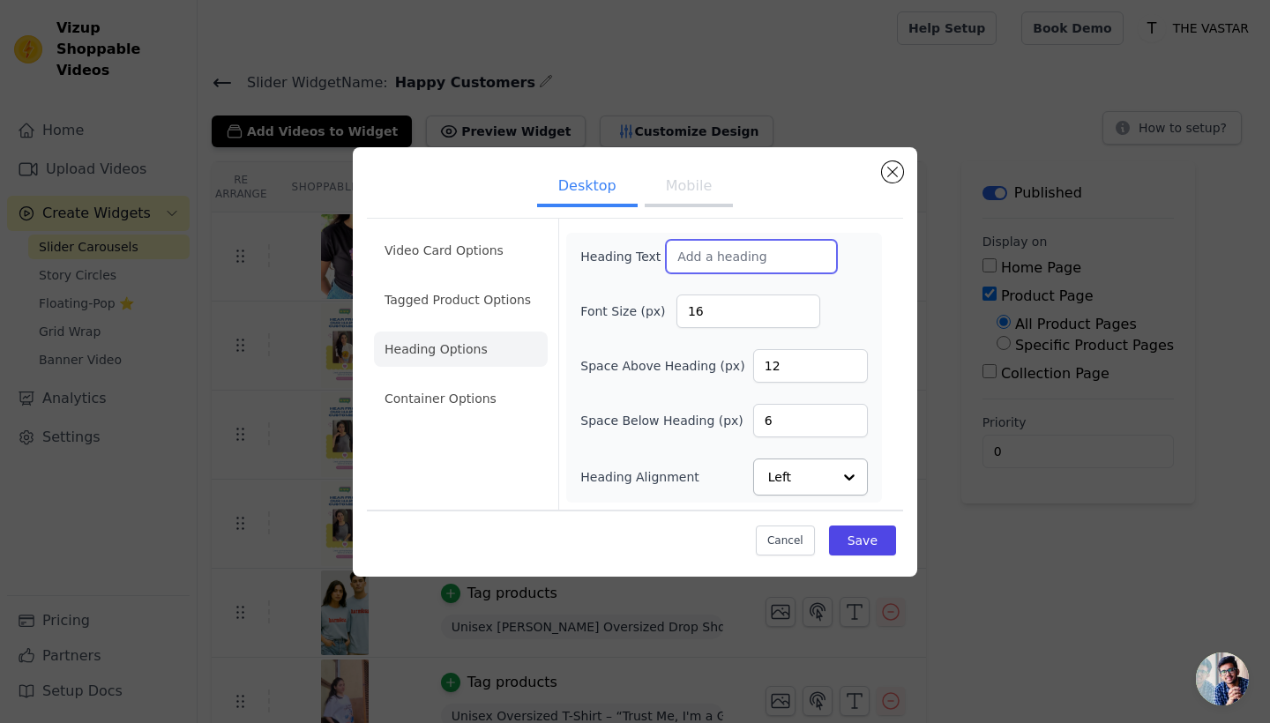
click at [715, 250] on input "Heading Text" at bounding box center [751, 257] width 171 height 34
paste input "What Our Customers Are Saying"
type input "What Our Customers Are Saying"
click at [587, 302] on label "Font Size (px)" at bounding box center [628, 311] width 96 height 18
click at [676, 302] on input "16" at bounding box center [748, 311] width 144 height 34
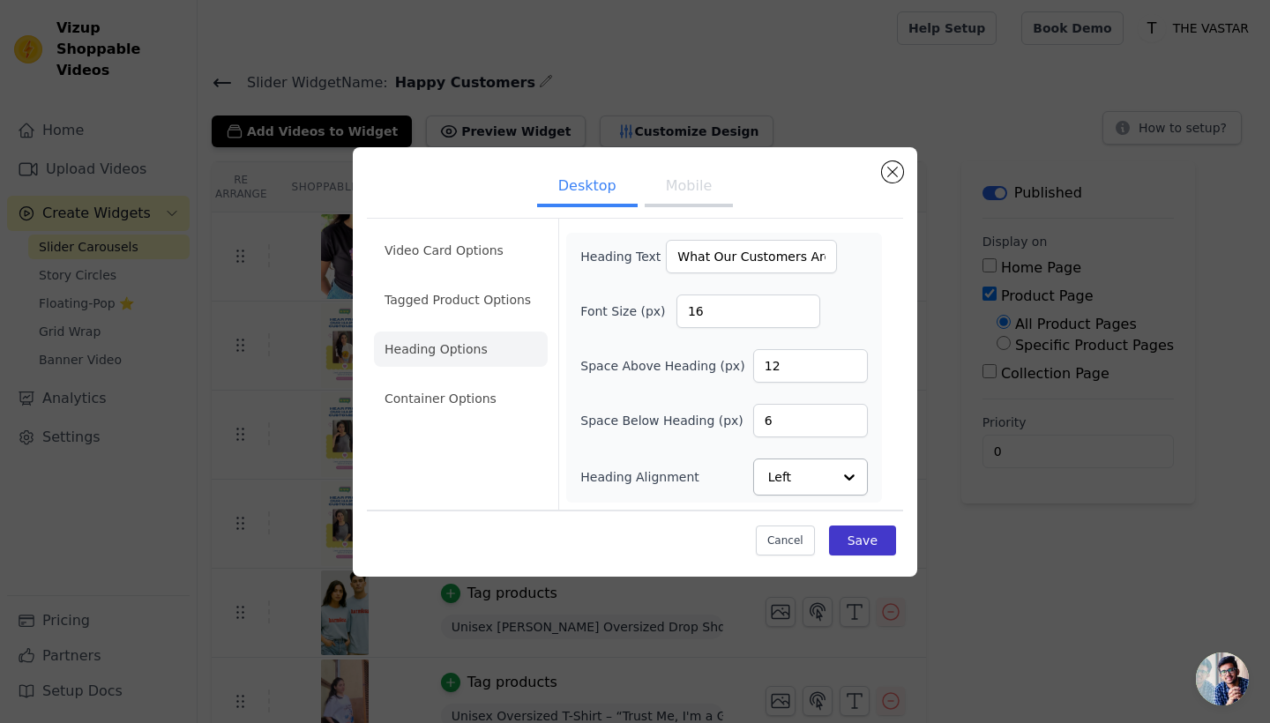
click at [854, 533] on button "Save" at bounding box center [862, 541] width 67 height 30
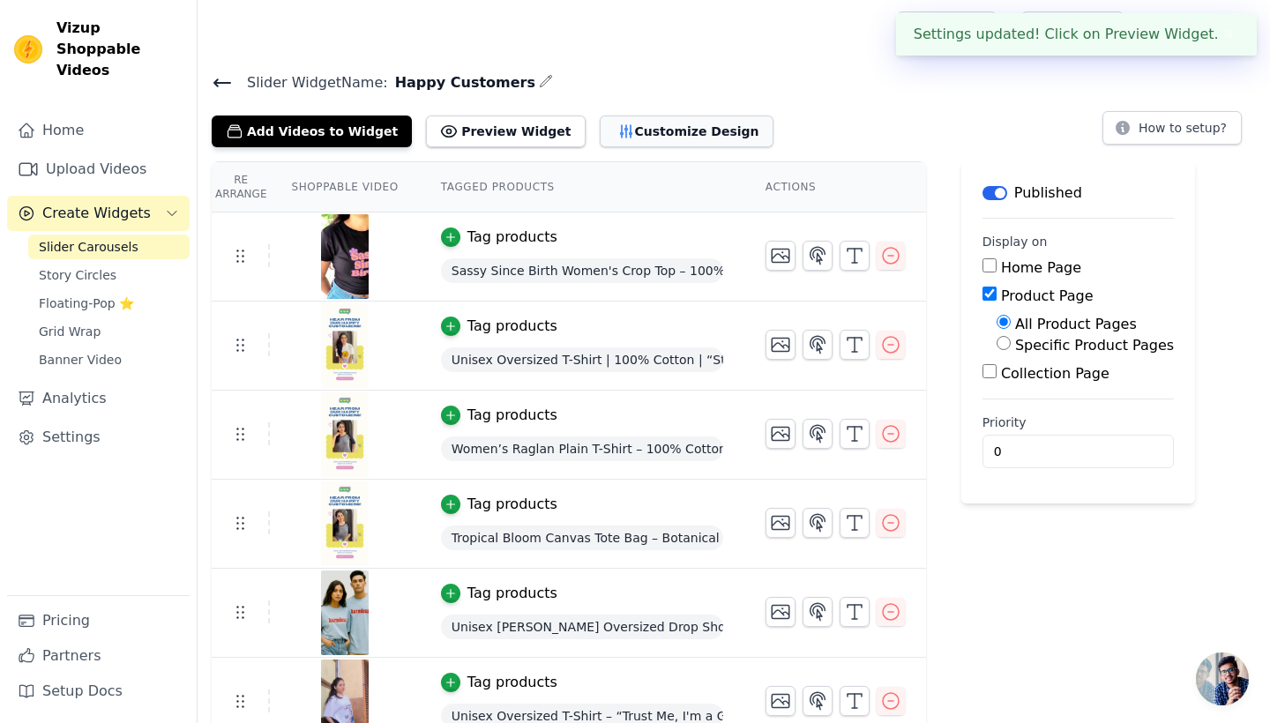
click at [659, 128] on button "Customize Design" at bounding box center [687, 132] width 174 height 32
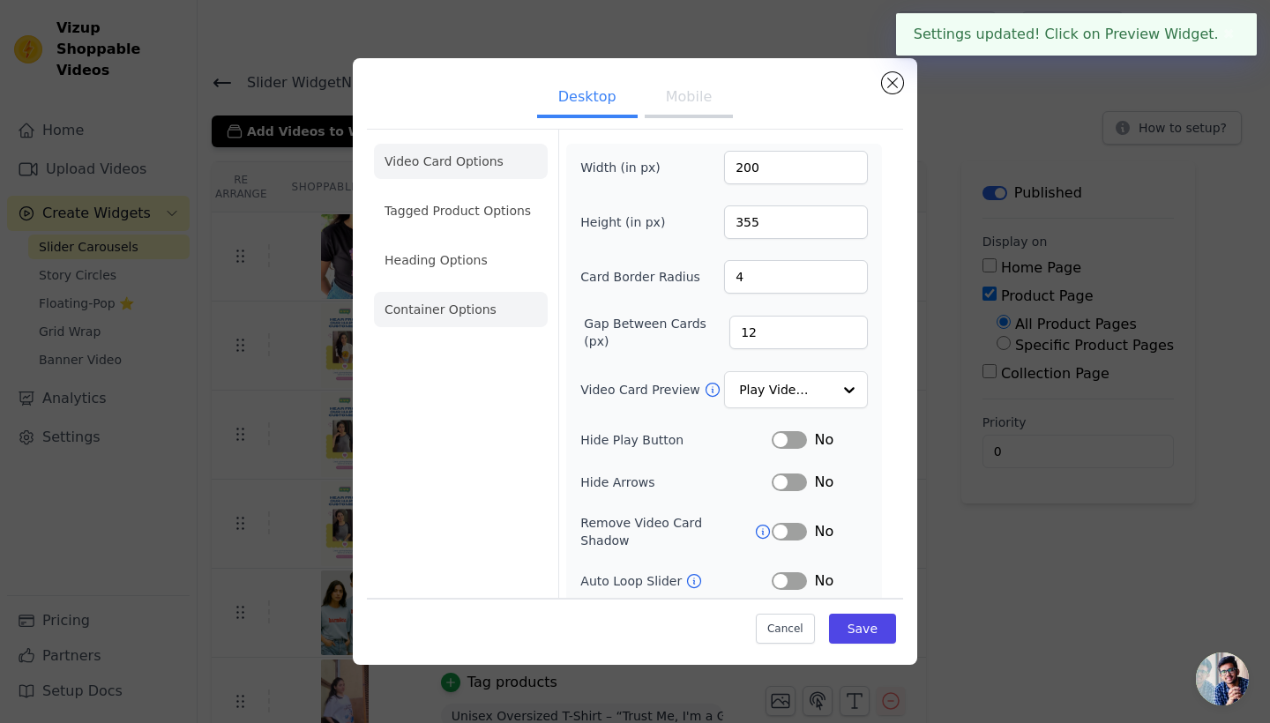
click at [431, 318] on li "Container Options" at bounding box center [461, 309] width 174 height 35
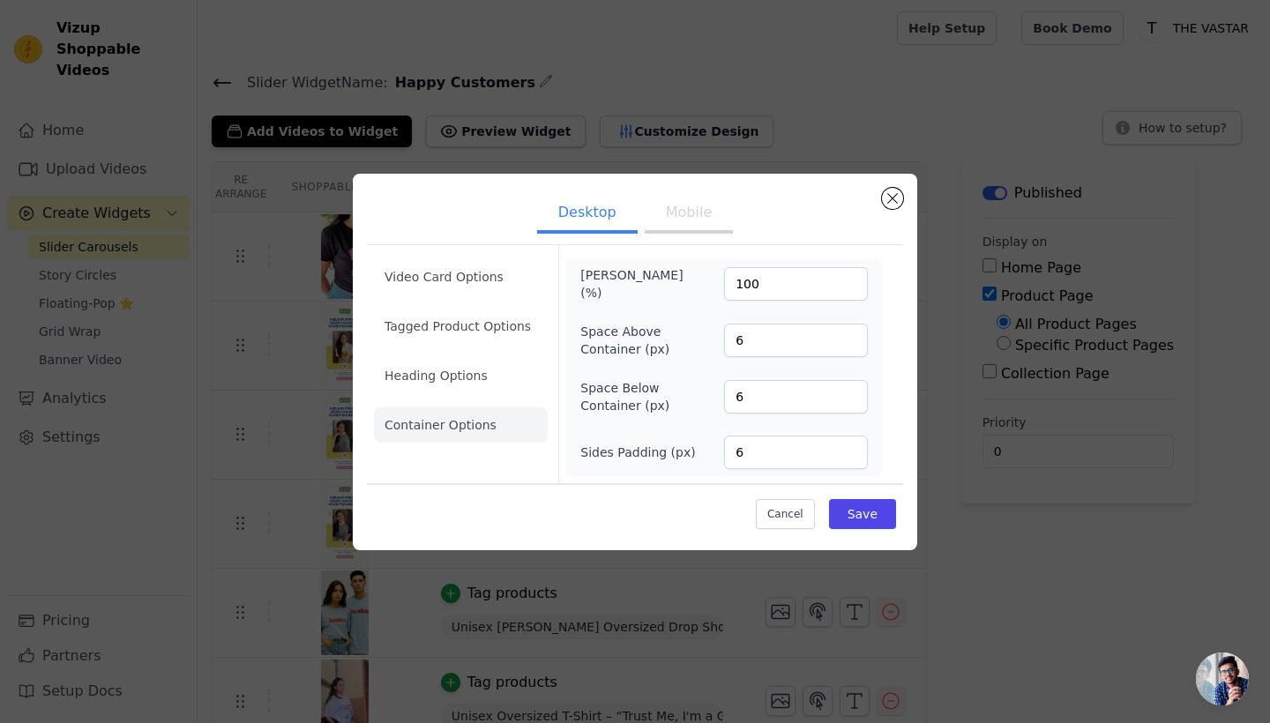
click at [672, 217] on button "Mobile" at bounding box center [689, 214] width 88 height 39
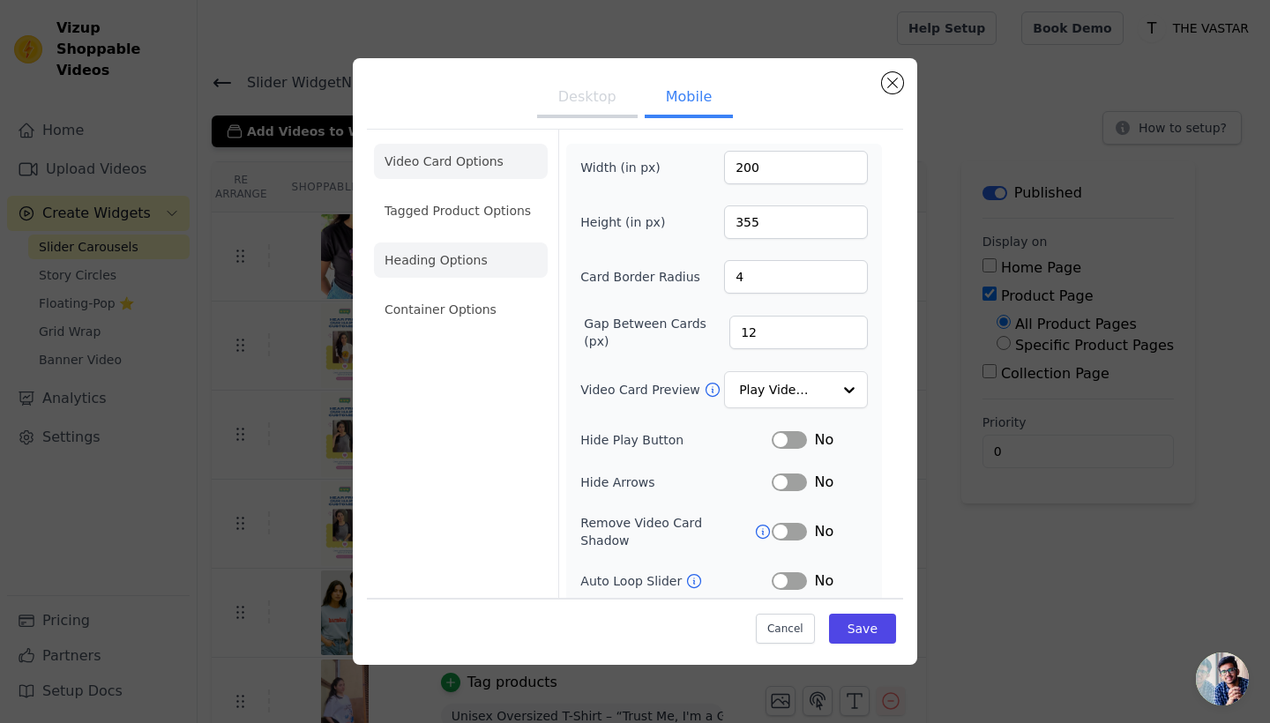
click at [450, 271] on li "Heading Options" at bounding box center [461, 259] width 174 height 35
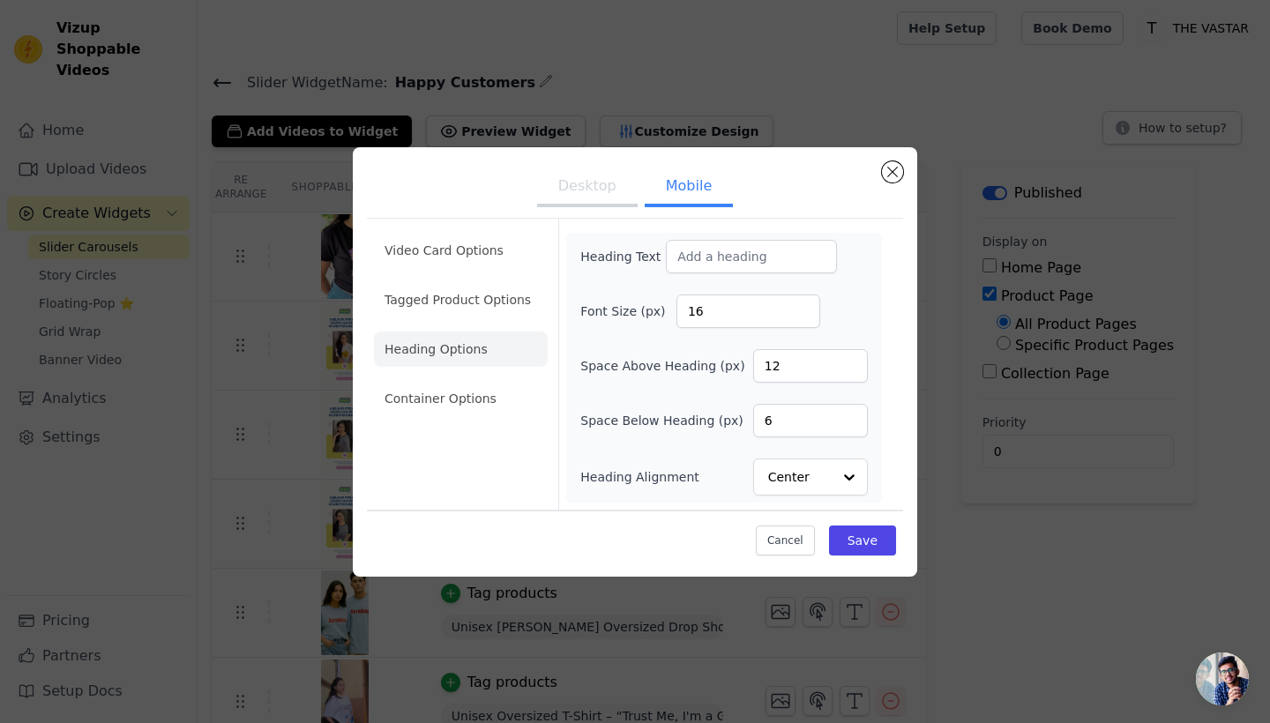
click at [586, 186] on button "Desktop" at bounding box center [587, 187] width 101 height 39
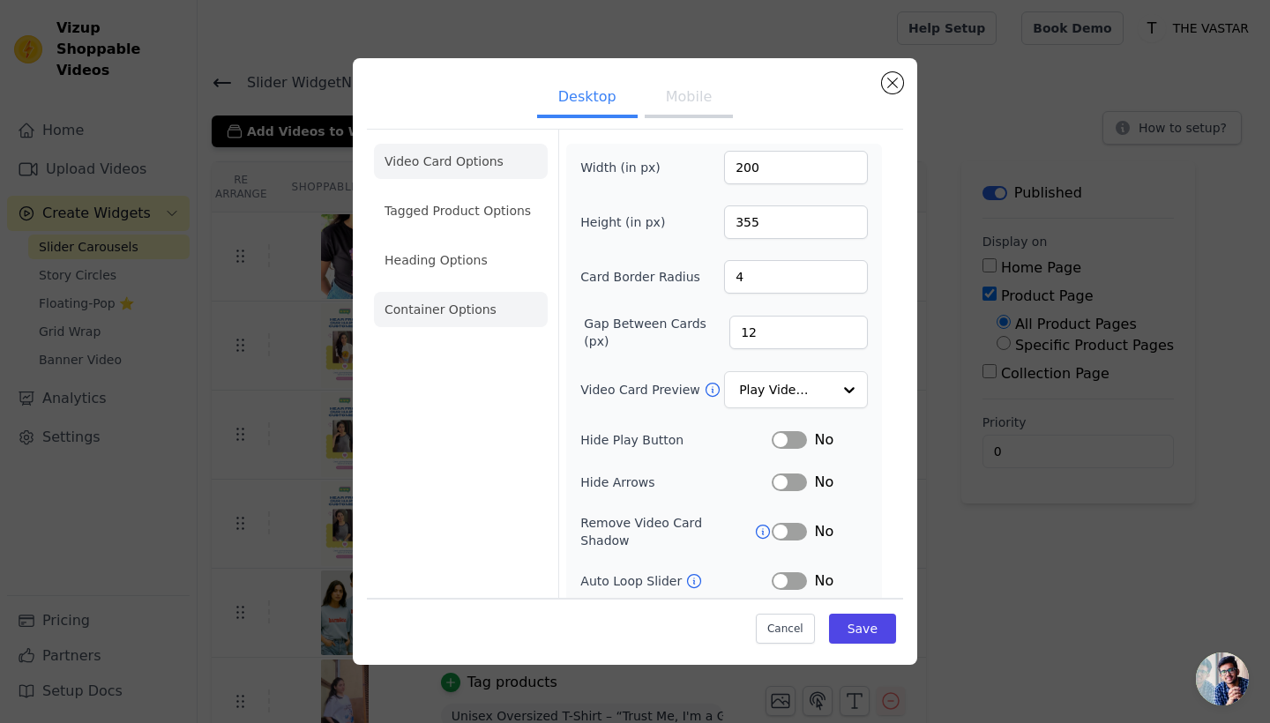
click at [454, 309] on li "Container Options" at bounding box center [461, 309] width 174 height 35
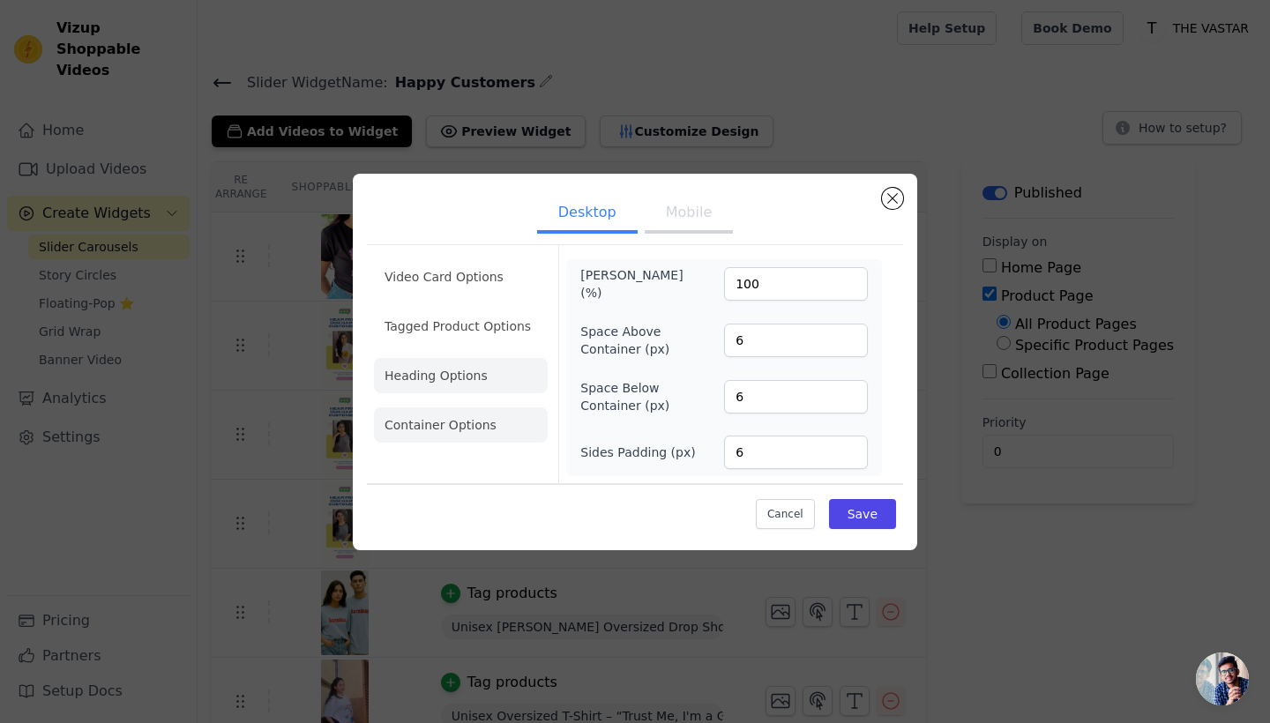
click at [437, 372] on li "Heading Options" at bounding box center [461, 375] width 174 height 35
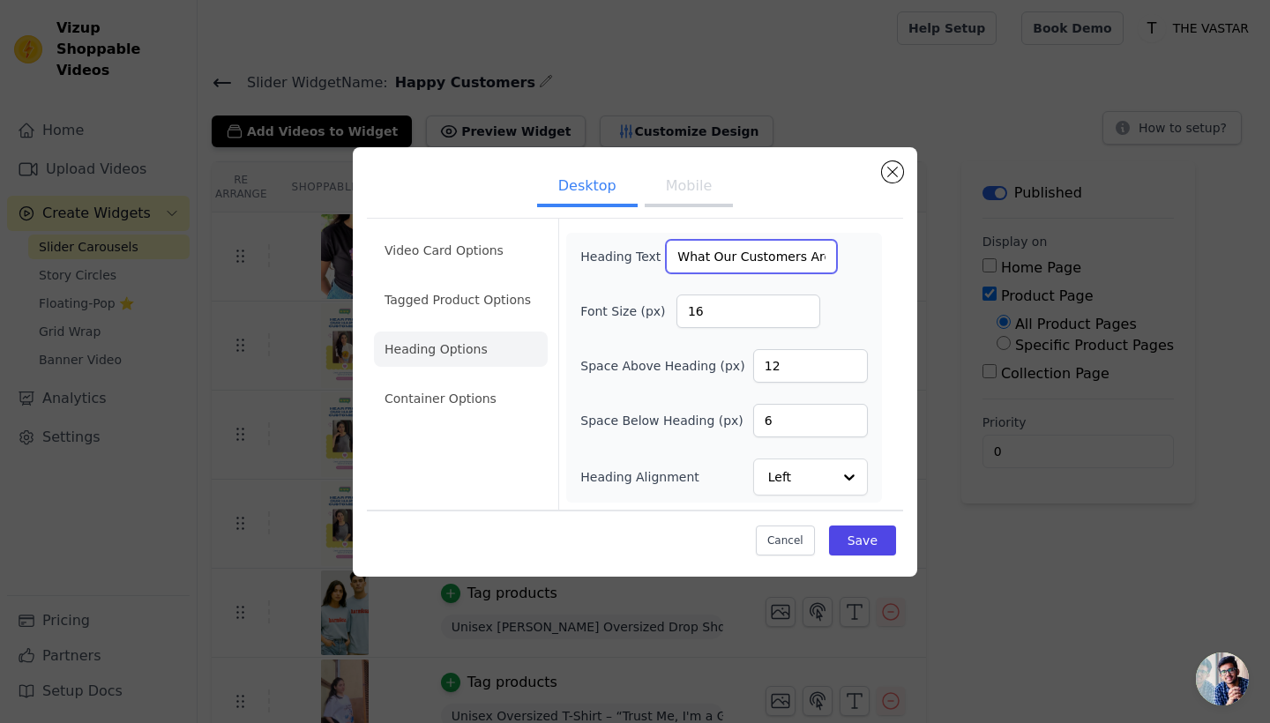
click at [729, 258] on input "What Our Customers Are Saying" at bounding box center [751, 257] width 171 height 34
click at [697, 201] on button "Mobile" at bounding box center [689, 187] width 88 height 39
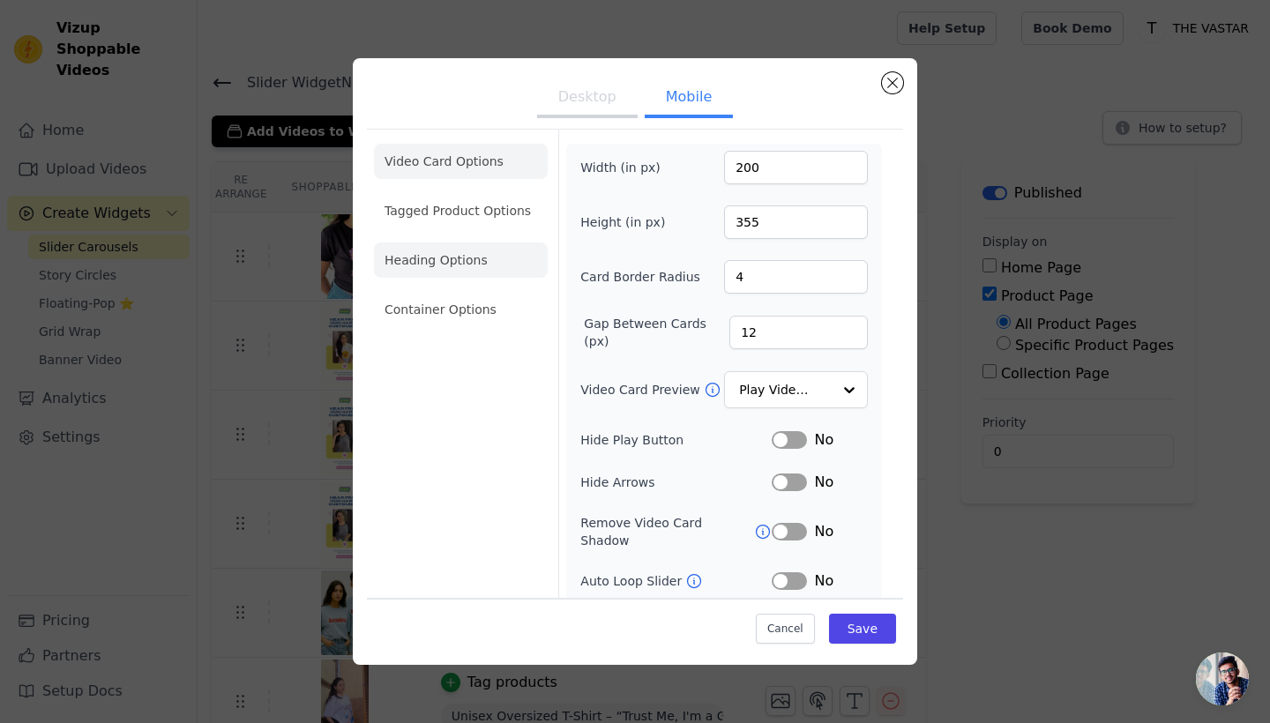
click at [428, 258] on li "Heading Options" at bounding box center [461, 259] width 174 height 35
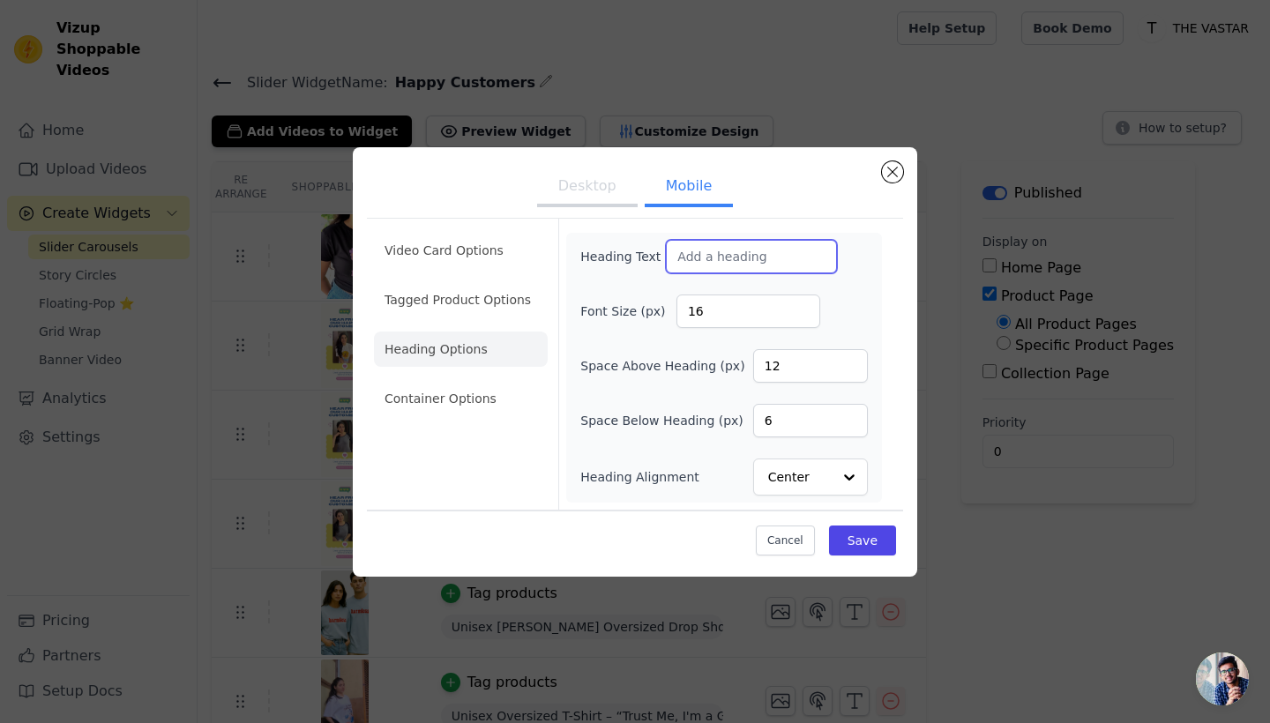
click at [722, 265] on input "Heading Text" at bounding box center [751, 257] width 171 height 34
paste input "What Our Customers Are Saying"
type input "What Our Customers Are Saying"
click at [854, 531] on button "Save" at bounding box center [862, 541] width 67 height 30
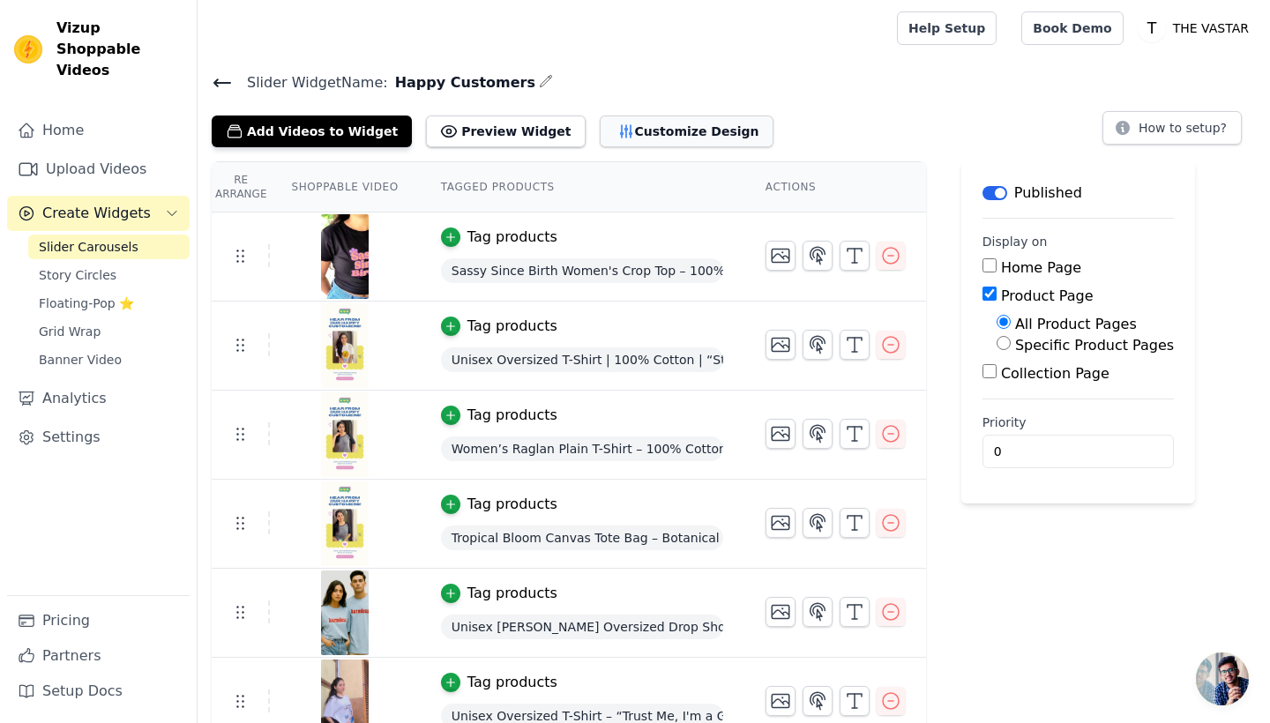
click at [645, 130] on button "Customize Design" at bounding box center [687, 132] width 174 height 32
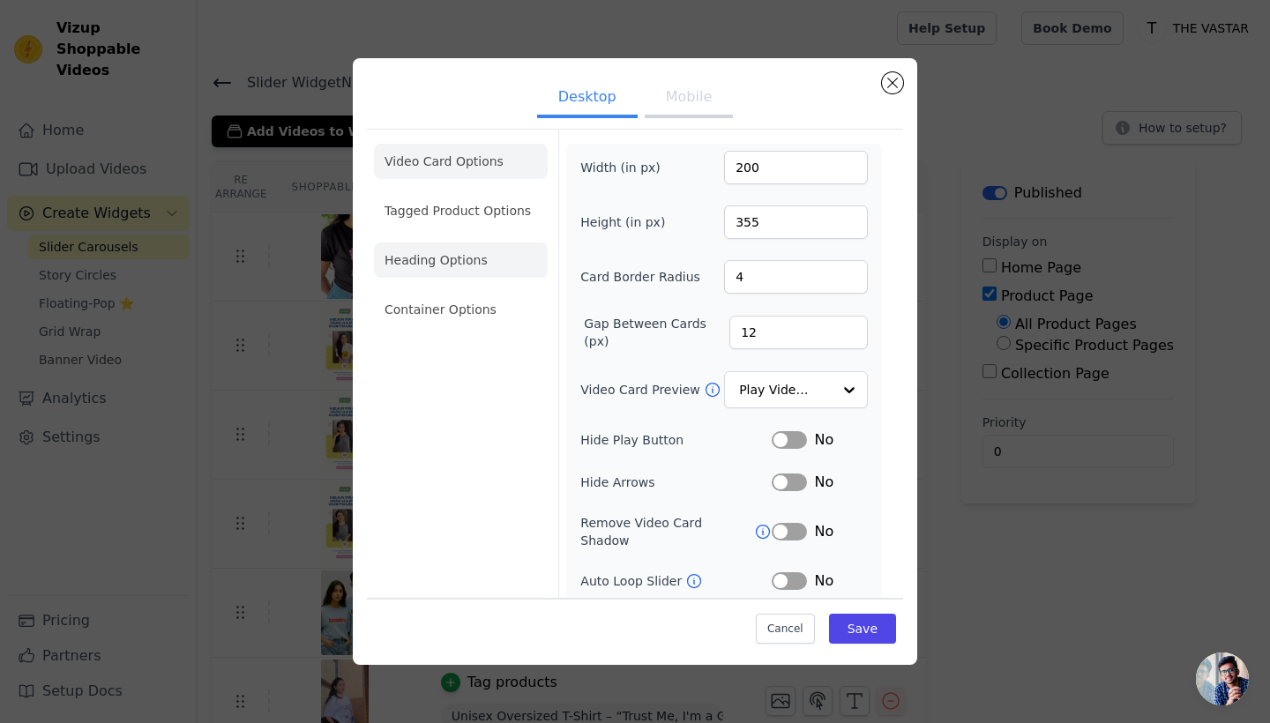
click at [447, 265] on li "Heading Options" at bounding box center [461, 259] width 174 height 35
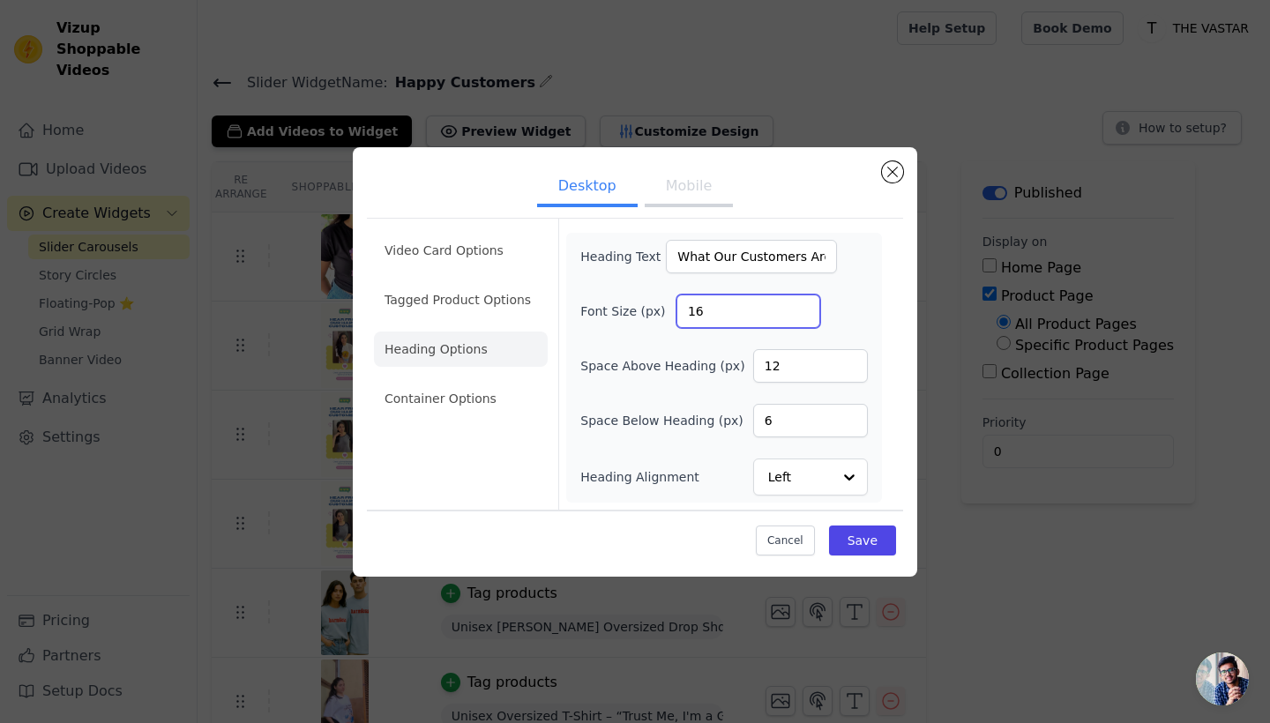
click at [749, 326] on input "16" at bounding box center [748, 311] width 144 height 34
click at [803, 305] on input "17" at bounding box center [748, 311] width 144 height 34
click at [753, 317] on input "17" at bounding box center [748, 311] width 144 height 34
type input "32"
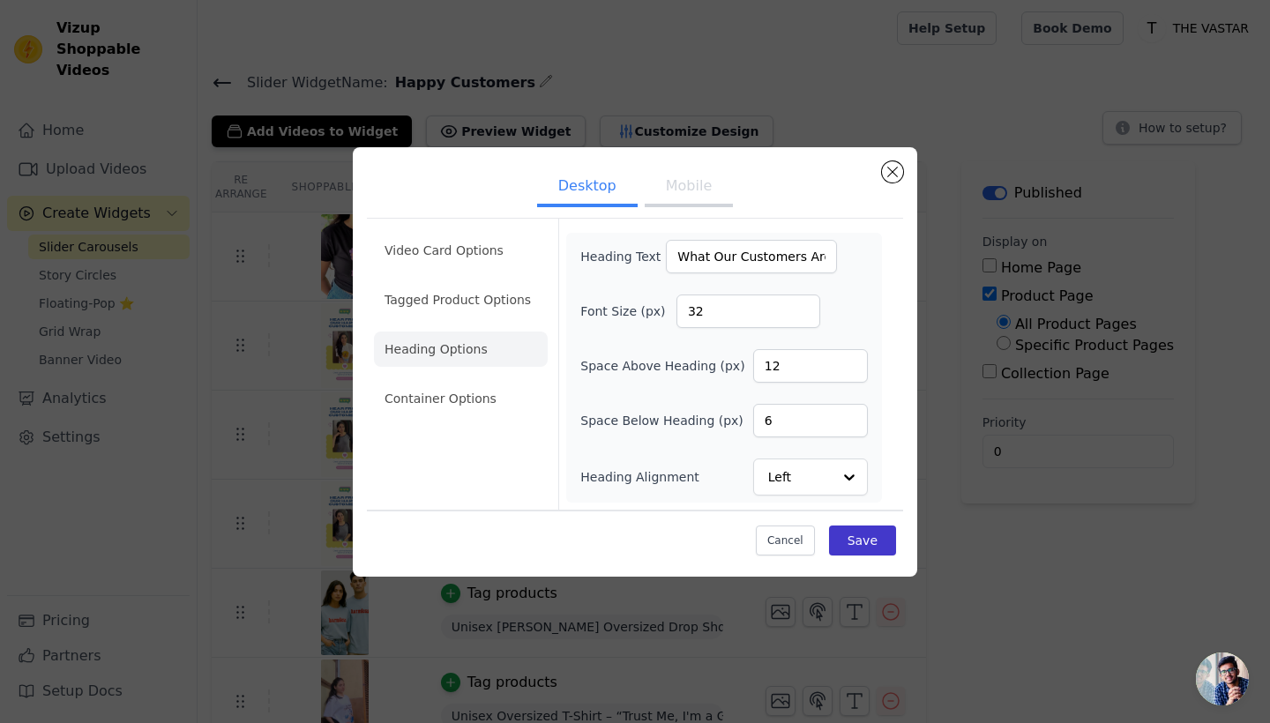
click at [877, 536] on button "Save" at bounding box center [862, 541] width 67 height 30
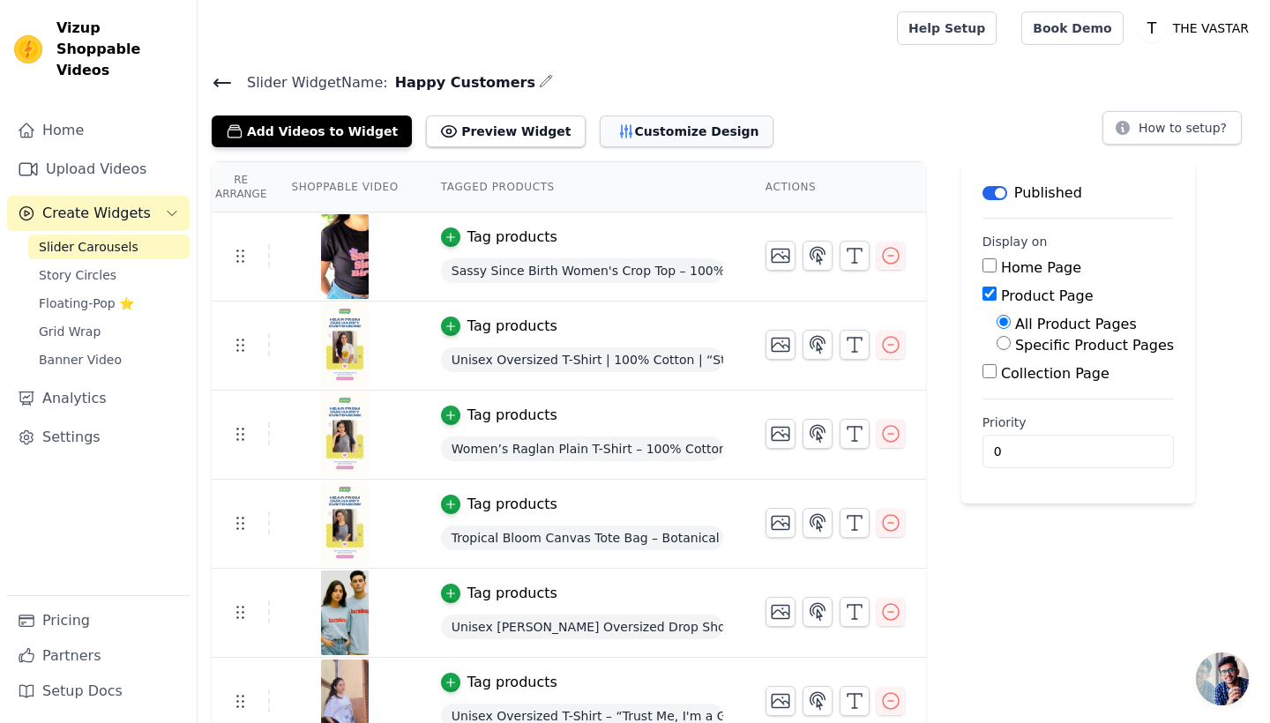
click at [630, 122] on button "Customize Design" at bounding box center [687, 132] width 174 height 32
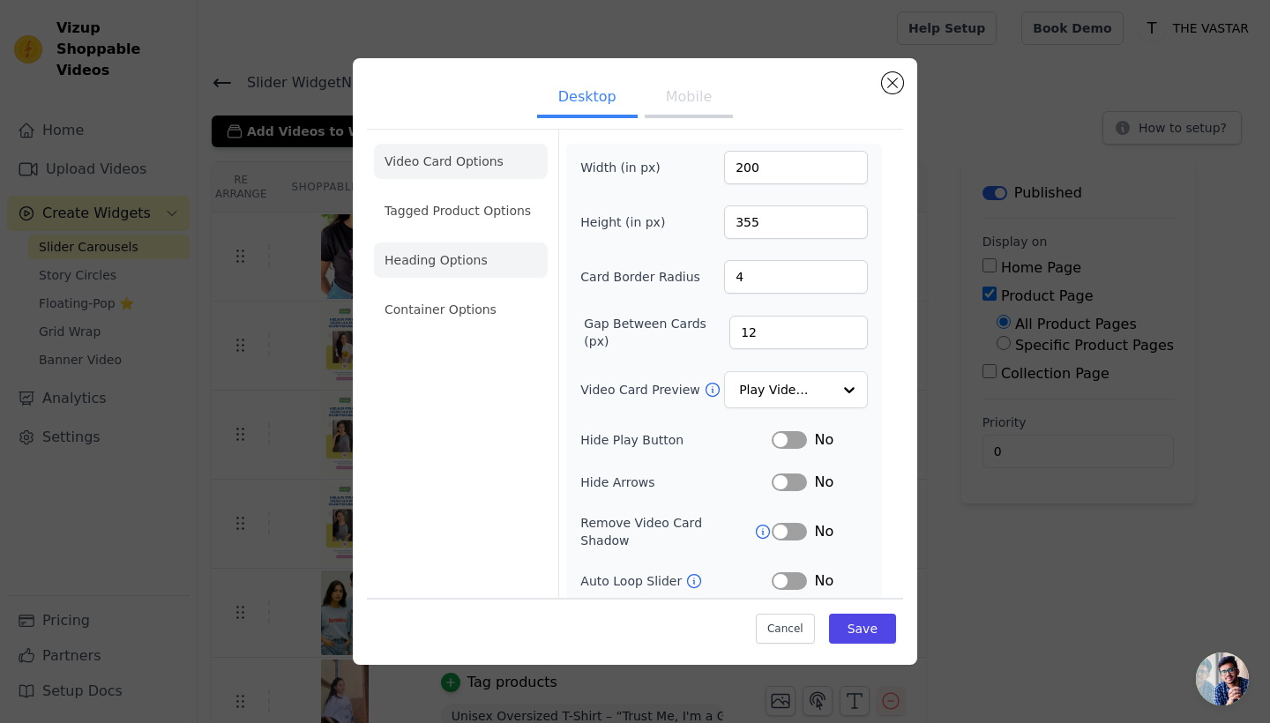
click at [408, 271] on li "Heading Options" at bounding box center [461, 259] width 174 height 35
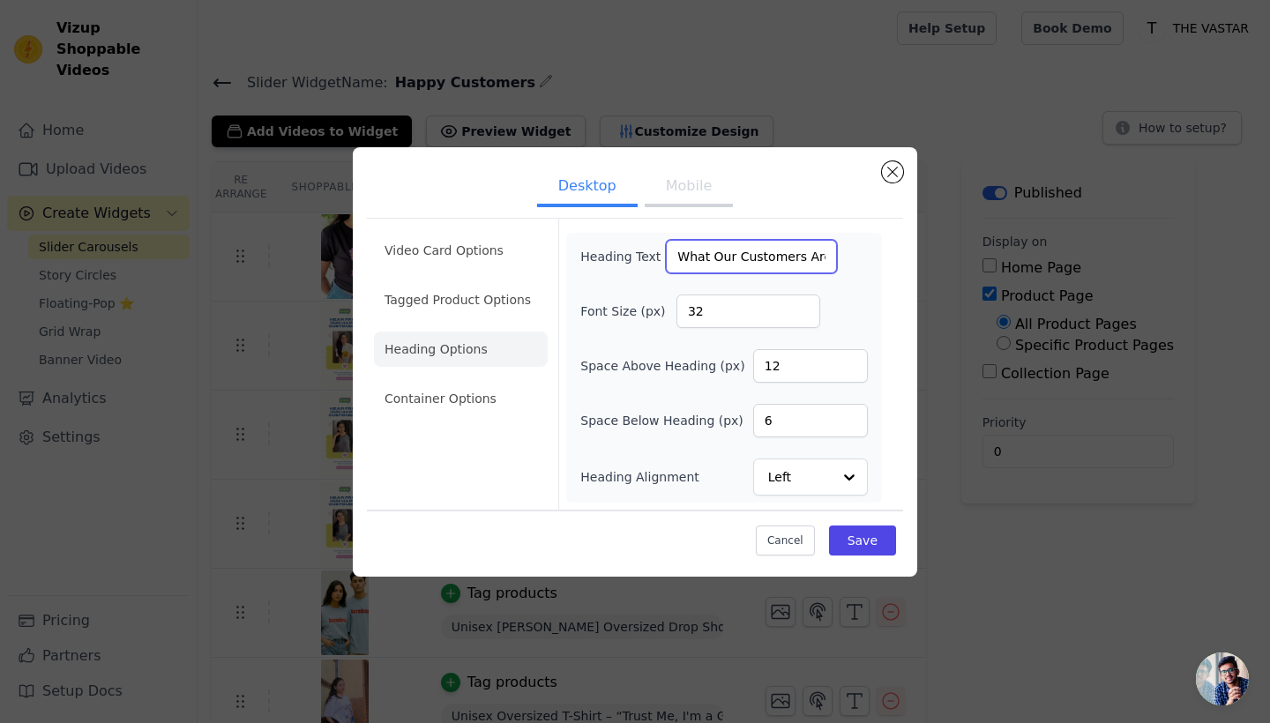
click at [719, 258] on input "What Our Customers Are Saying" at bounding box center [751, 257] width 171 height 34
type input "What our customers are saying"
click at [719, 310] on input "32" at bounding box center [748, 311] width 144 height 34
type input "26"
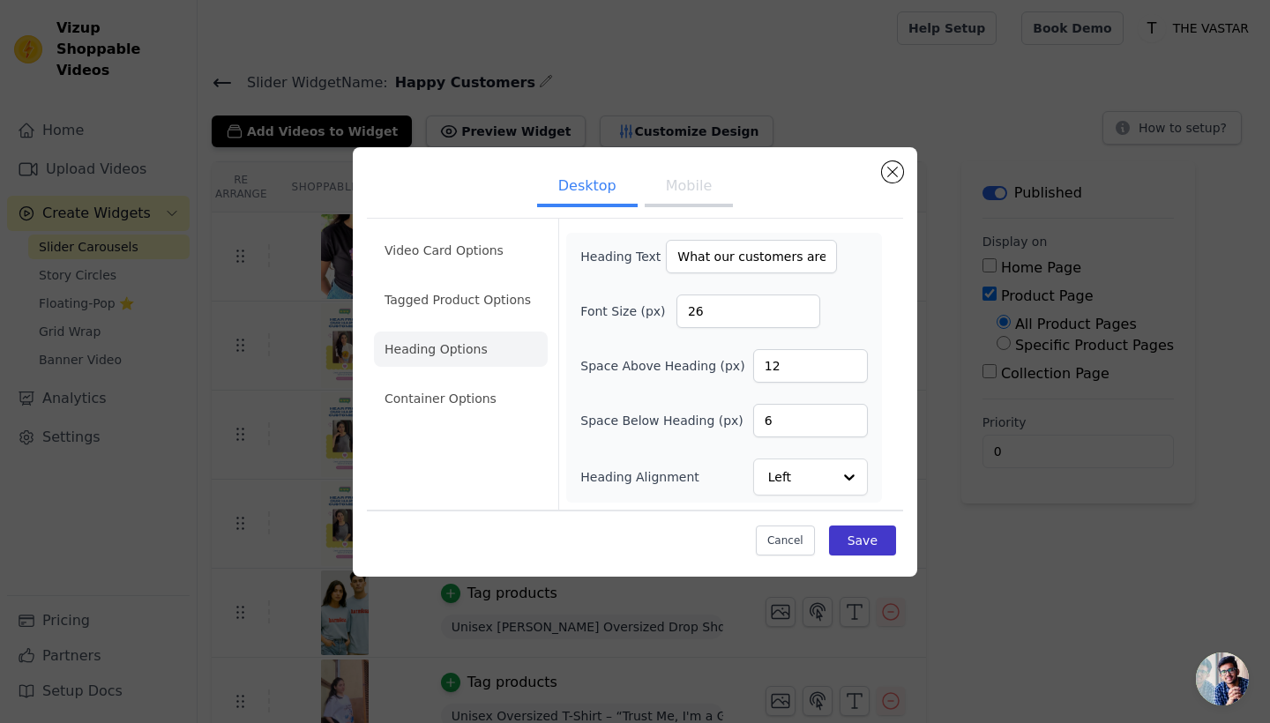
click at [881, 548] on button "Save" at bounding box center [862, 541] width 67 height 30
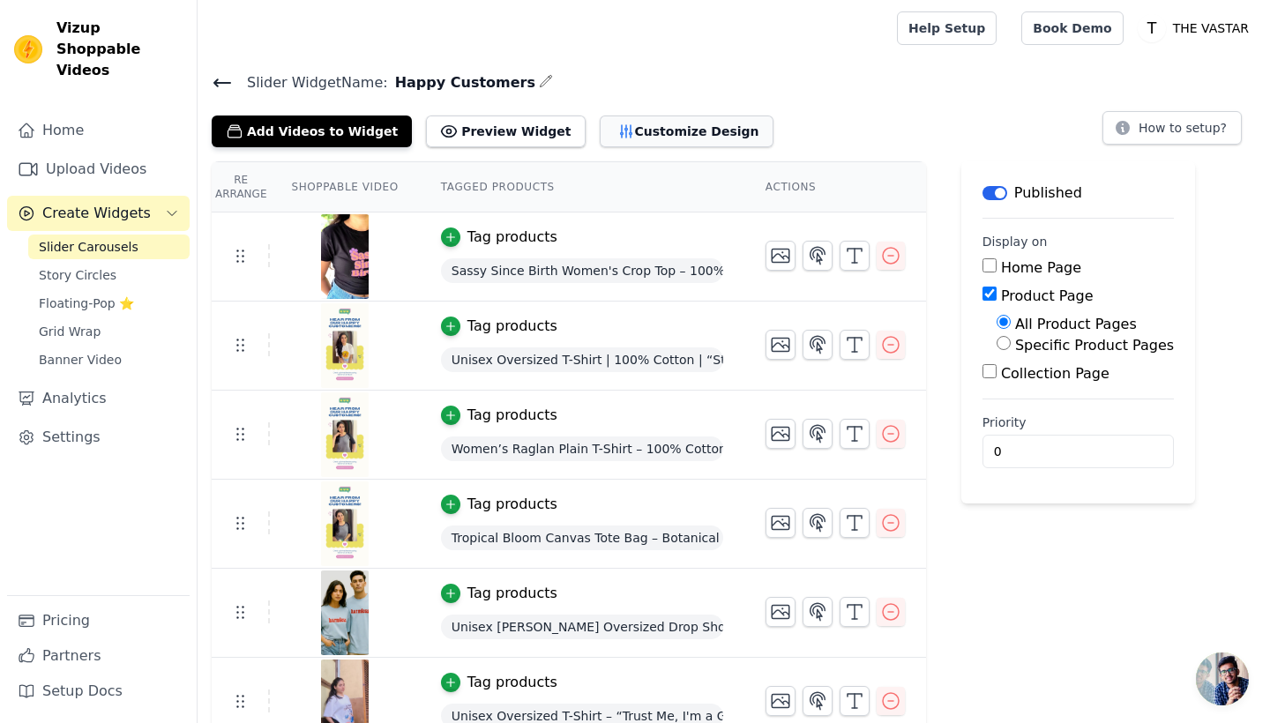
click at [630, 137] on button "Customize Design" at bounding box center [687, 132] width 174 height 32
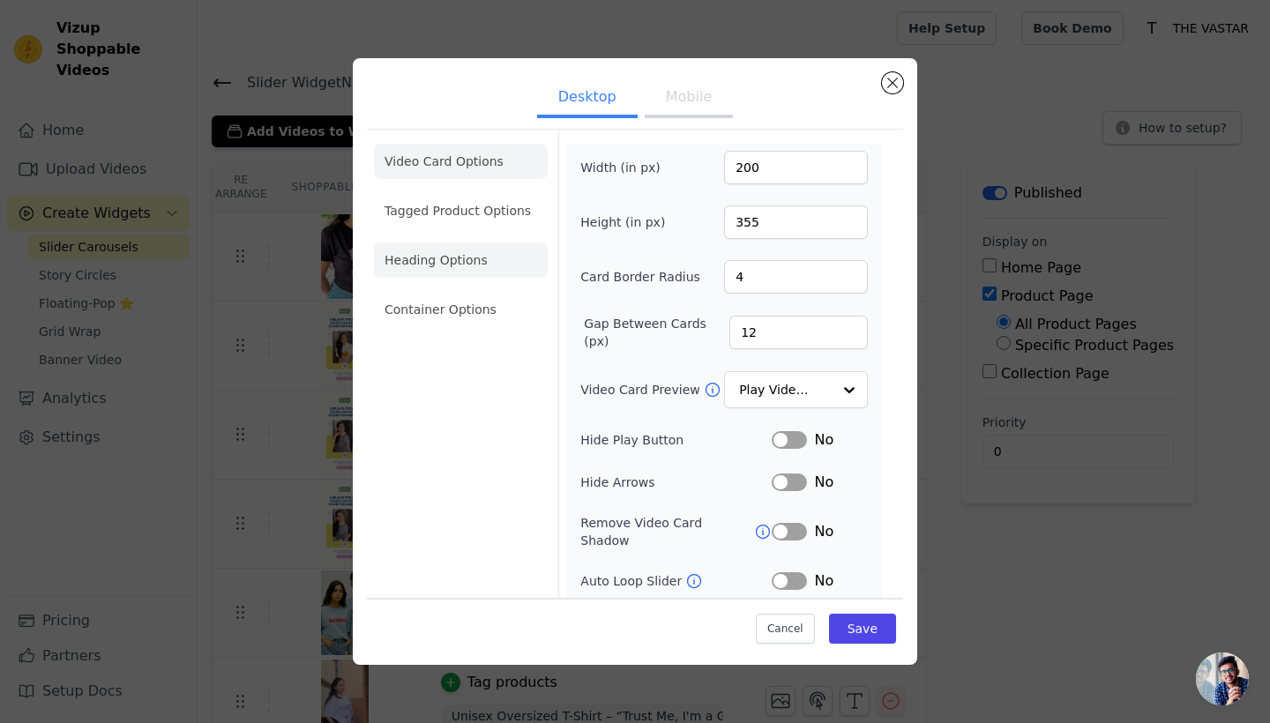
click at [431, 263] on li "Heading Options" at bounding box center [461, 259] width 174 height 35
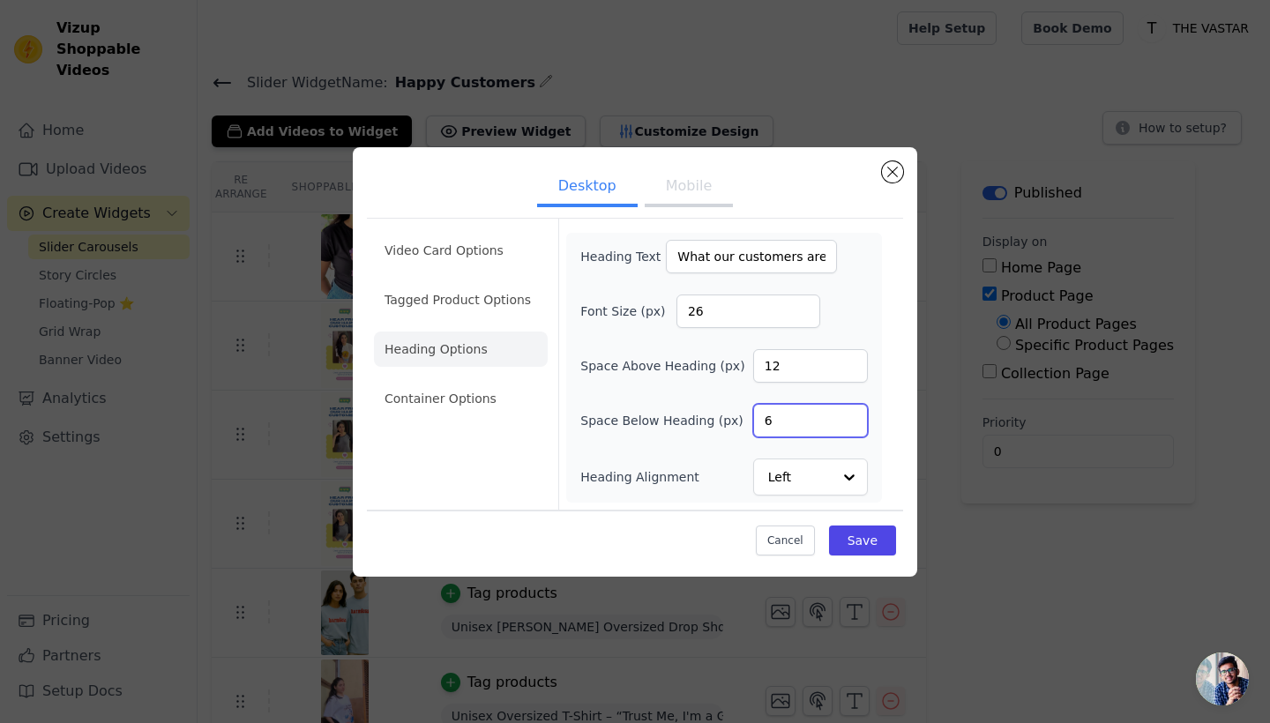
click at [802, 429] on input "6" at bounding box center [810, 421] width 115 height 34
type input "12"
click at [794, 362] on input "12" at bounding box center [810, 366] width 115 height 34
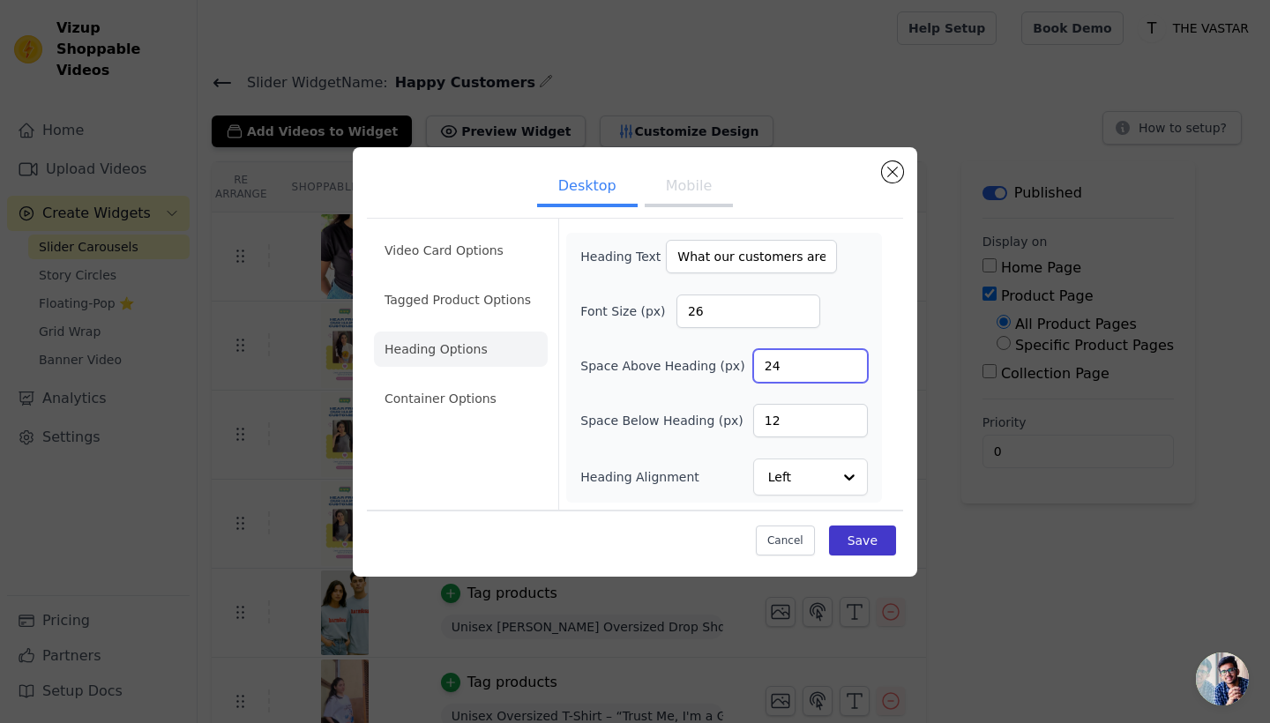
type input "24"
click at [886, 545] on button "Save" at bounding box center [862, 541] width 67 height 30
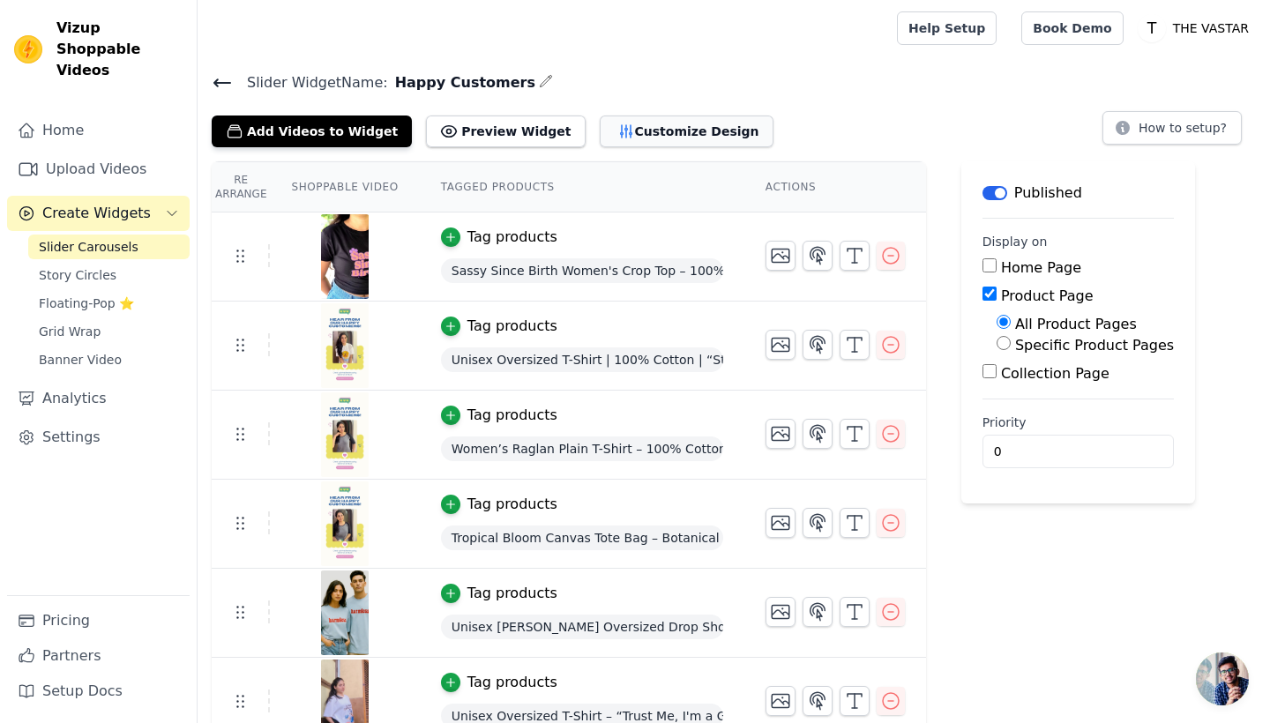
click at [663, 129] on button "Customize Design" at bounding box center [687, 132] width 174 height 32
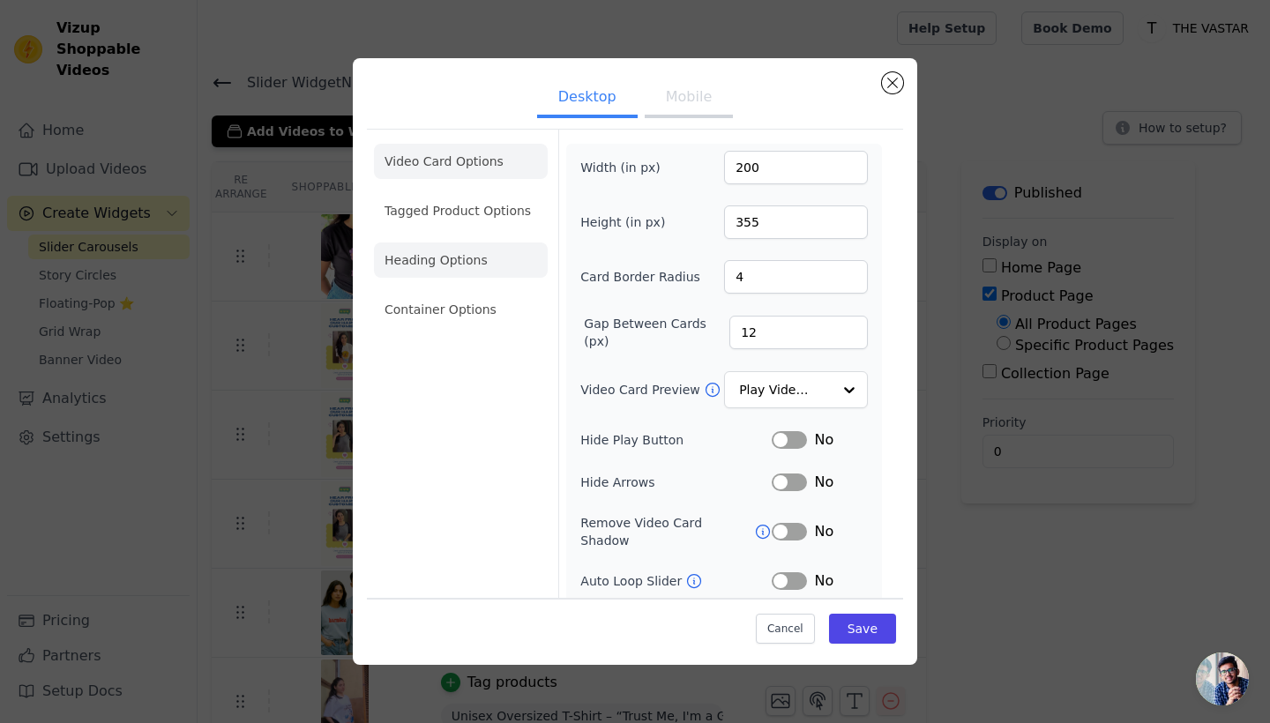
click at [451, 263] on li "Heading Options" at bounding box center [461, 259] width 174 height 35
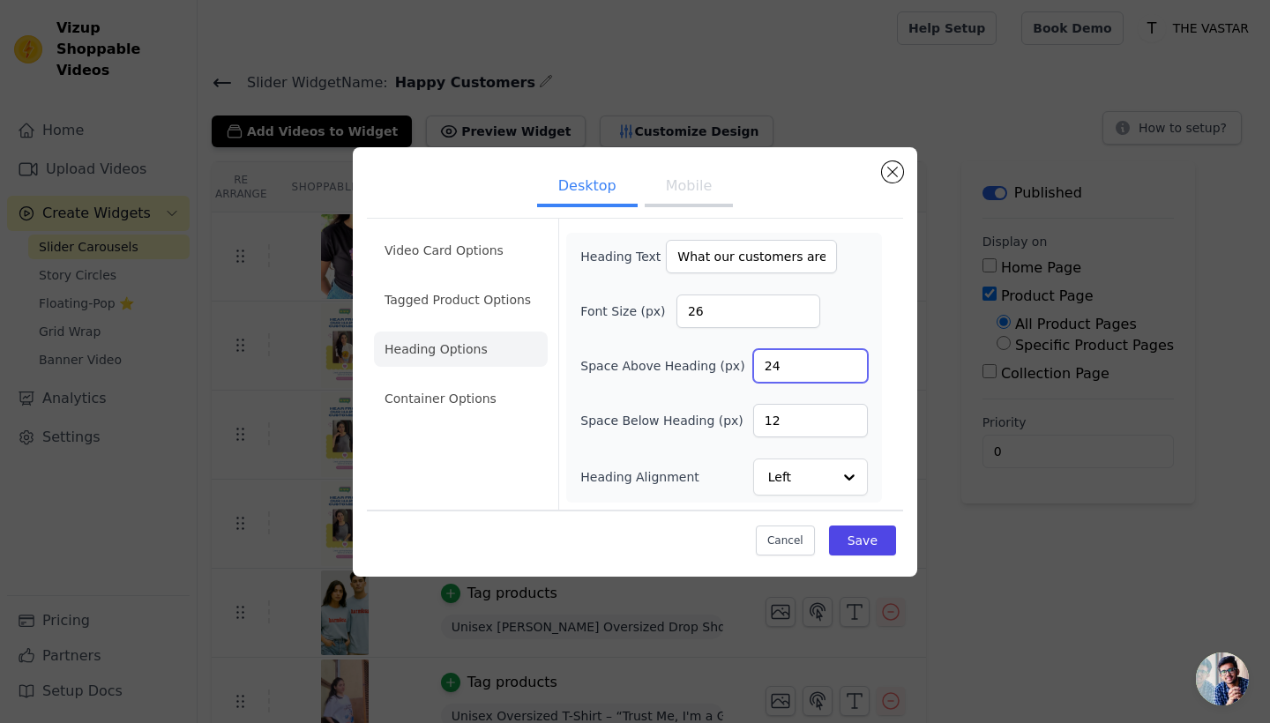
click at [795, 368] on input "24" at bounding box center [810, 366] width 115 height 34
type input "36"
click at [794, 415] on input "12" at bounding box center [810, 421] width 115 height 34
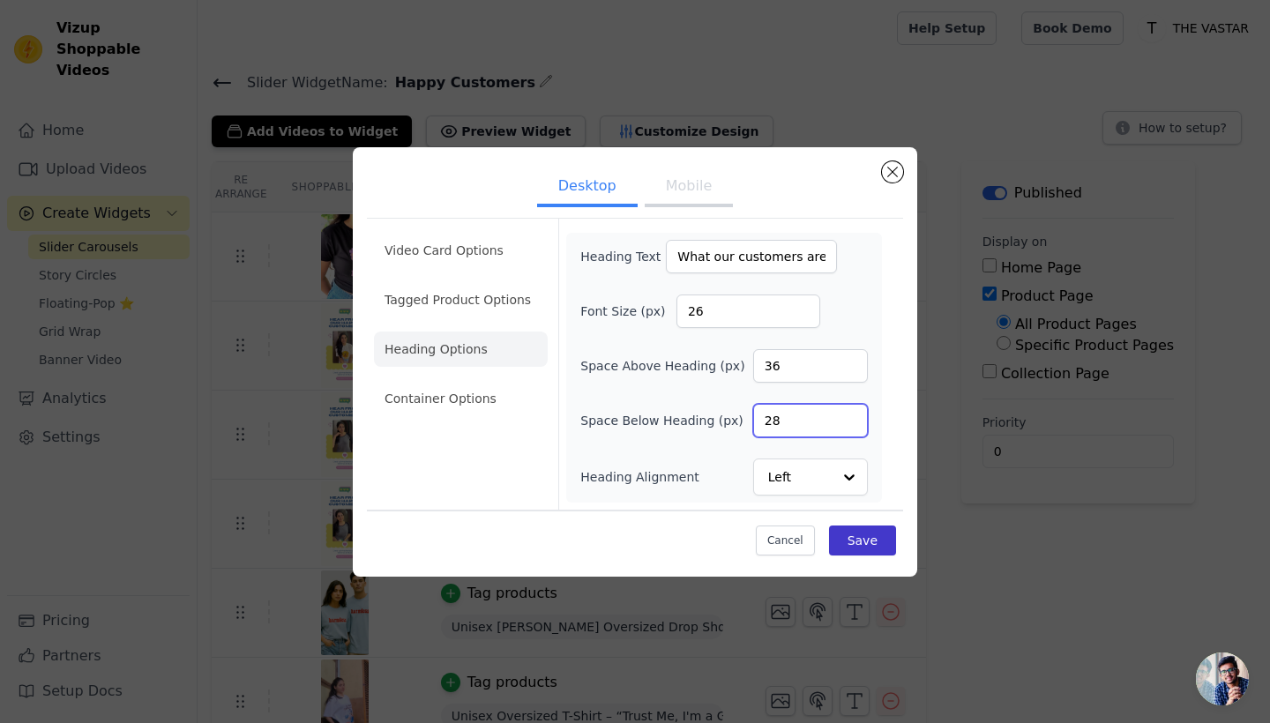
type input "28"
click at [845, 536] on button "Save" at bounding box center [862, 541] width 67 height 30
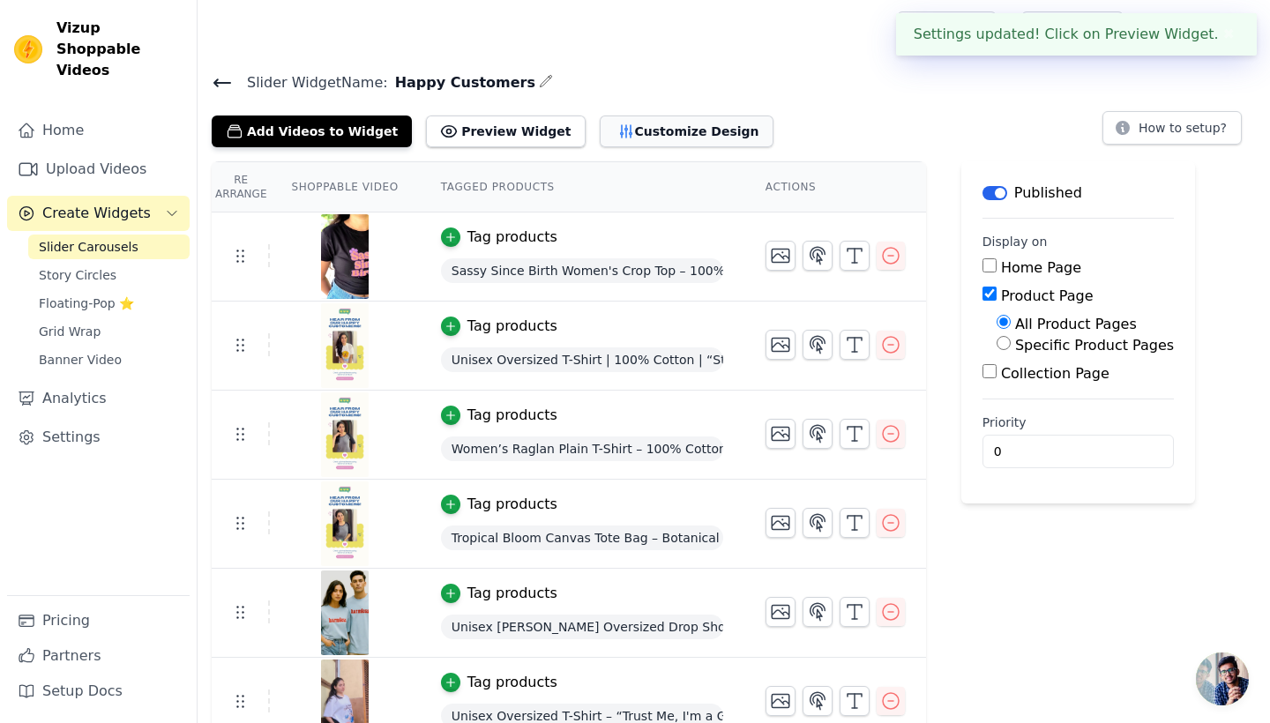
click at [645, 130] on button "Customize Design" at bounding box center [687, 132] width 174 height 32
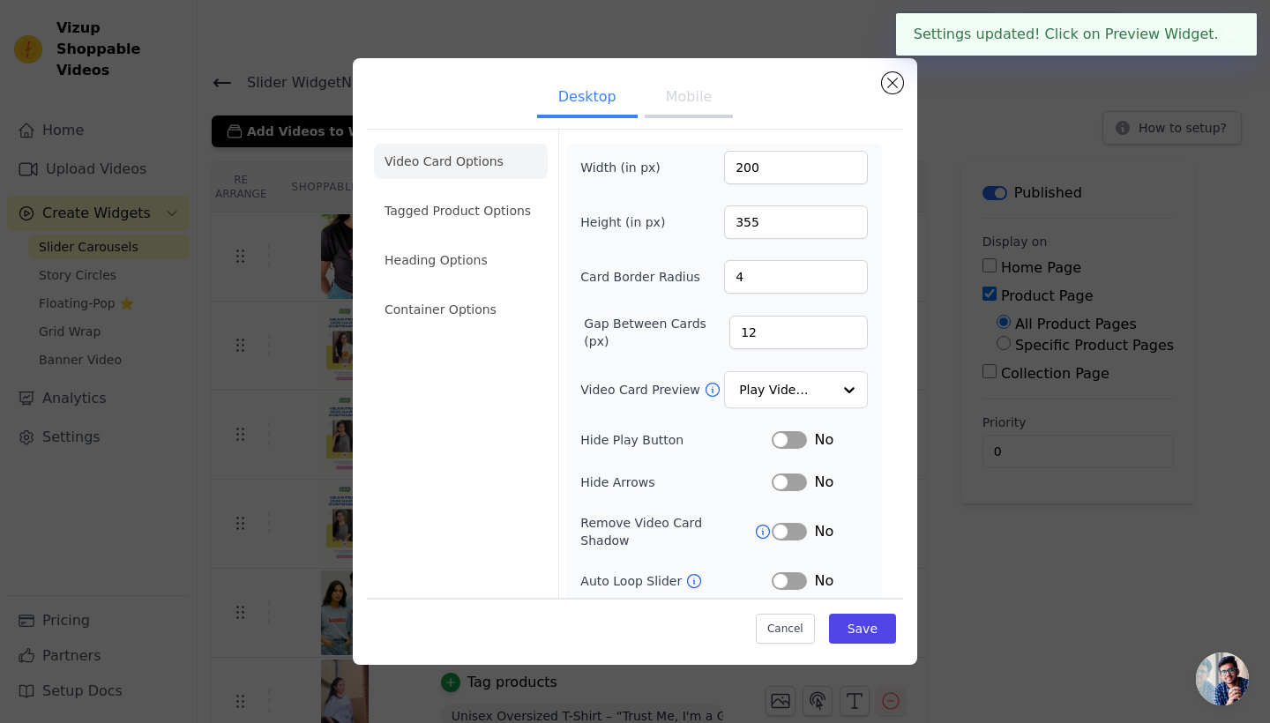
click at [677, 107] on button "Mobile" at bounding box center [689, 98] width 88 height 39
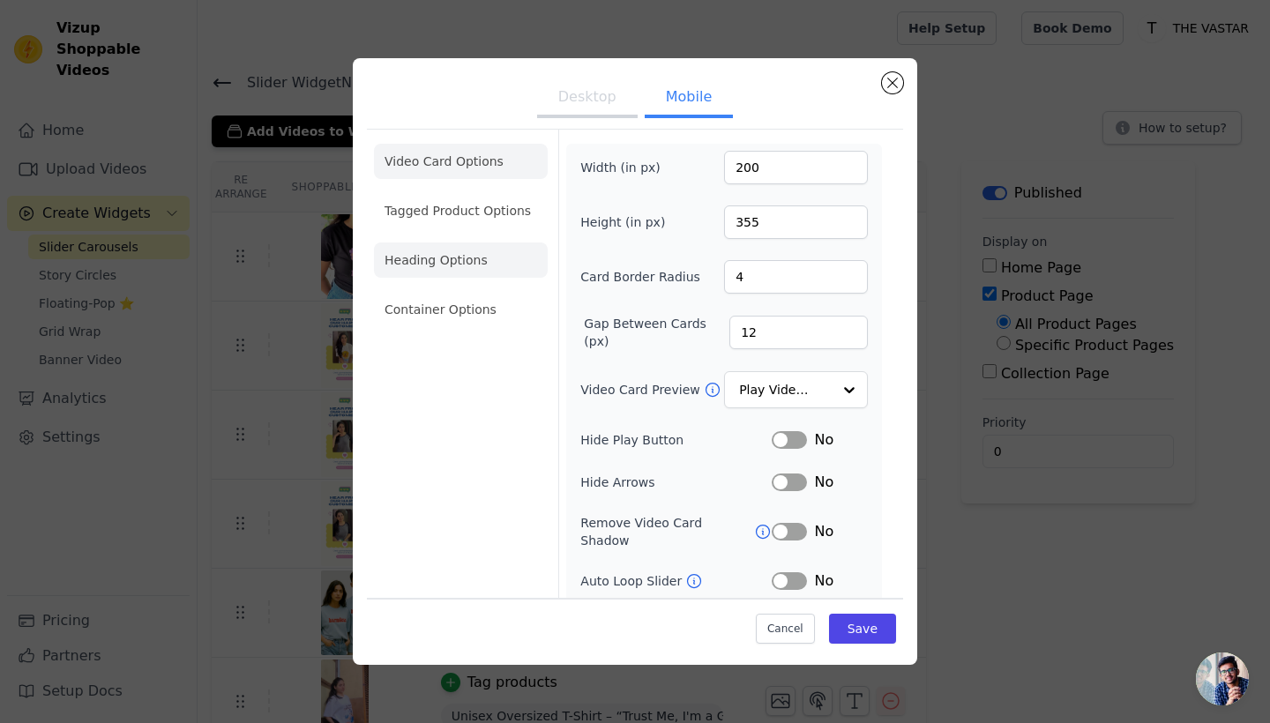
click at [455, 272] on li "Heading Options" at bounding box center [461, 259] width 174 height 35
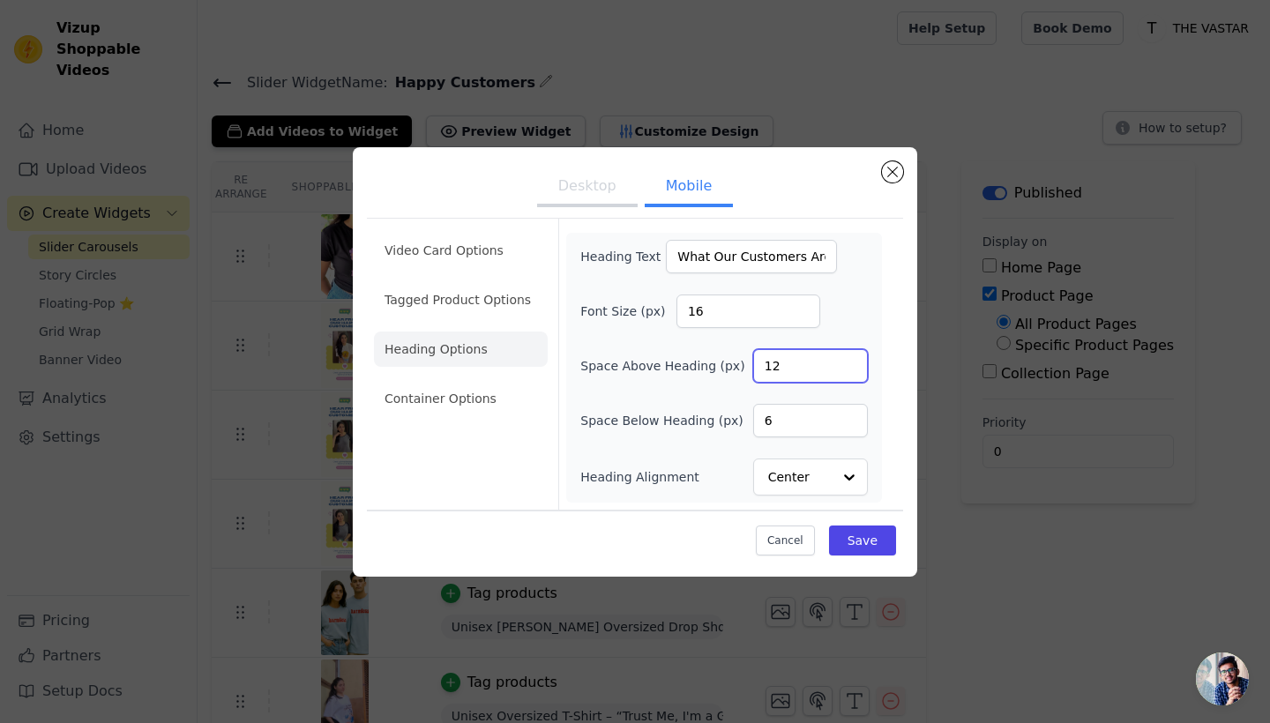
click at [793, 362] on input "12" at bounding box center [810, 366] width 115 height 34
click at [782, 418] on input "6" at bounding box center [810, 421] width 115 height 34
click at [788, 366] on input "28" at bounding box center [810, 366] width 115 height 34
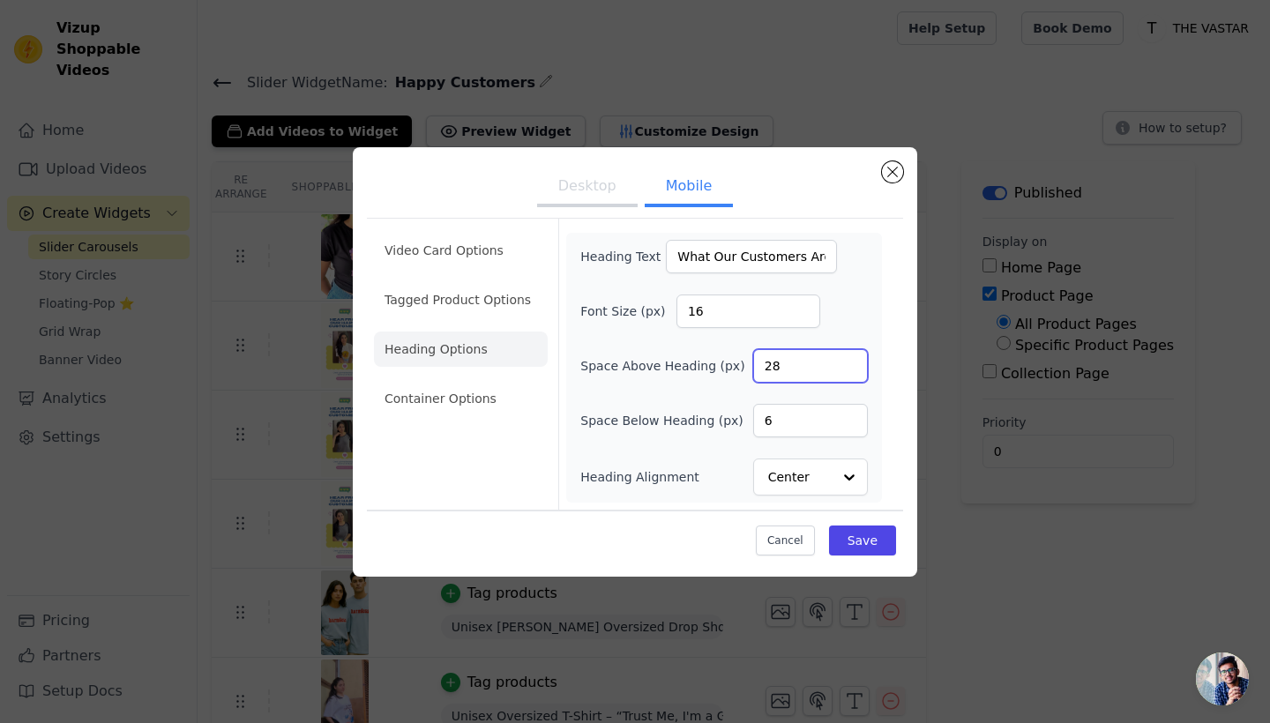
click at [788, 366] on input "28" at bounding box center [810, 366] width 115 height 34
type input "36"
click at [799, 425] on input "6" at bounding box center [810, 421] width 115 height 34
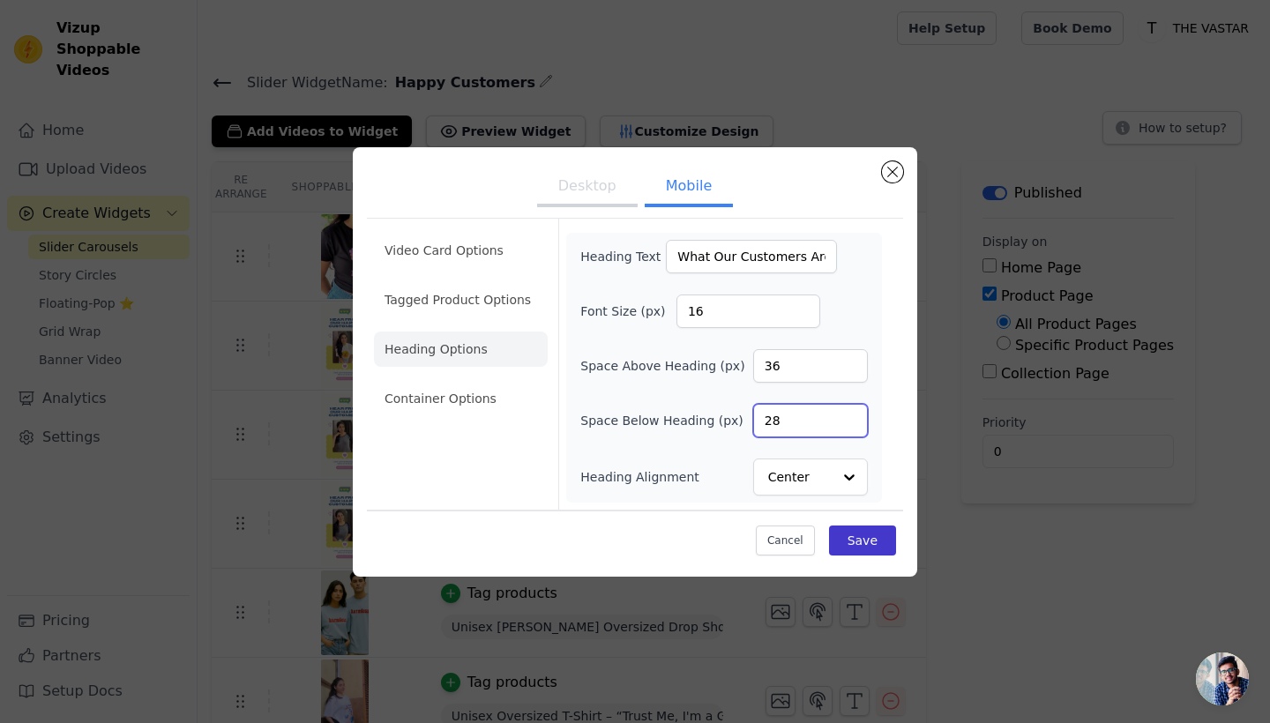
type input "28"
click at [872, 540] on button "Save" at bounding box center [862, 541] width 67 height 30
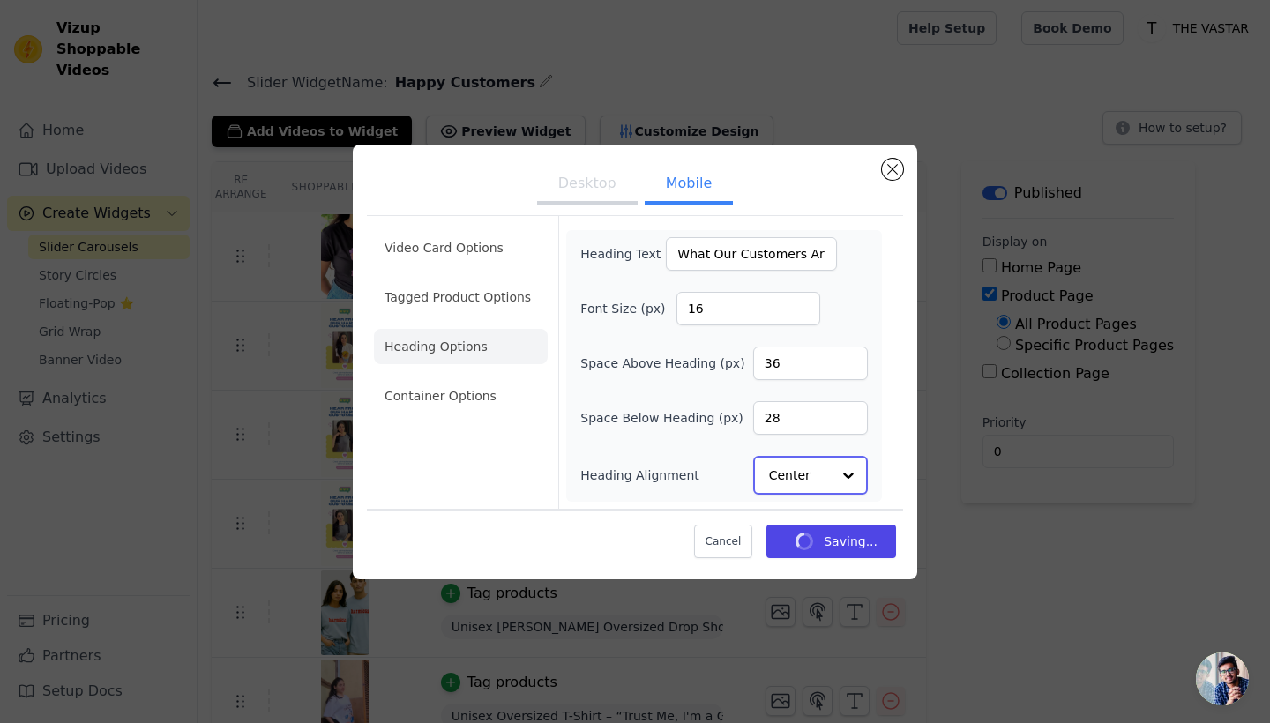
click at [826, 475] on input "Heading Alignment" at bounding box center [800, 475] width 62 height 35
click at [797, 439] on div "Left" at bounding box center [810, 432] width 115 height 37
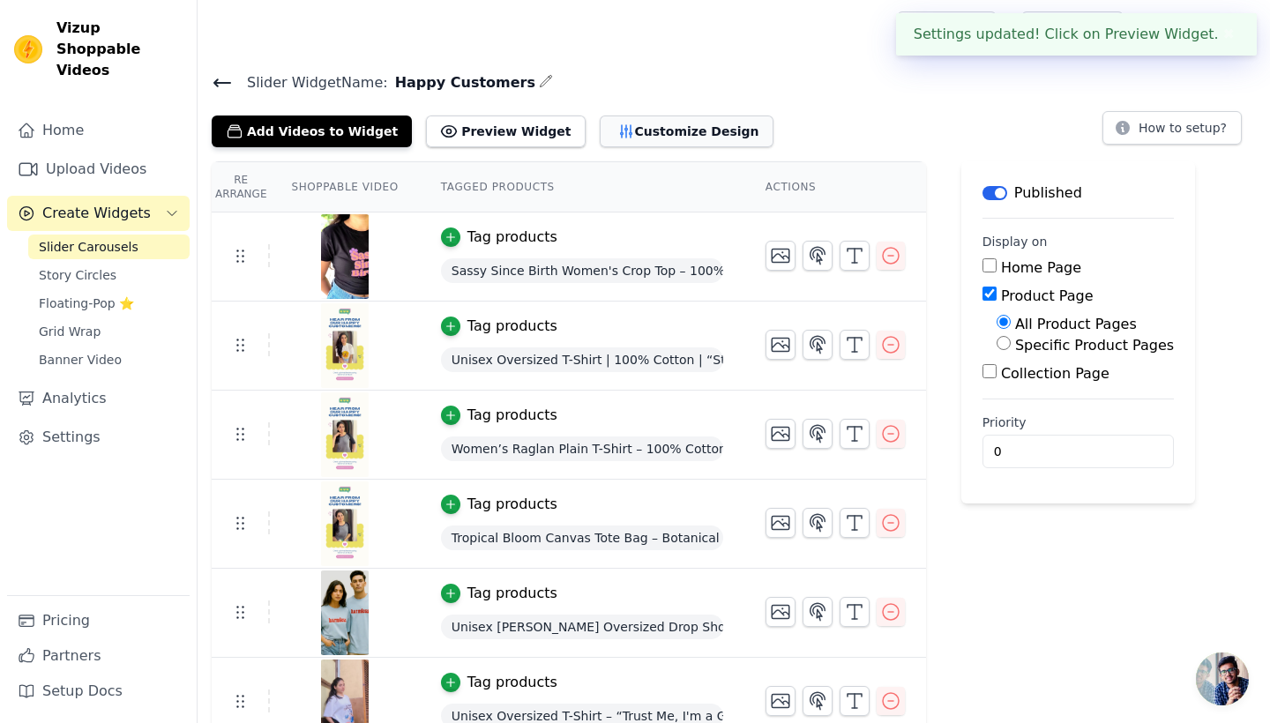
click at [667, 140] on button "Customize Design" at bounding box center [687, 132] width 174 height 32
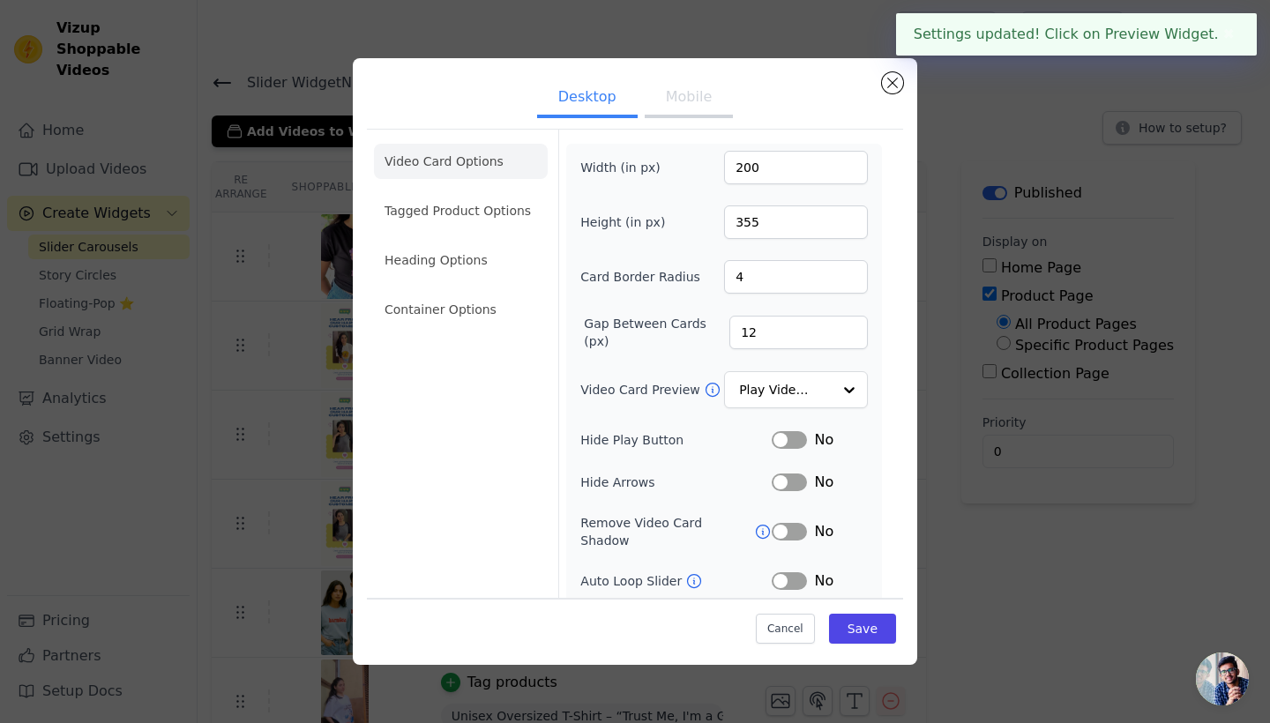
click at [663, 104] on button "Mobile" at bounding box center [689, 98] width 88 height 39
click at [451, 275] on li "Heading Options" at bounding box center [461, 259] width 174 height 35
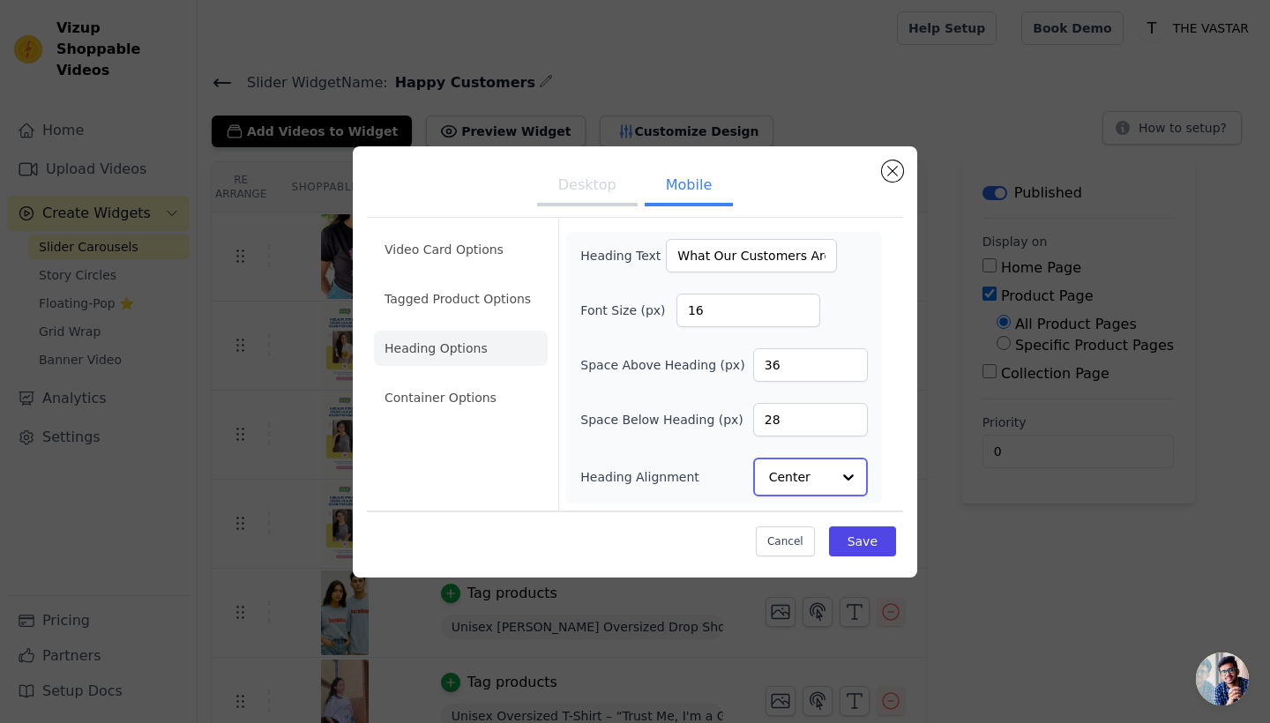
click at [809, 475] on input "Heading Alignment" at bounding box center [800, 476] width 62 height 35
click at [784, 433] on div "Left" at bounding box center [810, 434] width 115 height 37
click at [868, 547] on button "Save" at bounding box center [862, 541] width 67 height 30
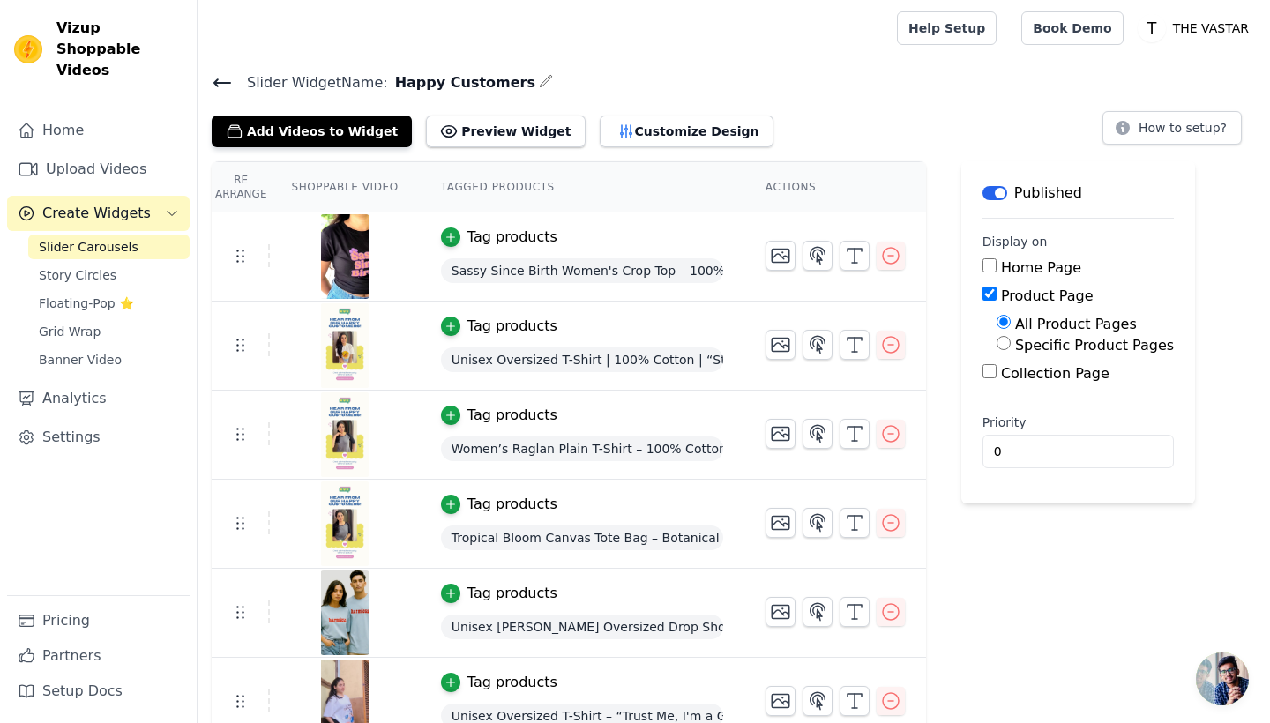
click at [670, 147] on div "Slider Widget Name: Happy Customers Add Videos to Widget Preview Widget Customi…" at bounding box center [734, 498] width 1072 height 854
click at [643, 133] on button "Customize Design" at bounding box center [687, 132] width 174 height 32
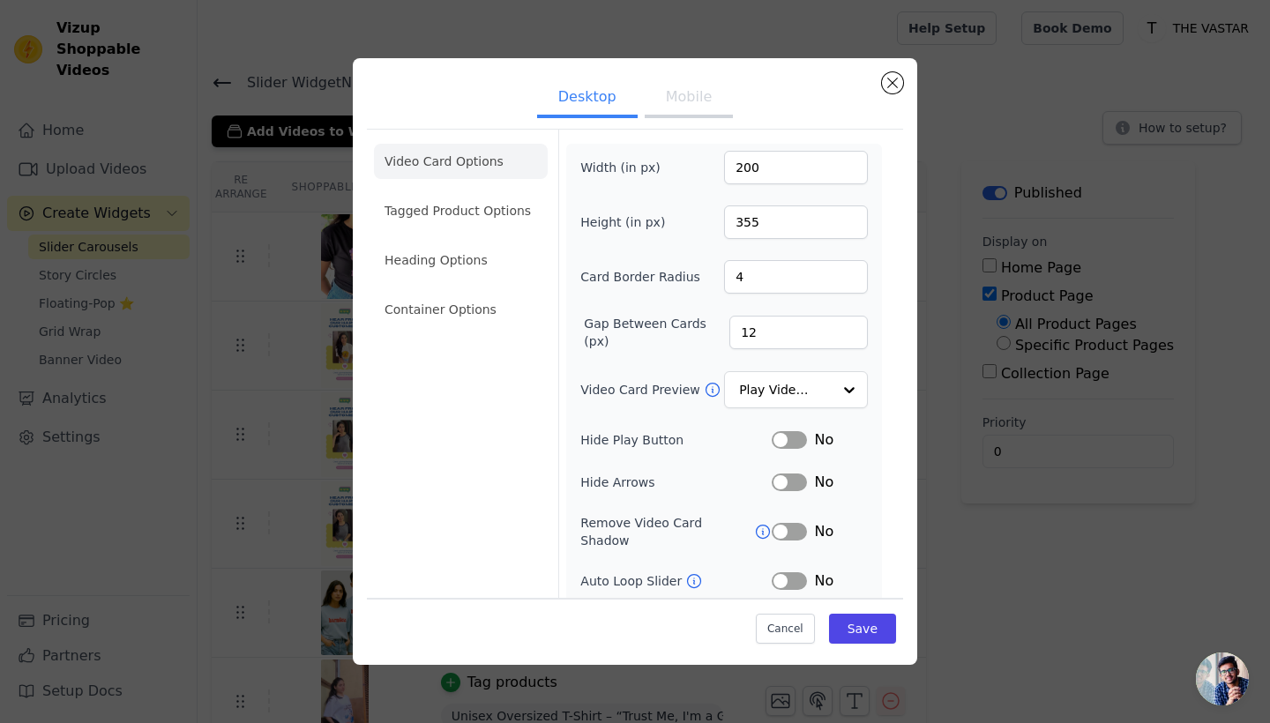
click at [696, 100] on button "Mobile" at bounding box center [689, 98] width 88 height 39
click at [473, 261] on li "Heading Options" at bounding box center [461, 259] width 174 height 35
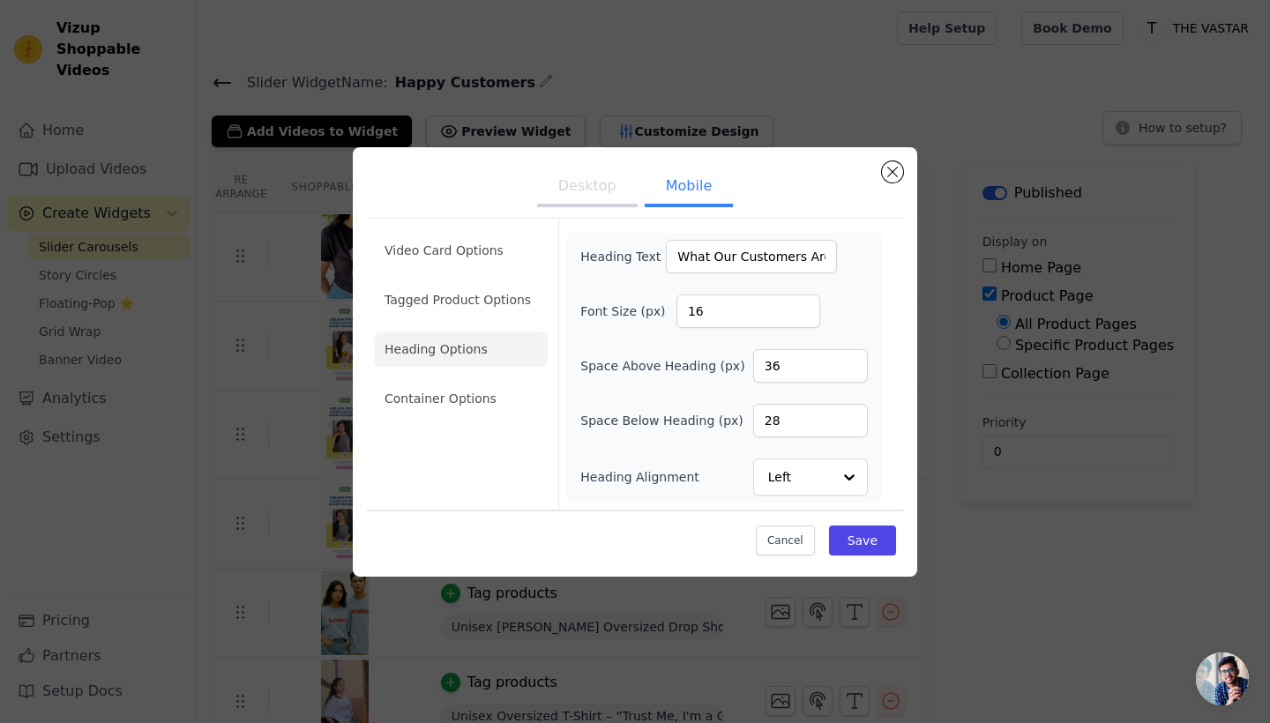
click at [601, 186] on button "Desktop" at bounding box center [587, 187] width 101 height 39
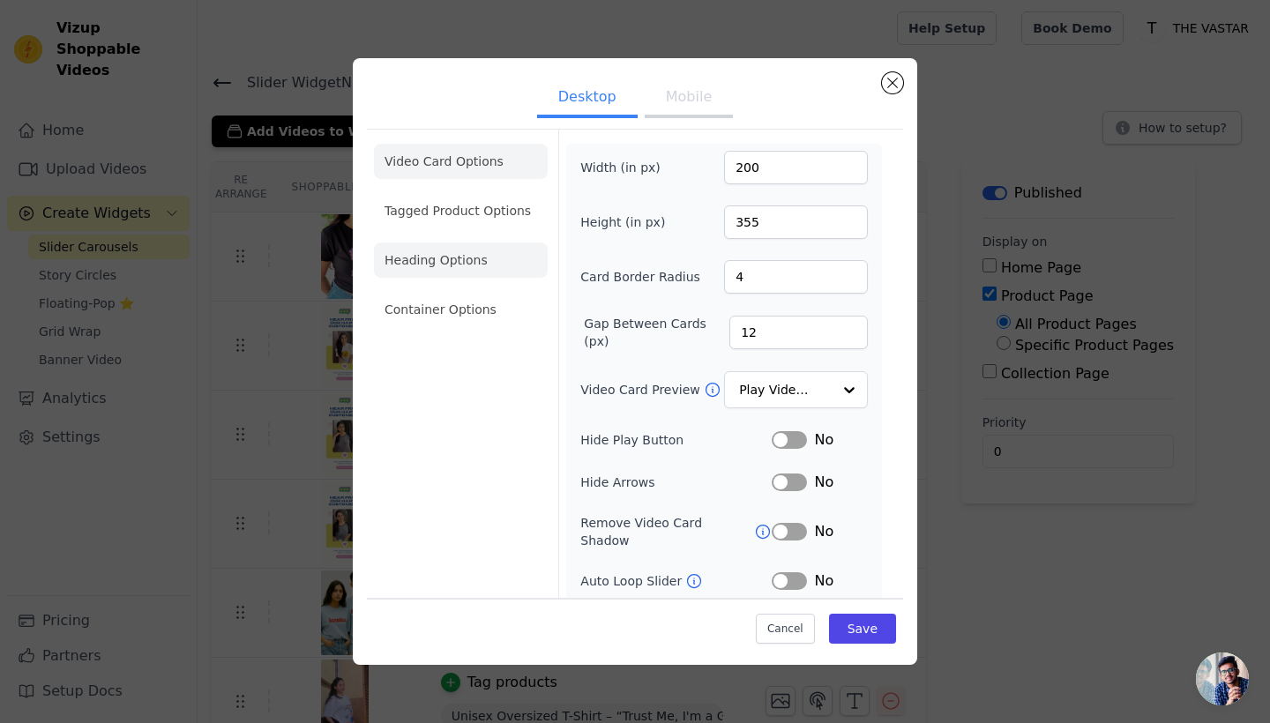
click at [439, 257] on li "Heading Options" at bounding box center [461, 259] width 174 height 35
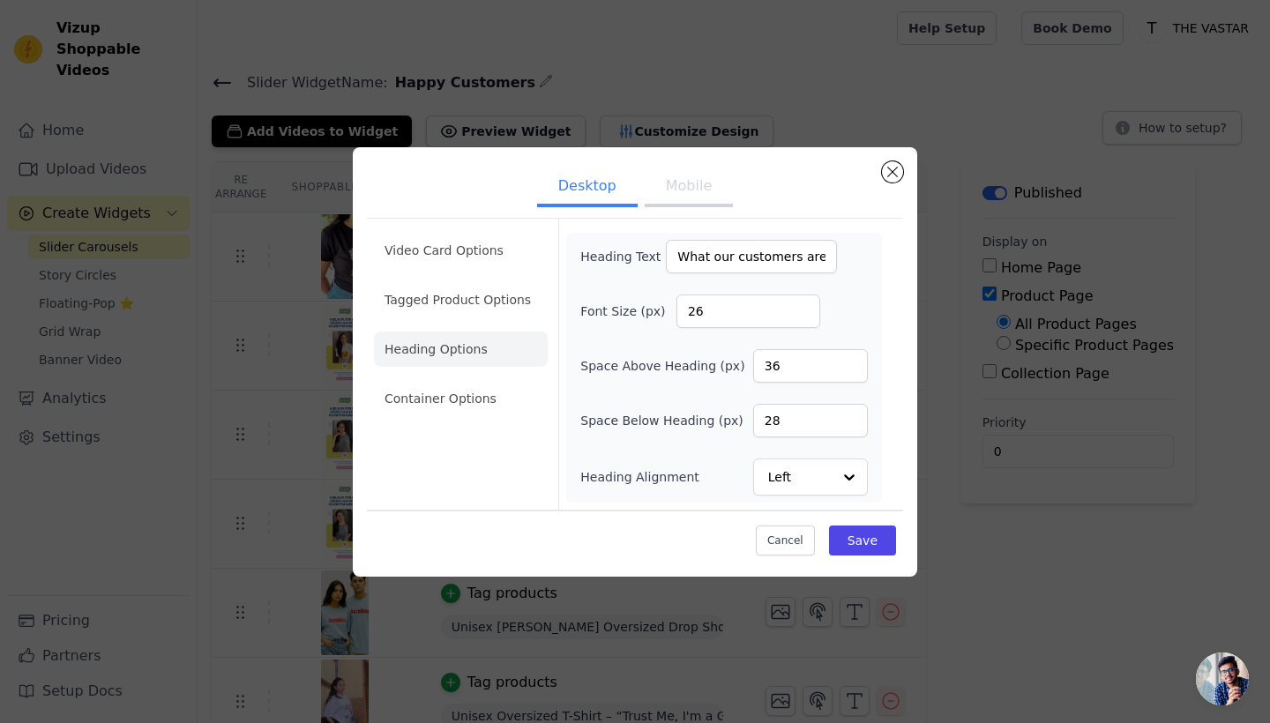
click at [697, 191] on button "Mobile" at bounding box center [689, 187] width 88 height 39
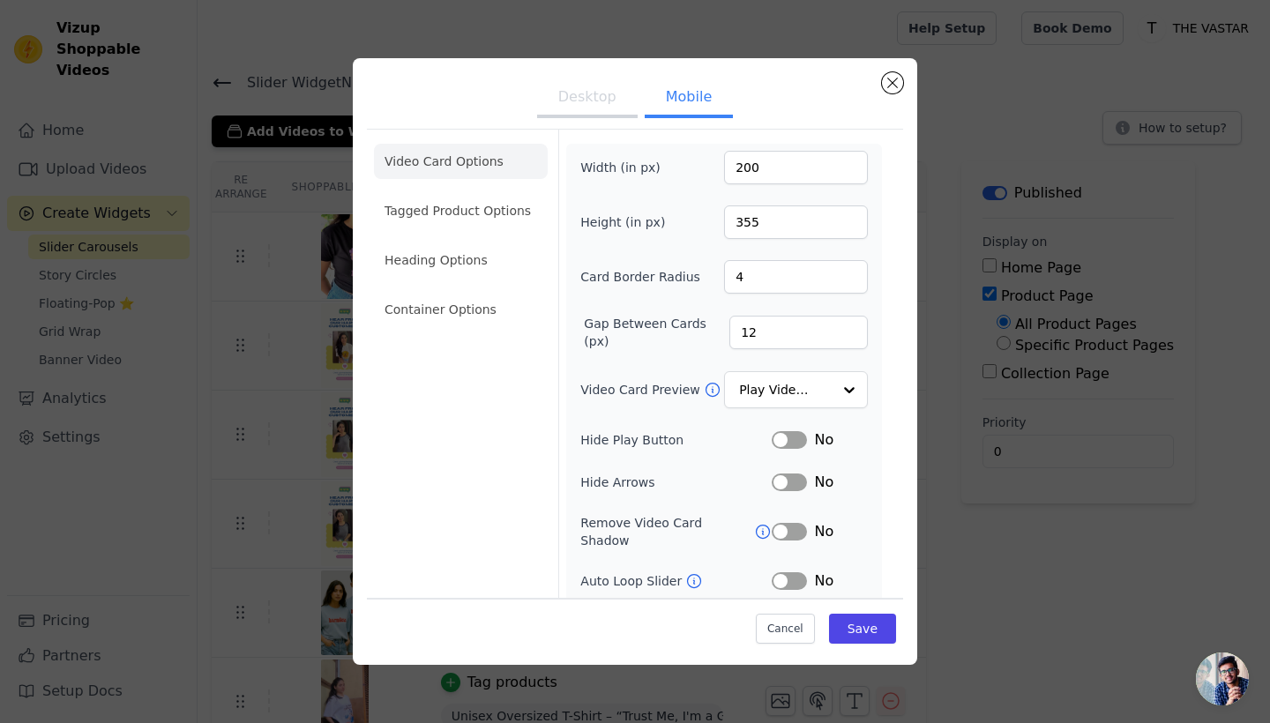
click at [456, 280] on ul "Video Card Options Tagged Product Options Heading Options Container Options" at bounding box center [461, 236] width 174 height 198
click at [452, 271] on li "Heading Options" at bounding box center [461, 259] width 174 height 35
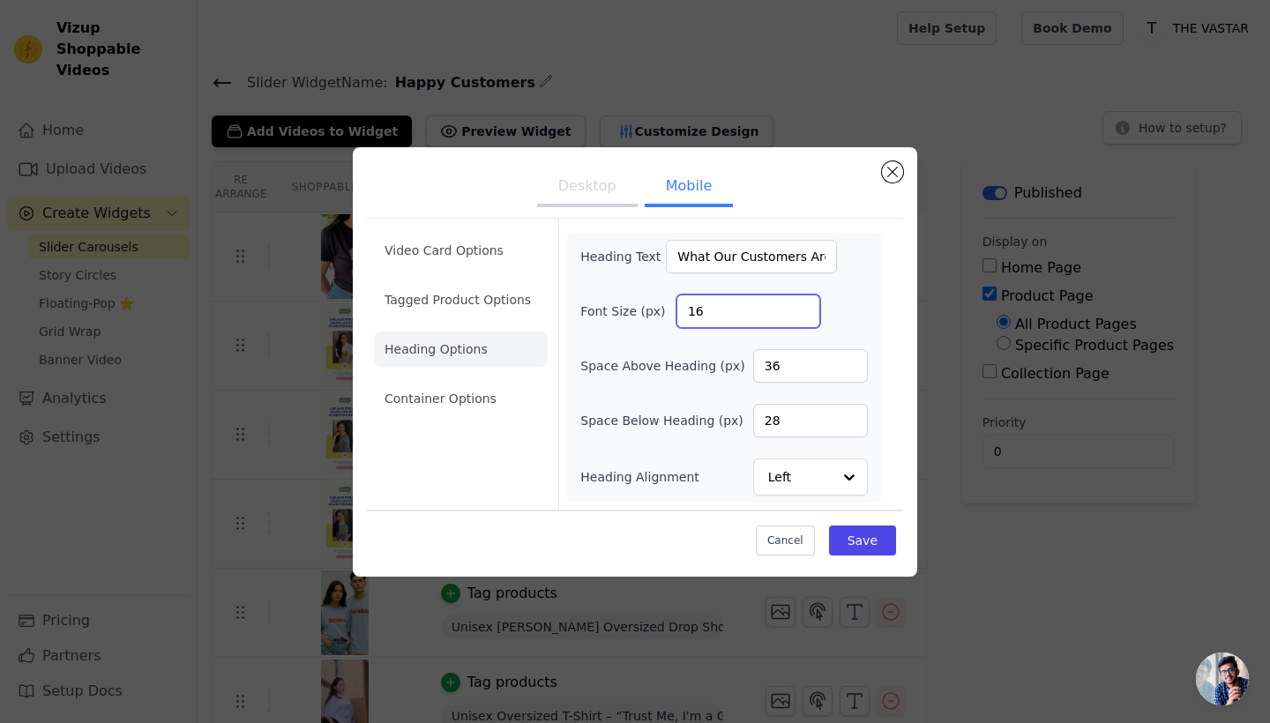
click at [702, 316] on input "16" at bounding box center [748, 311] width 144 height 34
type input "26"
click at [873, 540] on button "Save" at bounding box center [862, 541] width 67 height 30
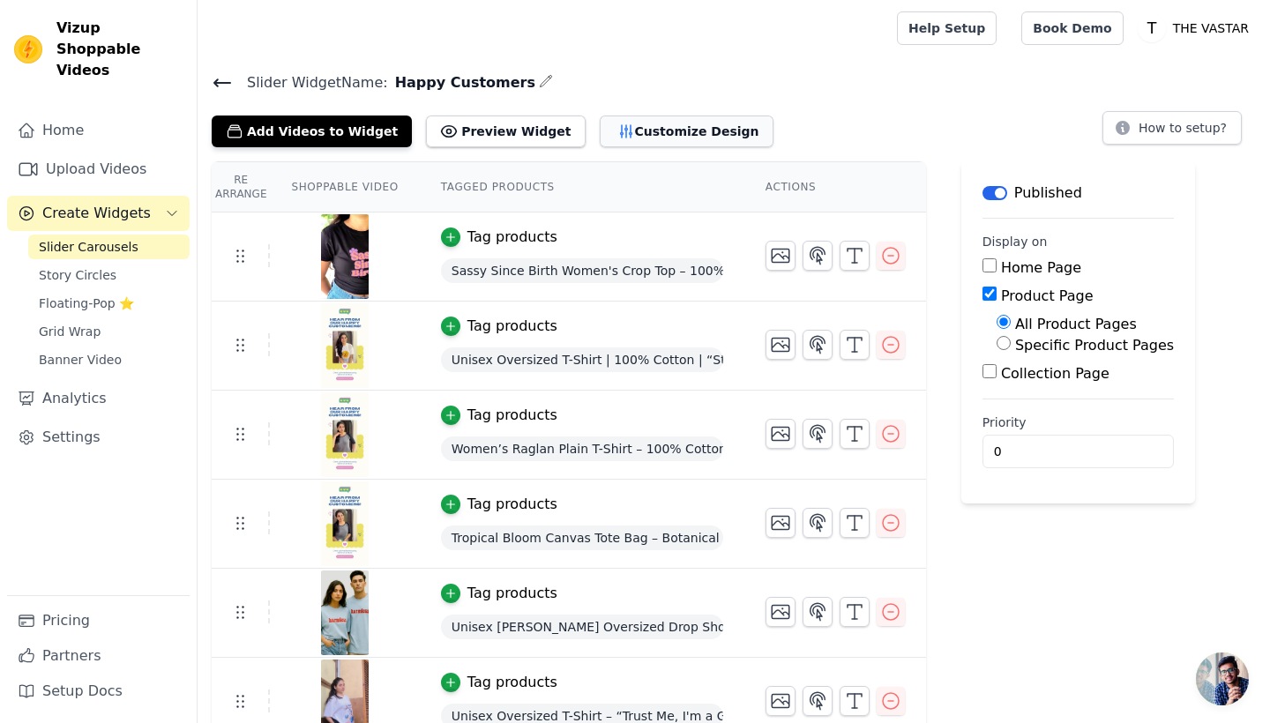
click at [643, 135] on button "Customize Design" at bounding box center [687, 132] width 174 height 32
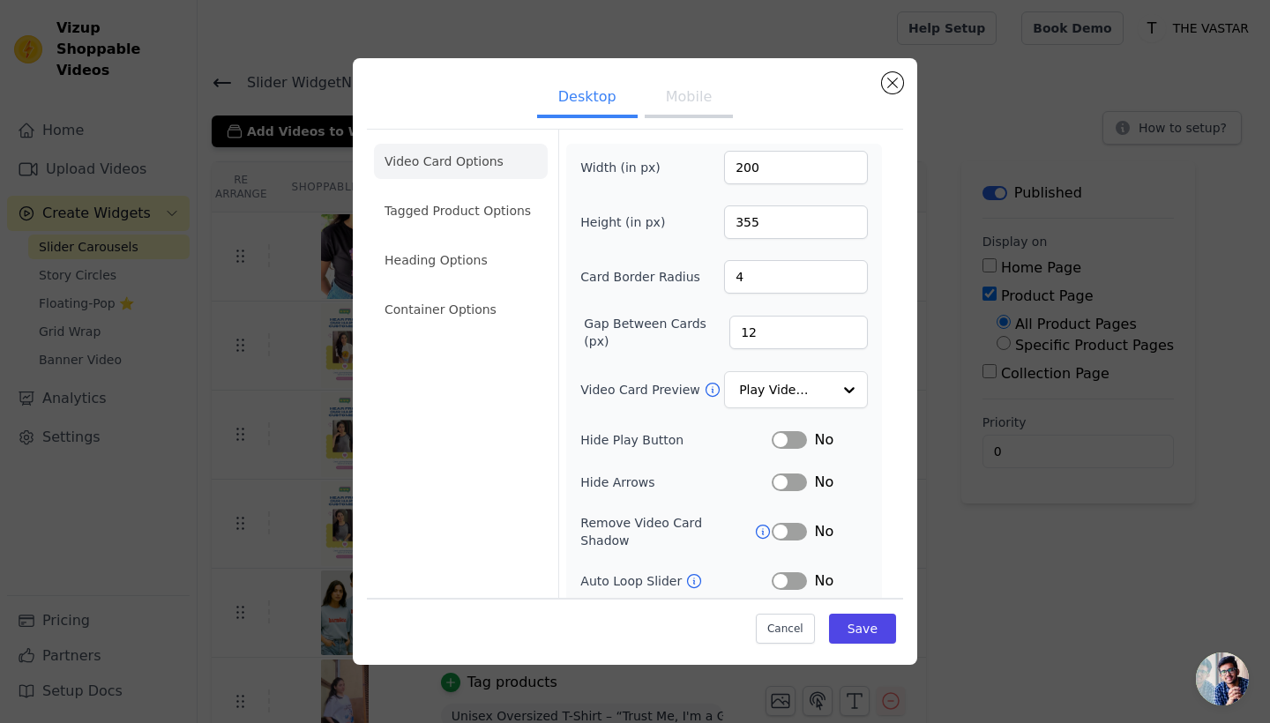
click at [681, 99] on button "Mobile" at bounding box center [689, 98] width 88 height 39
click at [448, 246] on li "Heading Options" at bounding box center [461, 259] width 174 height 35
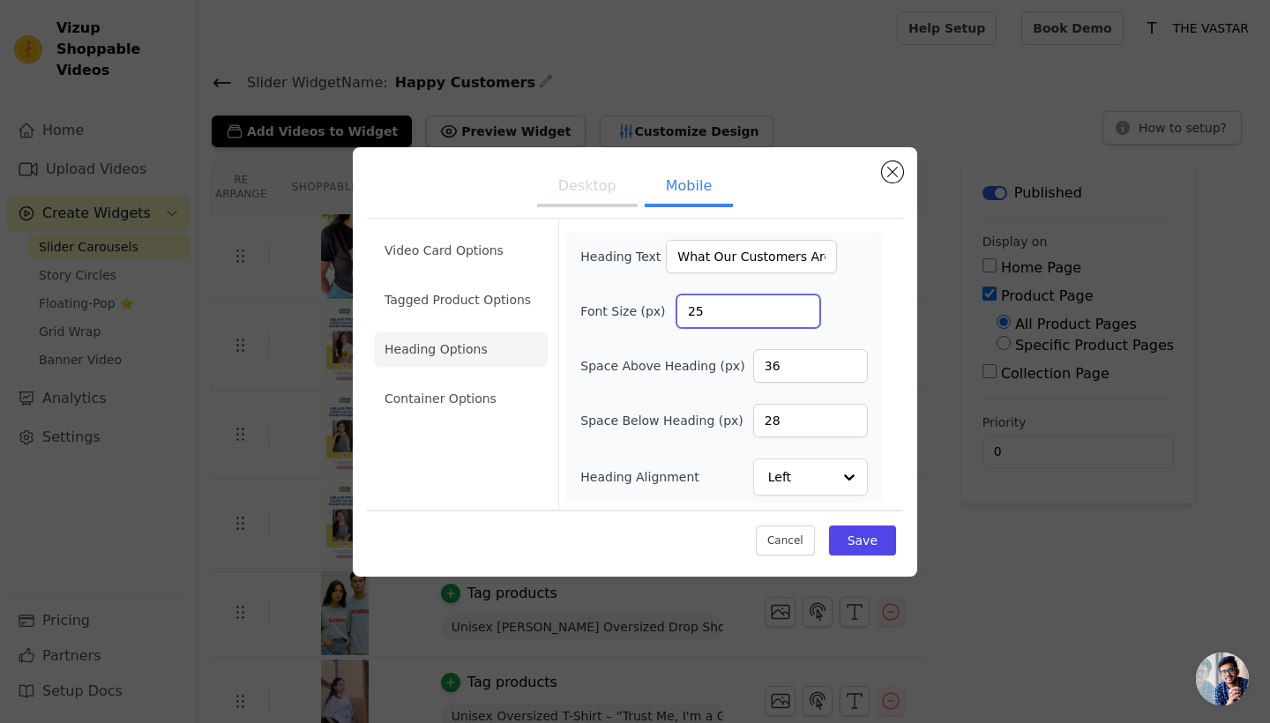
click at [801, 315] on input "25" at bounding box center [748, 311] width 144 height 34
click at [801, 315] on input "24" at bounding box center [748, 311] width 144 height 34
click at [801, 315] on input "23" at bounding box center [748, 311] width 144 height 34
click at [801, 315] on input "22" at bounding box center [748, 311] width 144 height 34
click at [801, 315] on input "21" at bounding box center [748, 311] width 144 height 34
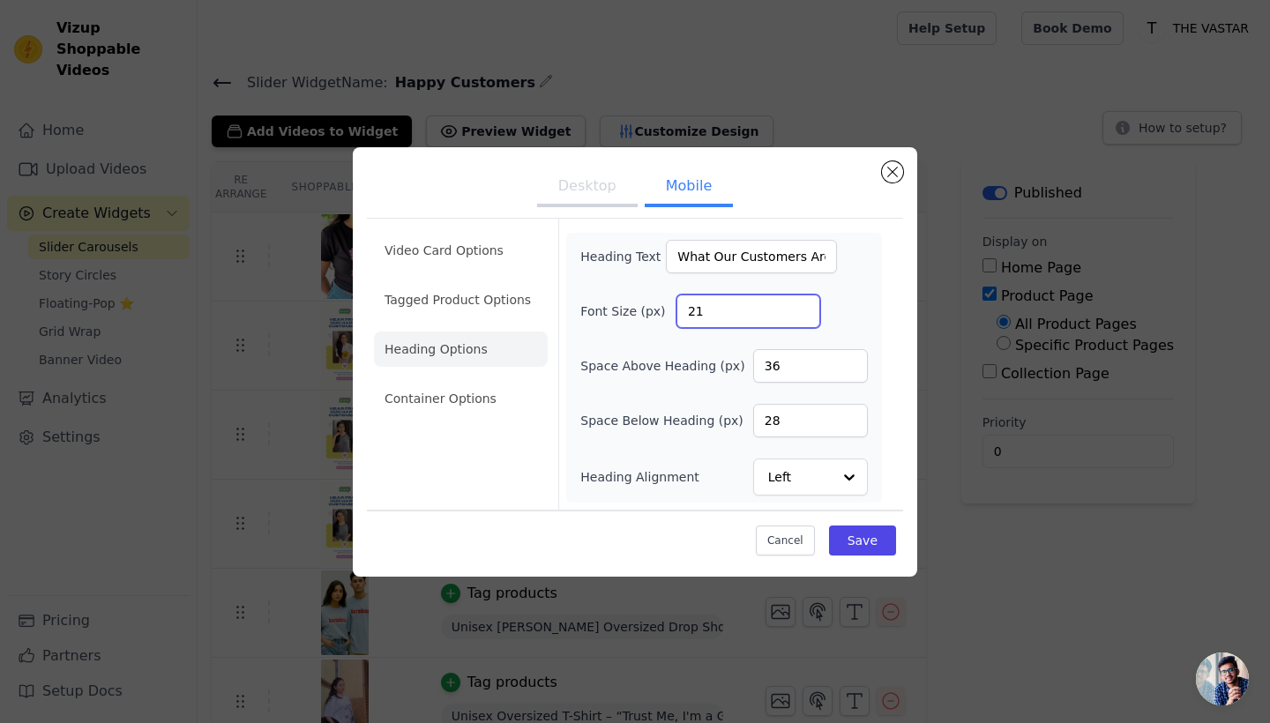
type input "20"
click at [801, 315] on input "20" at bounding box center [748, 311] width 144 height 34
click at [847, 539] on button "Save" at bounding box center [862, 541] width 67 height 30
